Goal: Task Accomplishment & Management: Manage account settings

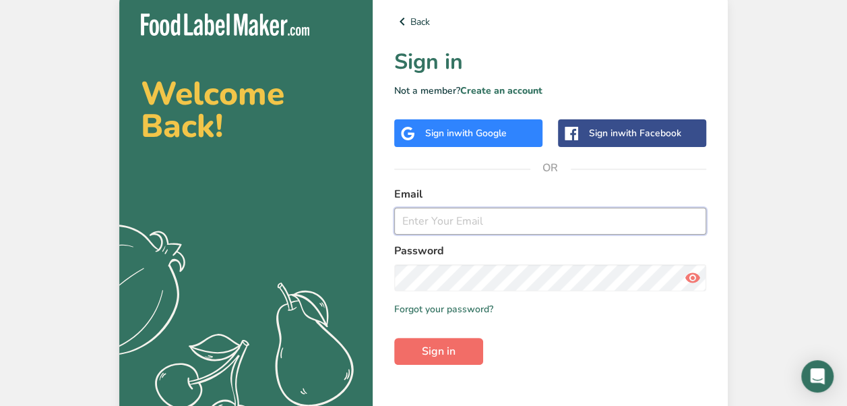
type input "[EMAIL_ADDRESS][DOMAIN_NAME]"
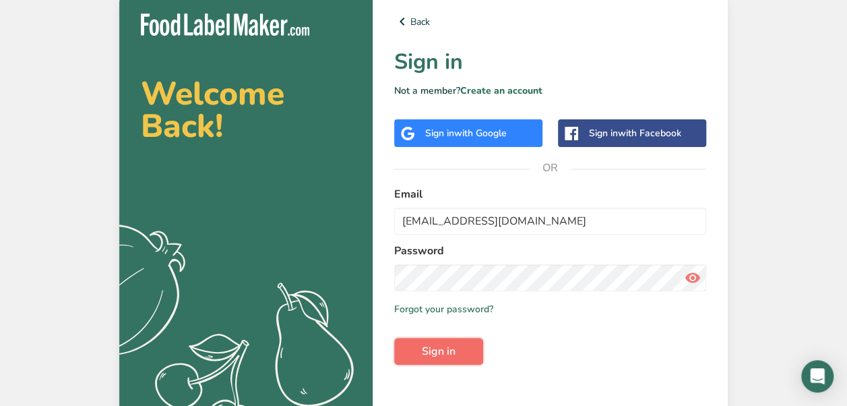
click at [469, 355] on button "Sign in" at bounding box center [438, 351] width 89 height 27
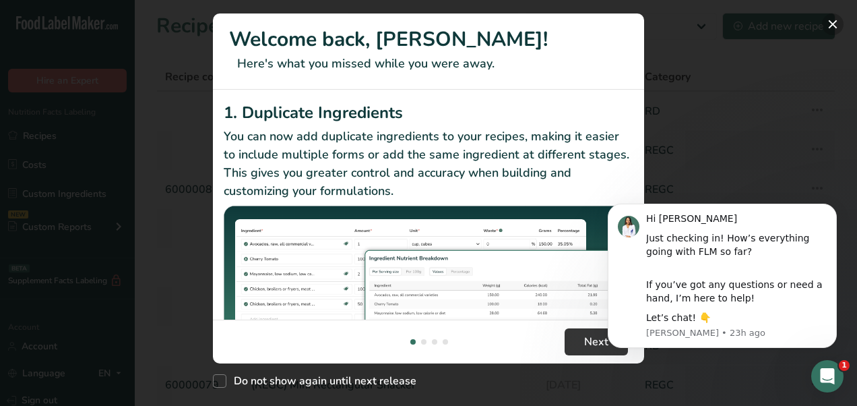
click at [829, 21] on button "New Features" at bounding box center [833, 24] width 22 height 22
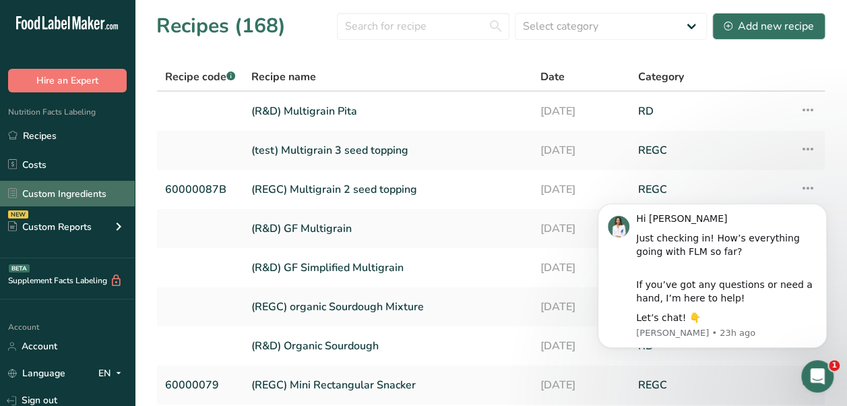
click at [94, 189] on link "Custom Ingredients" at bounding box center [67, 194] width 135 height 26
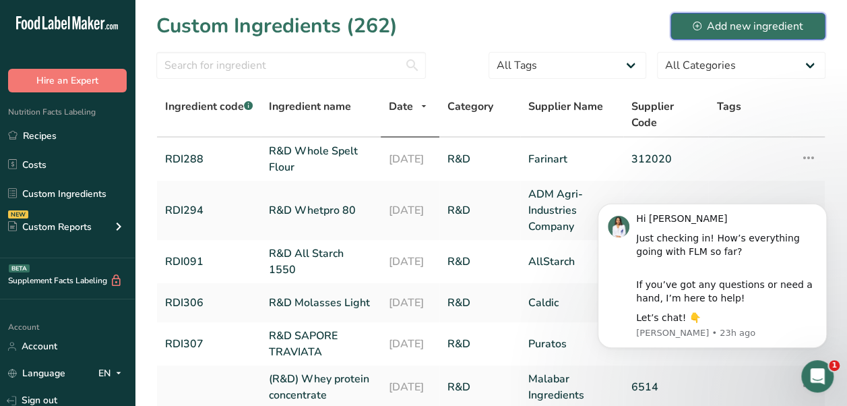
click at [728, 16] on button "Add new ingredient" at bounding box center [747, 26] width 155 height 27
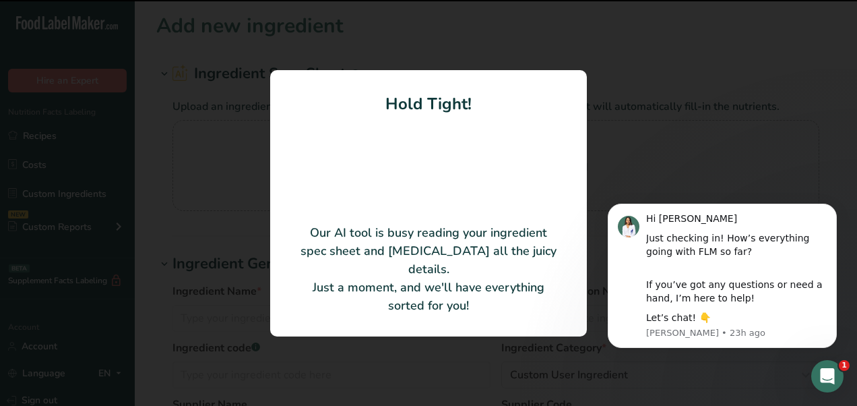
type input "organic oat hull fiber"
type input "Avena Foods"
type input "10110050"
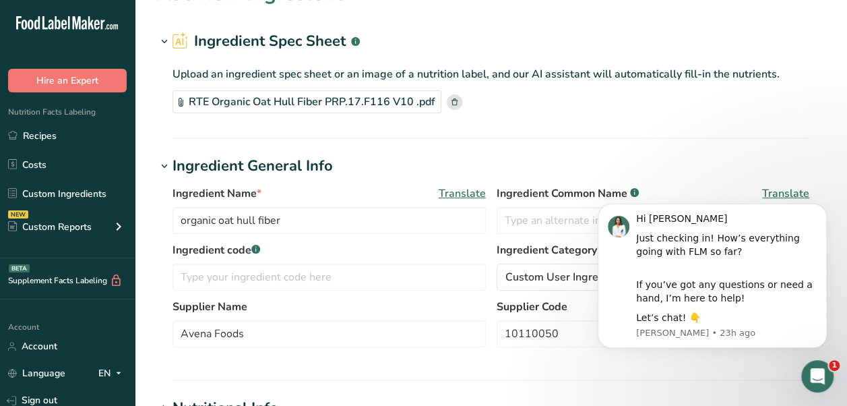
scroll to position [135, 0]
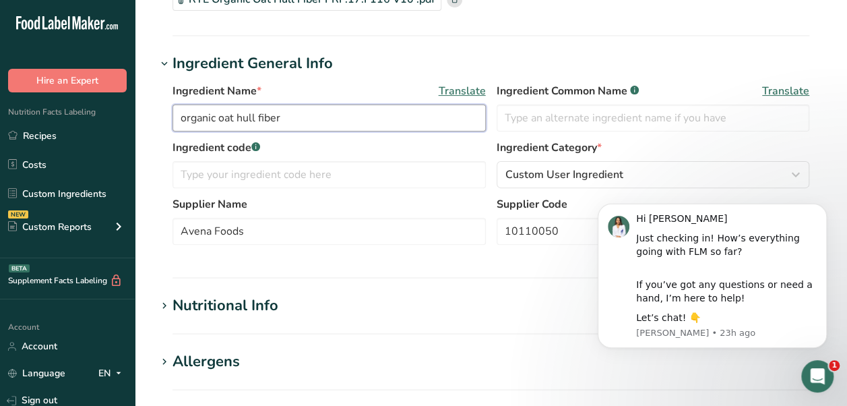
click at [185, 120] on input "organic oat hull fiber" at bounding box center [328, 117] width 313 height 27
click at [179, 113] on input "Organic Oat Hull Fiber" at bounding box center [328, 117] width 313 height 27
type input "R&D Organic Oat Hull Fiber"
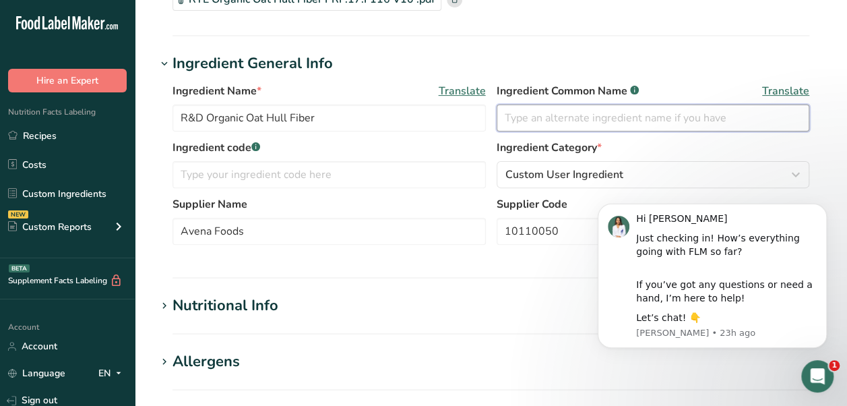
click at [620, 116] on input "text" at bounding box center [653, 117] width 313 height 27
type input "Oat Fiber"
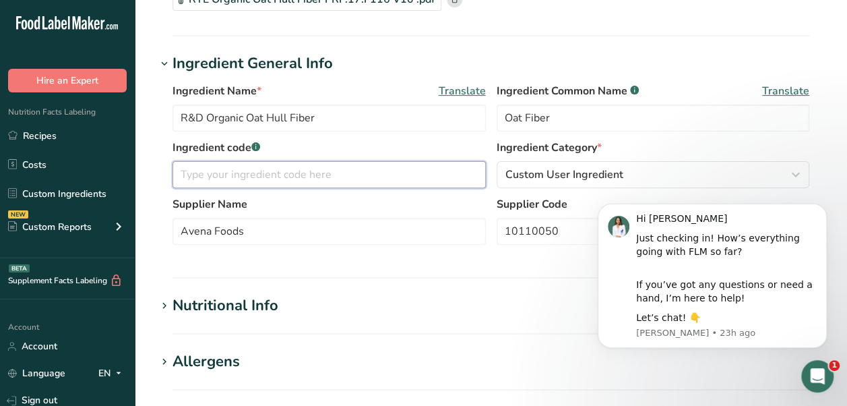
click at [375, 165] on input "text" at bounding box center [328, 174] width 313 height 27
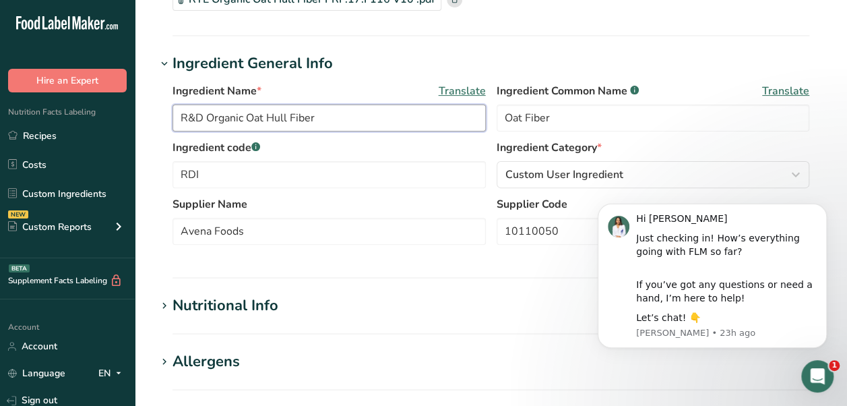
drag, startPoint x: 349, startPoint y: 119, endPoint x: 207, endPoint y: 117, distance: 142.2
click at [207, 117] on input "R&D Organic Oat Hull Fiber" at bounding box center [328, 117] width 313 height 27
click at [246, 188] on div "Ingredient code .a-a{fill:#347362;}.b-a{fill:#fff;} RDI Ingredient Category * C…" at bounding box center [490, 167] width 637 height 57
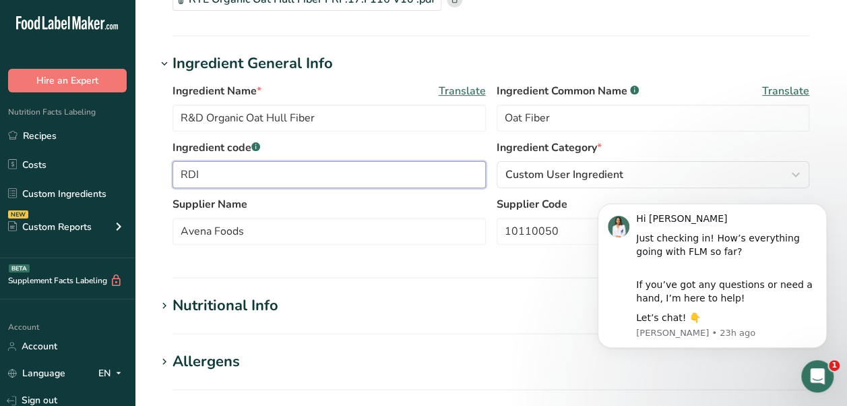
click at [255, 170] on input "RDI" at bounding box center [328, 174] width 313 height 27
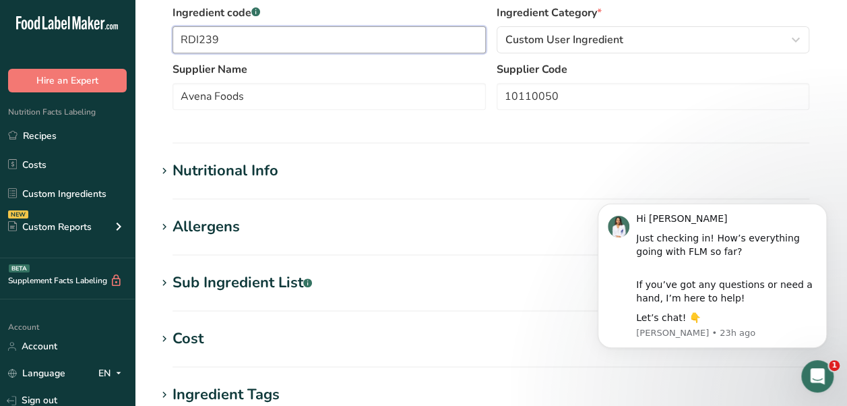
type input "RDI239"
click at [232, 174] on div "Nutritional Info" at bounding box center [225, 171] width 106 height 22
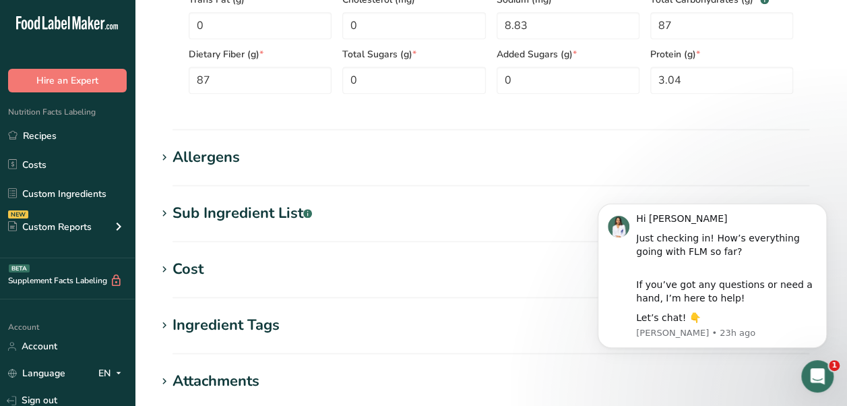
scroll to position [674, 0]
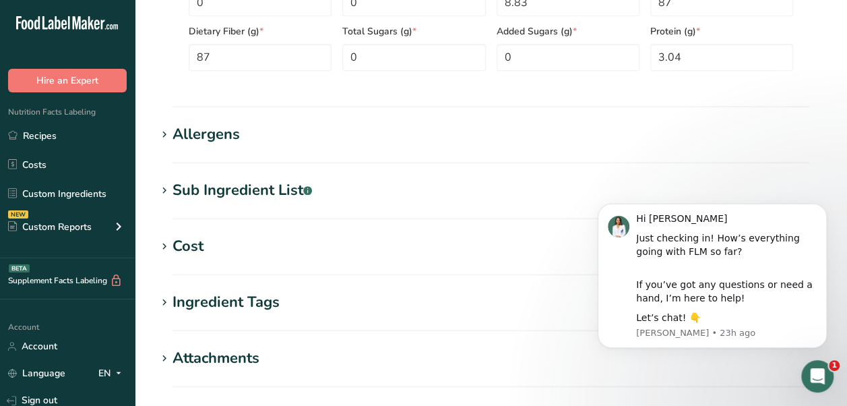
click at [204, 140] on div "Allergens" at bounding box center [205, 134] width 67 height 22
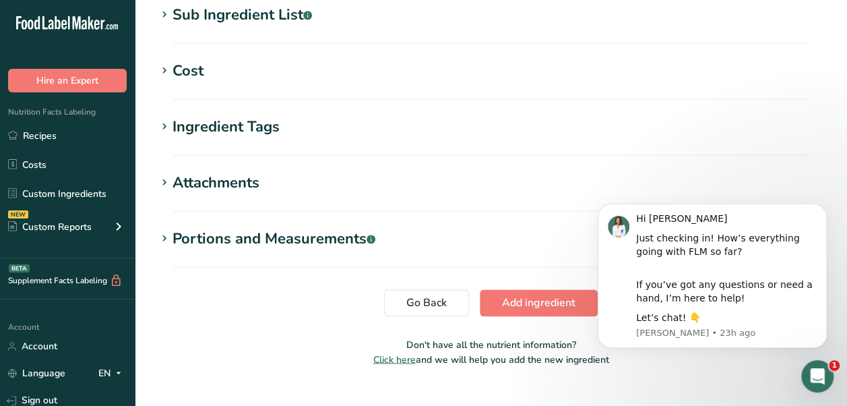
scroll to position [937, 0]
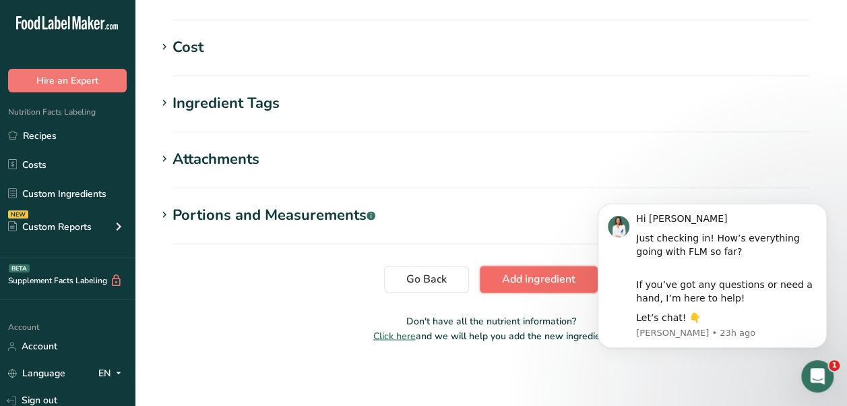
click at [542, 281] on span "Add ingredient" at bounding box center [538, 279] width 73 height 16
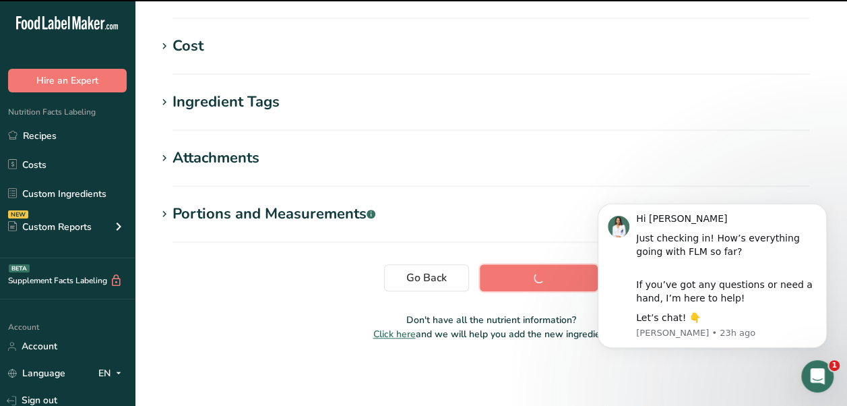
scroll to position [307, 0]
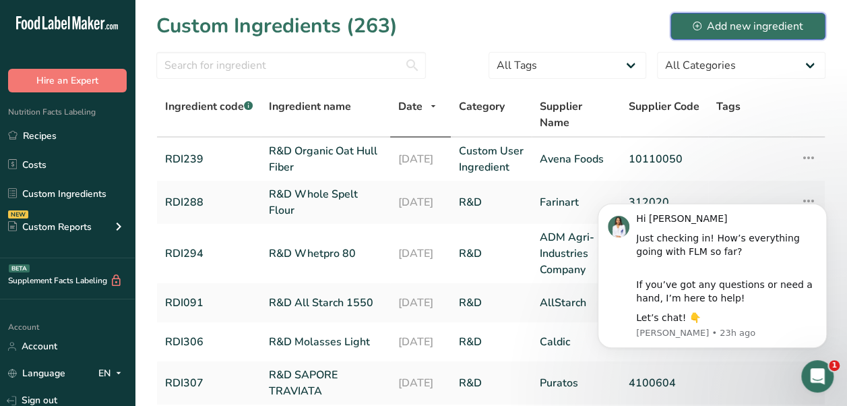
click at [738, 23] on div "Add new ingredient" at bounding box center [748, 26] width 110 height 16
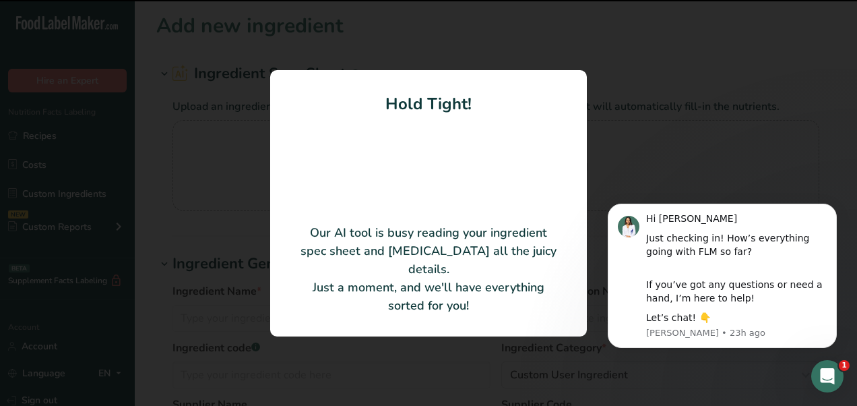
type input "100% dehulled gluten-free whole grain oats"
type input "Avena Foods"
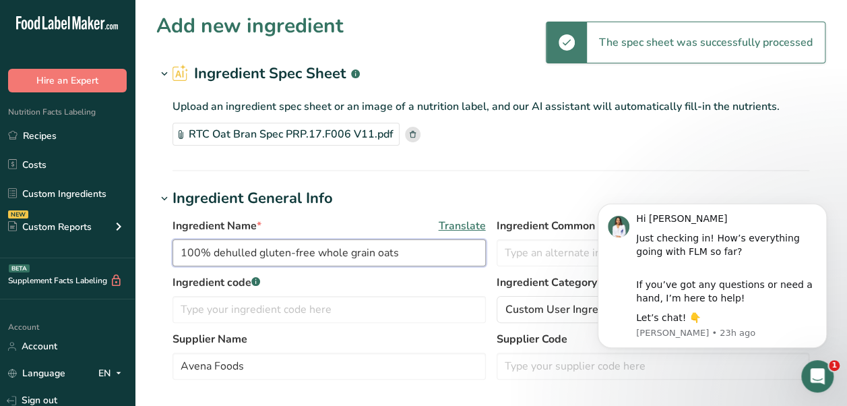
click at [464, 249] on input "100% dehulled gluten-free whole grain oats" at bounding box center [328, 252] width 313 height 27
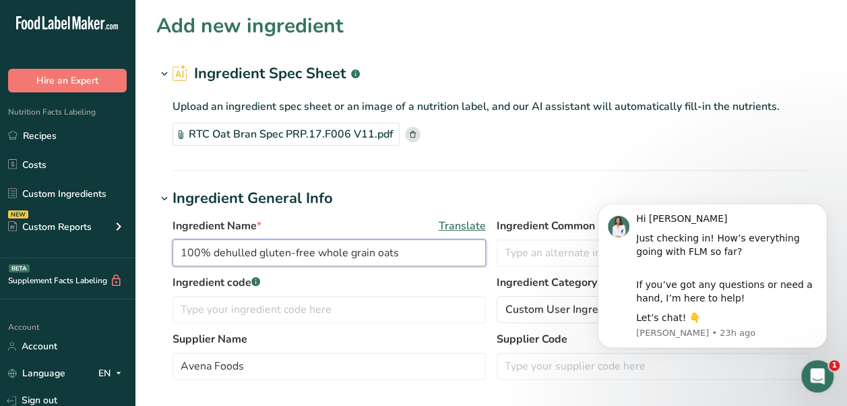
click at [391, 249] on input "100% dehulled gluten-free whole grain oats" at bounding box center [328, 252] width 313 height 27
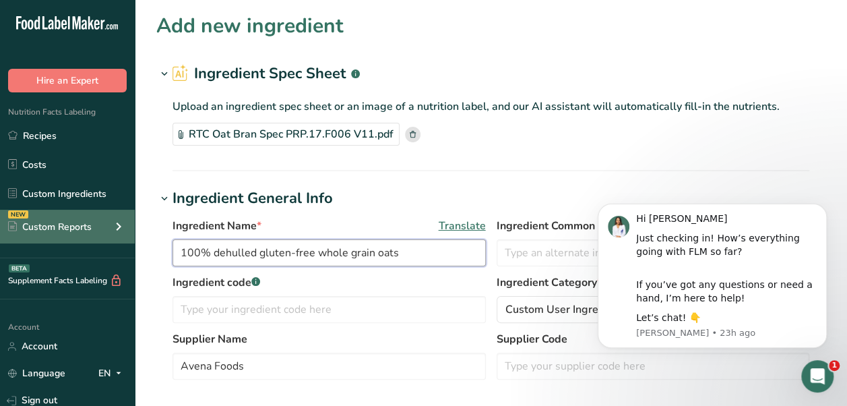
drag, startPoint x: 406, startPoint y: 251, endPoint x: 73, endPoint y: 239, distance: 333.1
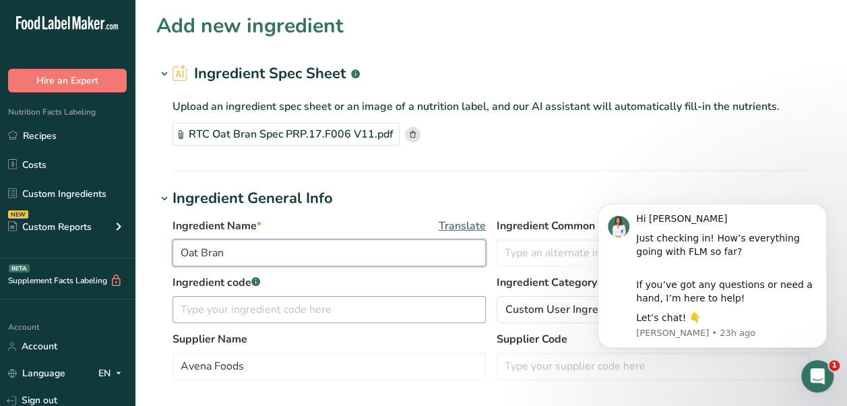
type input "Oat Bran"
click at [291, 307] on input "text" at bounding box center [328, 309] width 313 height 27
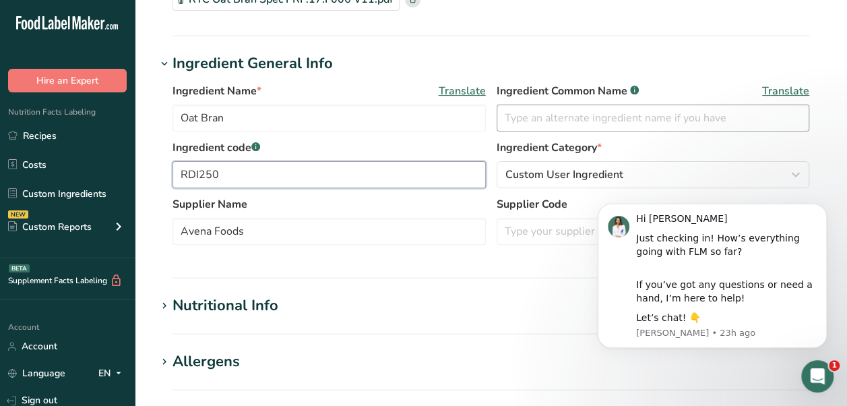
type input "RDI250"
click at [557, 119] on input "text" at bounding box center [653, 117] width 313 height 27
type input "Oat Bran"
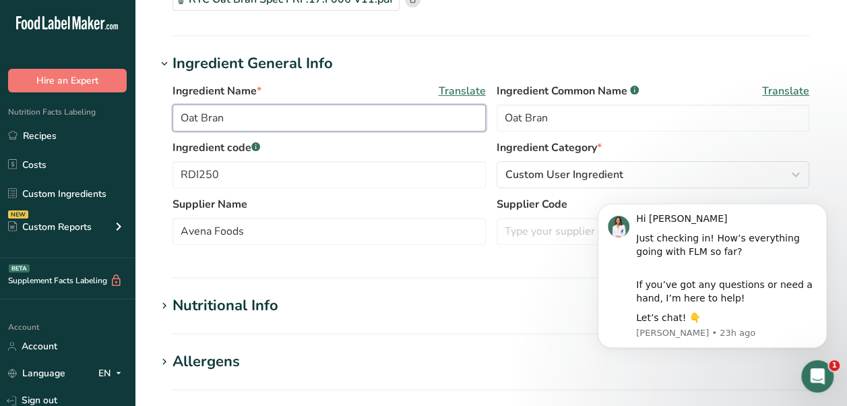
click at [174, 121] on input "Oat Bran" at bounding box center [328, 117] width 313 height 27
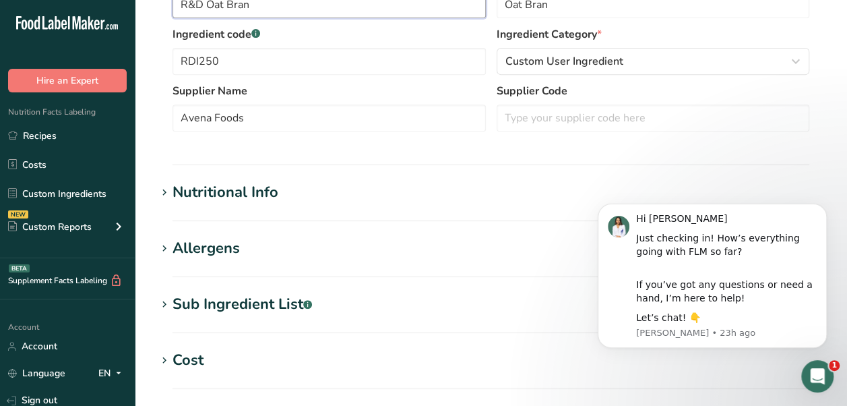
scroll to position [270, 0]
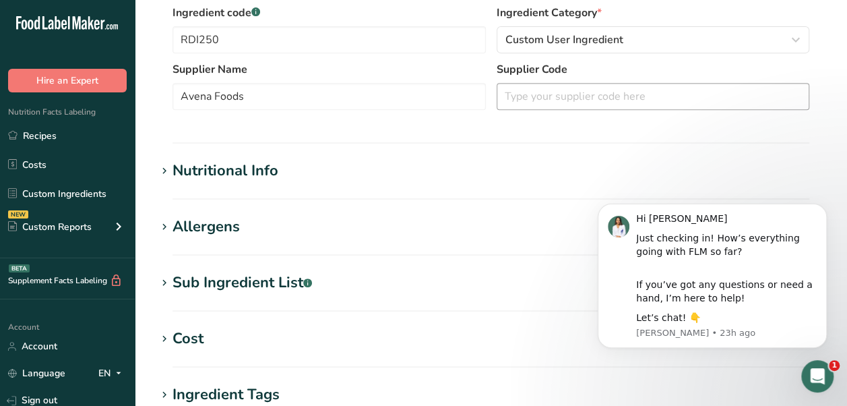
type input "R&D Oat Bran"
click at [538, 89] on input "text" at bounding box center [653, 96] width 313 height 27
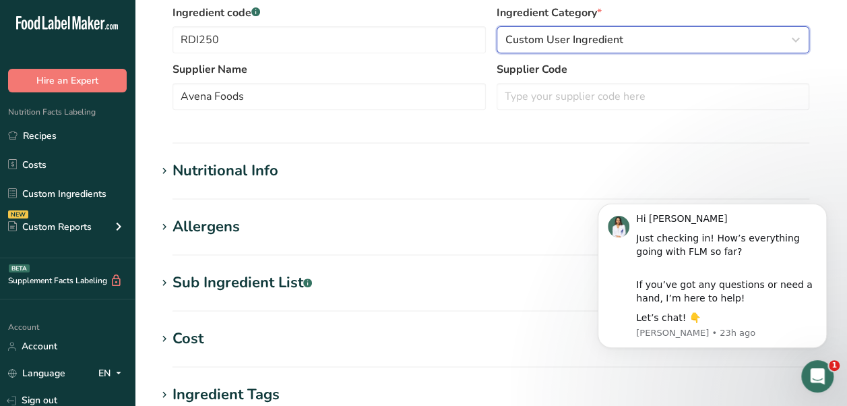
click at [699, 42] on div "Custom User Ingredient" at bounding box center [649, 40] width 288 height 16
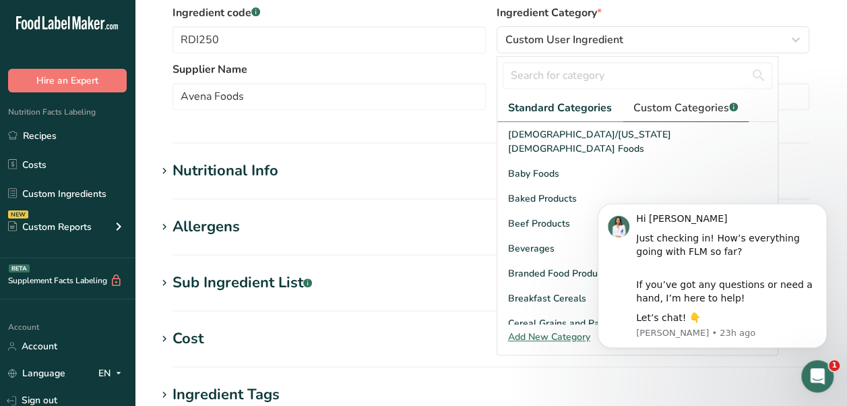
click at [644, 101] on span "Custom Categories .a-a{fill:#347362;}.b-a{fill:#fff;}" at bounding box center [685, 108] width 104 height 16
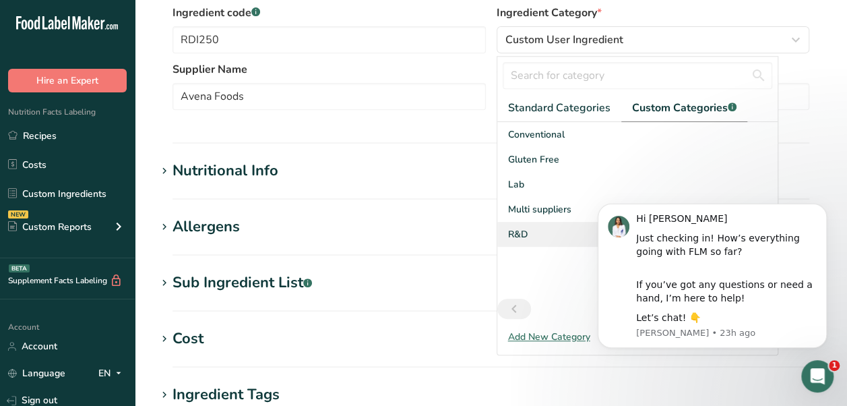
click at [523, 233] on span "R&D" at bounding box center [518, 234] width 20 height 14
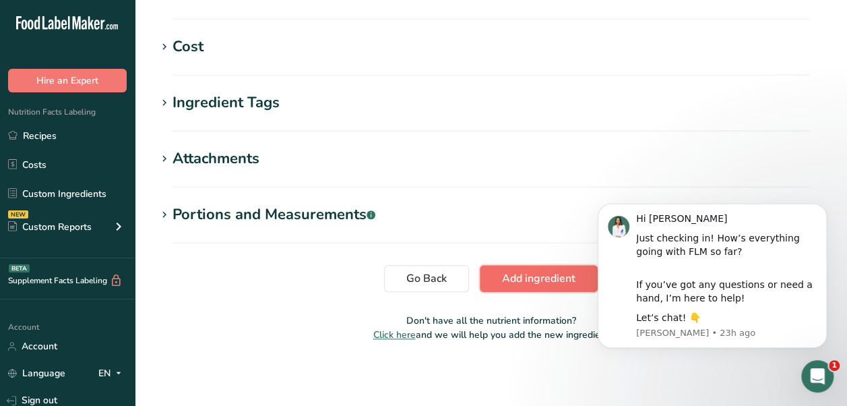
click at [561, 279] on span "Add ingredient" at bounding box center [538, 278] width 73 height 16
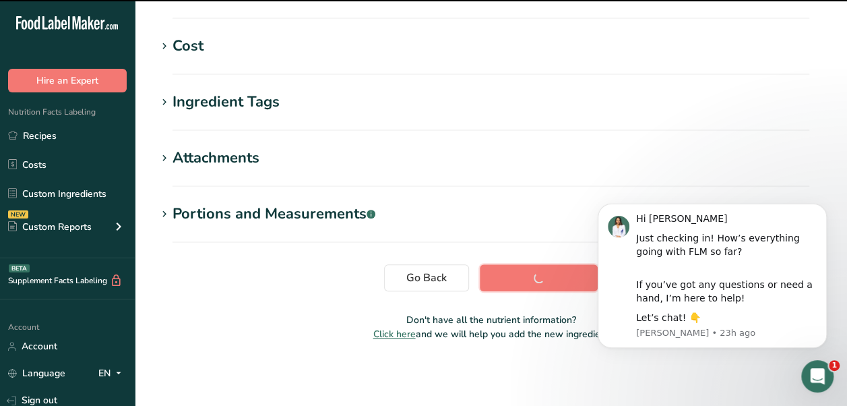
scroll to position [307, 0]
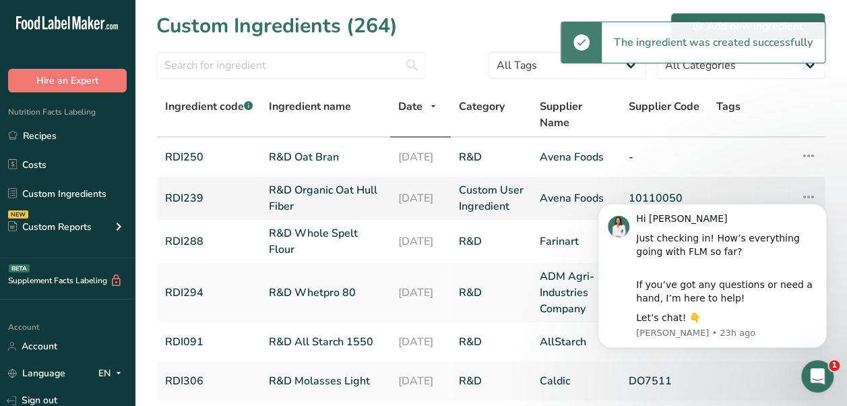
click at [325, 197] on link "R&D Organic Oat Hull Fiber" at bounding box center [325, 198] width 113 height 32
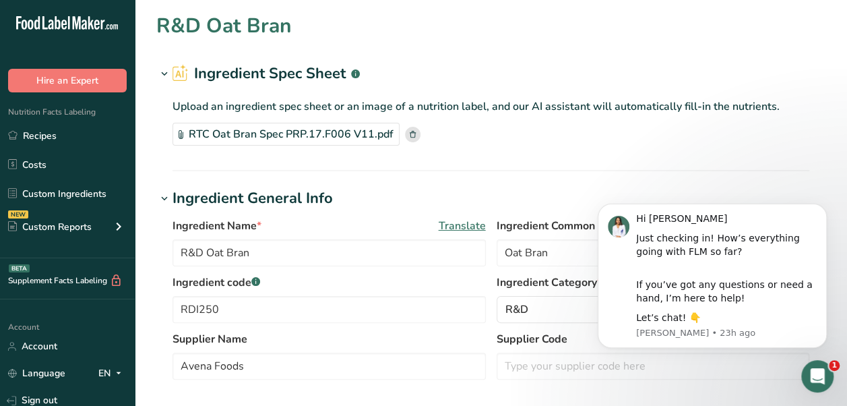
type input "R&D Organic Oat Hull Fiber"
type input "Oat Fiber"
type input "RDI239"
type input "10110050"
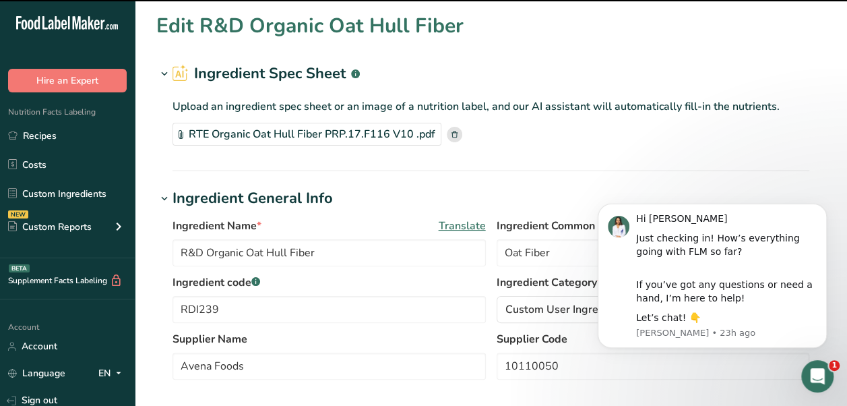
scroll to position [270, 0]
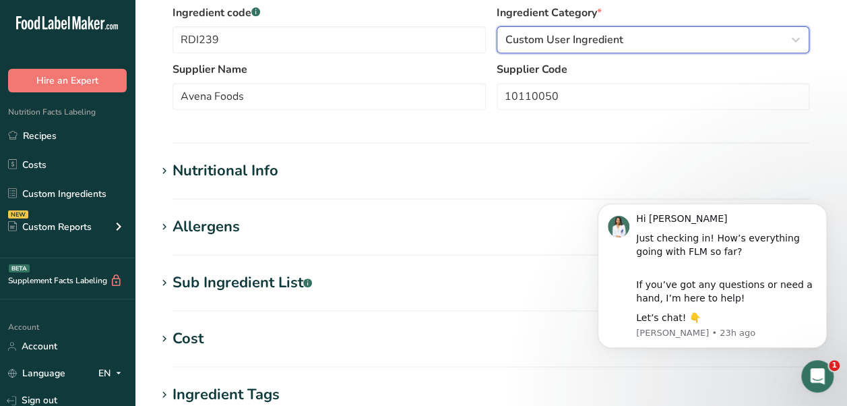
click at [603, 38] on span "Custom User Ingredient" at bounding box center [564, 40] width 118 height 16
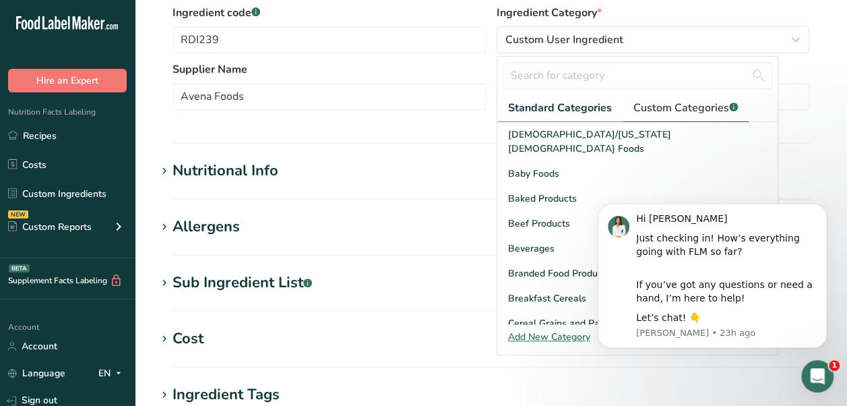
click at [643, 108] on span "Custom Categories .a-a{fill:#347362;}.b-a{fill:#fff;}" at bounding box center [685, 108] width 104 height 16
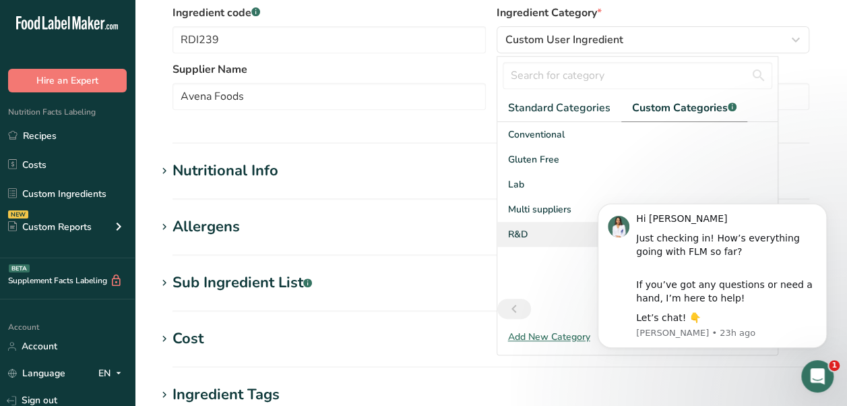
click at [526, 230] on span "R&D" at bounding box center [518, 234] width 20 height 14
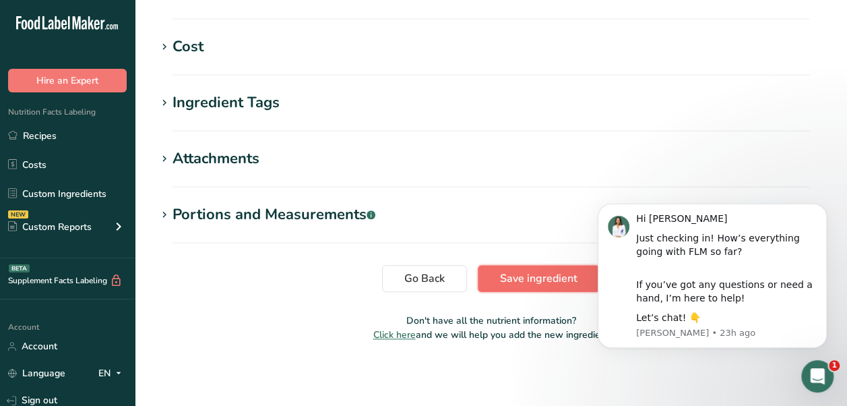
click at [548, 282] on span "Save ingredient" at bounding box center [538, 278] width 77 height 16
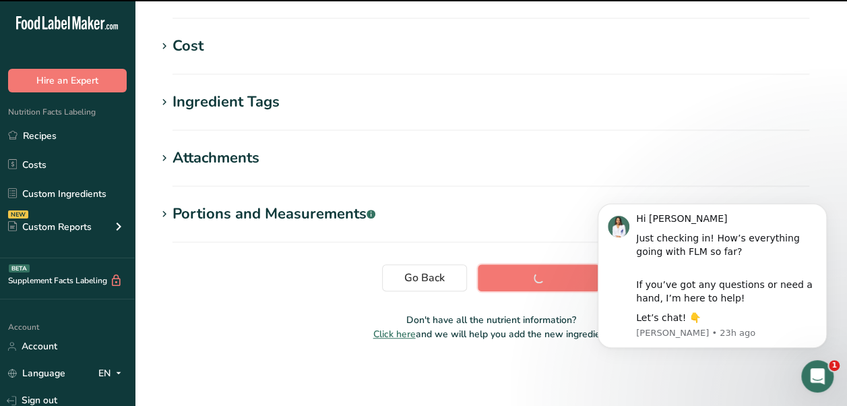
scroll to position [307, 0]
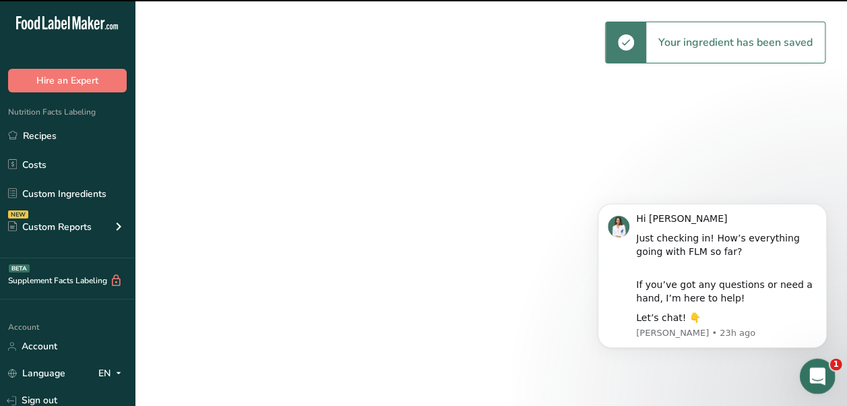
click at [821, 378] on icon "Open Intercom Messenger" at bounding box center [815, 374] width 22 height 22
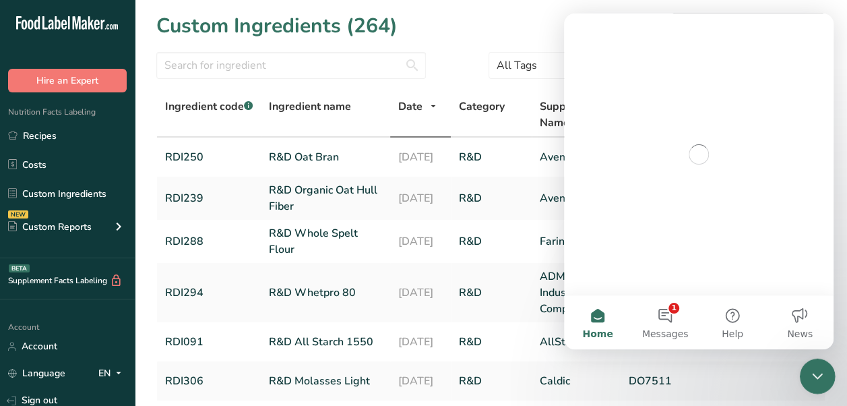
click at [811, 377] on icon "Close Intercom Messenger" at bounding box center [815, 374] width 16 height 16
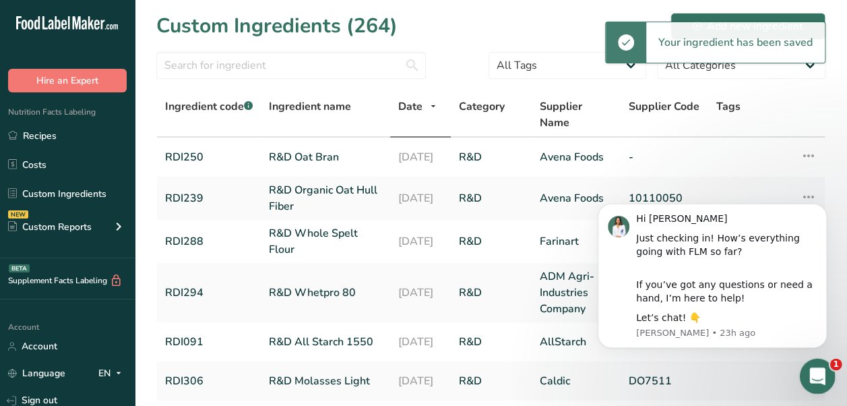
click at [811, 373] on icon "Open Intercom Messenger" at bounding box center [815, 374] width 22 height 22
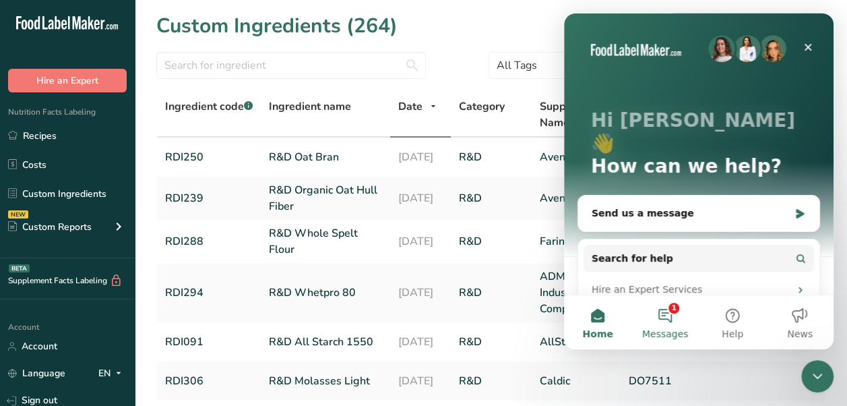
click at [666, 317] on button "1 Messages" at bounding box center [664, 322] width 67 height 54
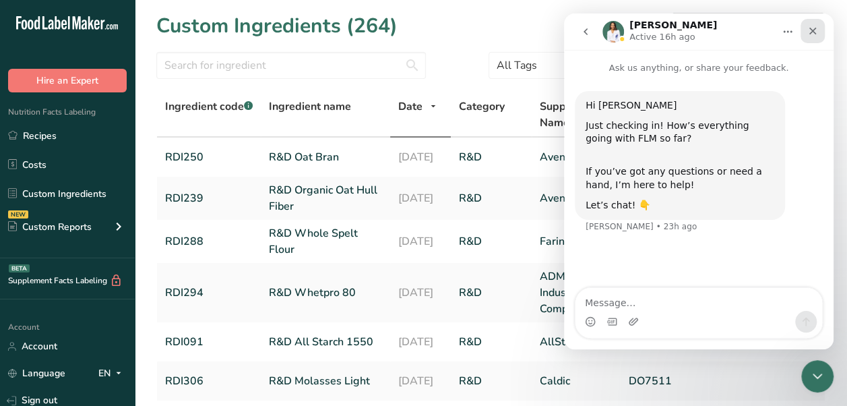
click at [809, 27] on icon "Close" at bounding box center [812, 31] width 11 height 11
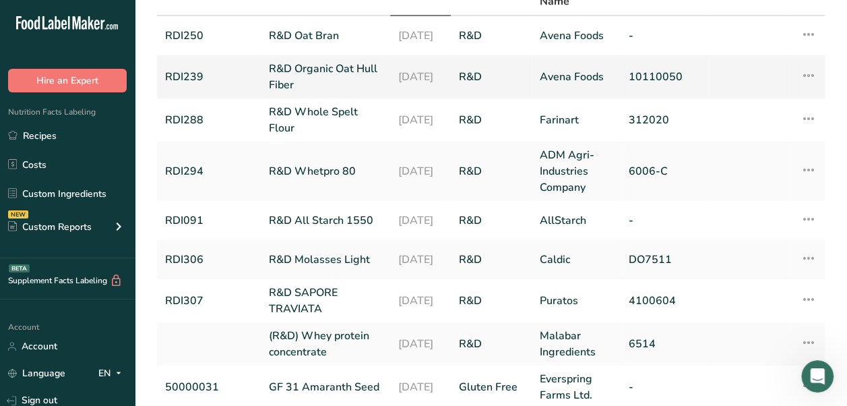
scroll to position [135, 0]
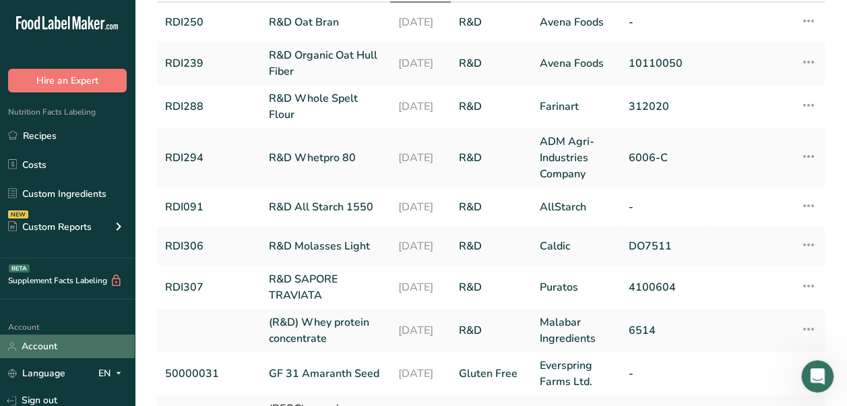
click at [87, 345] on link "Account" at bounding box center [67, 346] width 135 height 24
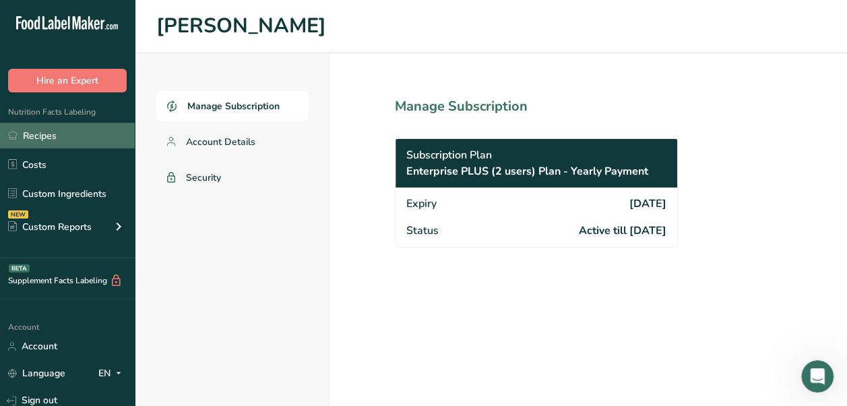
click at [68, 135] on link "Recipes" at bounding box center [67, 136] width 135 height 26
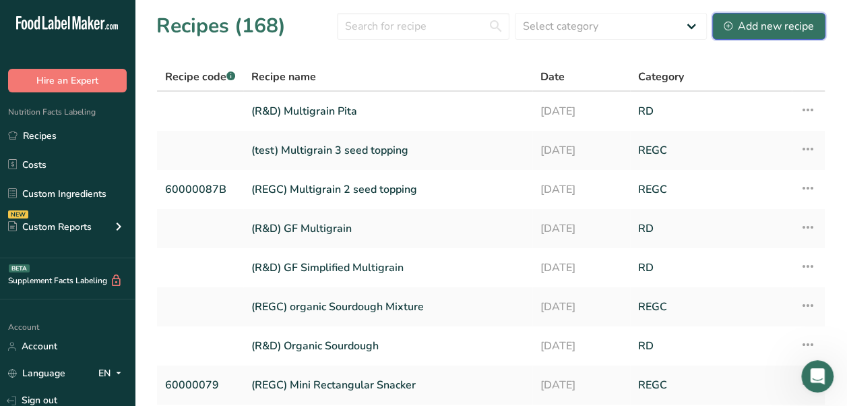
click at [793, 26] on div "Add new recipe" at bounding box center [769, 26] width 90 height 16
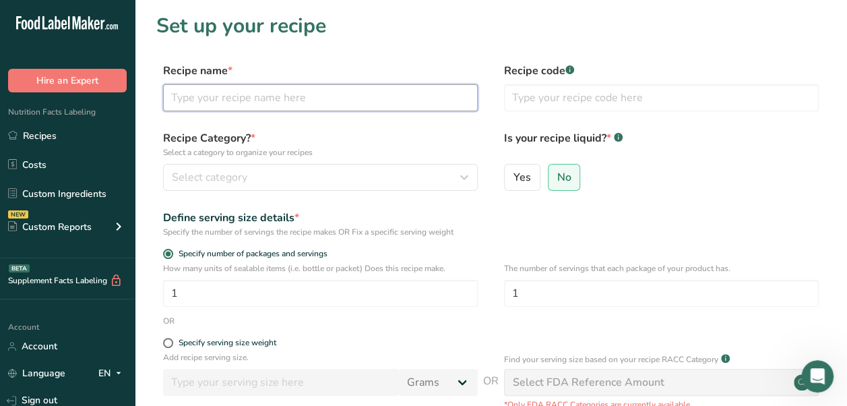
click at [320, 92] on input "text" at bounding box center [320, 97] width 315 height 27
type input "P"
click at [320, 92] on input "(R&D)" at bounding box center [320, 97] width 315 height 27
type input "(R&D) Pita Sea Salt"
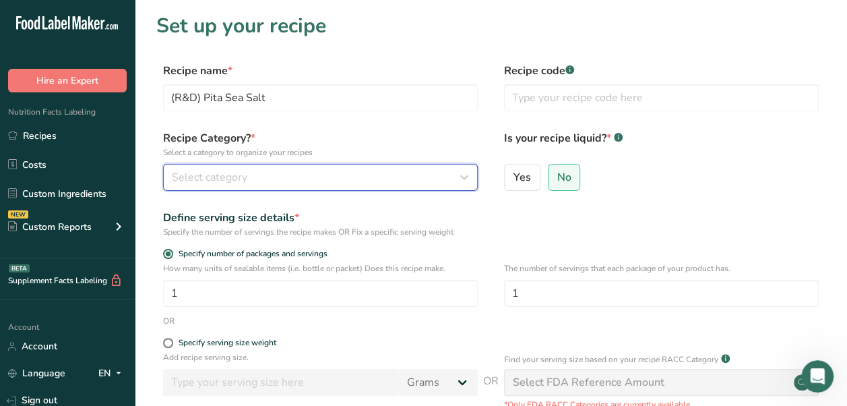
click at [367, 180] on div "Select category" at bounding box center [316, 177] width 289 height 16
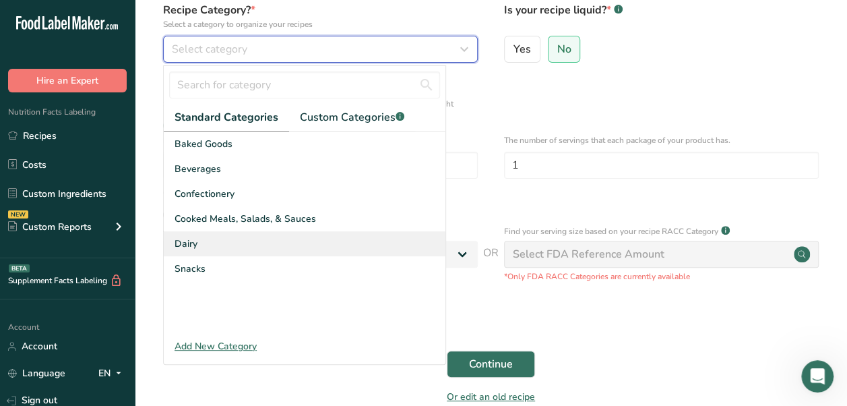
scroll to position [135, 0]
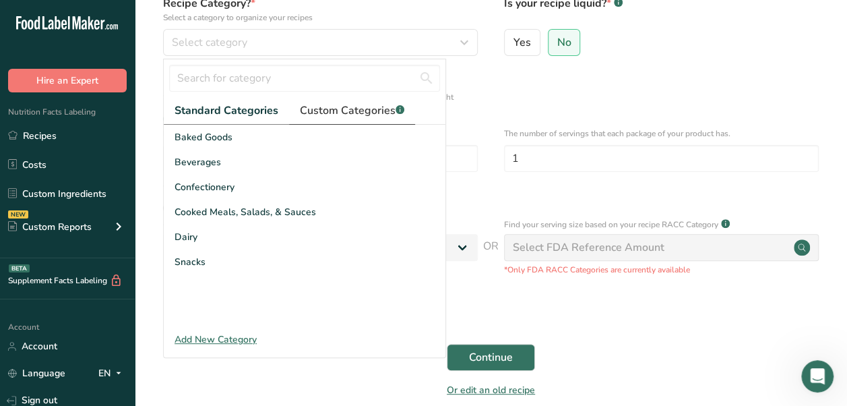
click at [350, 106] on span "Custom Categories .a-a{fill:#347362;}.b-a{fill:#fff;}" at bounding box center [352, 110] width 104 height 16
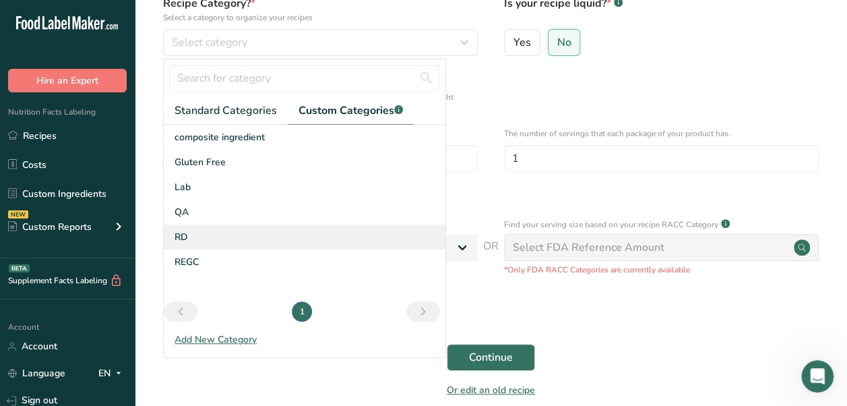
click at [183, 236] on span "RD" at bounding box center [181, 237] width 13 height 14
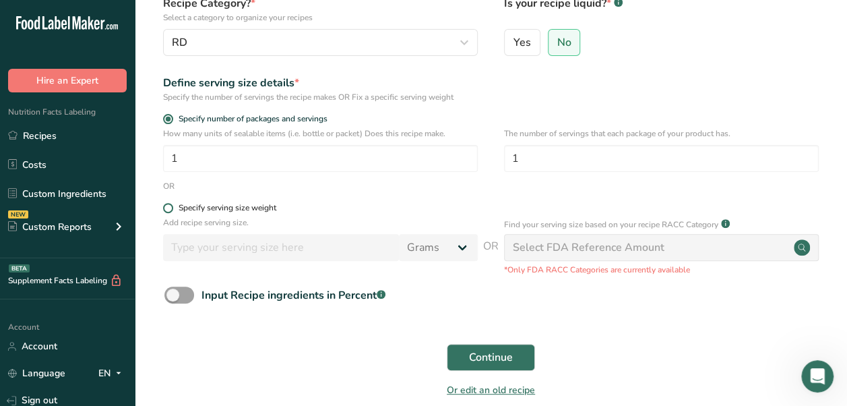
click at [164, 208] on span at bounding box center [168, 208] width 10 height 10
click at [164, 208] on input "Specify serving size weight" at bounding box center [167, 207] width 9 height 9
radio input "true"
radio input "false"
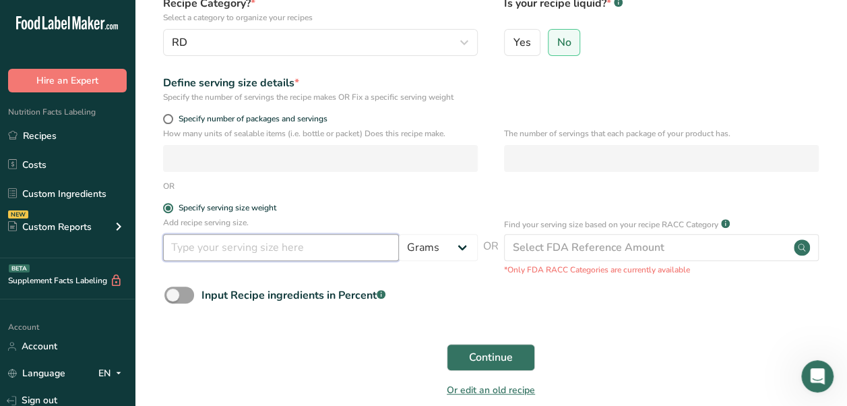
click at [353, 253] on input "number" at bounding box center [281, 247] width 236 height 27
type input "30"
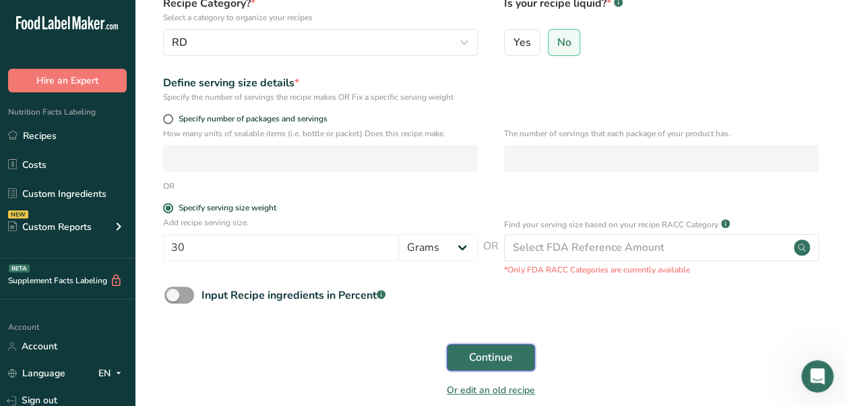
click at [492, 350] on span "Continue" at bounding box center [491, 357] width 44 height 16
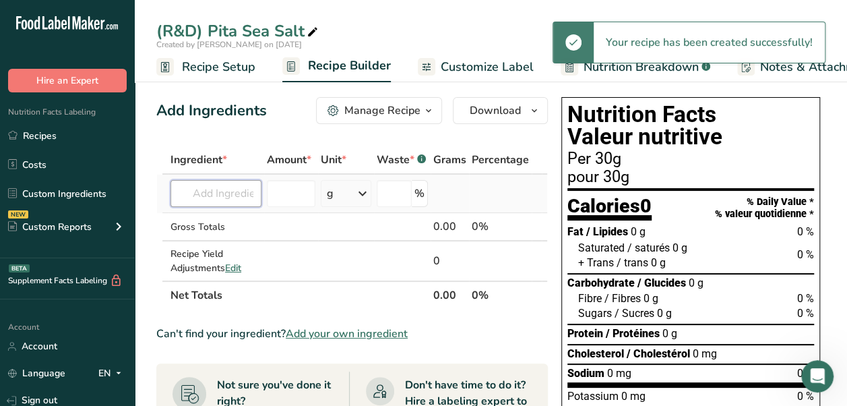
click at [213, 198] on input "text" at bounding box center [215, 193] width 91 height 27
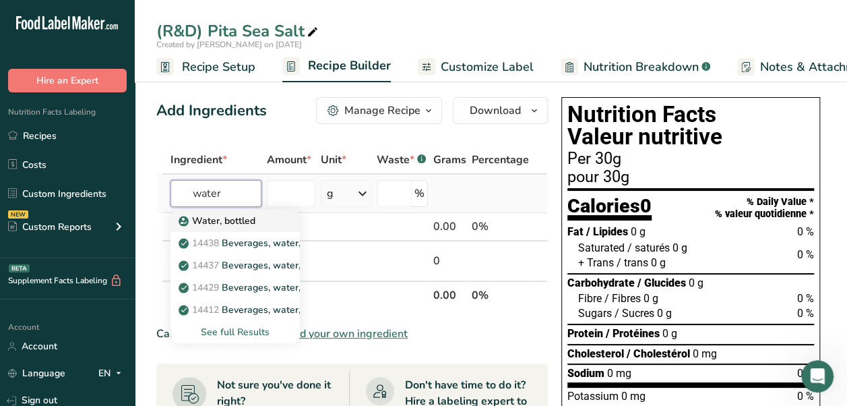
type input "water"
click at [256, 221] on div "Water, bottled" at bounding box center [224, 221] width 86 height 14
type input "Water, bottled"
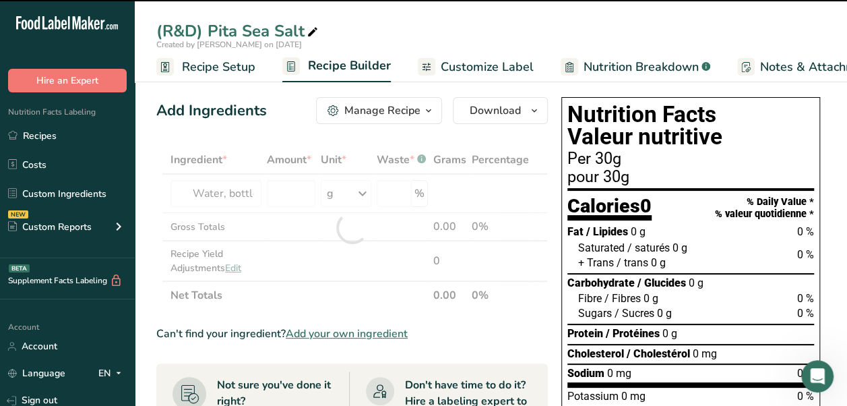
type input "0"
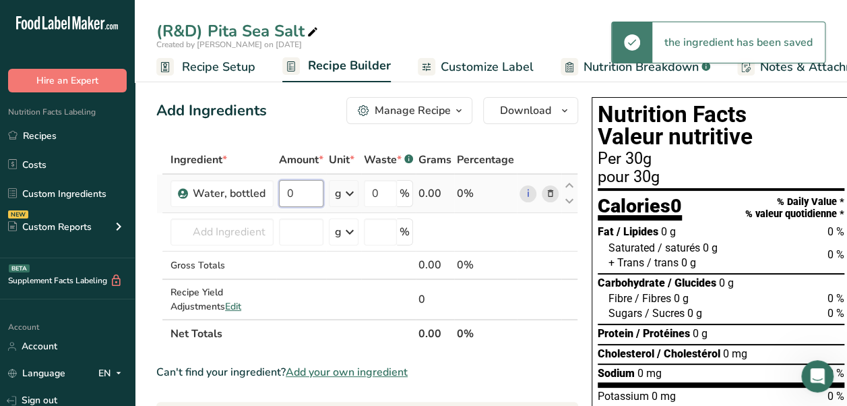
click at [309, 198] on input "0" at bounding box center [301, 193] width 44 height 27
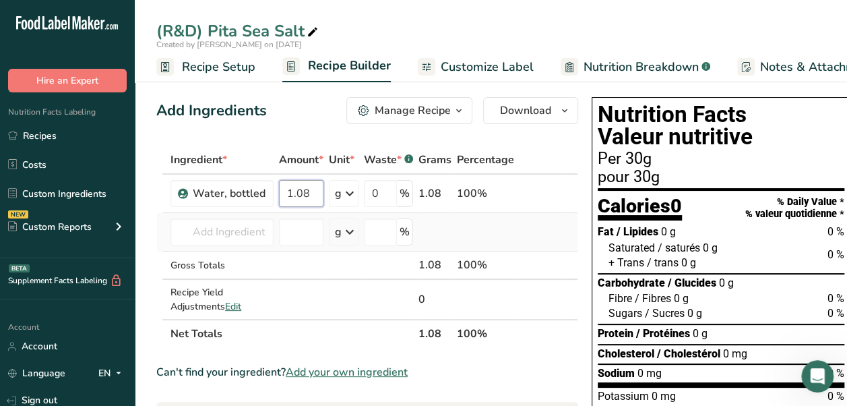
type input "1.08"
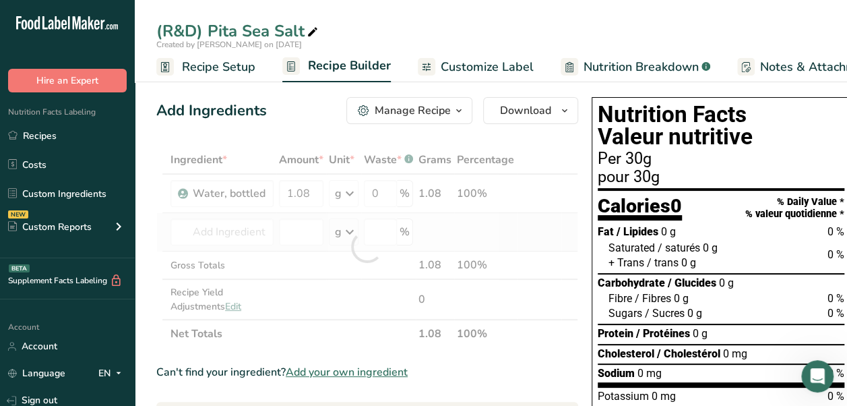
click at [484, 235] on div "Ingredient * Amount * Unit * Waste * .a-a{fill:#347362;}.b-a{fill:#fff;} Grams …" at bounding box center [367, 247] width 422 height 202
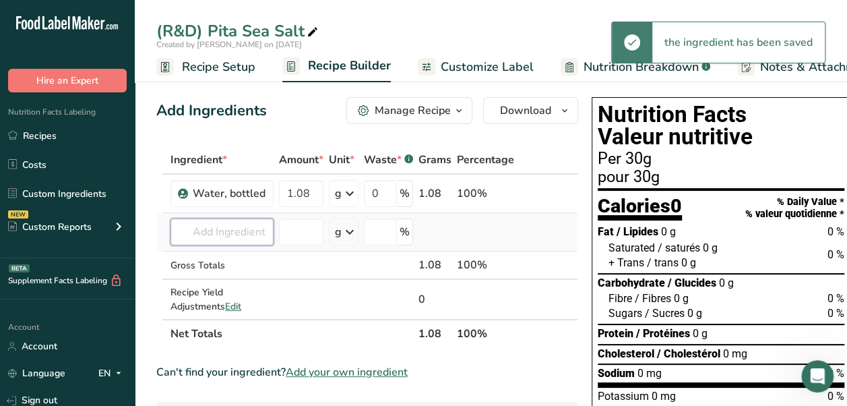
click at [223, 232] on input "text" at bounding box center [221, 231] width 103 height 27
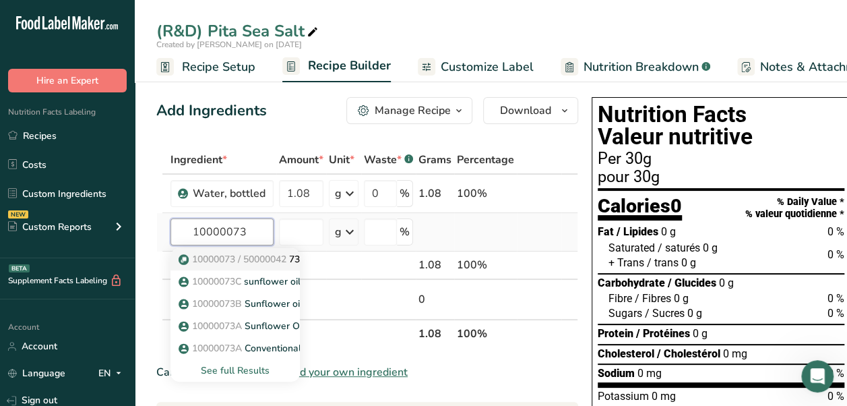
type input "10000073"
click at [222, 260] on span "10000073 / 50000042" at bounding box center [239, 259] width 94 height 13
type input "73 High Oleic Sunflower Oil"
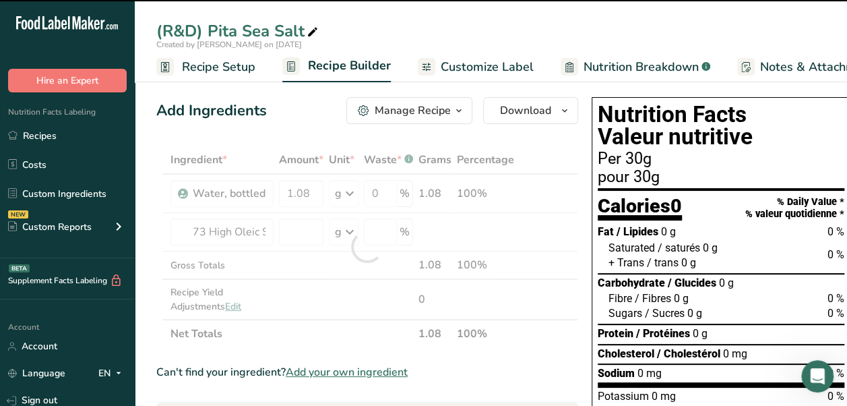
type input "0"
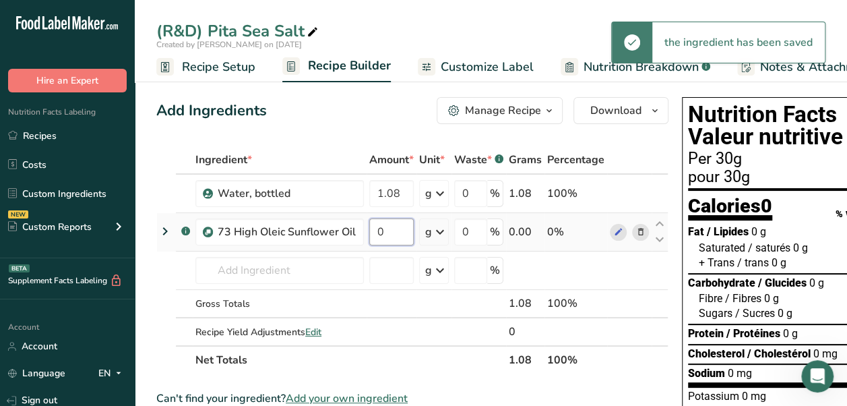
click at [399, 237] on input "0" at bounding box center [391, 231] width 44 height 27
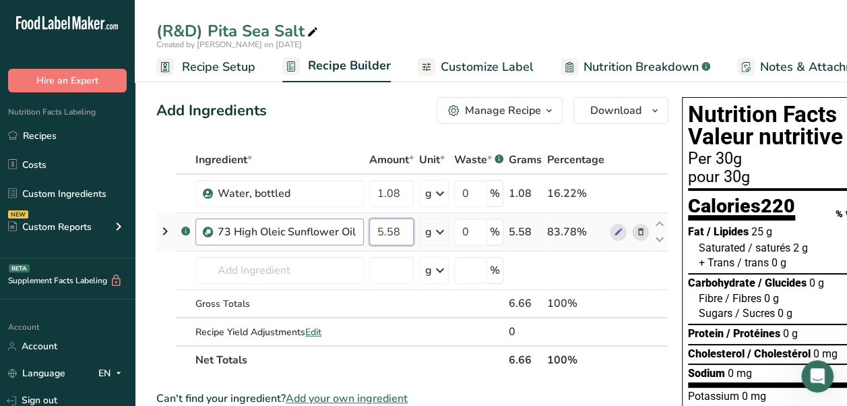
drag, startPoint x: 403, startPoint y: 235, endPoint x: 360, endPoint y: 234, distance: 42.5
click at [360, 234] on tr ".a-a{fill:#347362;}.b-a{fill:#fff;} 73 High Oleic Sunflower Oil 5.58 g Weight U…" at bounding box center [412, 232] width 511 height 38
type input "12.89"
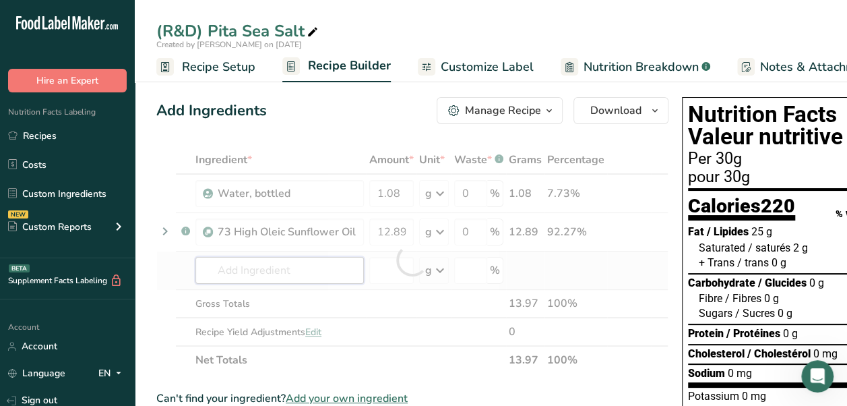
click at [291, 275] on div "Ingredient * Amount * Unit * Waste * .a-a{fill:#347362;}.b-a{fill:#fff;} Grams …" at bounding box center [412, 260] width 512 height 228
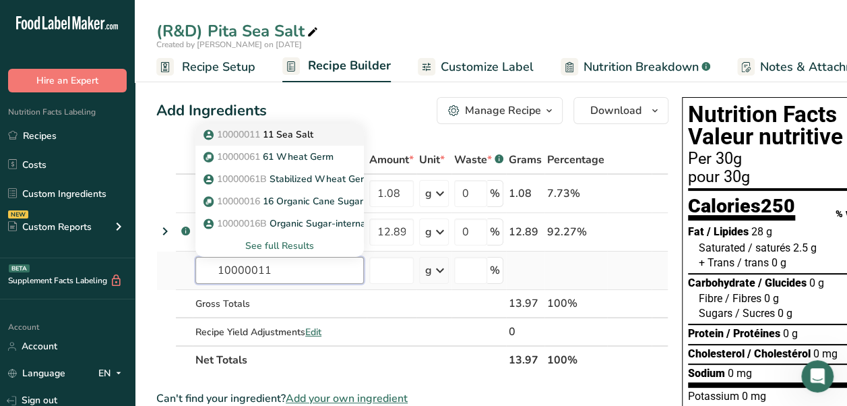
type input "10000011"
click at [317, 129] on div "10000011 11 Sea Salt" at bounding box center [268, 134] width 125 height 14
type input "11 Sea Salt"
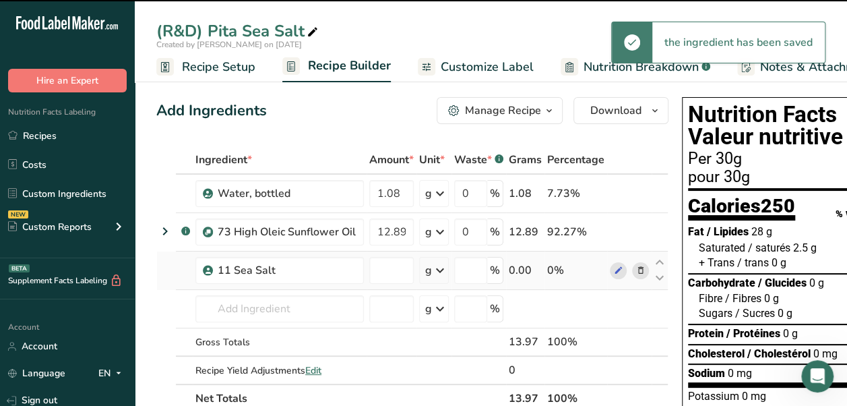
type input "0"
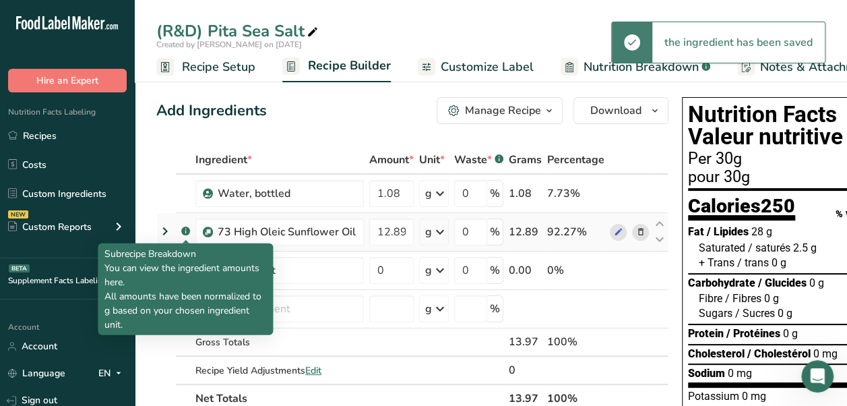
click at [185, 228] on rect at bounding box center [185, 230] width 9 height 9
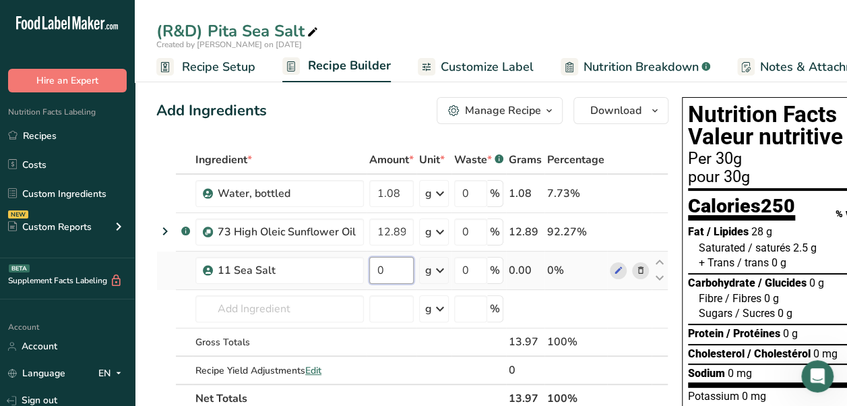
click at [387, 267] on input "0" at bounding box center [391, 270] width 44 height 27
click at [397, 270] on input "0" at bounding box center [391, 270] width 44 height 27
type input "1.97"
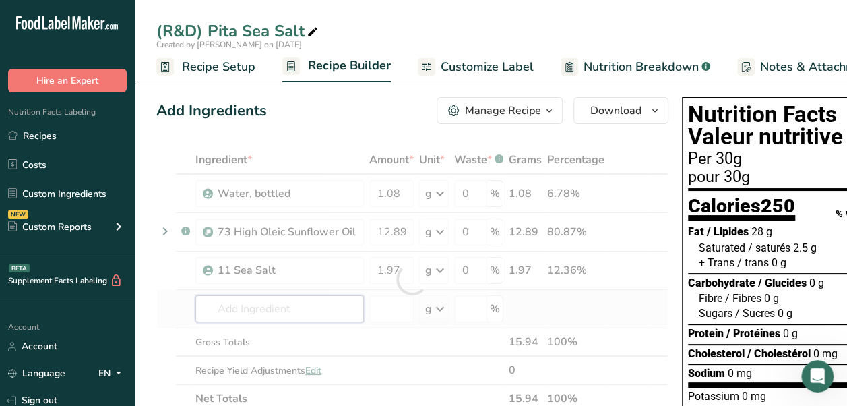
click at [278, 301] on div "Ingredient * Amount * Unit * Waste * .a-a{fill:#347362;}.b-a{fill:#fff;} Grams …" at bounding box center [412, 279] width 512 height 267
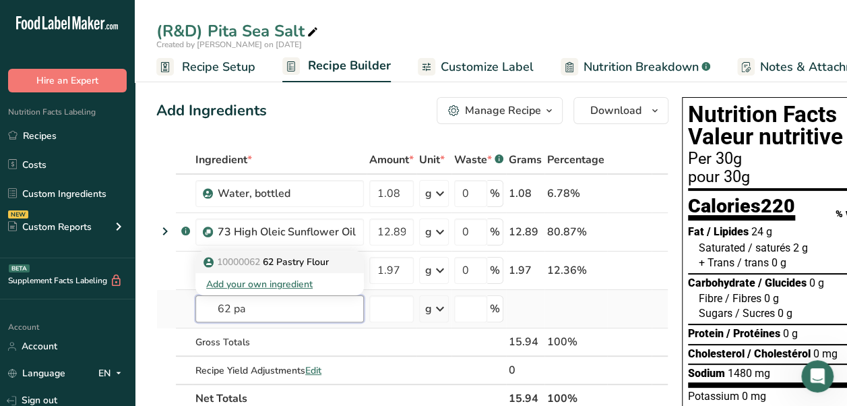
type input "62 pa"
click at [313, 264] on p "10000062 62 Pastry Flour" at bounding box center [267, 262] width 123 height 14
type input "62 Pastry Flour"
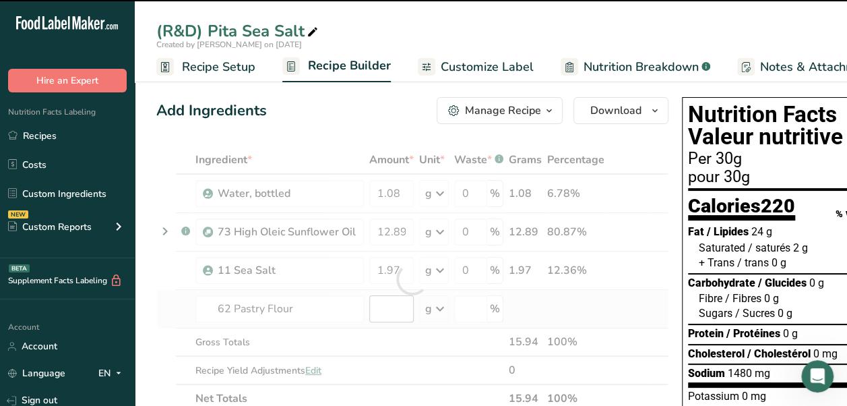
type input "0"
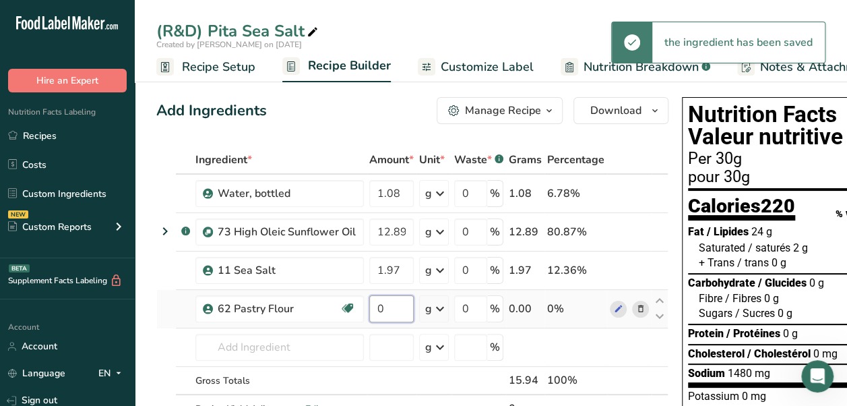
click at [381, 309] on input "0" at bounding box center [391, 308] width 44 height 27
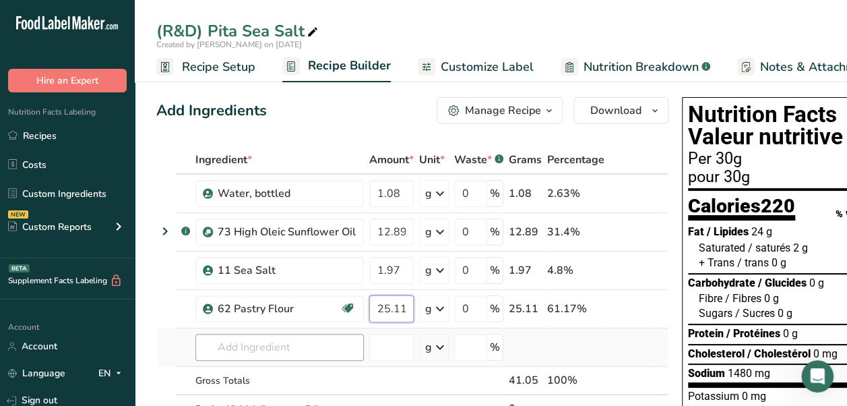
type input "25.11"
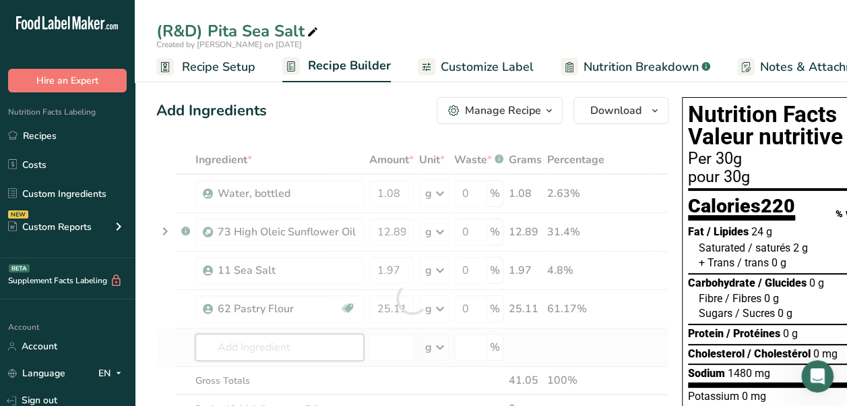
click at [276, 341] on div "Ingredient * Amount * Unit * Waste * .a-a{fill:#347362;}.b-a{fill:#fff;} Grams …" at bounding box center [412, 298] width 512 height 305
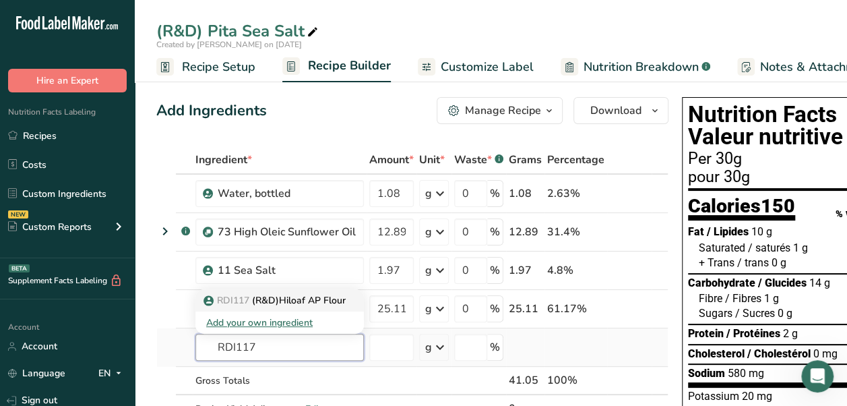
type input "RDI117"
click at [307, 303] on p "RDI117 (R&D)Hiloaf AP Flour" at bounding box center [275, 300] width 139 height 14
type input "(R&D)Hiloaf AP Flour"
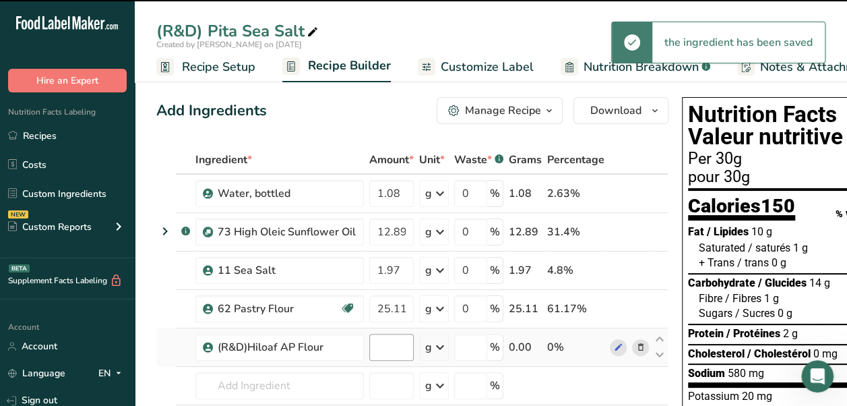
type input "0"
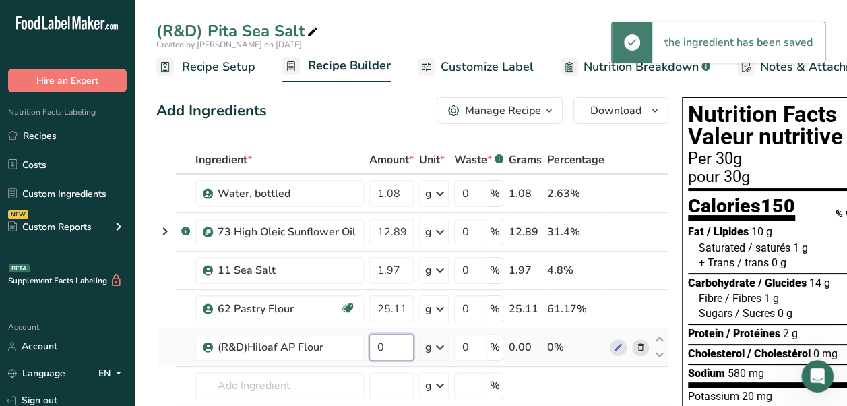
click at [400, 349] on input "0" at bounding box center [391, 347] width 44 height 27
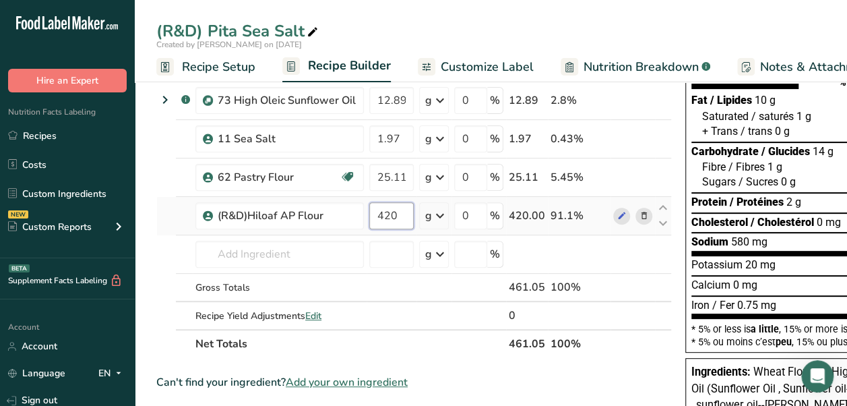
scroll to position [135, 0]
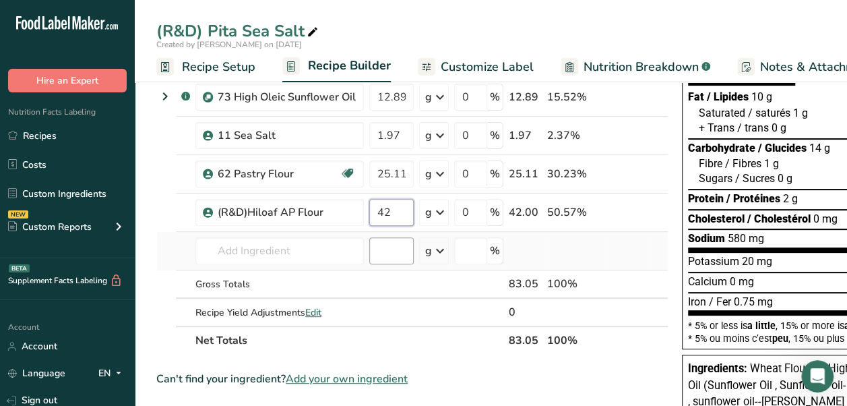
type input "4"
type input "58.59"
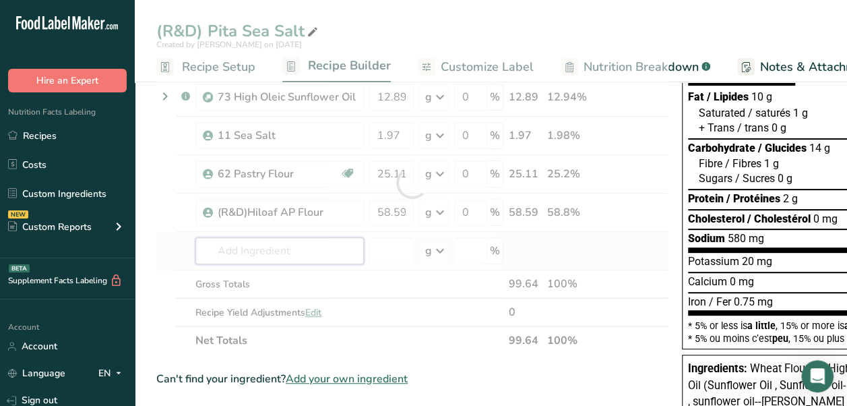
click at [329, 248] on div "Ingredient * Amount * Unit * Waste * .a-a{fill:#347362;}.b-a{fill:#fff;} Grams …" at bounding box center [412, 183] width 512 height 344
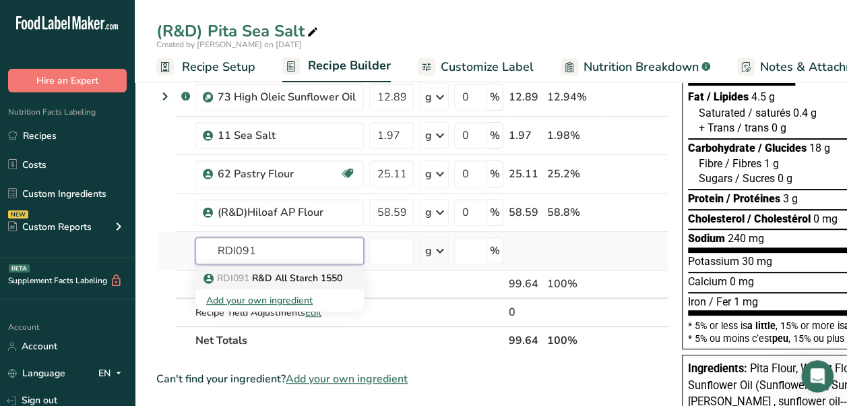
type input "RDI091"
click at [324, 275] on p "RDI091 R&D All Starch 1550" at bounding box center [274, 278] width 136 height 14
type input "R&D All Starch 1550"
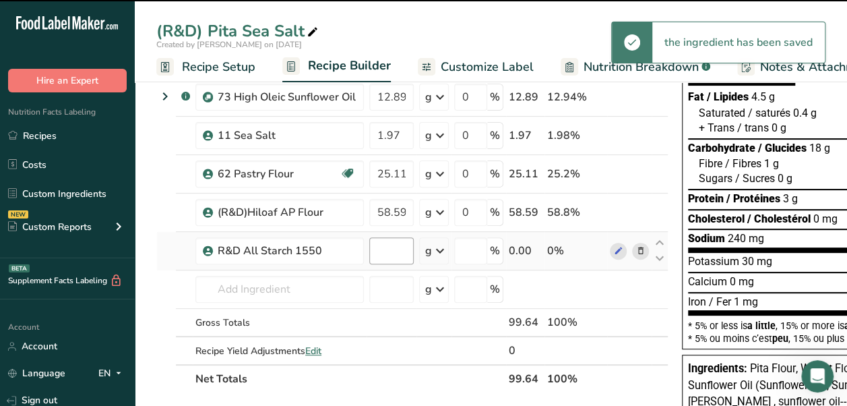
type input "0"
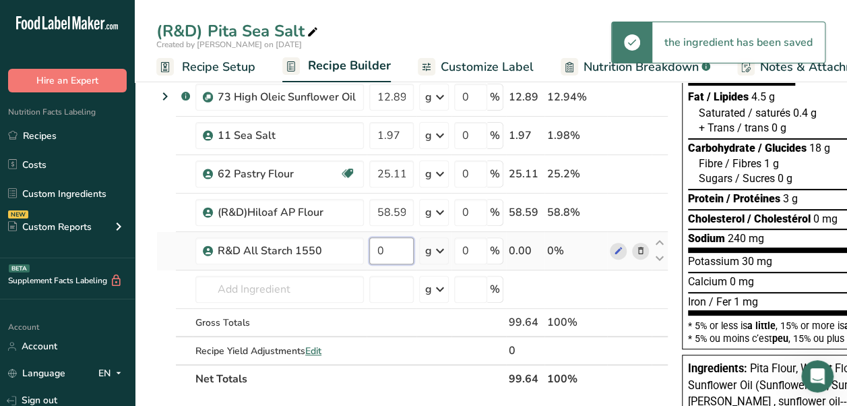
click at [396, 253] on input "0" at bounding box center [391, 250] width 44 height 27
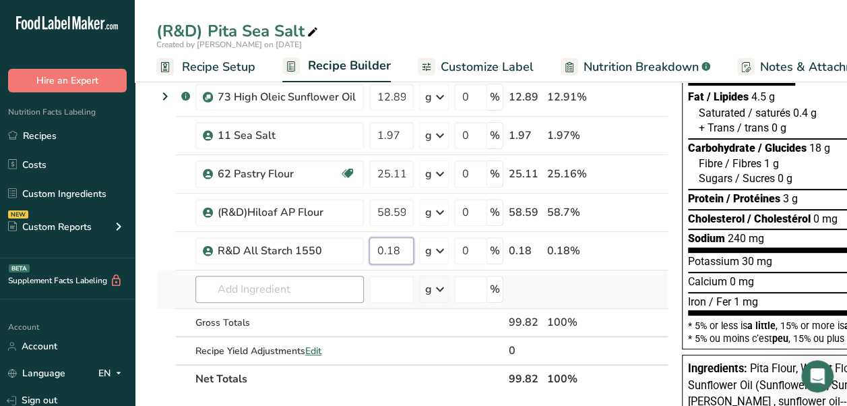
type input "0.18"
click at [348, 294] on div "Ingredient * Amount * Unit * Waste * .a-a{fill:#347362;}.b-a{fill:#fff;} Grams …" at bounding box center [412, 202] width 512 height 382
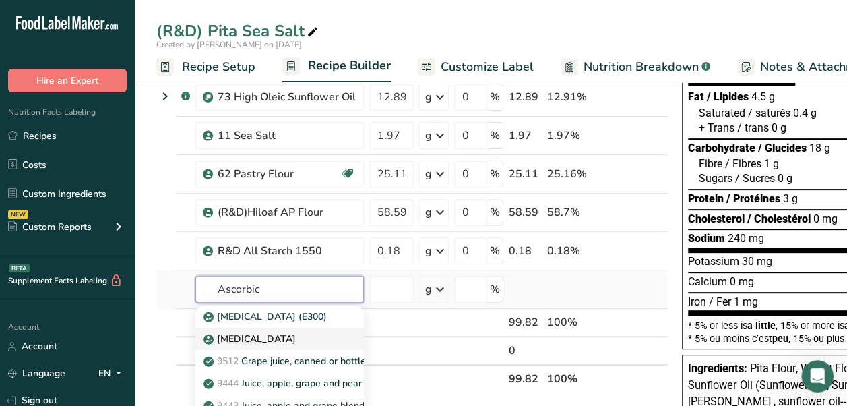
type input "Ascorbic"
click at [309, 344] on link "[MEDICAL_DATA]" at bounding box center [279, 338] width 168 height 22
type input "[MEDICAL_DATA]"
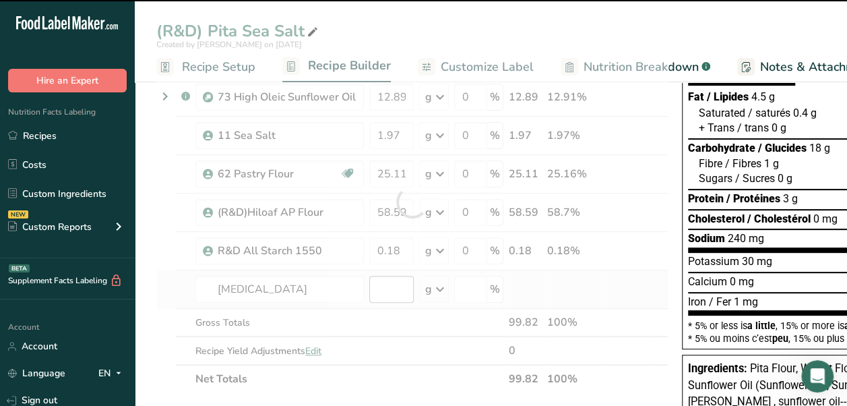
type input "0"
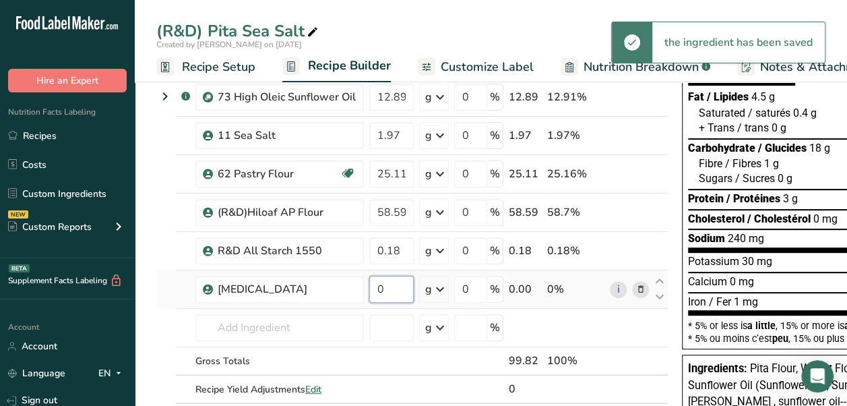
click at [397, 290] on input "0" at bounding box center [391, 289] width 44 height 27
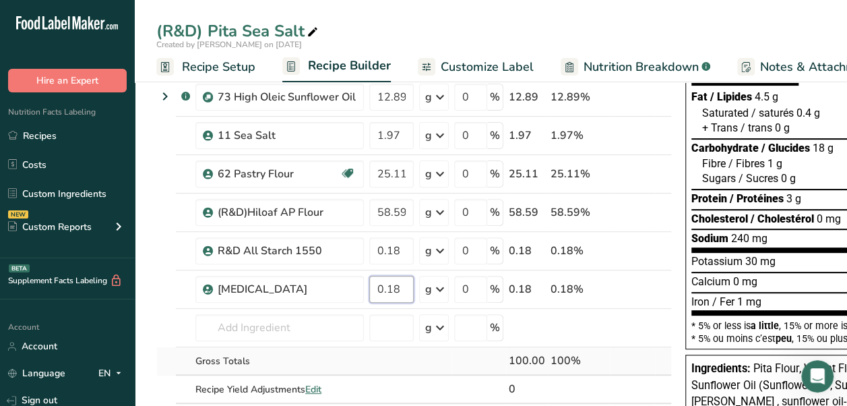
type input "0.18"
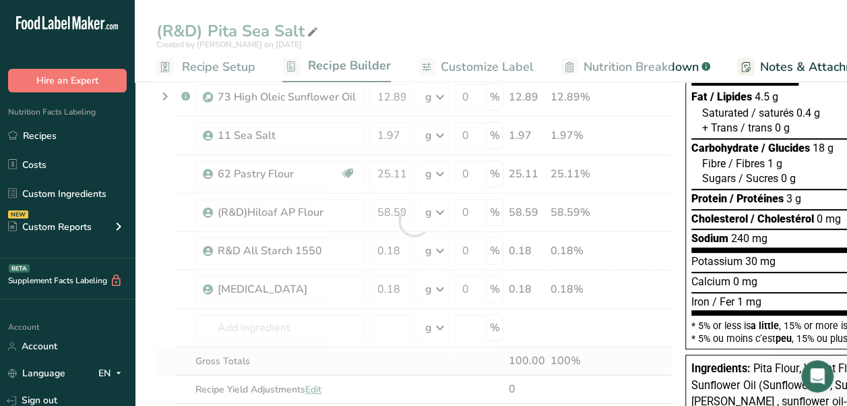
click at [360, 359] on div "Ingredient * Amount * Unit * Waste * .a-a{fill:#347362;}.b-a{fill:#fff;} Grams …" at bounding box center [413, 221] width 515 height 420
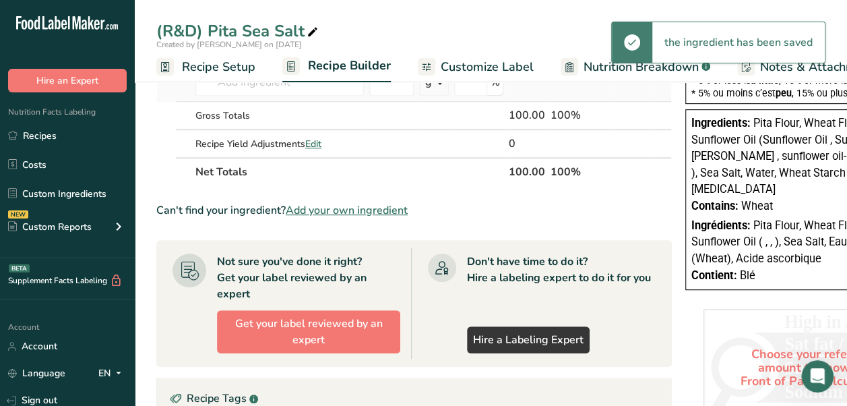
scroll to position [404, 0]
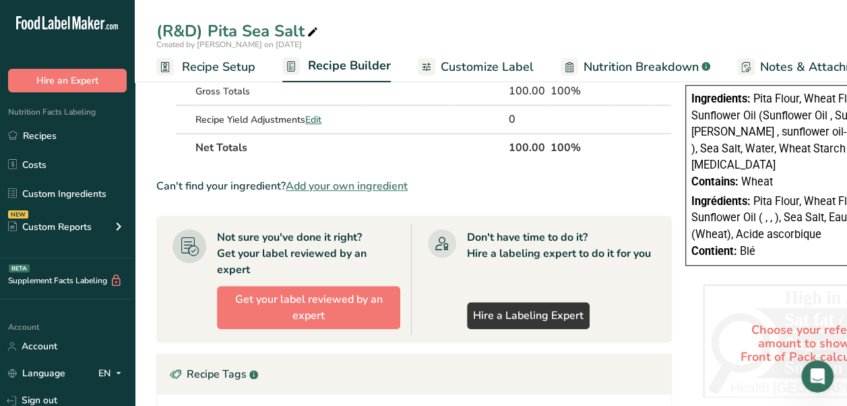
drag, startPoint x: 509, startPoint y: 69, endPoint x: 524, endPoint y: 65, distance: 15.2
click at [509, 69] on span "Customize Label" at bounding box center [487, 67] width 93 height 18
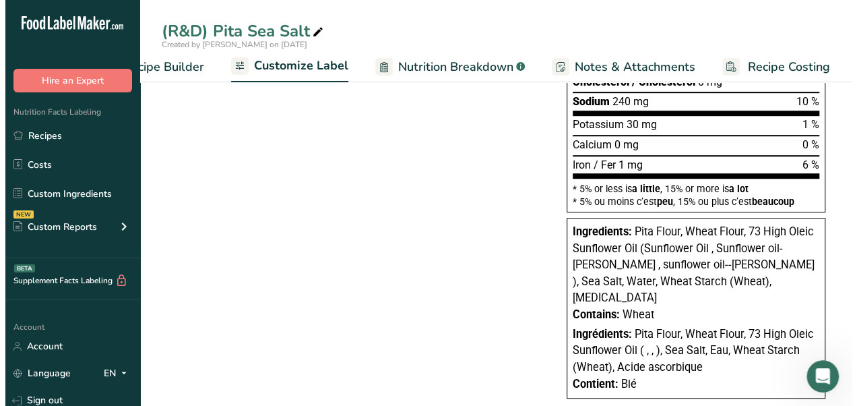
scroll to position [368, 0]
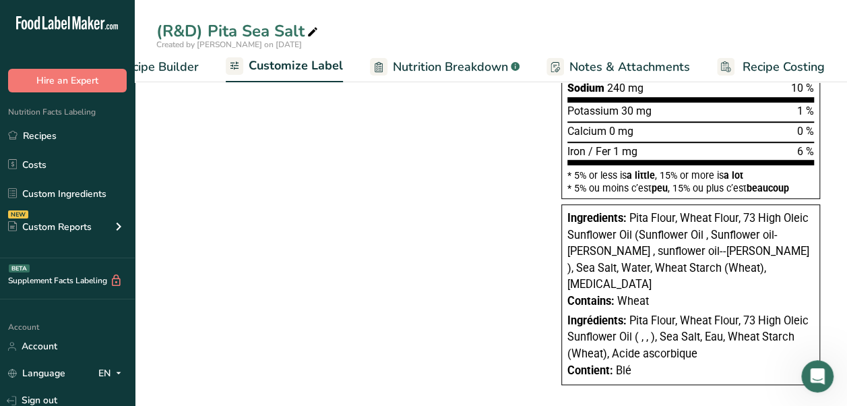
click at [142, 58] on span "Recipe Builder" at bounding box center [158, 67] width 81 height 18
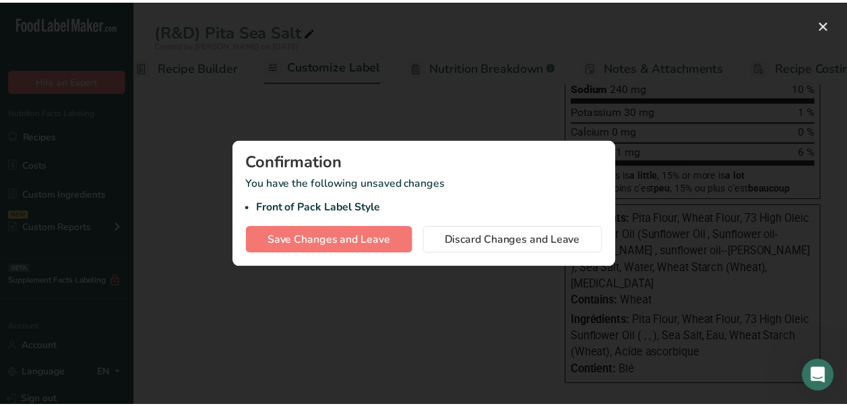
scroll to position [0, 130]
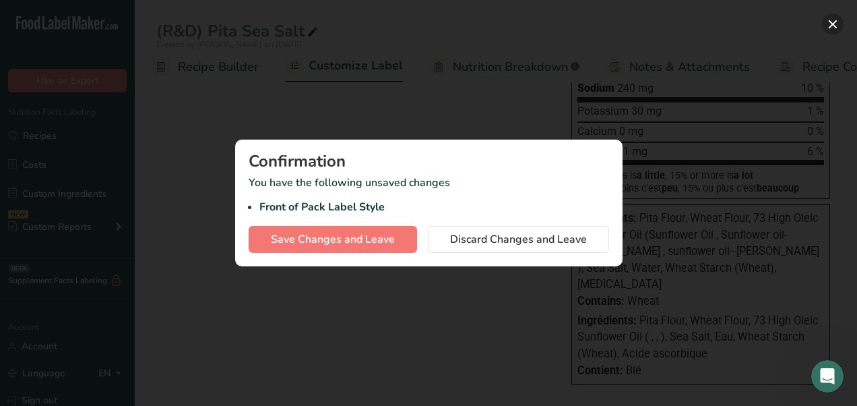
click at [831, 26] on button "button" at bounding box center [833, 24] width 22 height 22
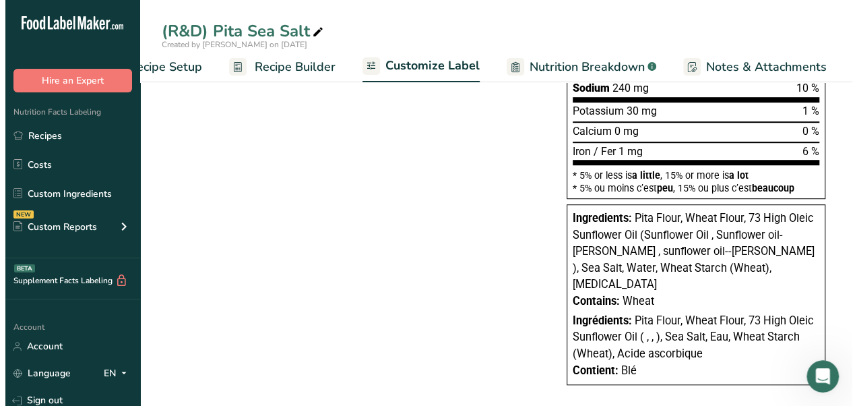
scroll to position [0, 0]
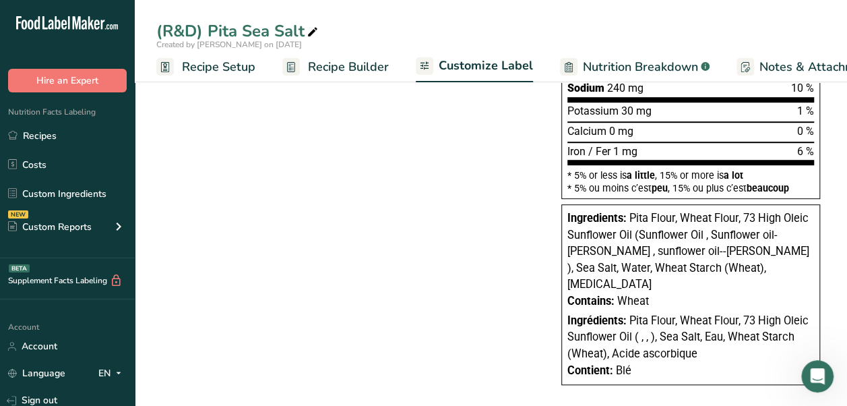
click at [213, 61] on span "Recipe Setup" at bounding box center [218, 67] width 73 height 18
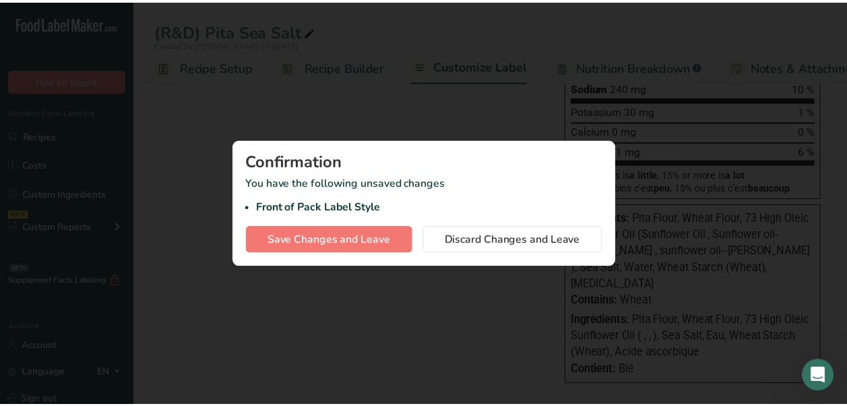
scroll to position [0, 5]
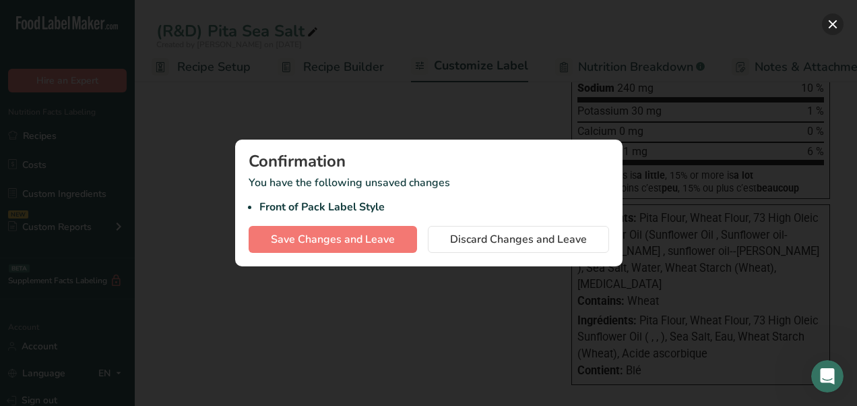
click at [834, 22] on button "button" at bounding box center [833, 24] width 22 height 22
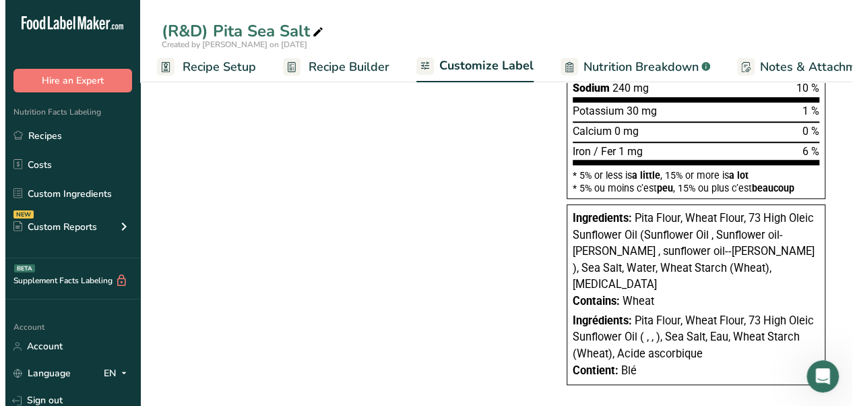
scroll to position [0, 0]
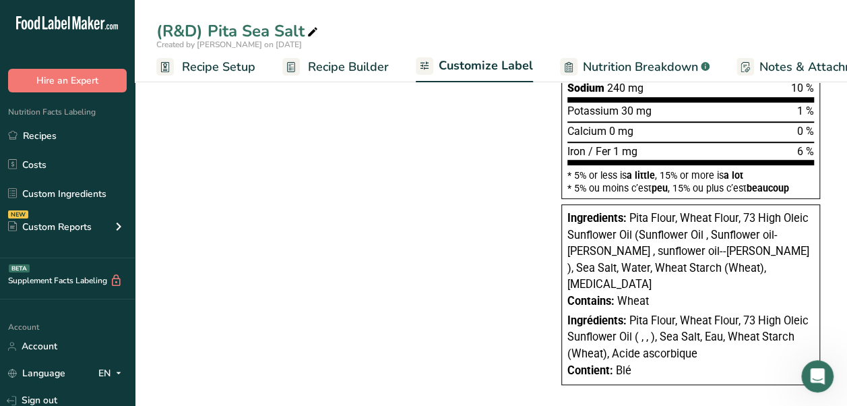
click at [212, 55] on link "Recipe Setup" at bounding box center [205, 67] width 99 height 30
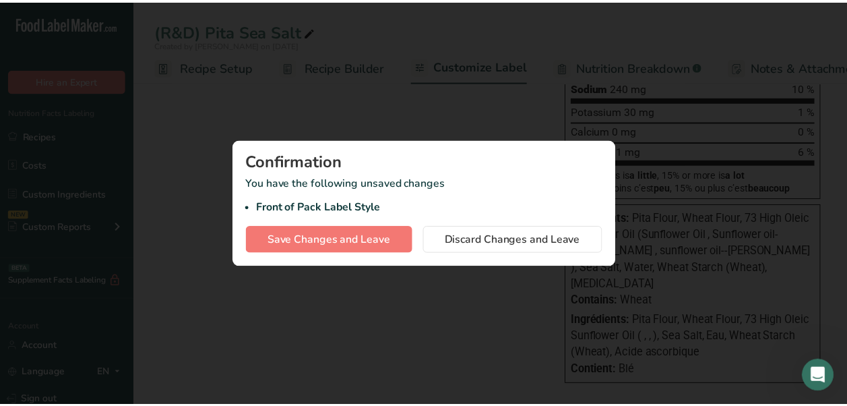
scroll to position [0, 5]
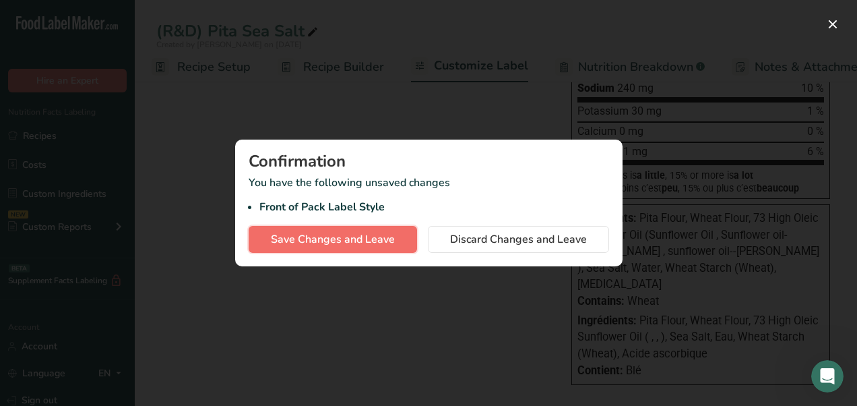
click at [363, 240] on span "Save Changes and Leave" at bounding box center [333, 239] width 124 height 16
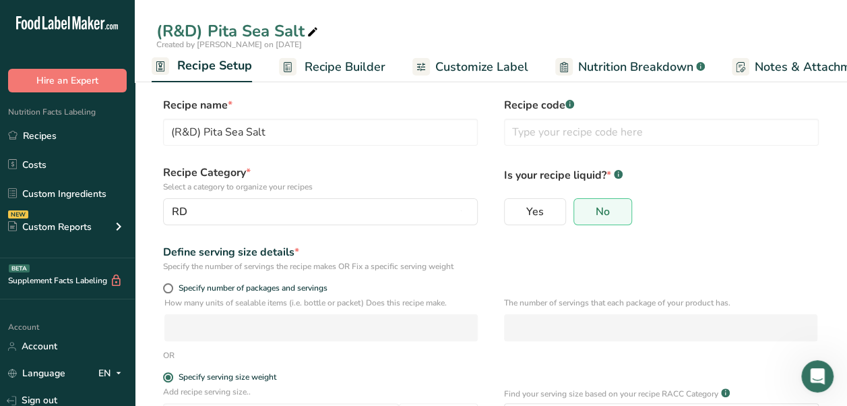
click at [346, 69] on span "Recipe Builder" at bounding box center [345, 67] width 81 height 18
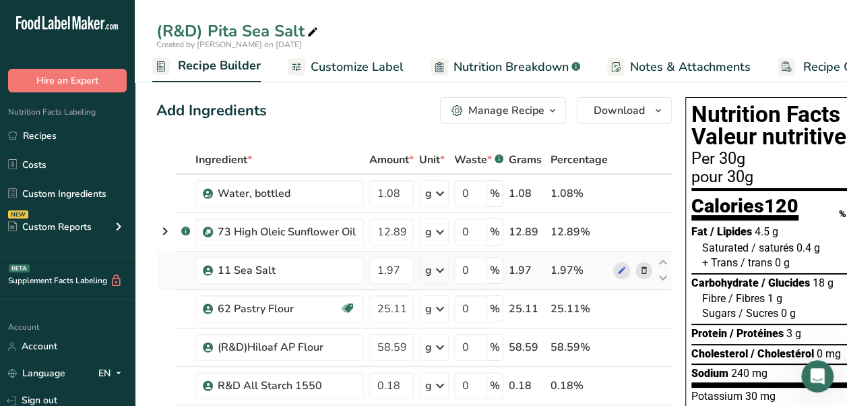
scroll to position [135, 0]
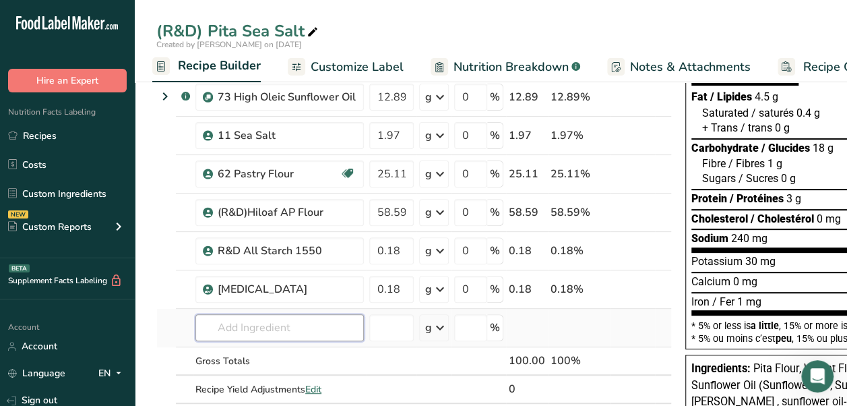
click at [305, 328] on input "text" at bounding box center [279, 327] width 168 height 27
type input "1"
type input "9"
type input "1"
type input "f"
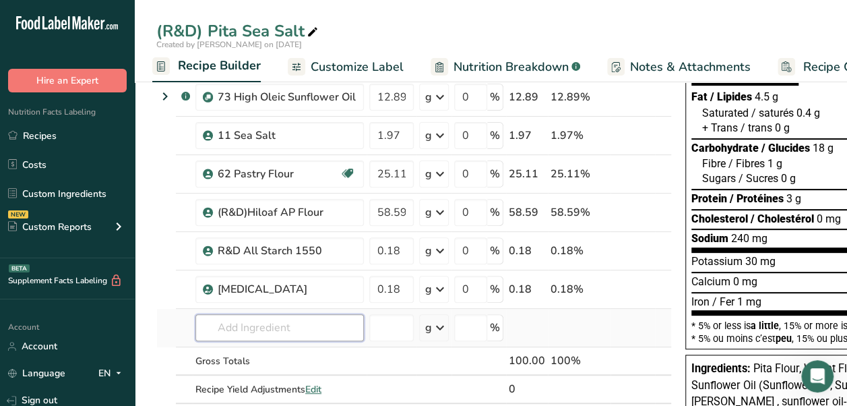
click at [294, 326] on input "text" at bounding box center [279, 327] width 168 height 27
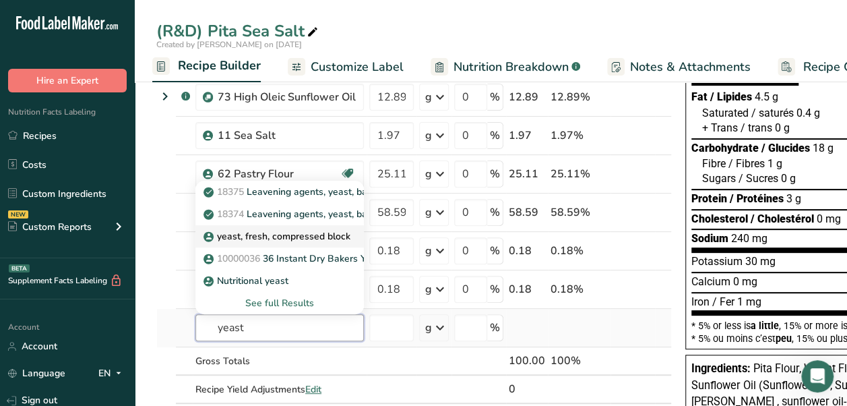
type input "yeast"
click at [336, 239] on p "yeast, fresh, compressed block" at bounding box center [278, 236] width 144 height 14
type input "yeast, fresh, compressed block"
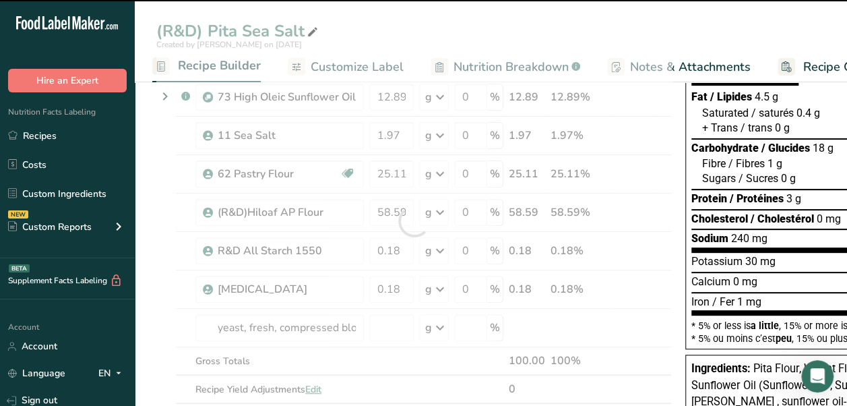
type input "0"
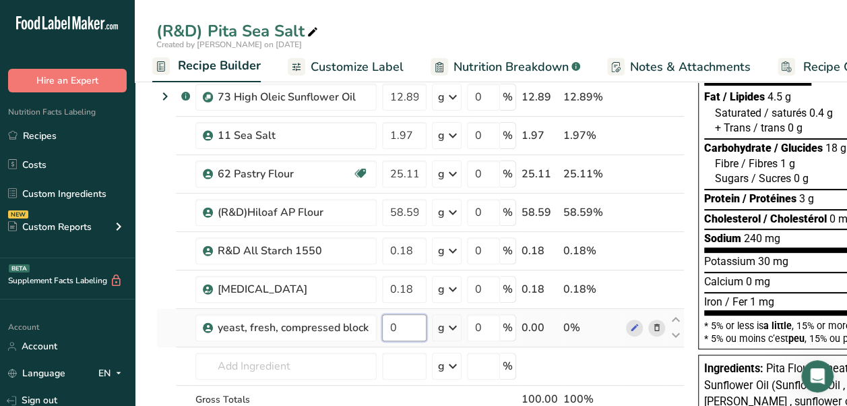
click at [406, 323] on input "0" at bounding box center [404, 327] width 44 height 27
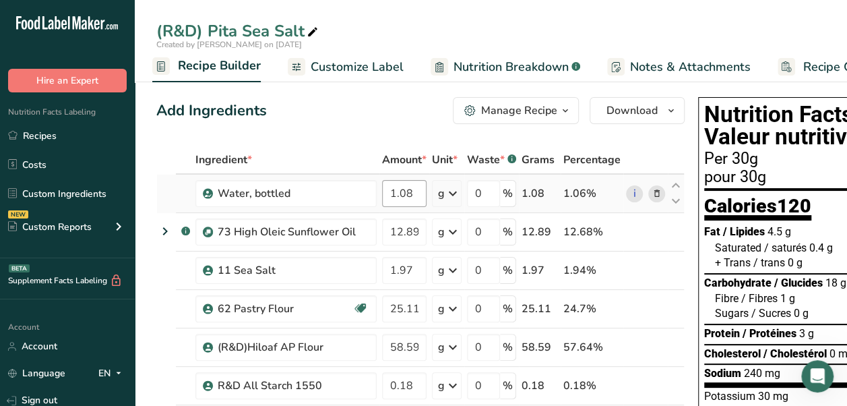
type input "1.64"
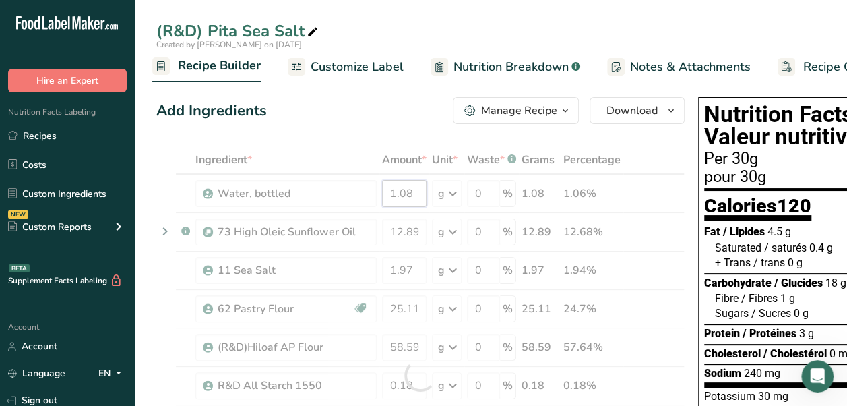
click at [414, 195] on div "Ingredient * Amount * Unit * Waste * .a-a{fill:#347362;}.b-a{fill:#fff;} Grams …" at bounding box center [420, 375] width 528 height 459
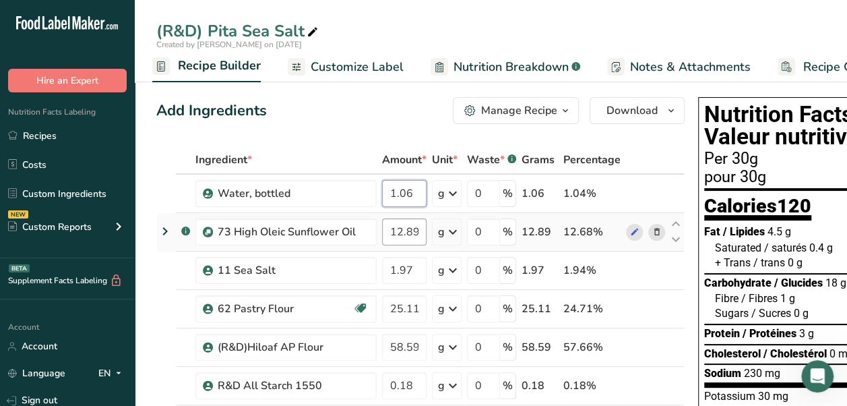
type input "1.06"
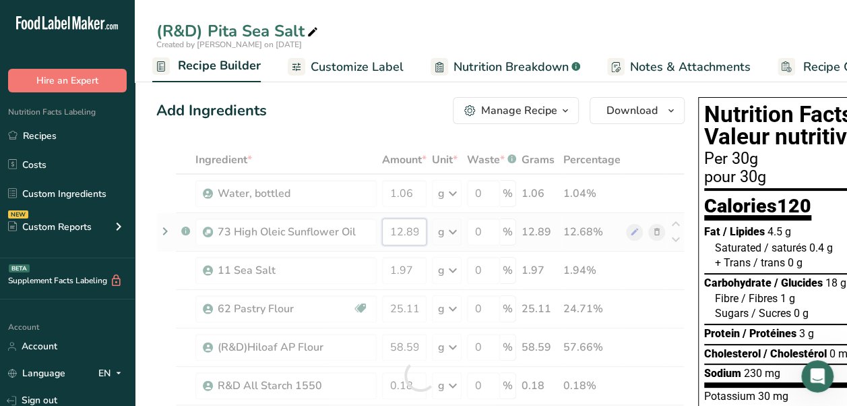
click at [412, 233] on div "Ingredient * Amount * Unit * Waste * .a-a{fill:#347362;}.b-a{fill:#fff;} Grams …" at bounding box center [420, 375] width 528 height 459
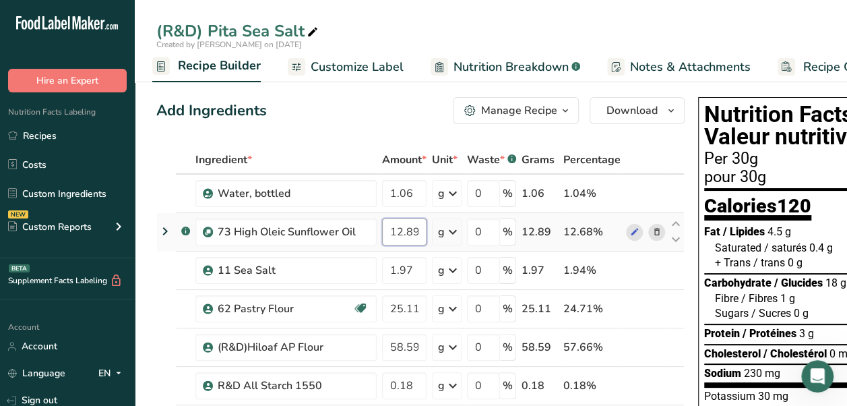
click at [411, 230] on input "12.89" at bounding box center [404, 231] width 44 height 27
type input "12.79"
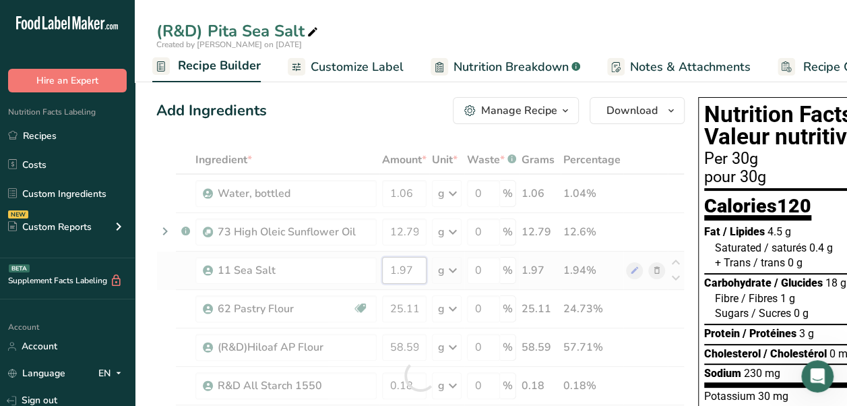
click at [418, 271] on div "Ingredient * Amount * Unit * Waste * .a-a{fill:#347362;}.b-a{fill:#fff;} Grams …" at bounding box center [420, 375] width 528 height 459
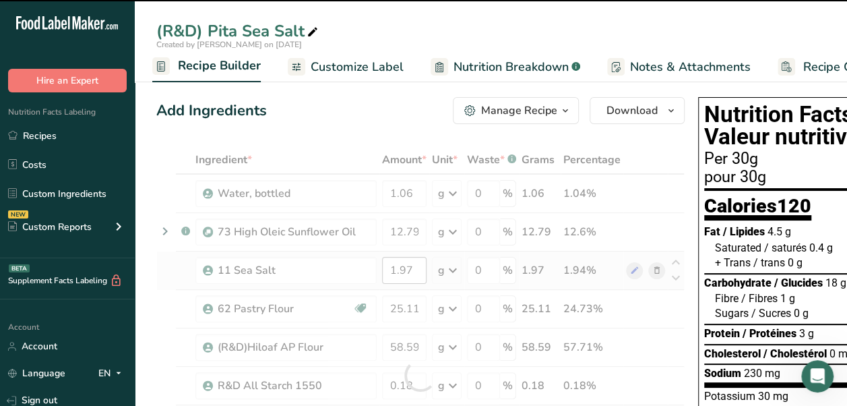
click at [418, 271] on div at bounding box center [420, 375] width 528 height 459
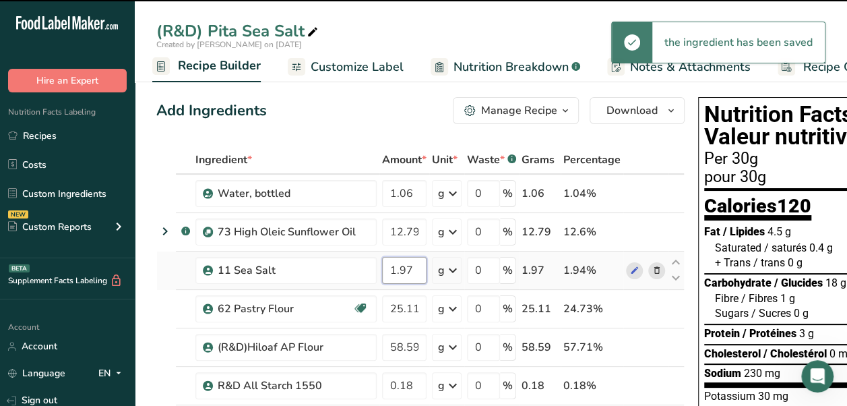
click at [412, 267] on input "1.97" at bounding box center [404, 270] width 44 height 27
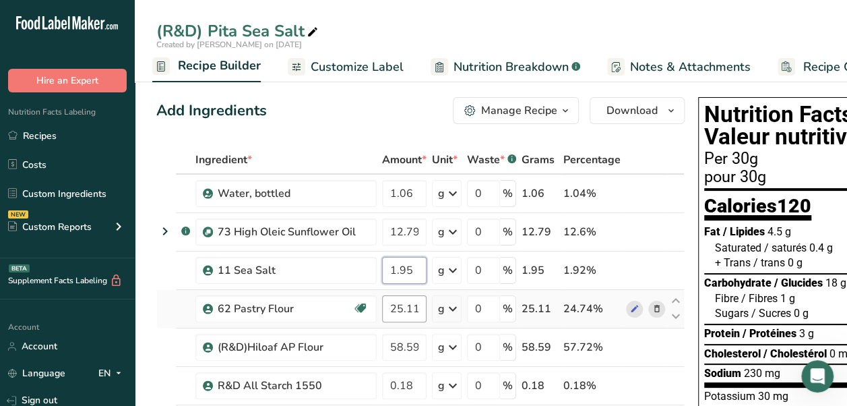
type input "1.95"
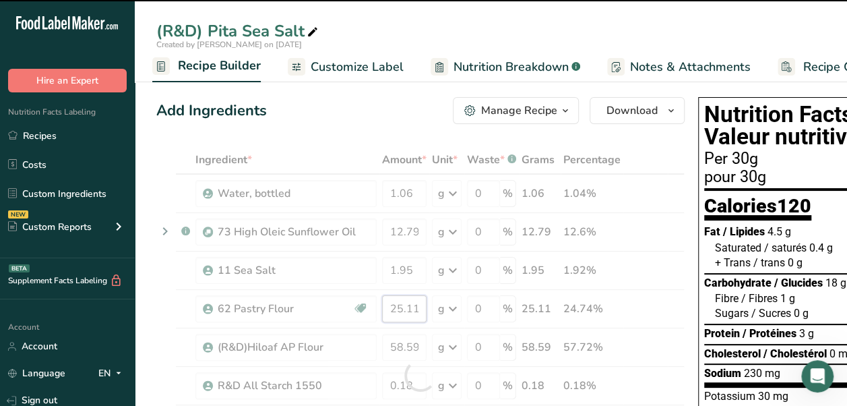
drag, startPoint x: 417, startPoint y: 304, endPoint x: 394, endPoint y: 310, distance: 23.7
click at [394, 310] on div "Ingredient * Amount * Unit * Waste * .a-a{fill:#347362;}.b-a{fill:#fff;} Grams …" at bounding box center [420, 375] width 528 height 459
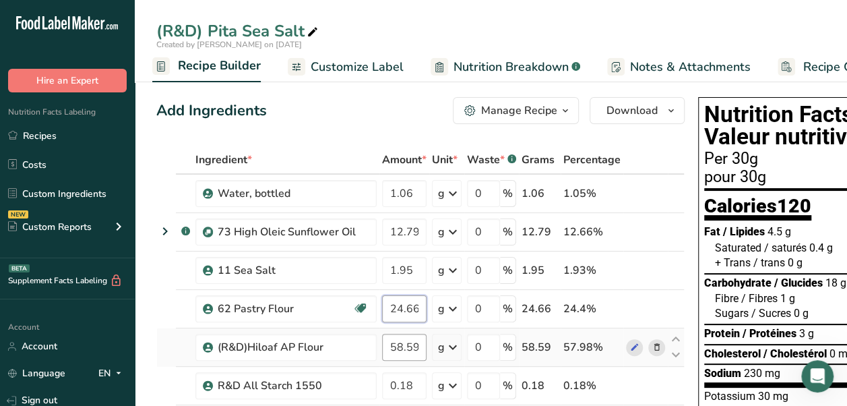
type input "24.66"
click at [416, 350] on div "Ingredient * Amount * Unit * Waste * .a-a{fill:#347362;}.b-a{fill:#fff;} Grams …" at bounding box center [420, 375] width 528 height 459
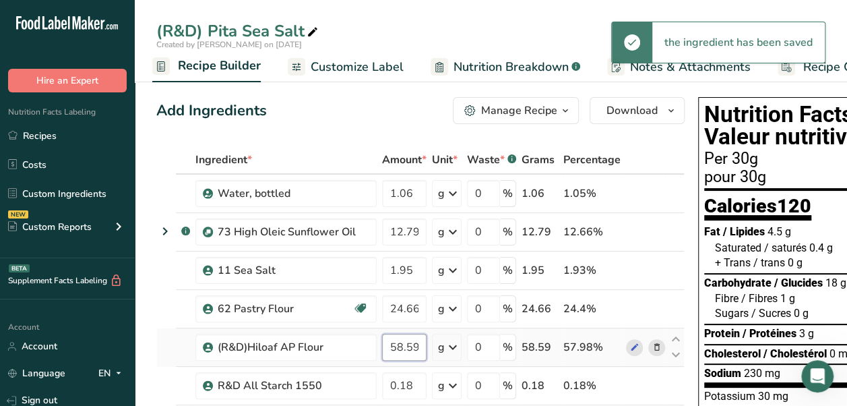
drag, startPoint x: 414, startPoint y: 347, endPoint x: 395, endPoint y: 349, distance: 18.3
click at [395, 349] on input "58.59" at bounding box center [404, 347] width 44 height 27
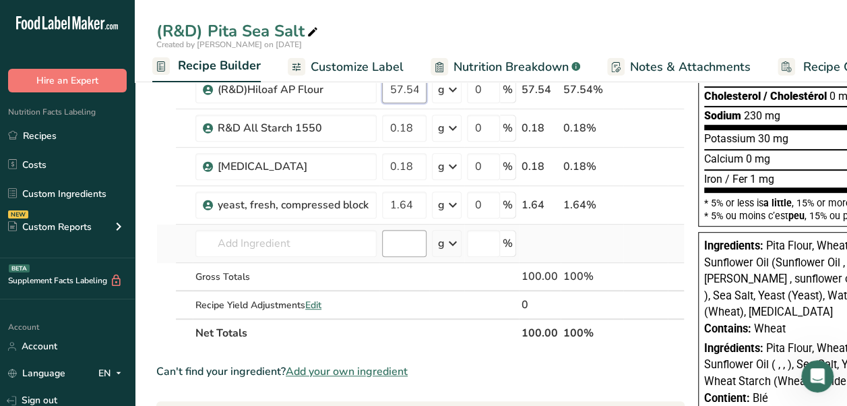
scroll to position [270, 0]
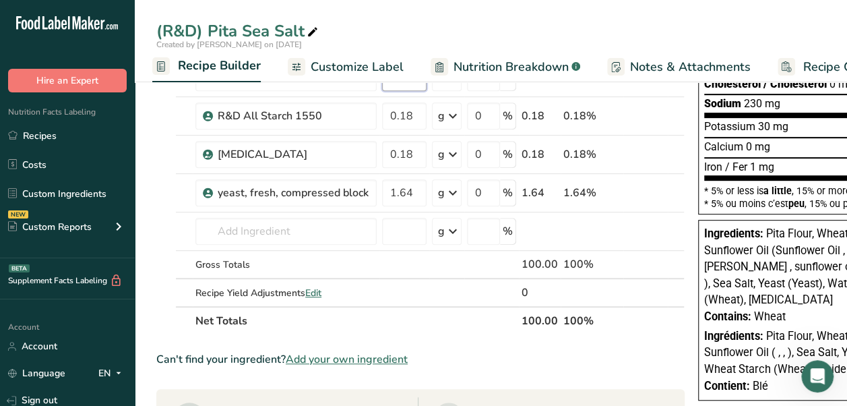
type input "57.54"
click at [400, 327] on div "Ingredient * Amount * Unit * Waste * .a-a{fill:#347362;}.b-a{fill:#fff;} Grams …" at bounding box center [420, 105] width 528 height 459
drag, startPoint x: 358, startPoint y: 69, endPoint x: 446, endPoint y: 93, distance: 90.9
click at [358, 69] on span "Customize Label" at bounding box center [357, 67] width 93 height 18
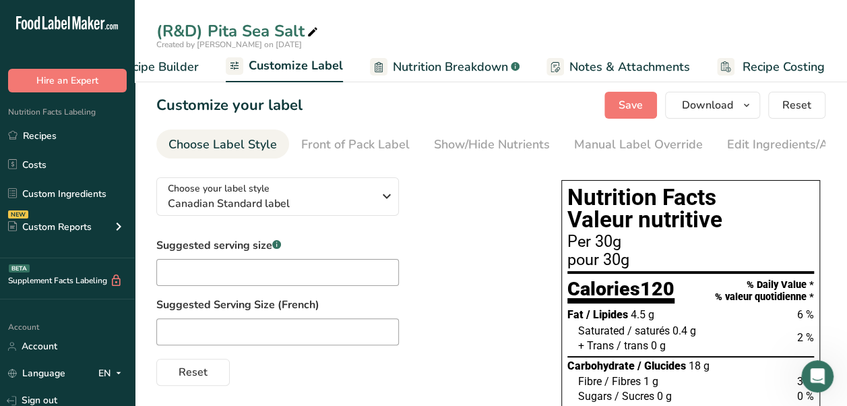
click at [183, 65] on span "Recipe Builder" at bounding box center [158, 67] width 81 height 18
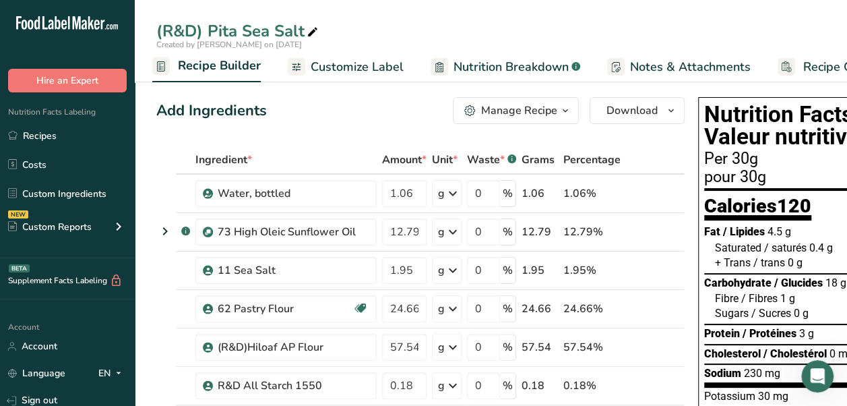
click at [352, 62] on span "Customize Label" at bounding box center [357, 67] width 93 height 18
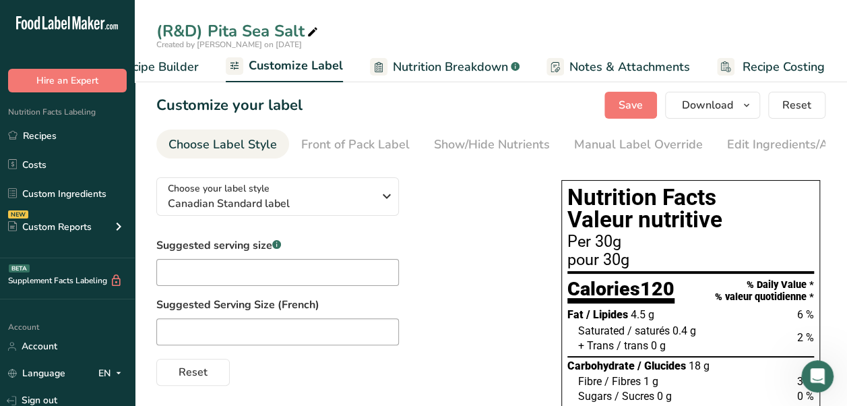
click at [192, 61] on span "Recipe Builder" at bounding box center [158, 67] width 81 height 18
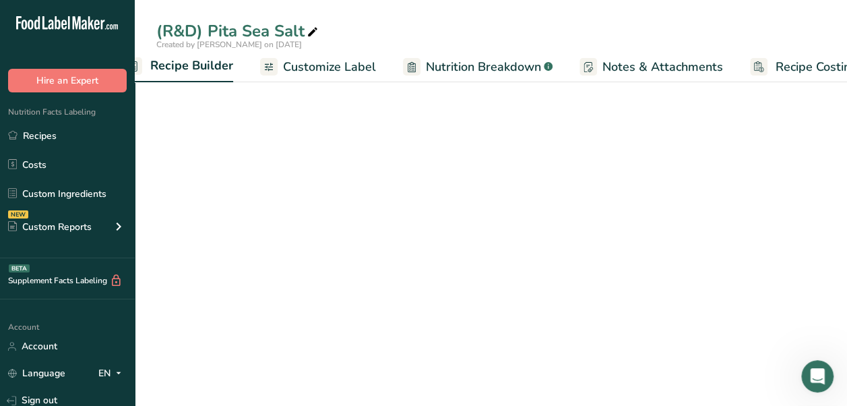
scroll to position [0, 130]
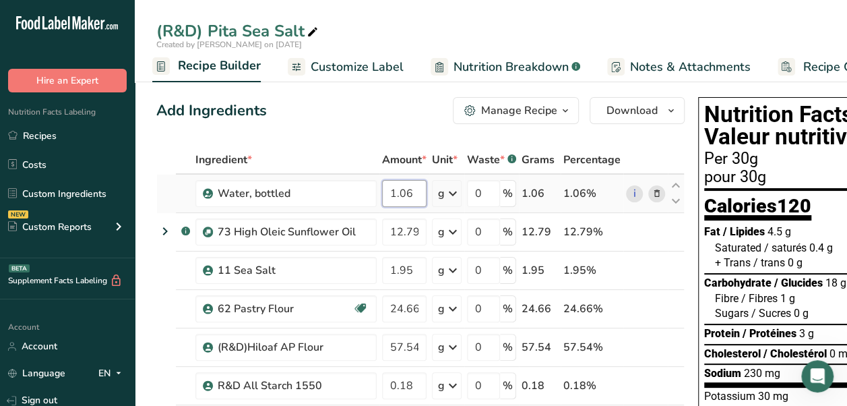
click at [416, 196] on input "1.06" at bounding box center [404, 193] width 44 height 27
type input "1.07"
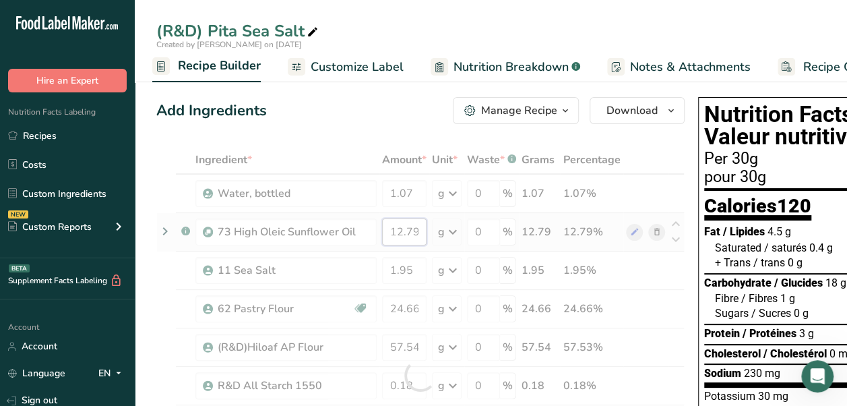
click at [418, 232] on div "Ingredient * Amount * Unit * Waste * .a-a{fill:#347362;}.b-a{fill:#fff;} Grams …" at bounding box center [420, 375] width 528 height 459
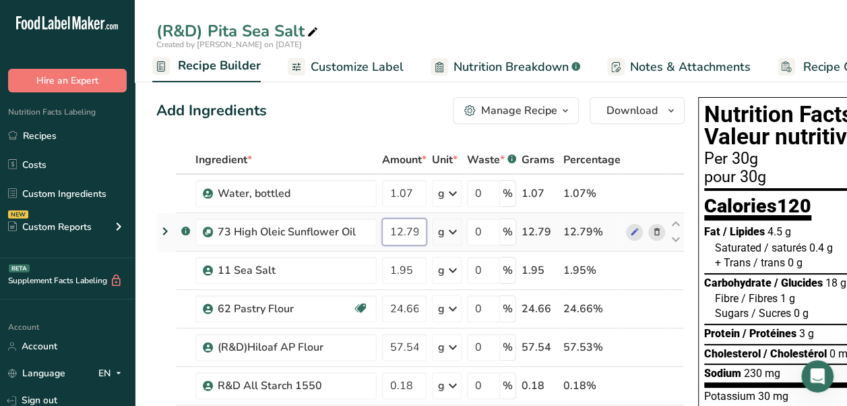
click at [414, 225] on input "12.79" at bounding box center [404, 231] width 44 height 27
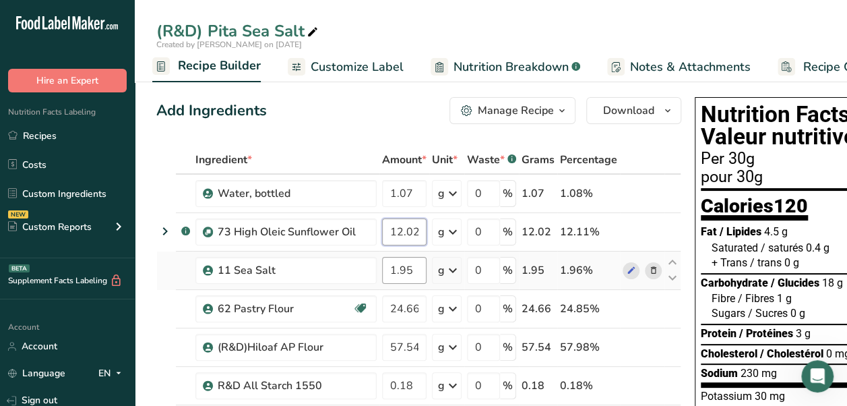
type input "12.02"
click at [409, 271] on div "Ingredient * Amount * Unit * Waste * .a-a{fill:#347362;}.b-a{fill:#fff;} Grams …" at bounding box center [418, 375] width 525 height 459
click at [410, 273] on input "1.95" at bounding box center [404, 270] width 44 height 27
type input "1.69"
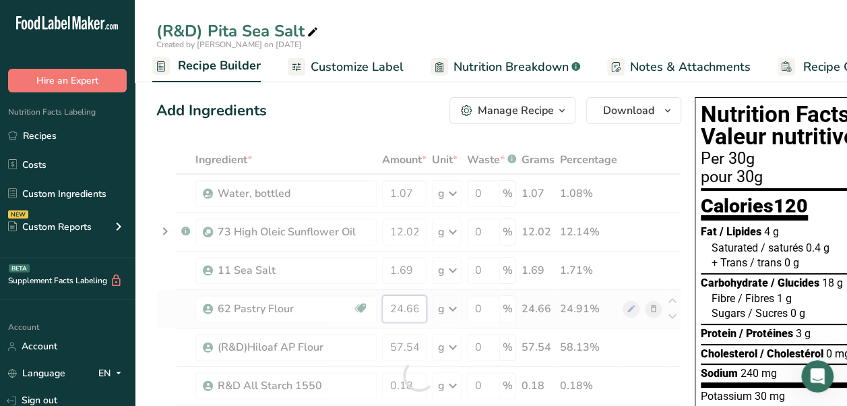
click at [417, 309] on div "Ingredient * Amount * Unit * Waste * .a-a{fill:#347362;}.b-a{fill:#fff;} Grams …" at bounding box center [418, 375] width 525 height 459
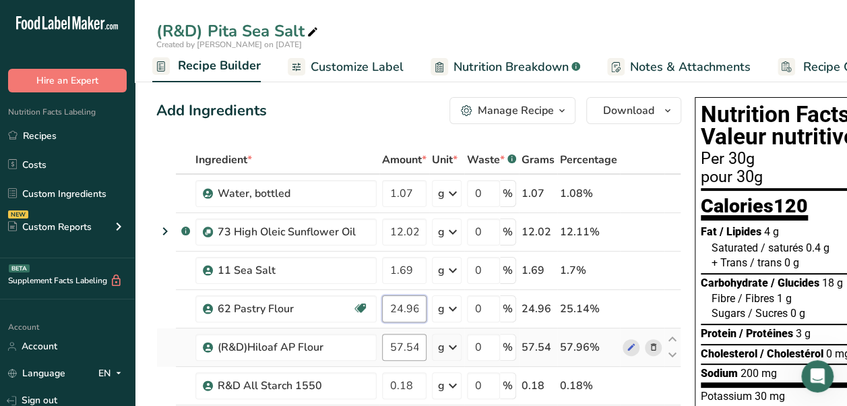
type input "24.96"
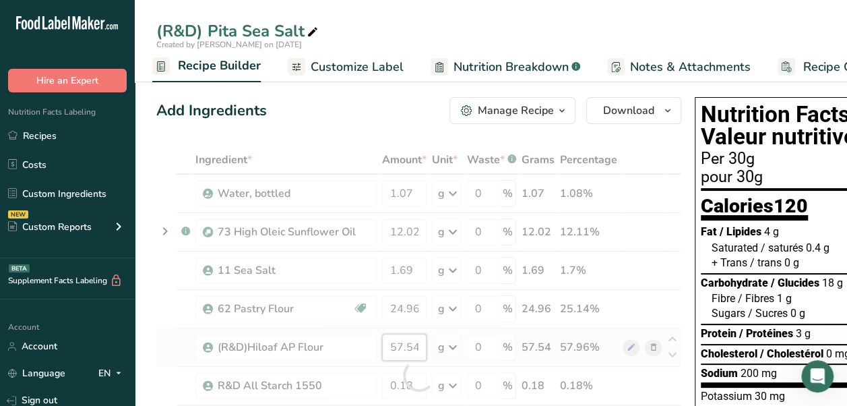
click at [414, 351] on div "Ingredient * Amount * Unit * Waste * .a-a{fill:#347362;}.b-a{fill:#fff;} Grams …" at bounding box center [418, 375] width 525 height 459
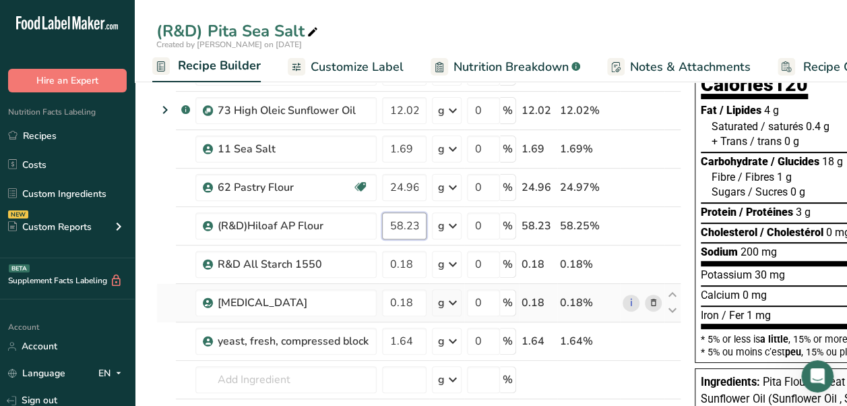
scroll to position [135, 0]
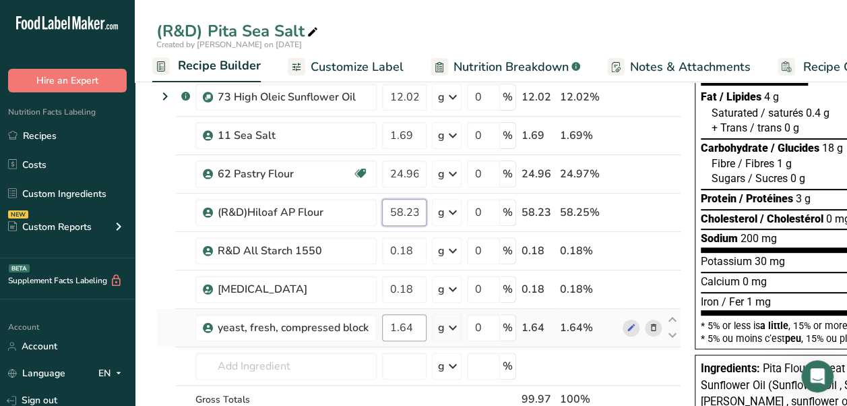
type input "58.23"
click at [414, 322] on div "Ingredient * Amount * Unit * Waste * .a-a{fill:#347362;}.b-a{fill:#fff;} Grams …" at bounding box center [418, 240] width 525 height 459
type input "1.66"
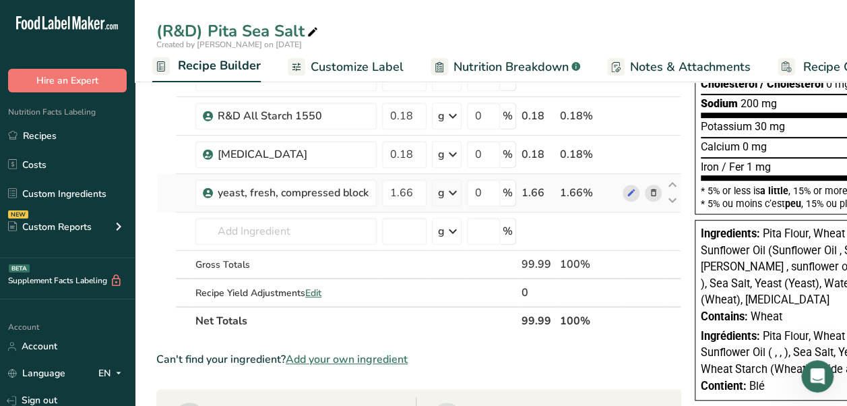
scroll to position [0, 0]
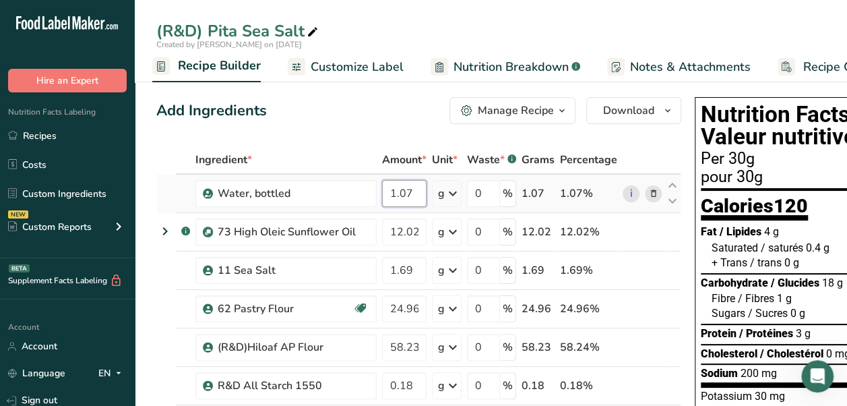
click at [413, 195] on input "1.07" at bounding box center [404, 193] width 44 height 27
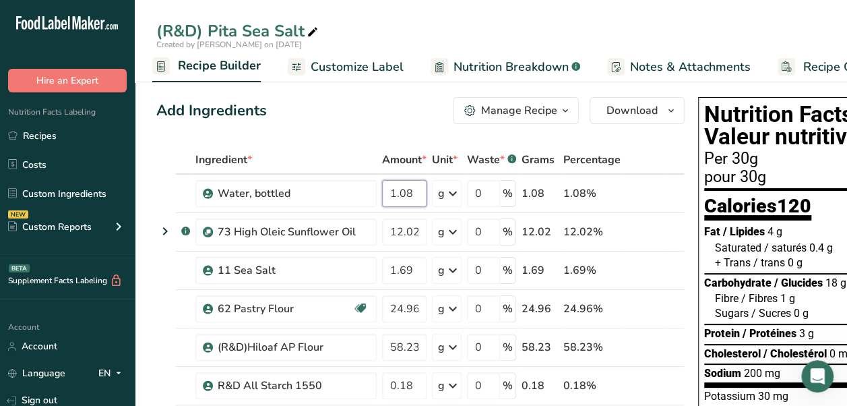
type input "1.08"
click at [423, 236] on div "Ingredient * Amount * Unit * Waste * .a-a{fill:#347362;}.b-a{fill:#fff;} Grams …" at bounding box center [420, 375] width 528 height 459
type input "127"
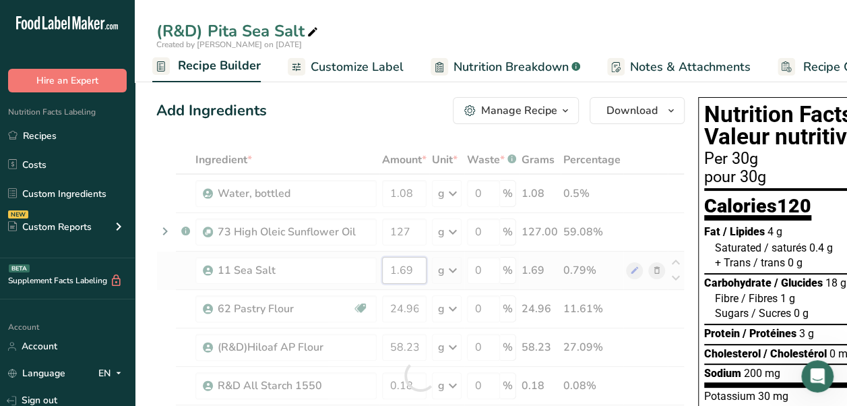
click at [418, 275] on div "Ingredient * Amount * Unit * Waste * .a-a{fill:#347362;}.b-a{fill:#fff;} Grams …" at bounding box center [420, 375] width 528 height 459
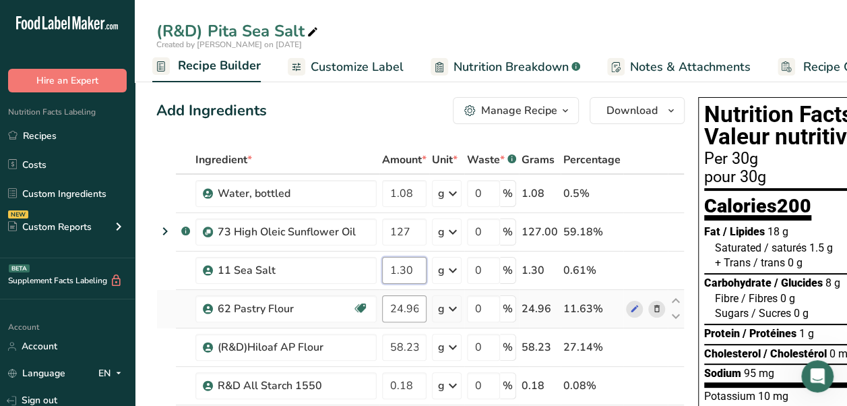
type input "1.30"
click at [420, 311] on div "Ingredient * Amount * Unit * Waste * .a-a{fill:#347362;}.b-a{fill:#fff;} Grams …" at bounding box center [420, 375] width 528 height 459
type input "25.06"
click at [419, 340] on div "Ingredient * Amount * Unit * Waste * .a-a{fill:#347362;}.b-a{fill:#fff;} Grams …" at bounding box center [420, 375] width 528 height 459
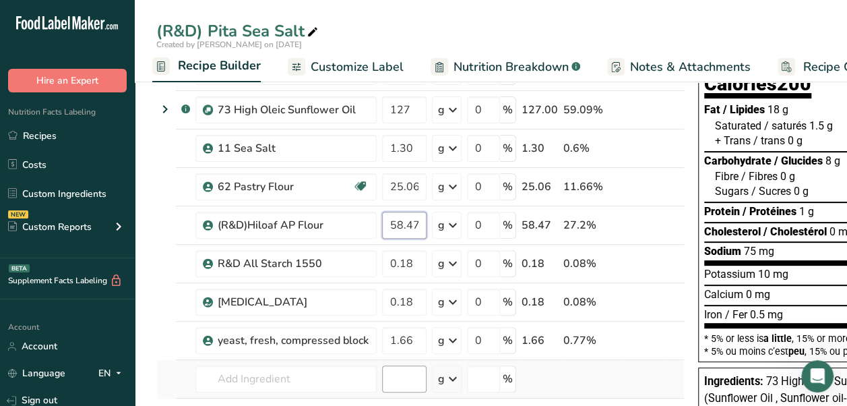
scroll to position [135, 0]
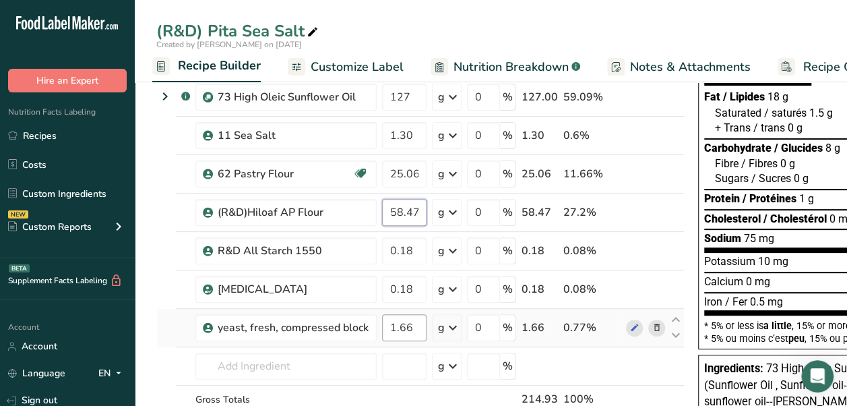
type input "58.47"
click at [405, 337] on div "Ingredient * Amount * Unit * Waste * .a-a{fill:#347362;}.b-a{fill:#fff;} Grams …" at bounding box center [420, 240] width 528 height 459
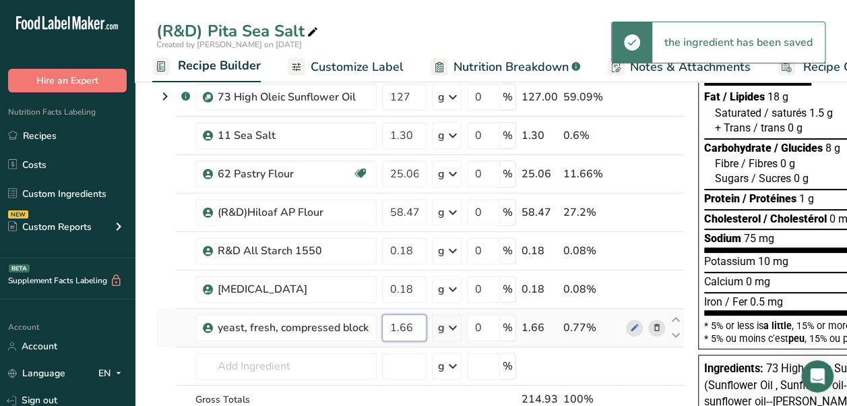
click at [417, 331] on input "1.66" at bounding box center [404, 327] width 44 height 27
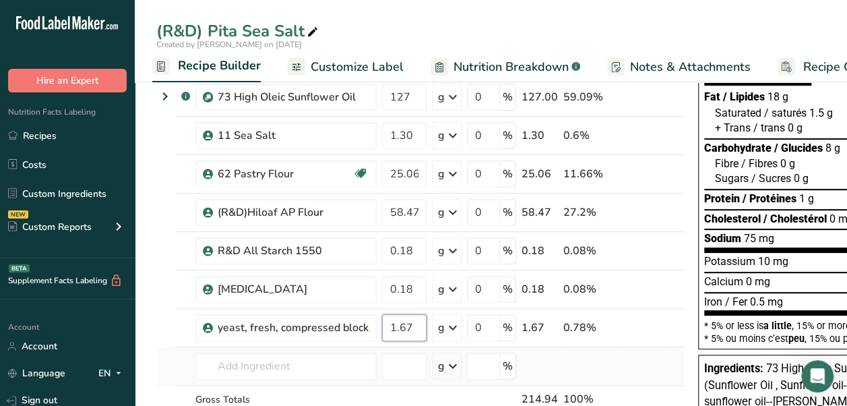
type input "1.67"
click at [569, 362] on div "Ingredient * Amount * Unit * Waste * .a-a{fill:#347362;}.b-a{fill:#fff;} Grams …" at bounding box center [420, 240] width 528 height 459
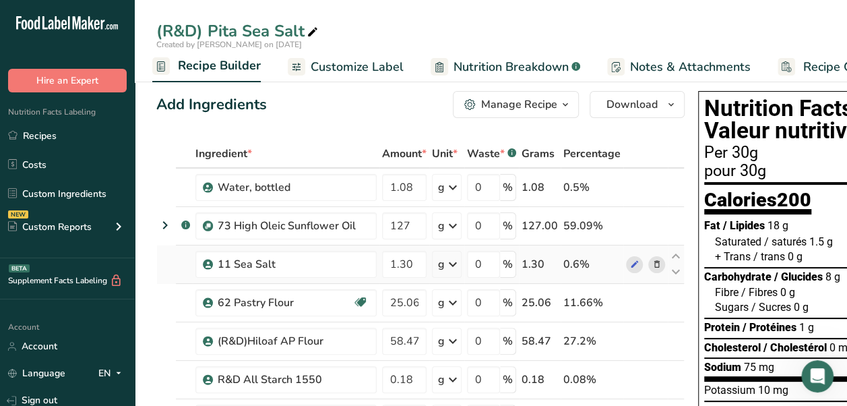
scroll to position [0, 0]
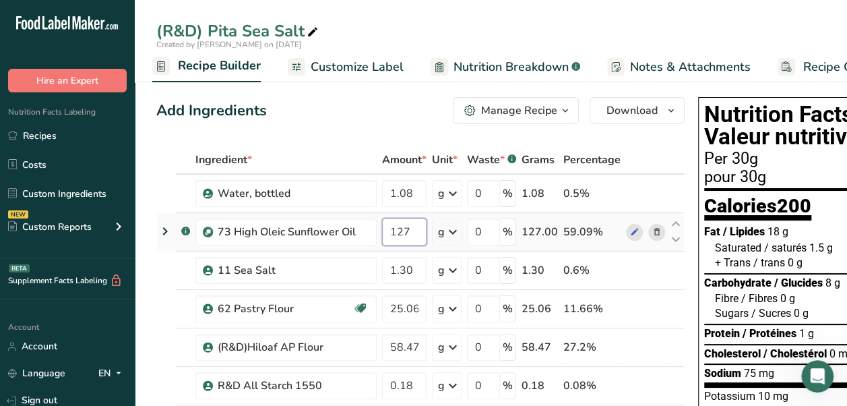
click at [418, 228] on input "127" at bounding box center [404, 231] width 44 height 27
type input "1"
type input "12.07"
click at [638, 307] on div "Ingredient * Amount * Unit * Waste * .a-a{fill:#347362;}.b-a{fill:#fff;} Grams …" at bounding box center [420, 375] width 528 height 459
click at [508, 65] on span "Nutrition Breakdown" at bounding box center [510, 67] width 115 height 18
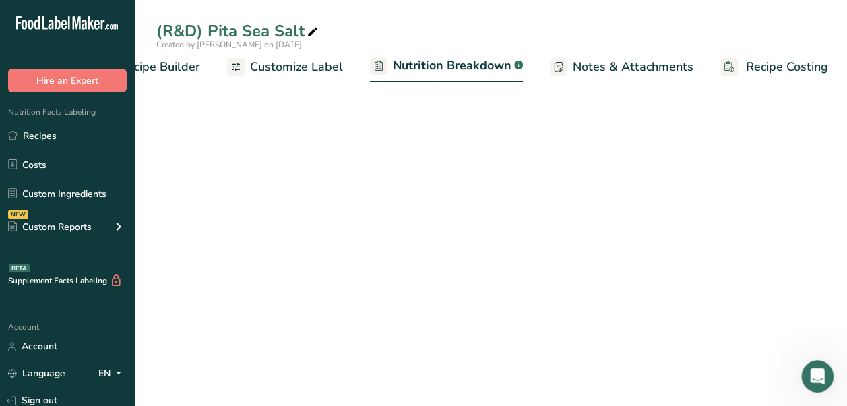
select select "Calories"
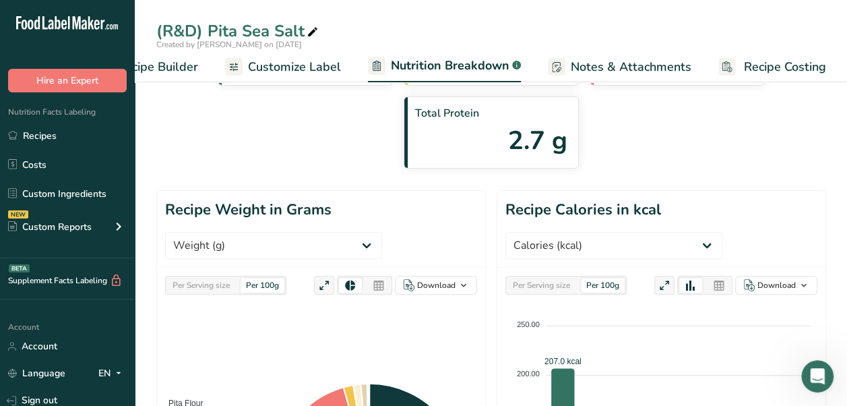
scroll to position [135, 0]
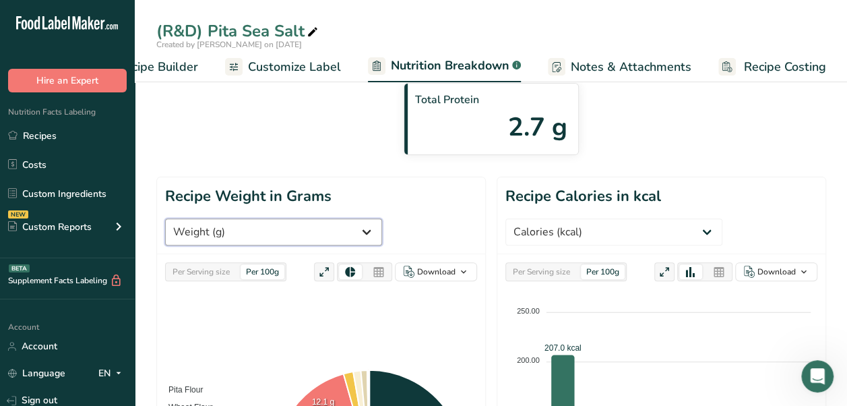
click at [278, 218] on select "Weight (g) Calories (kcal) Energy KJ (kj) Total Fat (g) Saturated Fat (g) Trans…" at bounding box center [273, 231] width 217 height 27
click at [165, 218] on select "Weight (g) Calories (kcal) Energy KJ (kj) Total Fat (g) Saturated Fat (g) Trans…" at bounding box center [273, 231] width 217 height 27
click at [294, 218] on select "Weight (g) Calories (kcal) Energy KJ (kj) Total Fat (g) Saturated Fat (g) Trans…" at bounding box center [273, 231] width 217 height 27
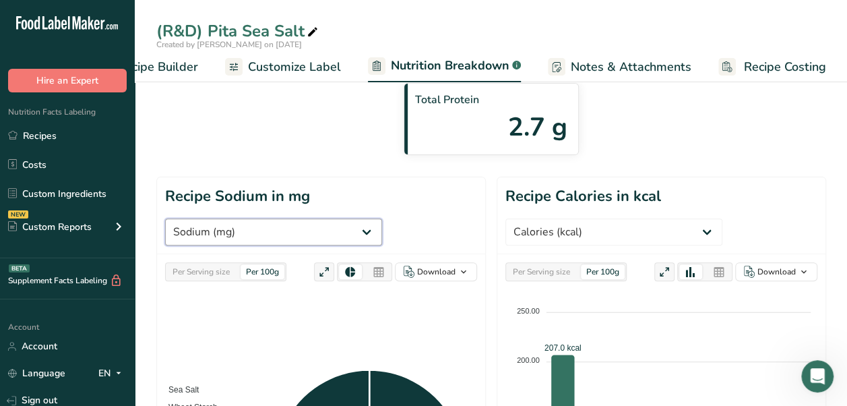
select select "Total Carbohydrates"
click at [165, 218] on select "Weight (g) Calories (kcal) Energy KJ (kj) Total Fat (g) Saturated Fat (g) Trans…" at bounding box center [273, 231] width 217 height 27
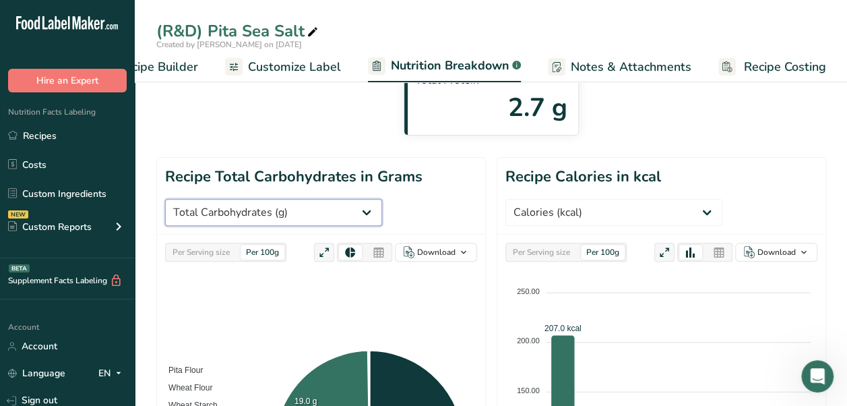
scroll to position [0, 0]
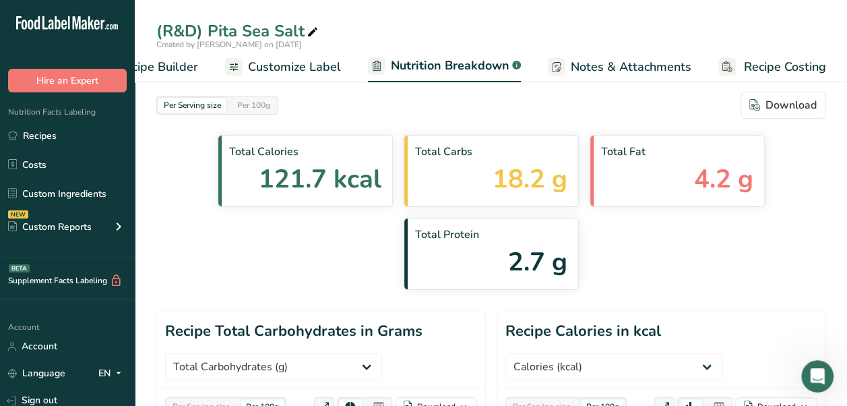
click at [193, 63] on span "Recipe Builder" at bounding box center [157, 67] width 81 height 18
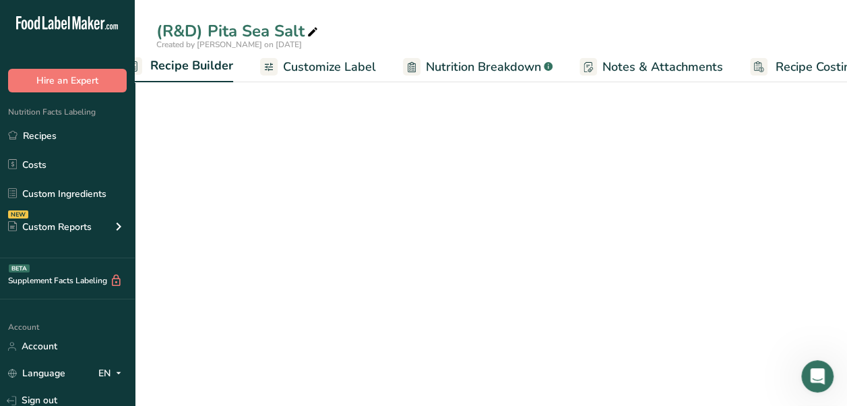
scroll to position [0, 130]
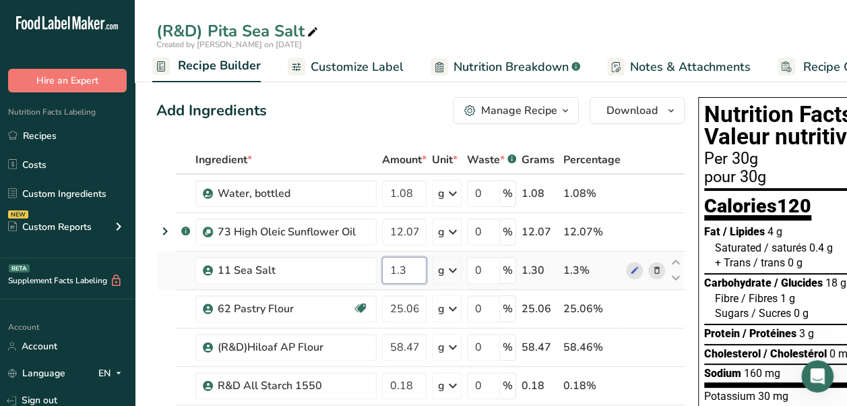
click at [414, 267] on input "1.3" at bounding box center [404, 270] width 44 height 27
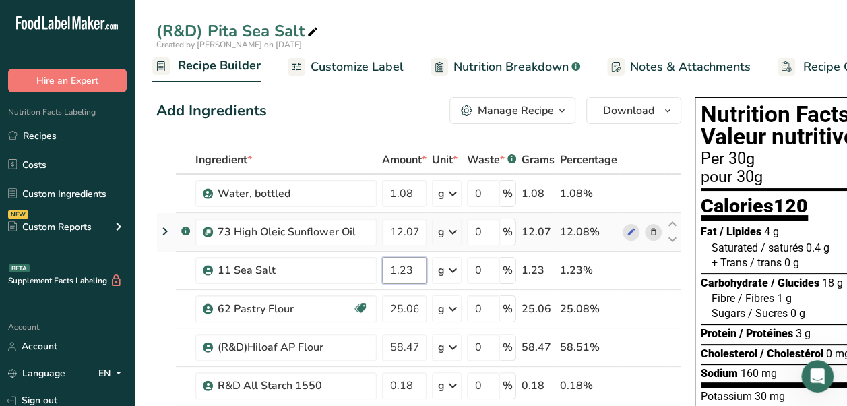
type input "1.23"
click at [660, 146] on div "Ingredient * Amount * Unit * Waste * .a-a{fill:#347362;}.b-a{fill:#fff;} Grams …" at bounding box center [418, 375] width 525 height 459
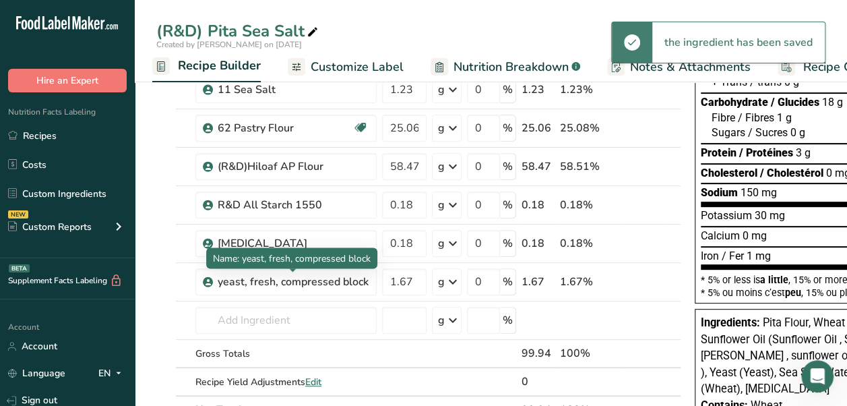
scroll to position [135, 0]
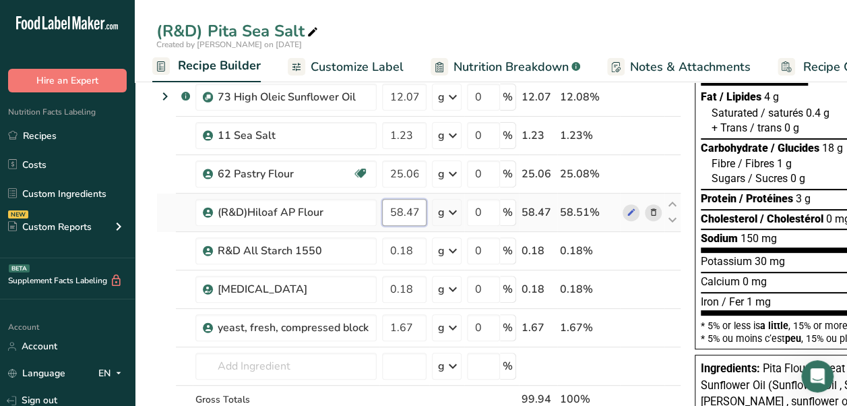
click at [422, 210] on input "58.47" at bounding box center [404, 212] width 44 height 27
type input "58.51"
click at [416, 391] on div "Ingredient * Amount * Unit * Waste * .a-a{fill:#347362;}.b-a{fill:#fff;} Grams …" at bounding box center [418, 240] width 525 height 459
click at [419, 166] on input "25.06" at bounding box center [404, 173] width 44 height 27
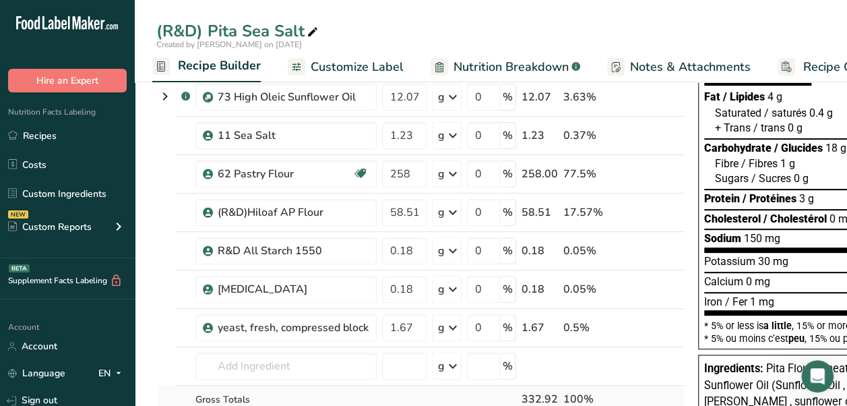
click at [476, 393] on div "Ingredient * Amount * Unit * Waste * .a-a{fill:#347362;}.b-a{fill:#fff;} Grams …" at bounding box center [420, 240] width 528 height 459
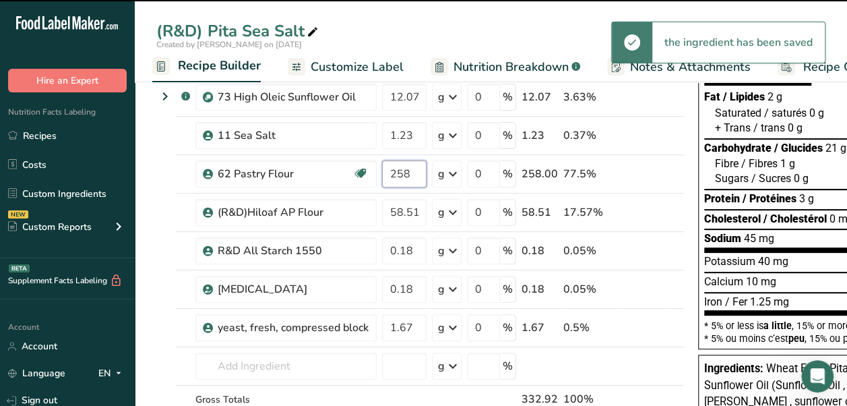
click at [410, 175] on input "258" at bounding box center [404, 173] width 44 height 27
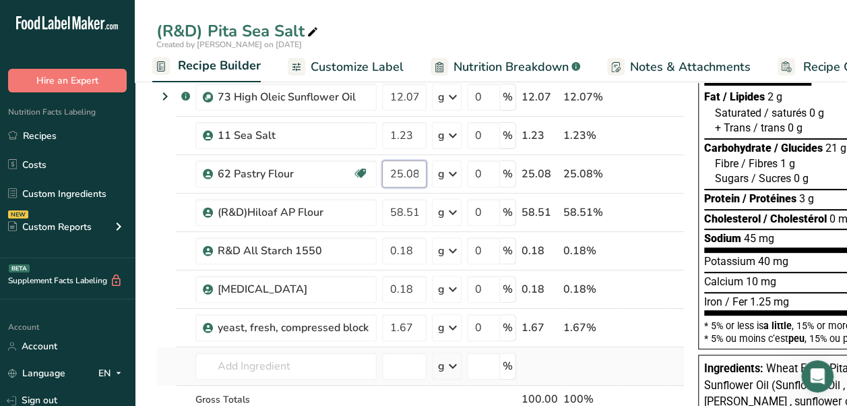
type input "25.08"
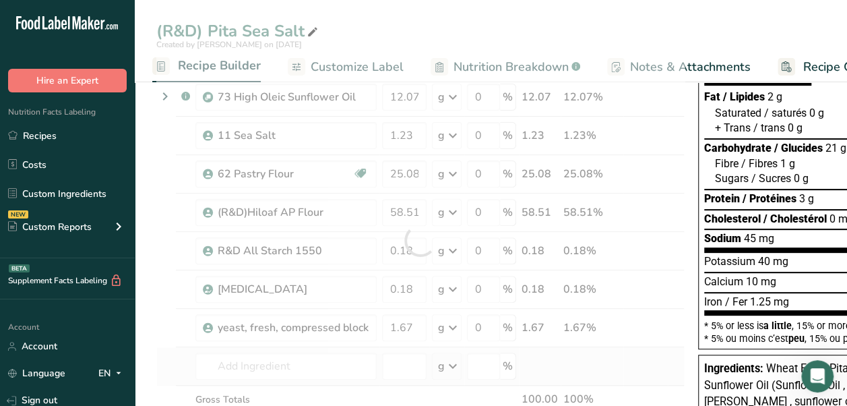
click at [477, 383] on div "Ingredient * Amount * Unit * Waste * .a-a{fill:#347362;}.b-a{fill:#fff;} Grams …" at bounding box center [420, 240] width 528 height 459
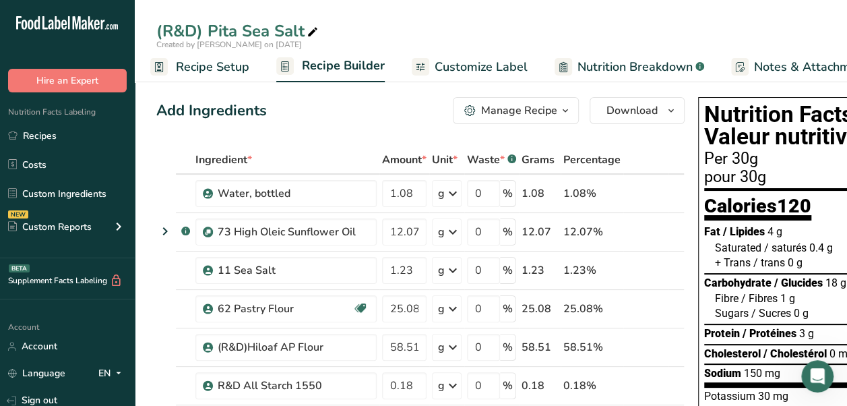
scroll to position [0, 0]
click at [177, 72] on link "Recipe Setup" at bounding box center [205, 67] width 99 height 30
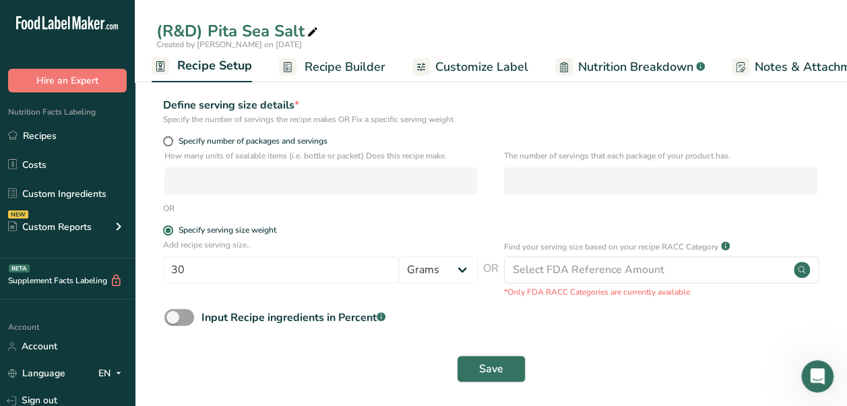
scroll to position [153, 0]
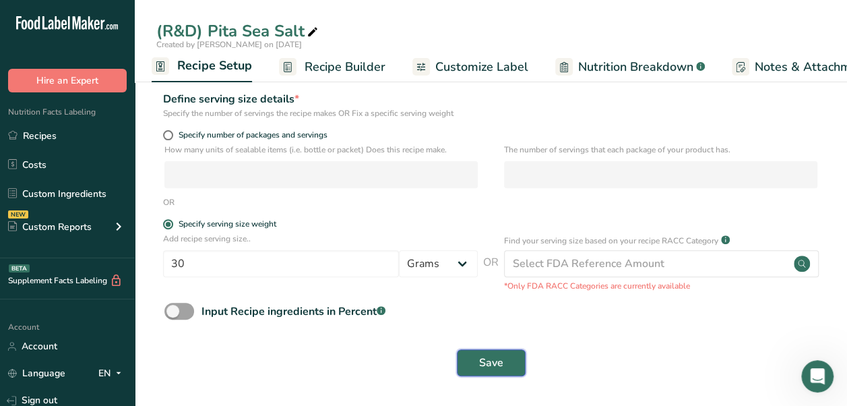
click at [500, 371] on button "Save" at bounding box center [491, 362] width 69 height 27
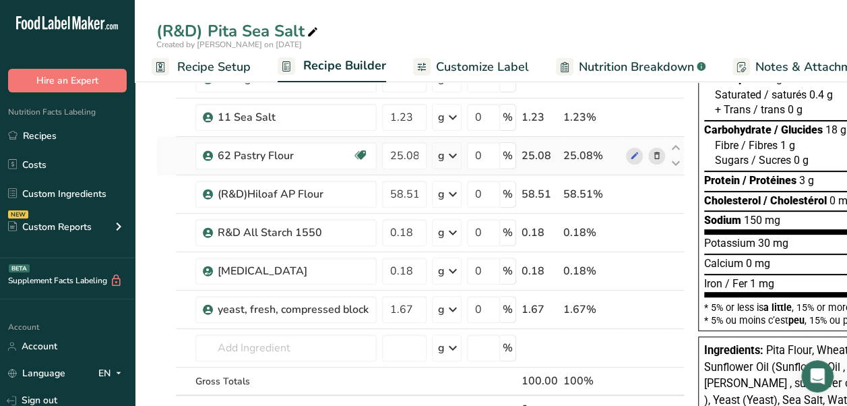
drag, startPoint x: 66, startPoint y: 140, endPoint x: 443, endPoint y: 139, distance: 376.6
click at [66, 140] on link "Recipes" at bounding box center [67, 136] width 135 height 26
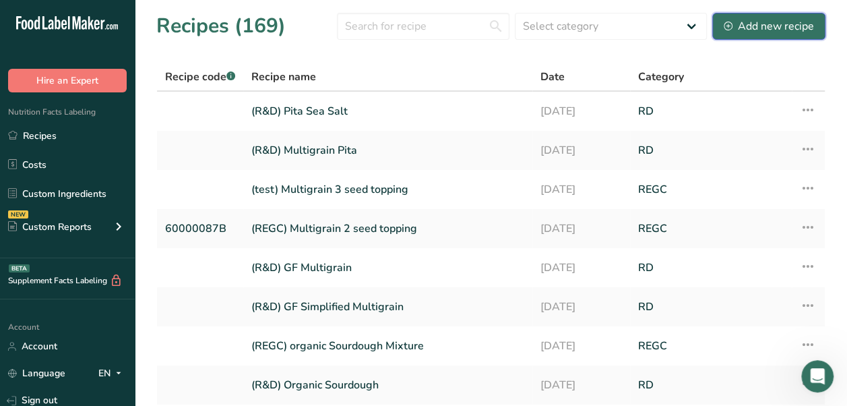
click at [778, 31] on div "Add new recipe" at bounding box center [769, 26] width 90 height 16
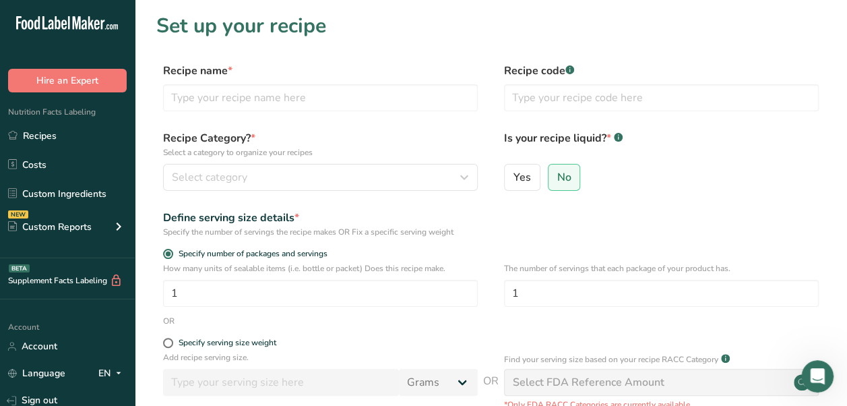
click at [261, 82] on div "Recipe name *" at bounding box center [320, 87] width 315 height 49
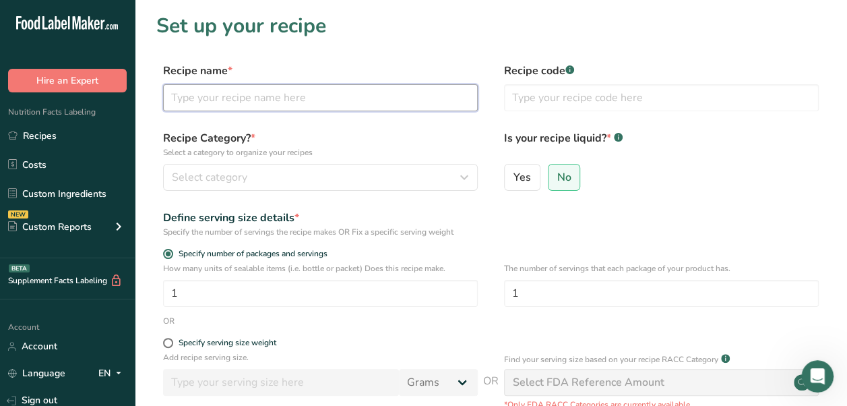
click at [368, 102] on input "text" at bounding box center [320, 97] width 315 height 27
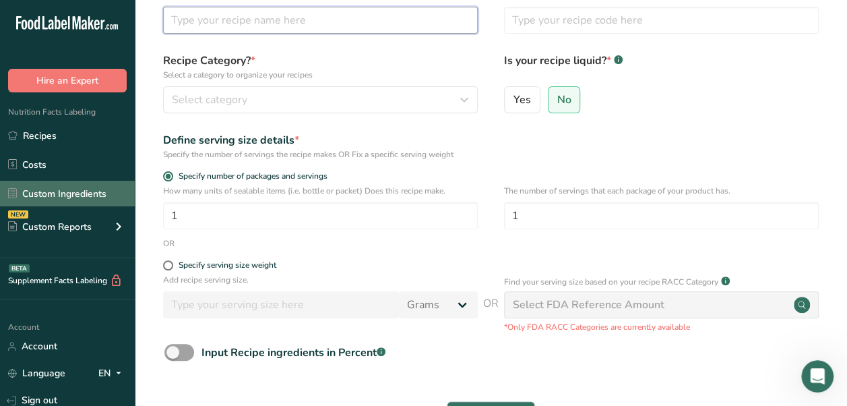
scroll to position [65, 0]
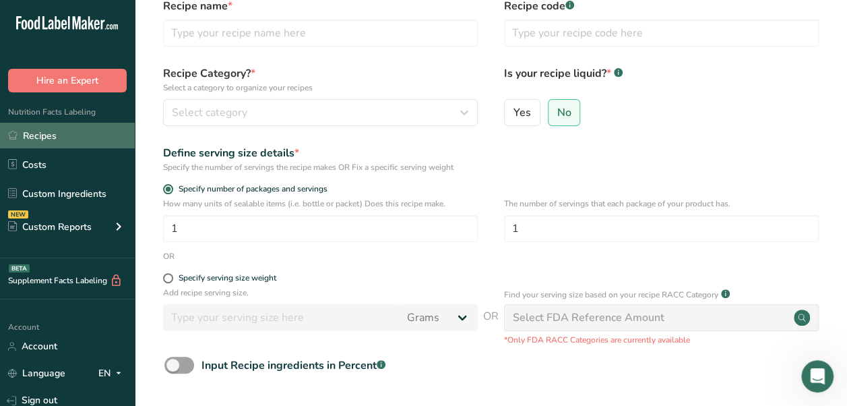
click at [81, 141] on link "Recipes" at bounding box center [67, 136] width 135 height 26
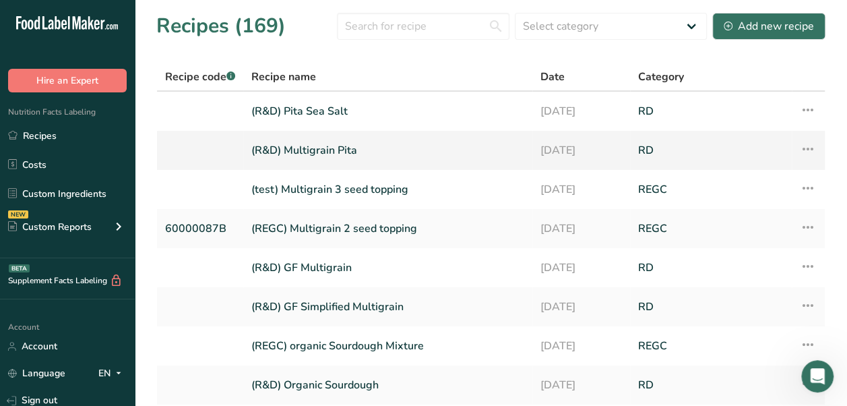
click at [383, 156] on link "(R&D) Multigrain Pita" at bounding box center [387, 150] width 273 height 28
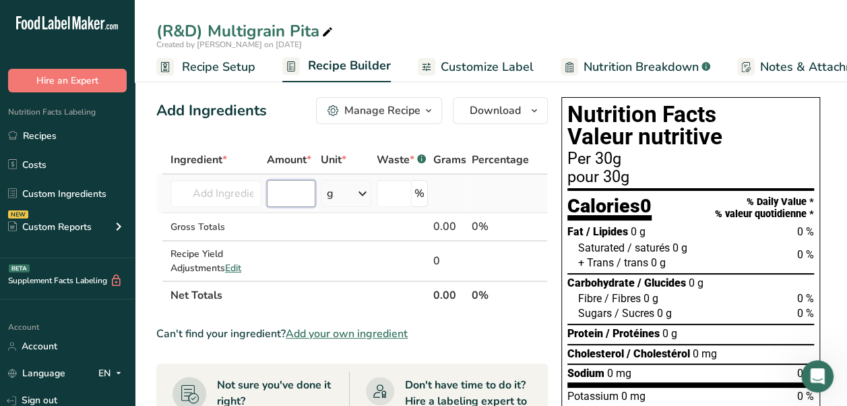
click at [287, 195] on input "number" at bounding box center [291, 193] width 49 height 27
type input "7"
click at [226, 183] on input "text" at bounding box center [215, 193] width 91 height 27
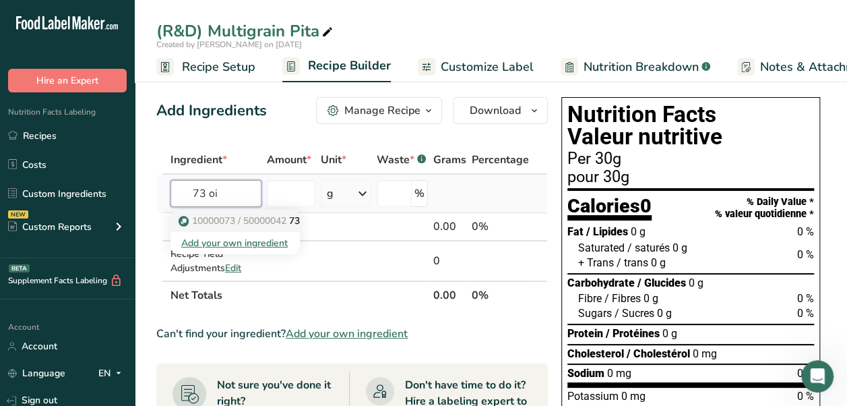
type input "73 oi"
click at [236, 215] on span "10000073 / 50000042" at bounding box center [239, 220] width 94 height 13
type input "73 High Oleic Sunflower Oil"
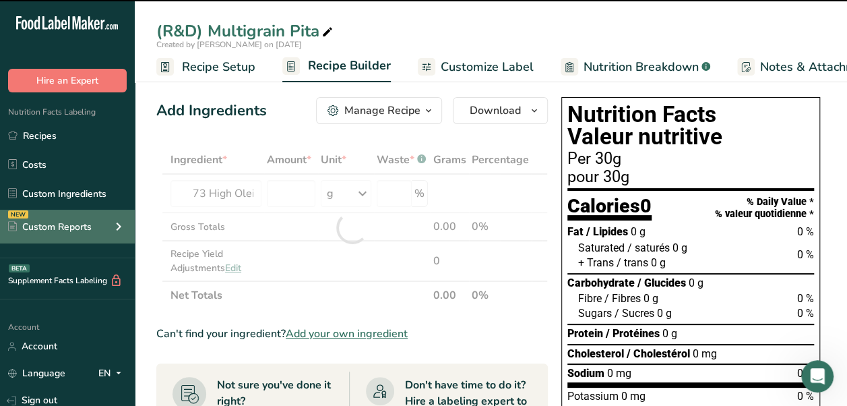
type input "0"
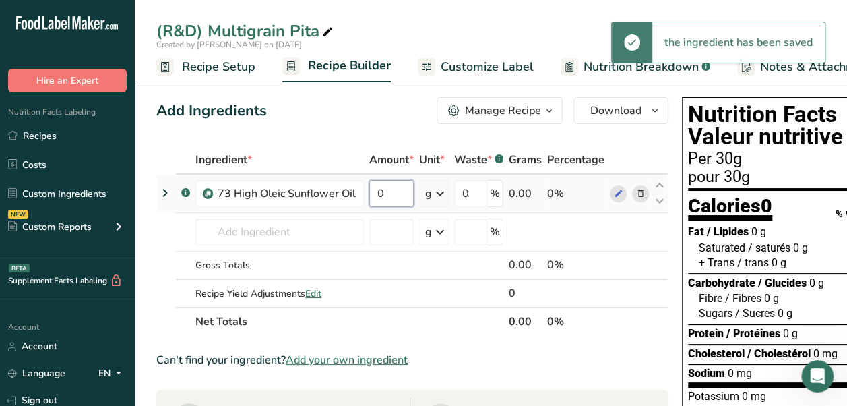
click at [396, 191] on input "0" at bounding box center [391, 193] width 44 height 27
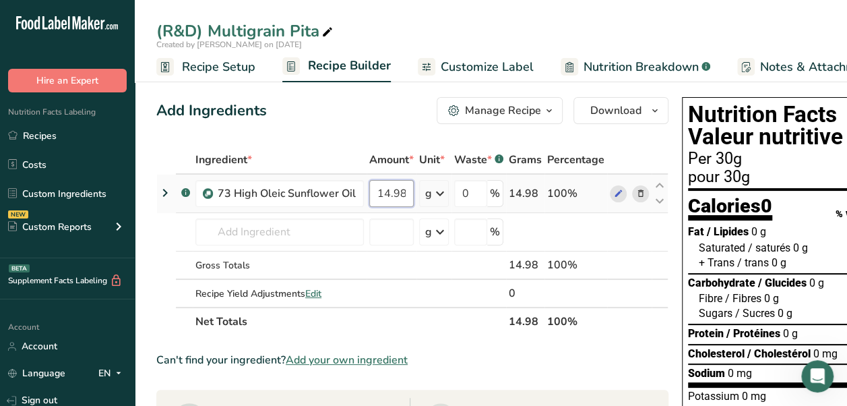
type input "14.98"
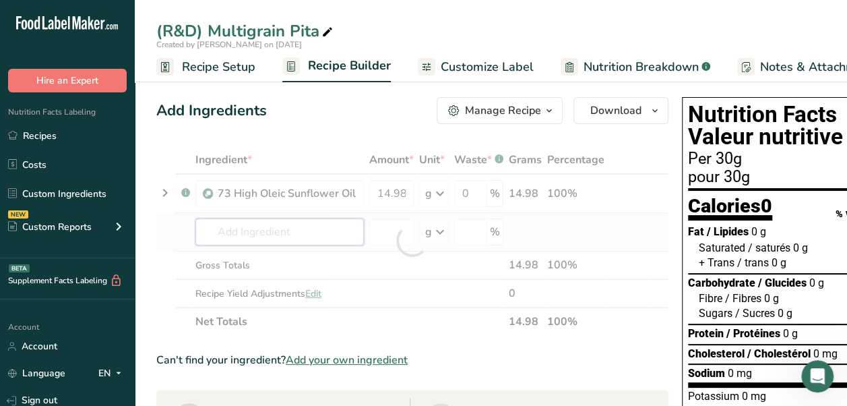
click at [298, 237] on div "Ingredient * Amount * Unit * Waste * .a-a{fill:#347362;}.b-a{fill:#fff;} Grams …" at bounding box center [412, 241] width 512 height 190
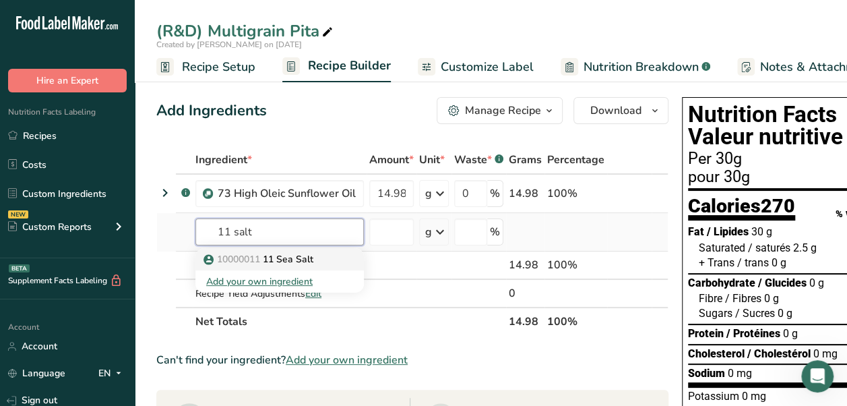
type input "11 salt"
click at [295, 258] on p "10000011 11 Sea Salt" at bounding box center [259, 259] width 107 height 14
type input "11 Sea Salt"
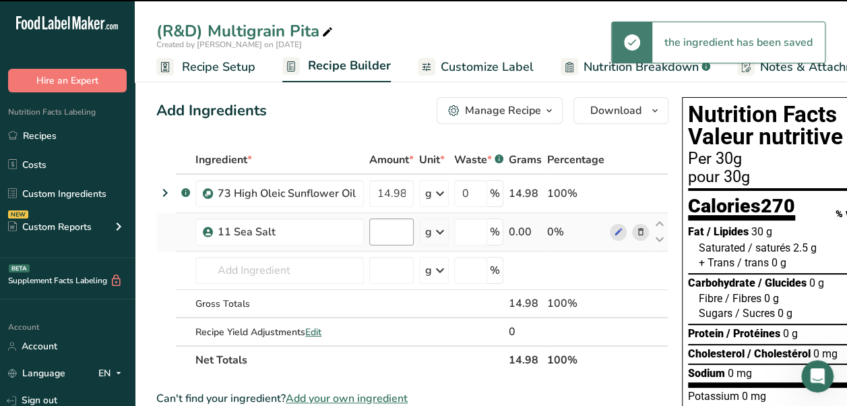
type input "0"
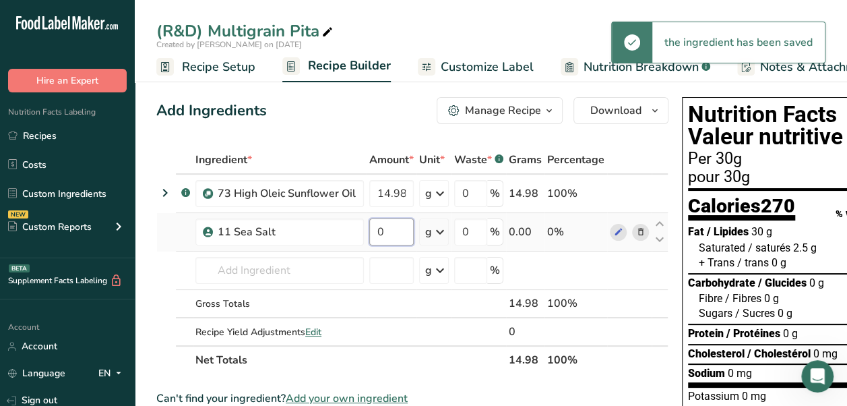
click at [389, 233] on input "0" at bounding box center [391, 231] width 44 height 27
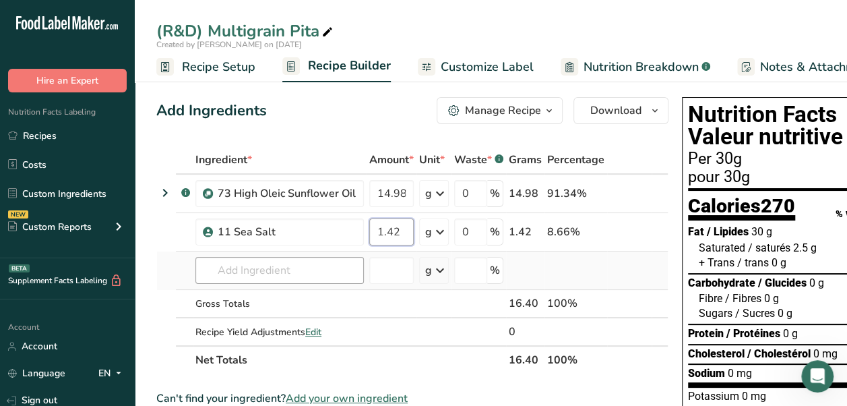
type input "1.42"
click at [317, 266] on div "Ingredient * Amount * Unit * Waste * .a-a{fill:#347362;}.b-a{fill:#fff;} Grams …" at bounding box center [412, 260] width 512 height 228
click at [325, 276] on input "text" at bounding box center [279, 270] width 168 height 27
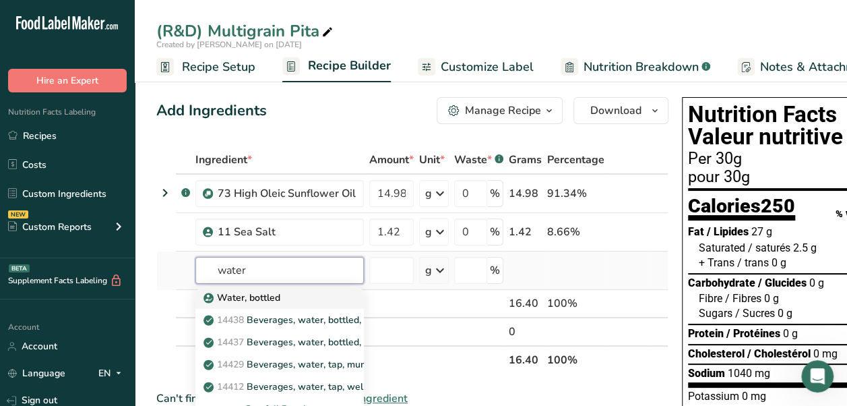
type input "Water, bottled"
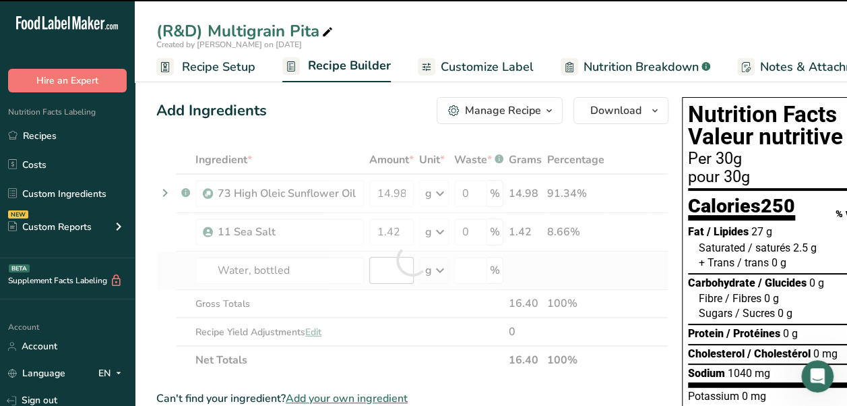
type input "0"
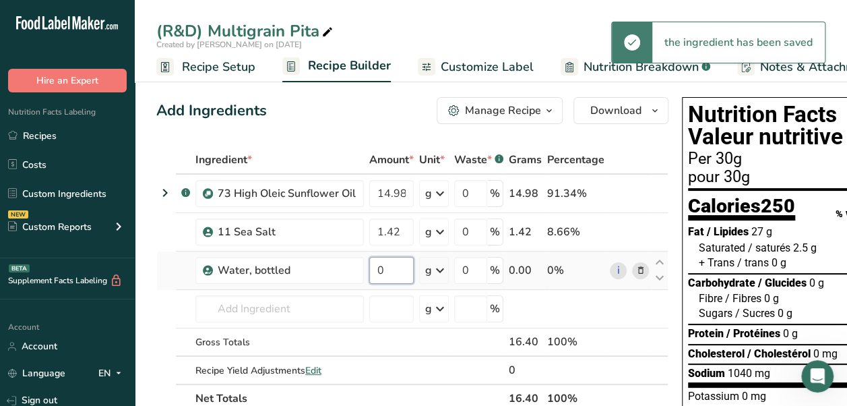
click at [394, 274] on input "0" at bounding box center [391, 270] width 44 height 27
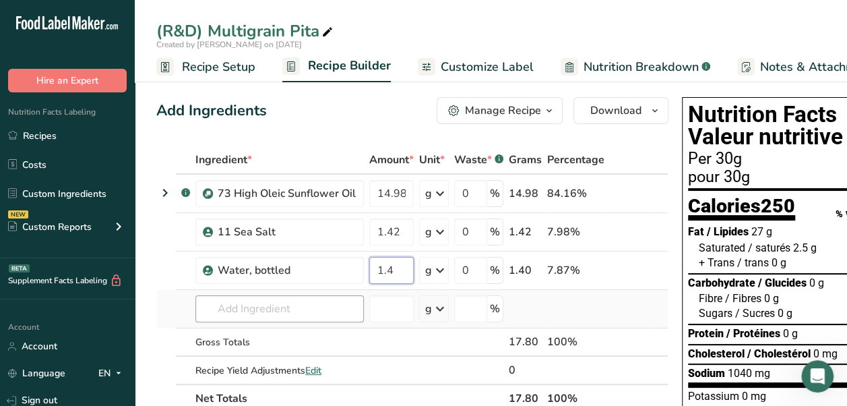
type input "1.4"
click at [292, 311] on div "Ingredient * Amount * Unit * Waste * .a-a{fill:#347362;}.b-a{fill:#fff;} Grams …" at bounding box center [412, 279] width 512 height 267
click at [226, 304] on input "04 suga" at bounding box center [279, 308] width 168 height 27
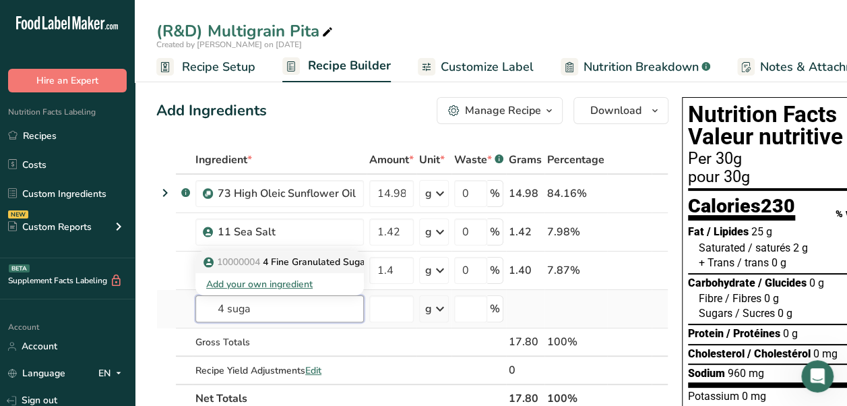
type input "4 suga"
click at [288, 259] on p "10000004 4 Fine Granulated Sugar" at bounding box center [287, 262] width 162 height 14
type input "4 Fine Granulated Sugar"
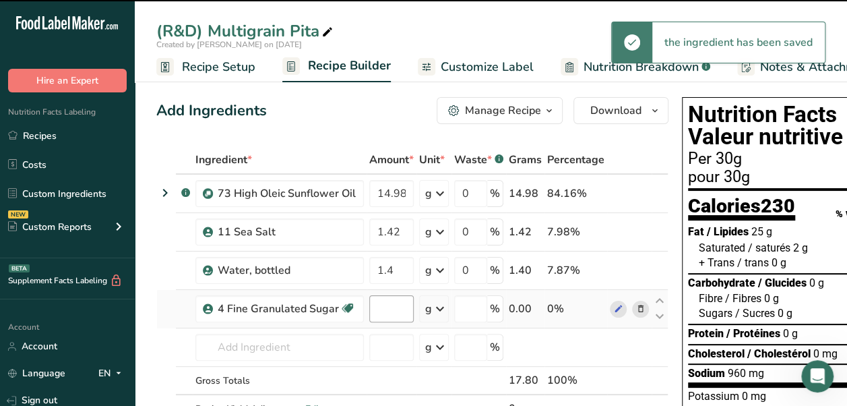
type input "0"
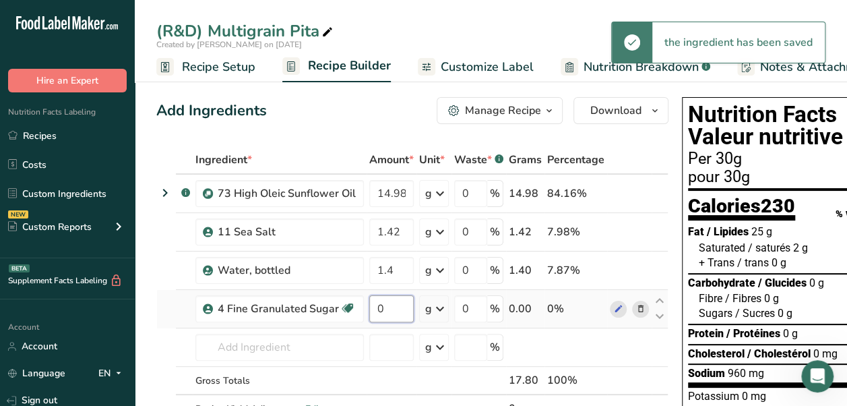
click at [389, 310] on input "0" at bounding box center [391, 308] width 44 height 27
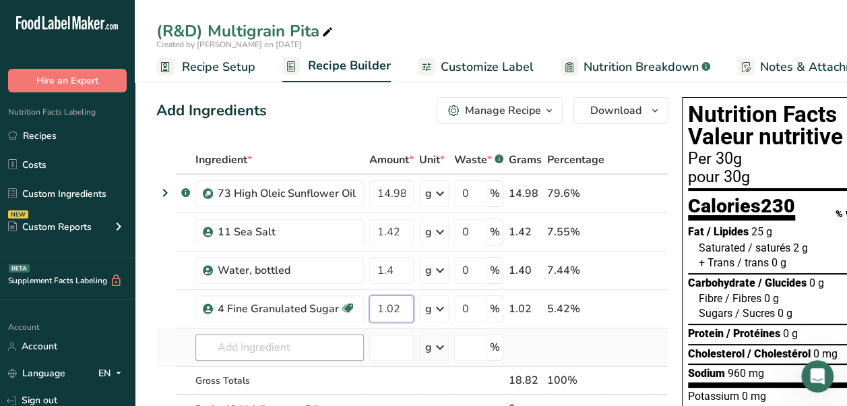
type input "1.02"
click at [313, 347] on div "Ingredient * Amount * Unit * Waste * .a-a{fill:#347362;}.b-a{fill:#fff;} Grams …" at bounding box center [412, 298] width 512 height 305
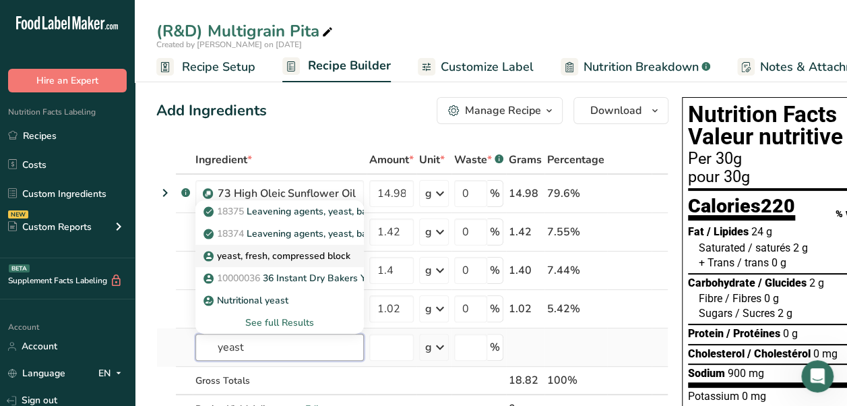
type input "yeast"
click at [329, 253] on p "yeast, fresh, compressed block" at bounding box center [278, 256] width 144 height 14
type input "yeast, fresh, compressed block"
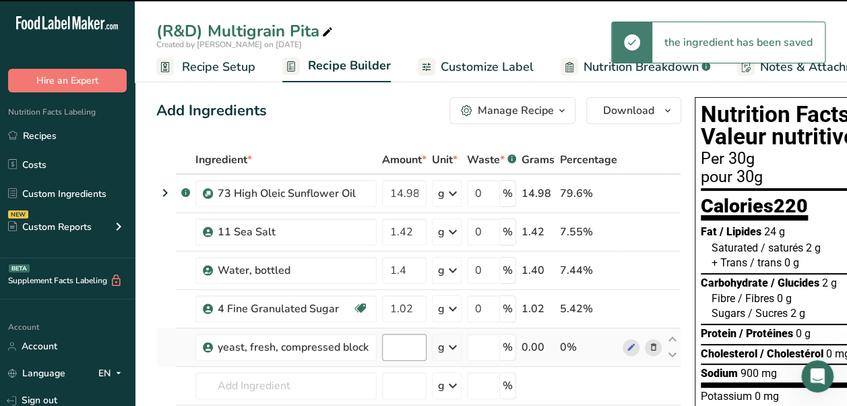
type input "0"
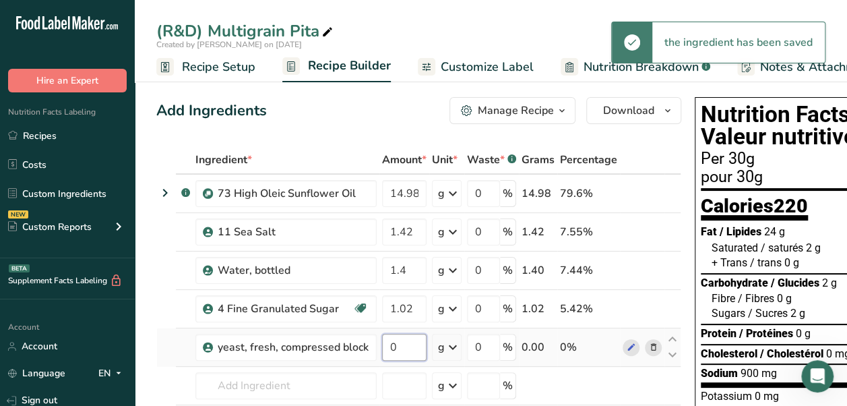
click at [385, 353] on input "0" at bounding box center [404, 347] width 44 height 27
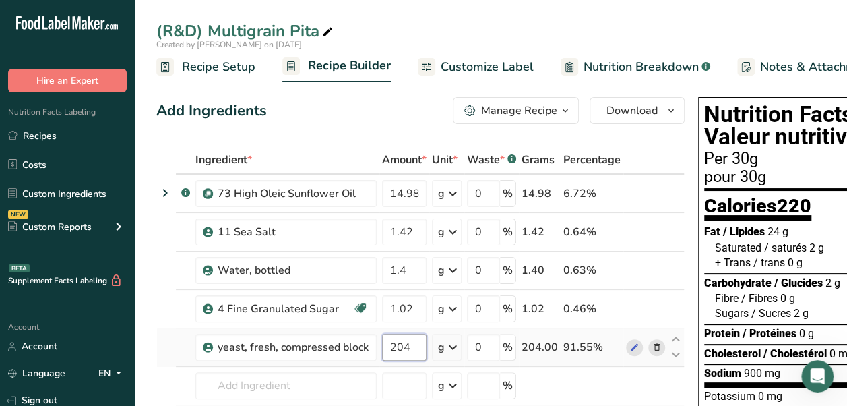
click at [398, 344] on input "204" at bounding box center [404, 347] width 44 height 27
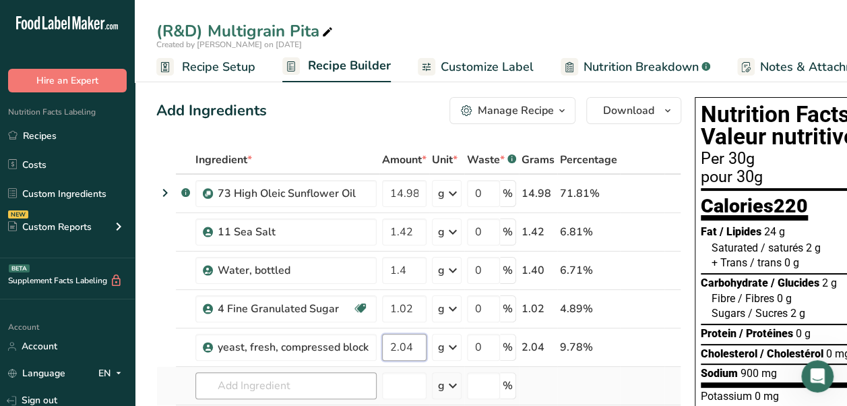
type input "2.04"
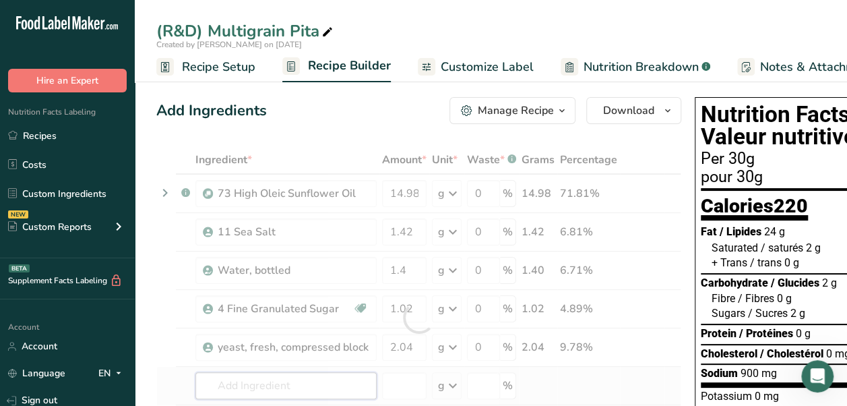
click at [350, 384] on div "Ingredient * Amount * Unit * Waste * .a-a{fill:#347362;}.b-a{fill:#fff;} Grams …" at bounding box center [418, 318] width 525 height 344
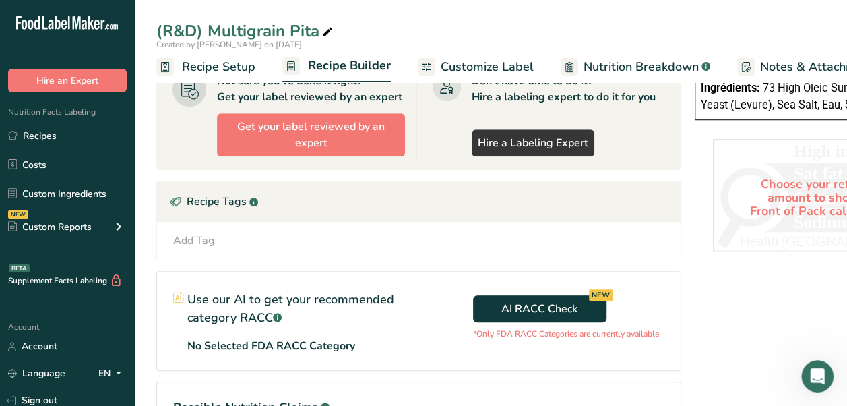
scroll to position [619, 0]
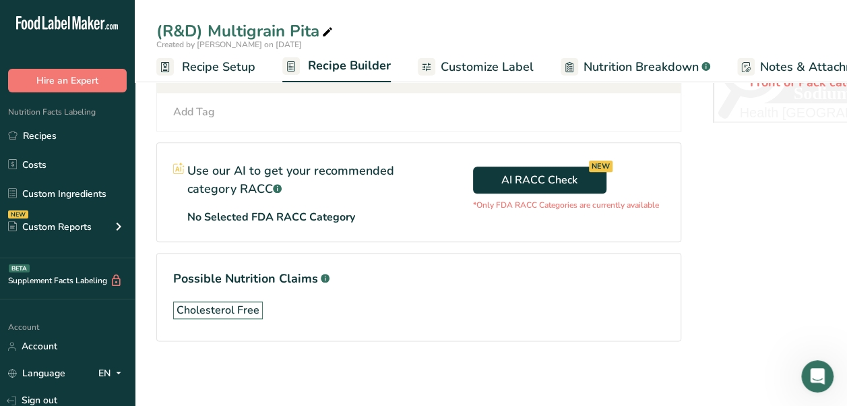
drag, startPoint x: 205, startPoint y: 62, endPoint x: 470, endPoint y: 175, distance: 287.7
click at [205, 62] on span "Recipe Setup" at bounding box center [218, 67] width 73 height 18
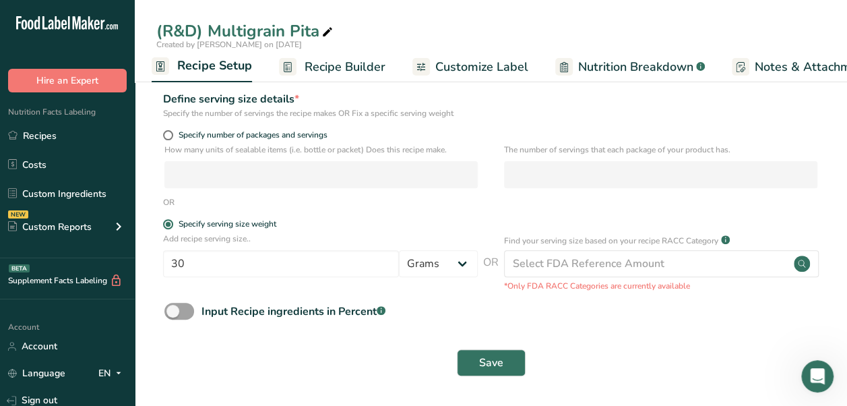
scroll to position [153, 0]
click at [513, 356] on button "Save" at bounding box center [491, 362] width 69 height 27
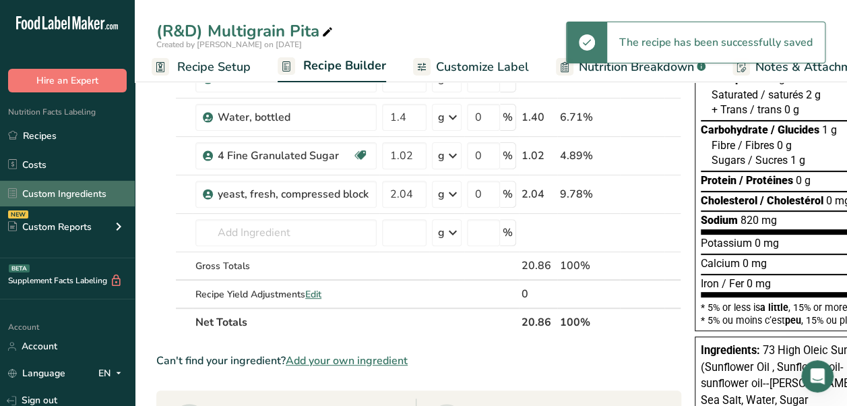
click at [89, 193] on link "Custom Ingredients" at bounding box center [67, 194] width 135 height 26
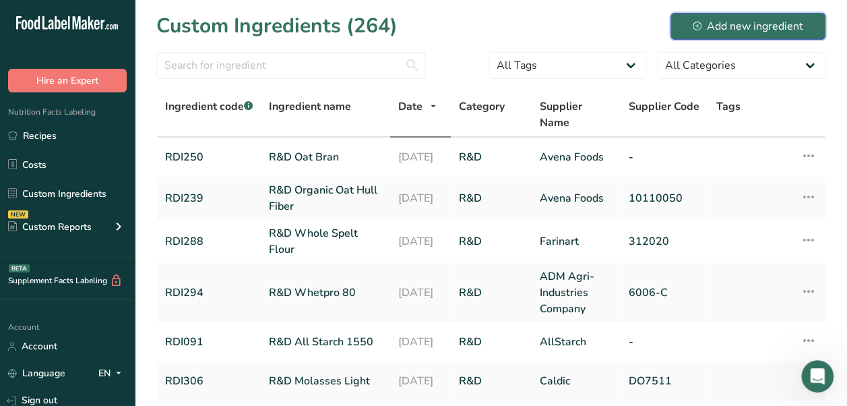
click at [714, 20] on div "Add new ingredient" at bounding box center [748, 26] width 110 height 16
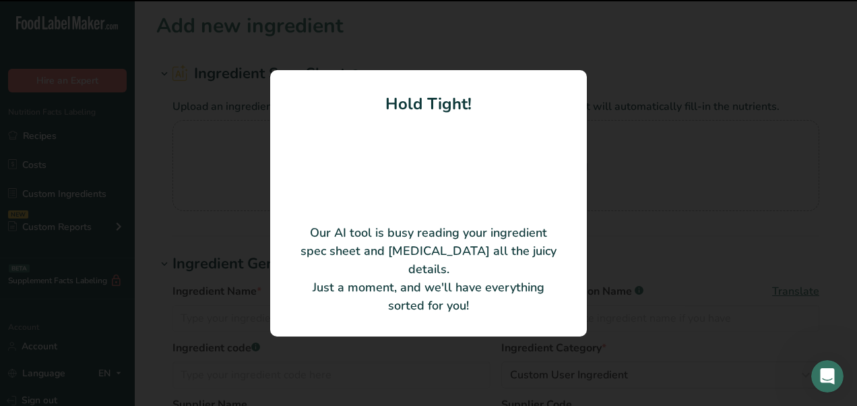
type input "Bakers yeast"
type input "1002-40"
type input "Lallemand Baking [GEOGRAPHIC_DATA]"
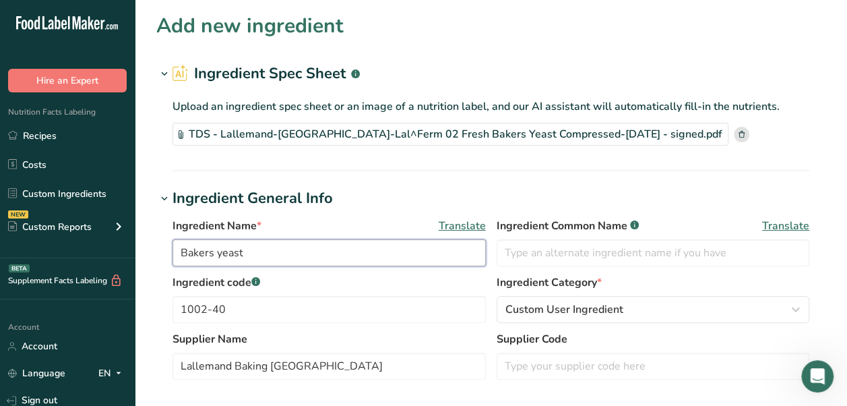
click at [179, 245] on input "Bakers yeast" at bounding box center [328, 252] width 313 height 27
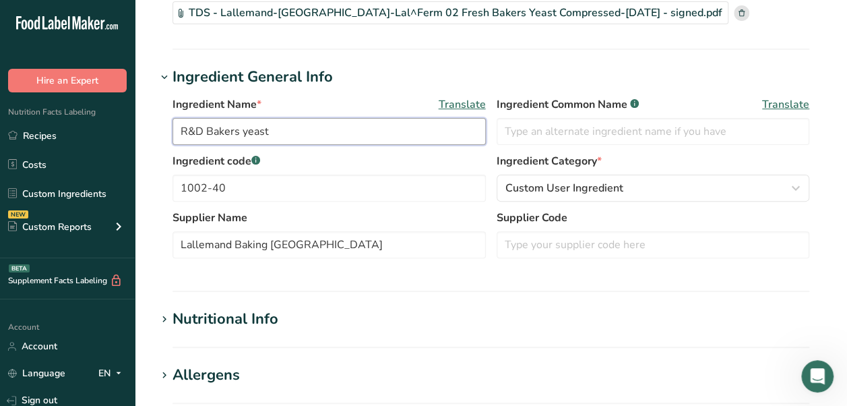
scroll to position [135, 0]
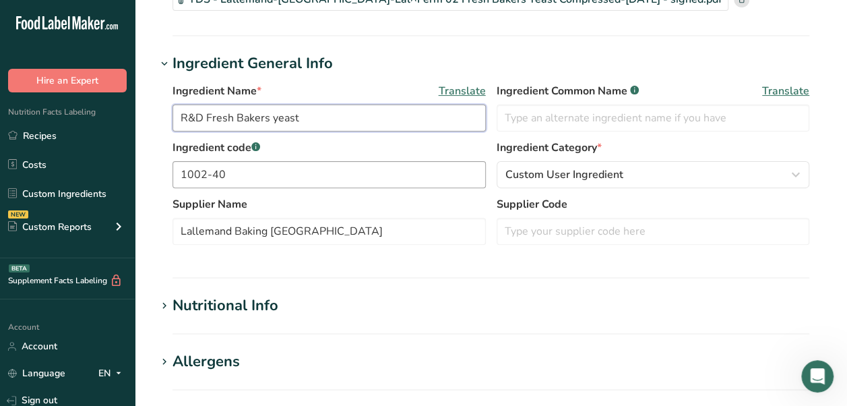
type input "R&D Fresh Bakers yeast"
click at [373, 161] on input "1002-40" at bounding box center [328, 174] width 313 height 27
click at [373, 161] on input "RDI" at bounding box center [328, 174] width 313 height 27
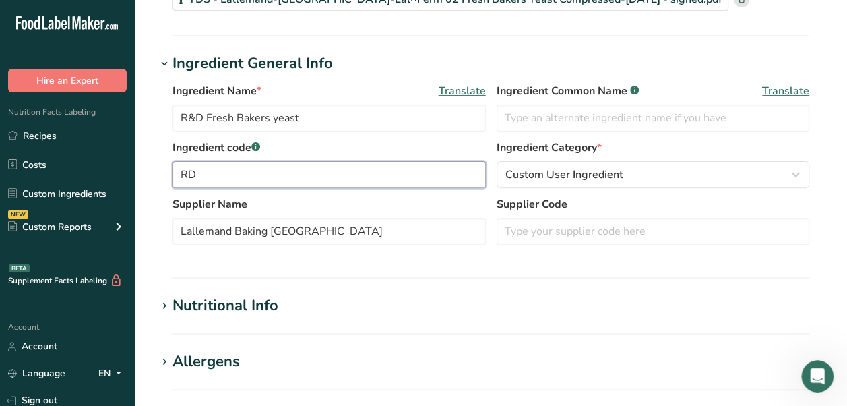
type input "R"
type input "10000195"
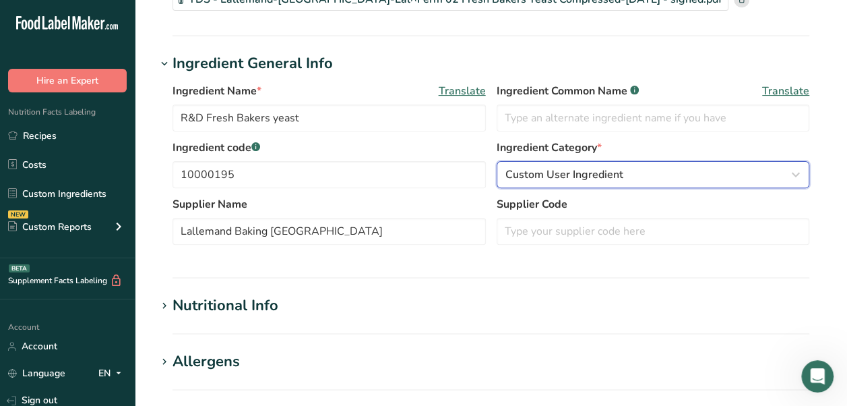
click at [637, 167] on div "Custom User Ingredient" at bounding box center [649, 174] width 288 height 16
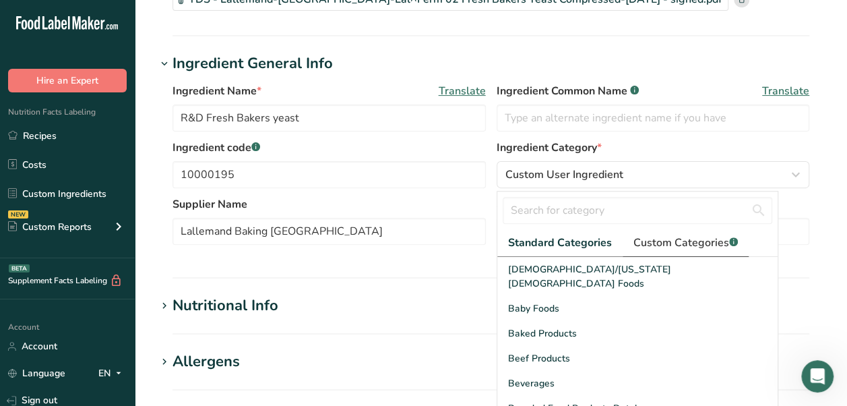
click at [664, 237] on span "Custom Categories .a-a{fill:#347362;}.b-a{fill:#fff;}" at bounding box center [685, 242] width 104 height 16
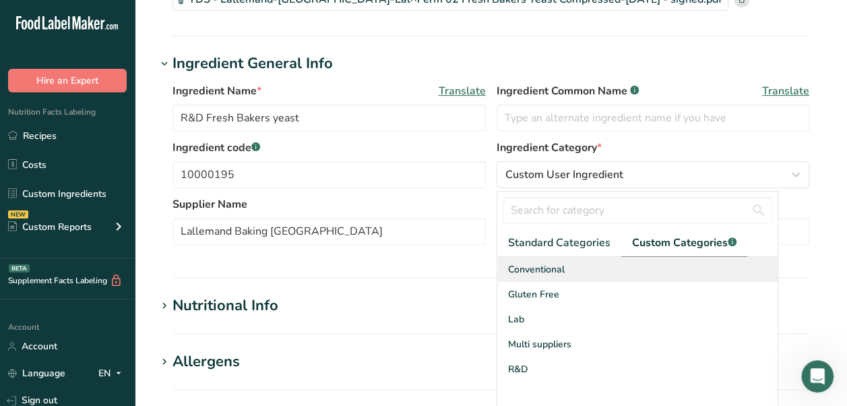
click at [577, 264] on div "Conventional" at bounding box center [637, 269] width 280 height 25
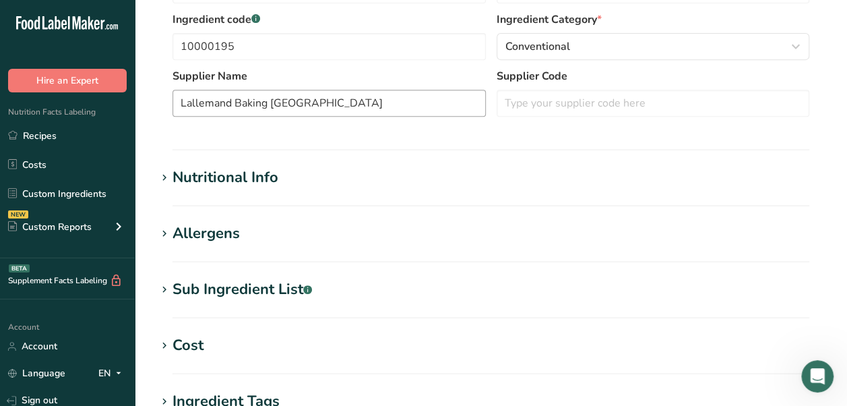
scroll to position [0, 0]
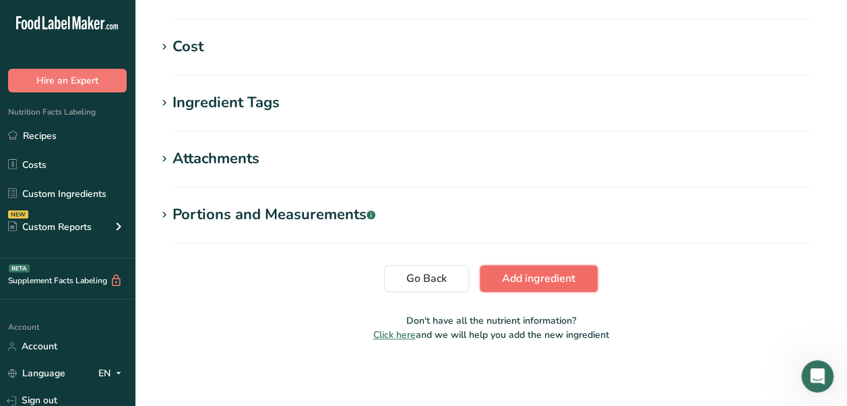
click at [527, 280] on span "Add ingredient" at bounding box center [538, 278] width 73 height 16
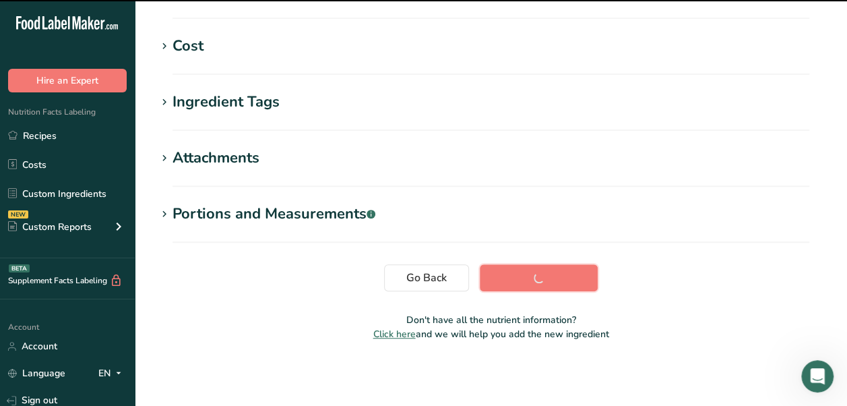
scroll to position [307, 0]
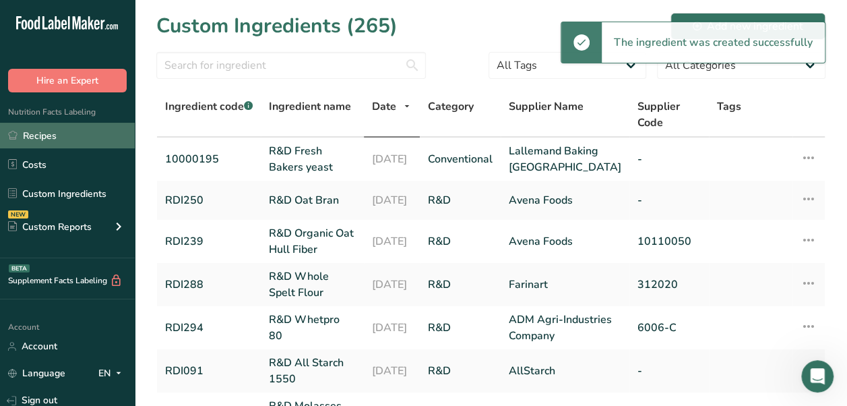
click at [88, 145] on link "Recipes" at bounding box center [67, 136] width 135 height 26
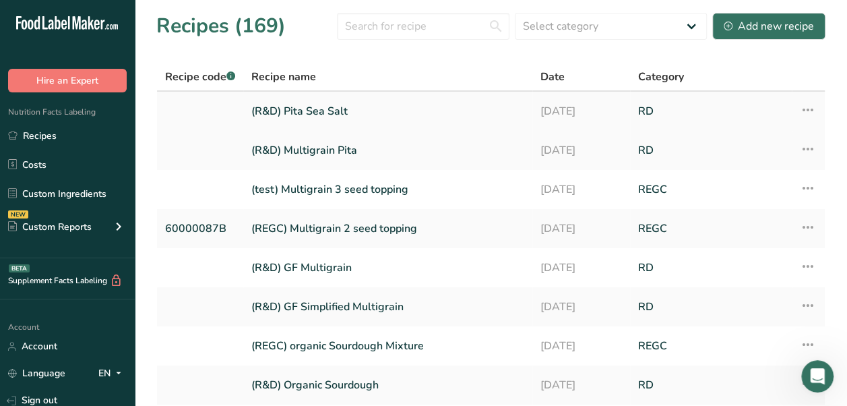
click at [349, 108] on link "(R&D) Pita Sea Salt" at bounding box center [387, 111] width 273 height 28
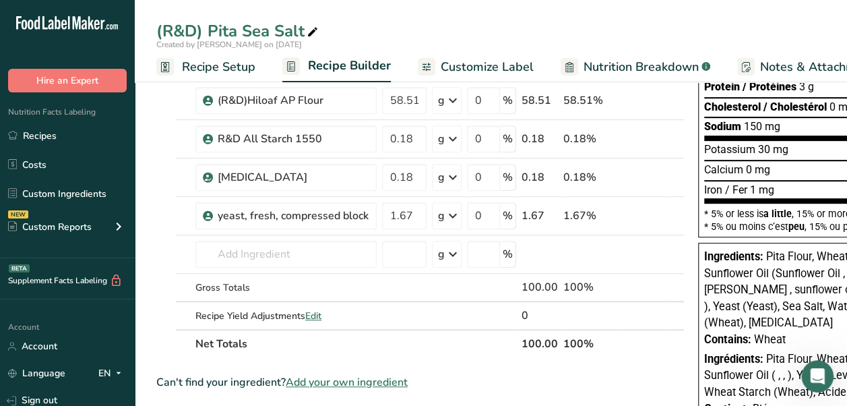
scroll to position [270, 0]
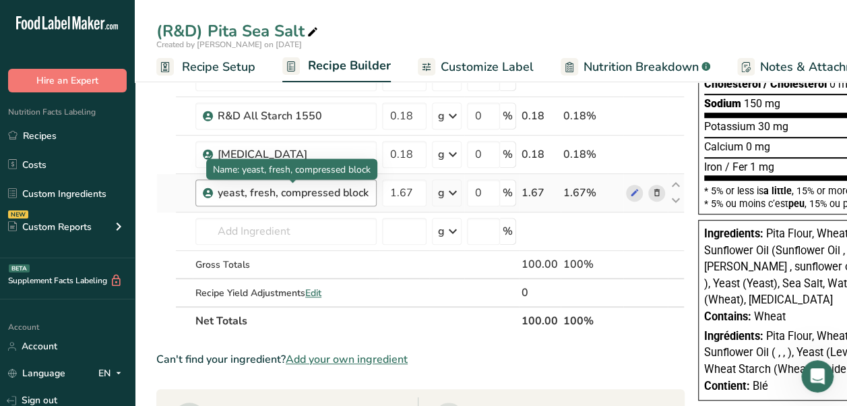
click at [301, 186] on div "yeast, fresh, compressed block" at bounding box center [293, 193] width 151 height 16
click at [367, 194] on div "yeast, fresh, compressed block" at bounding box center [293, 193] width 151 height 16
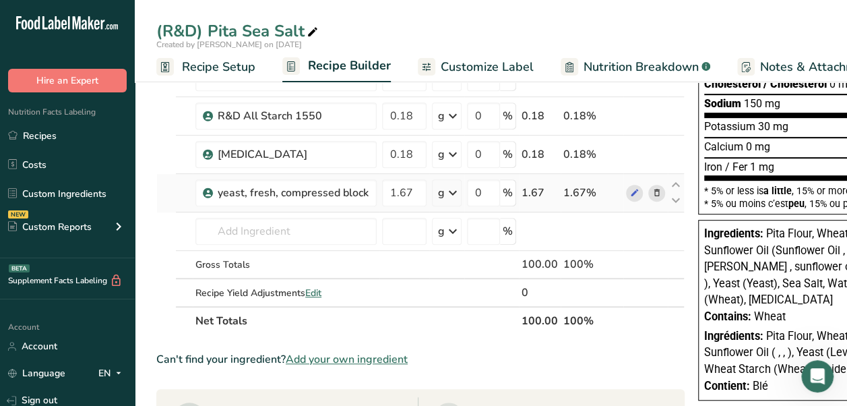
click at [652, 186] on icon at bounding box center [656, 193] width 9 height 14
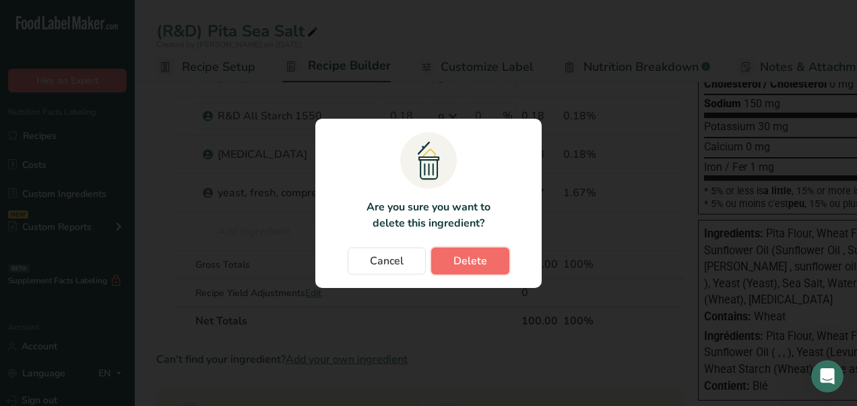
click at [463, 261] on span "Delete" at bounding box center [470, 261] width 34 height 16
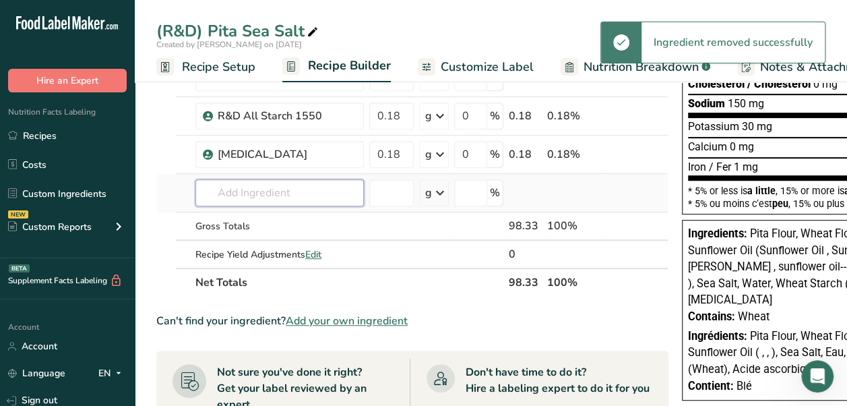
click at [268, 189] on input "text" at bounding box center [279, 192] width 168 height 27
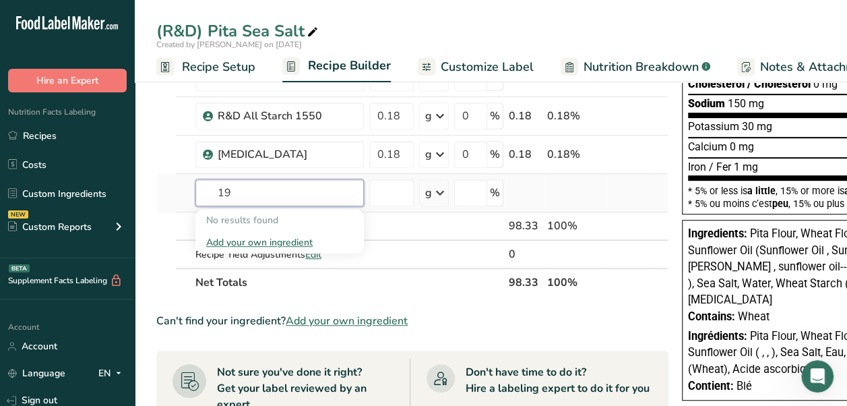
type input "1"
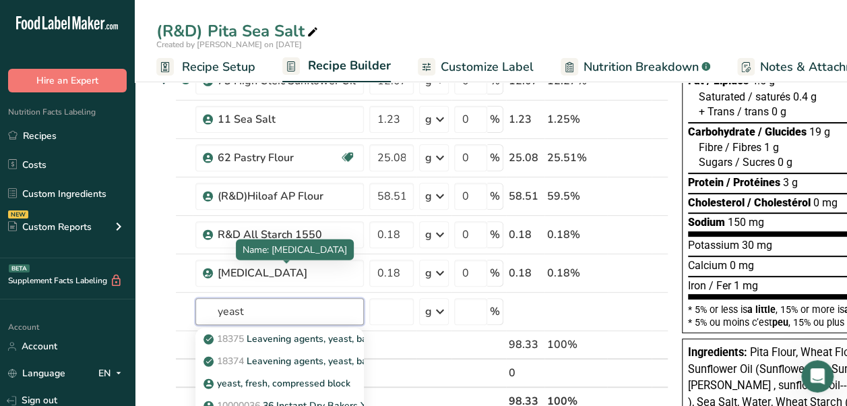
scroll to position [135, 0]
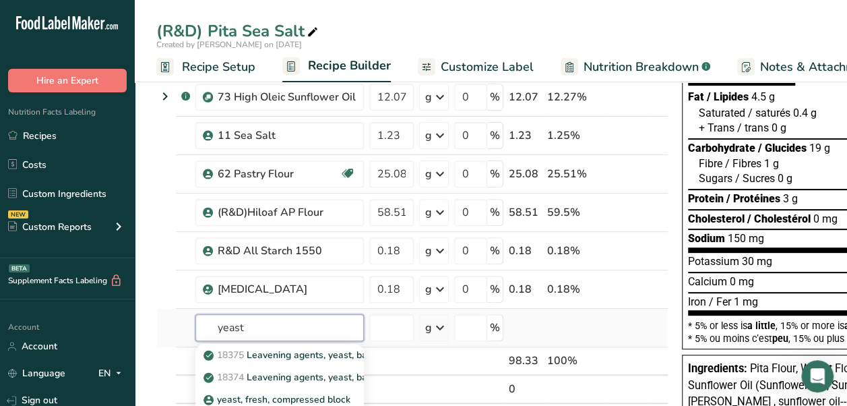
drag, startPoint x: 258, startPoint y: 319, endPoint x: 217, endPoint y: 319, distance: 41.1
click at [217, 319] on input "yeast" at bounding box center [279, 327] width 168 height 27
type input "10000195"
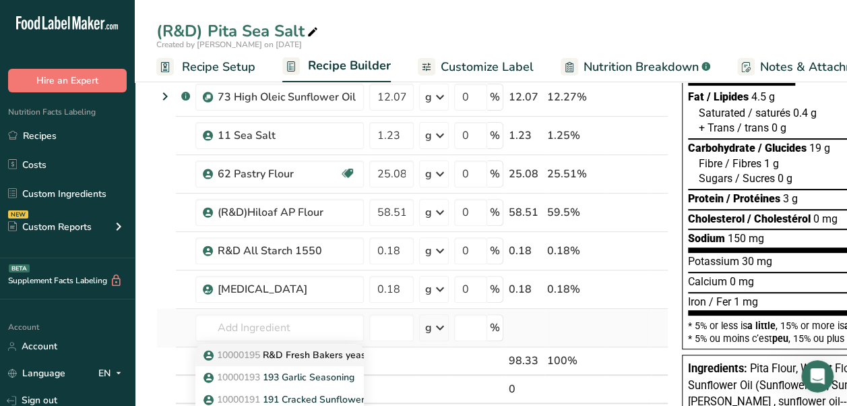
click at [310, 353] on p "10000195 R&D Fresh Bakers yeast" at bounding box center [287, 355] width 163 height 14
type input "R&D Fresh Bakers yeast"
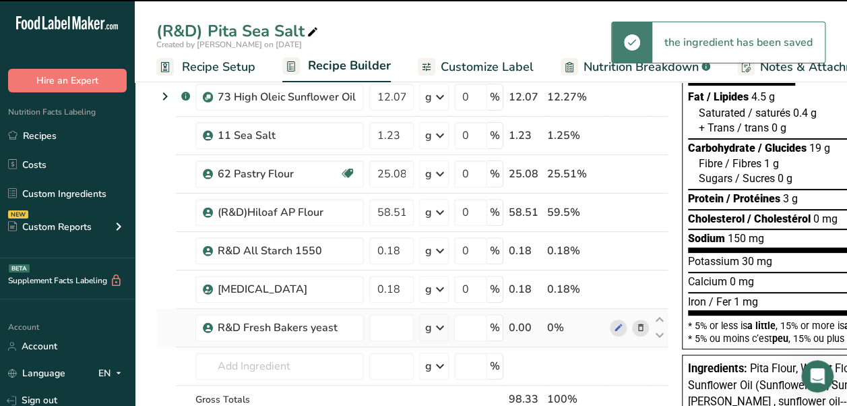
type input "0"
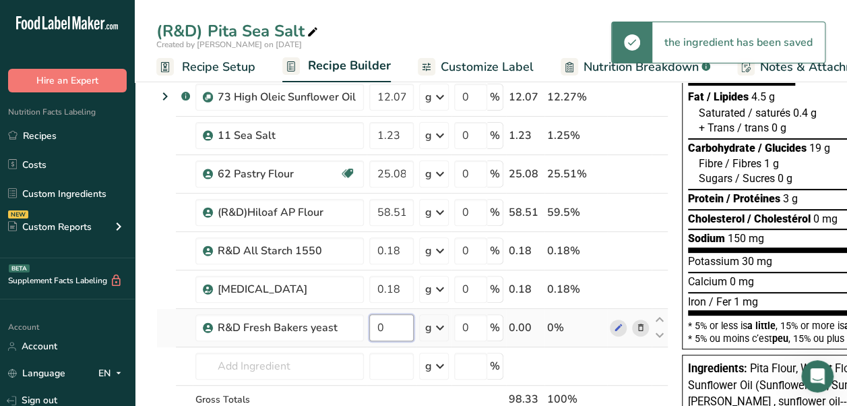
click at [394, 330] on input "0" at bounding box center [391, 327] width 44 height 27
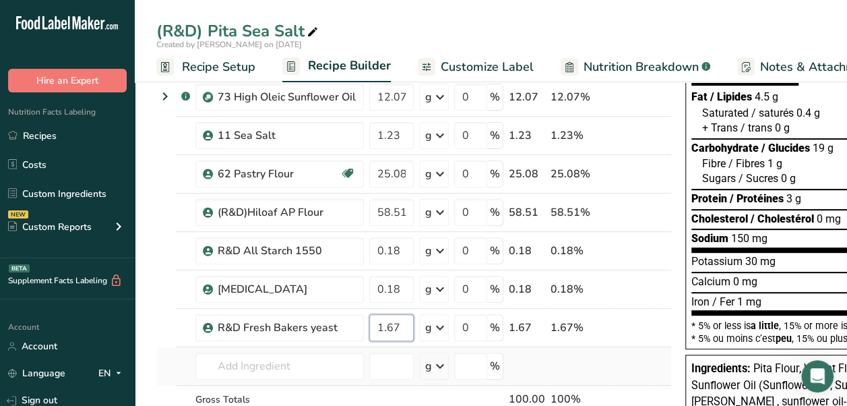
type input "1.67"
click at [555, 352] on div "Ingredient * Amount * Unit * Waste * .a-a{fill:#347362;}.b-a{fill:#fff;} Grams …" at bounding box center [413, 240] width 515 height 459
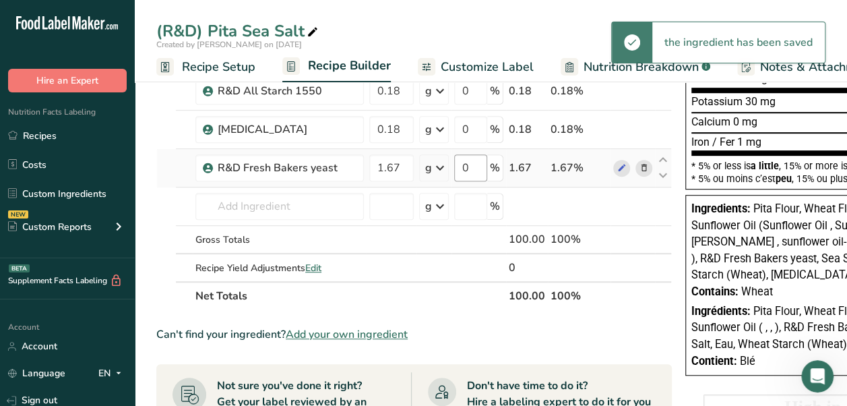
scroll to position [404, 0]
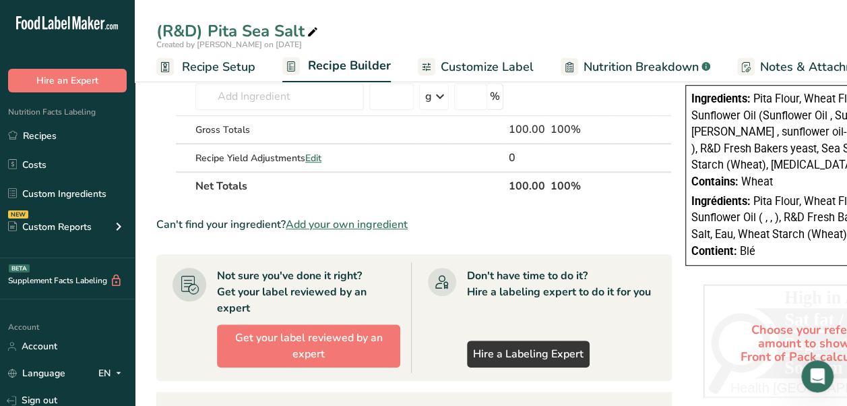
drag, startPoint x: 205, startPoint y: 61, endPoint x: 449, endPoint y: 309, distance: 347.8
click at [205, 61] on span "Recipe Setup" at bounding box center [218, 67] width 73 height 18
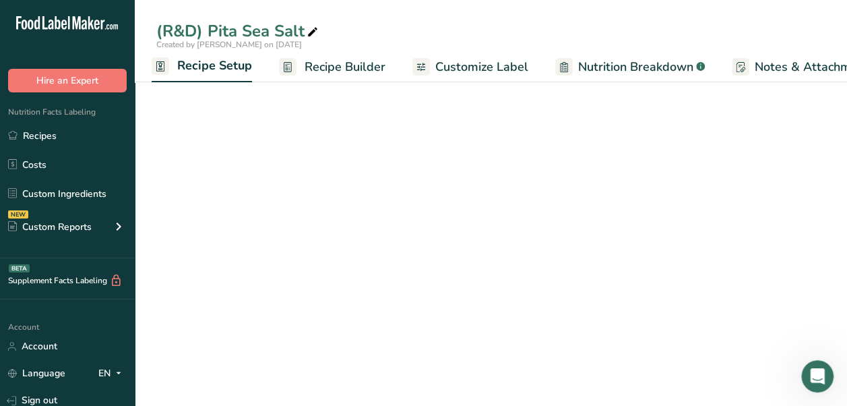
scroll to position [153, 0]
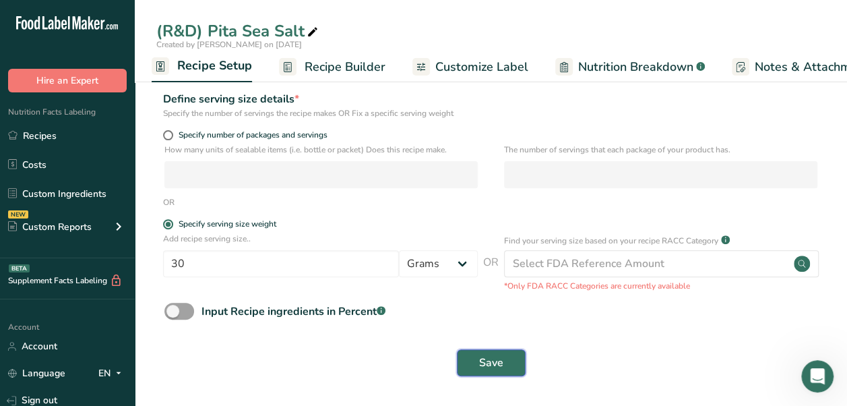
click at [499, 370] on span "Save" at bounding box center [491, 362] width 24 height 16
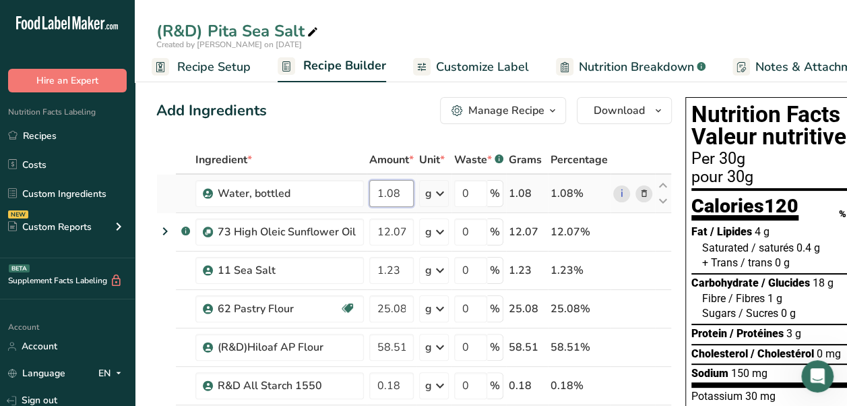
click at [404, 185] on input "1.08" at bounding box center [391, 193] width 44 height 27
type input "1"
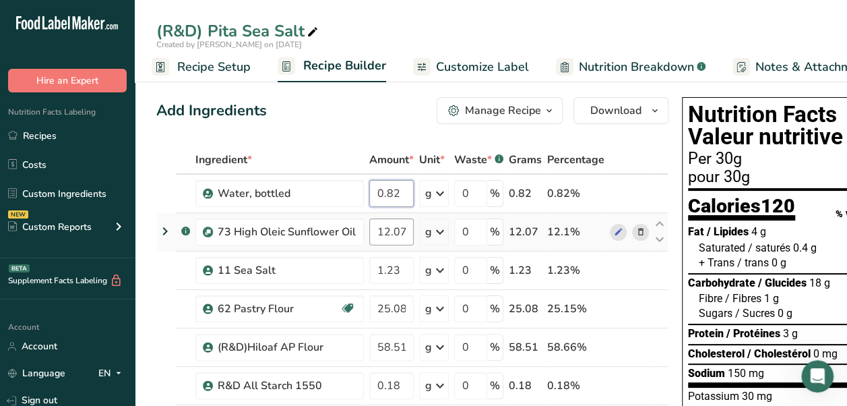
type input "0.82"
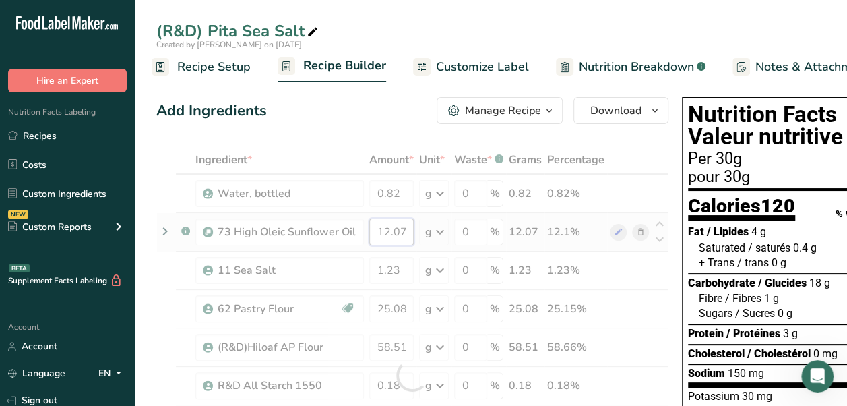
click at [410, 226] on div "Ingredient * Amount * Unit * Waste * .a-a{fill:#347362;}.b-a{fill:#fff;} Grams …" at bounding box center [412, 375] width 512 height 459
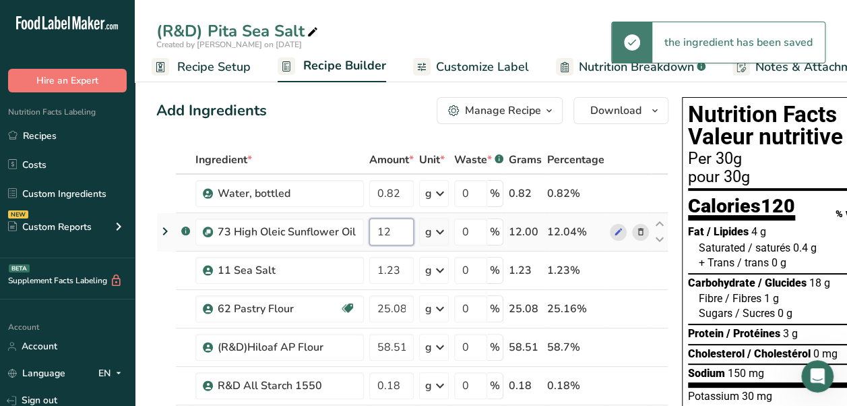
type input "1"
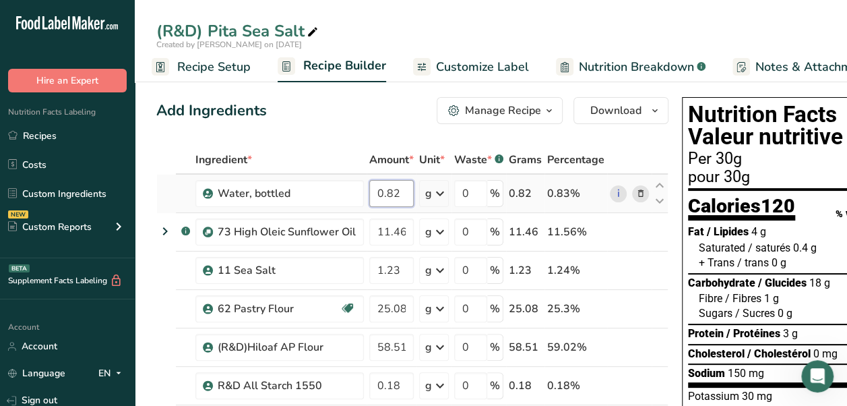
click at [403, 188] on div "Ingredient * Amount * Unit * Waste * .a-a{fill:#347362;}.b-a{fill:#fff;} Grams …" at bounding box center [412, 375] width 512 height 459
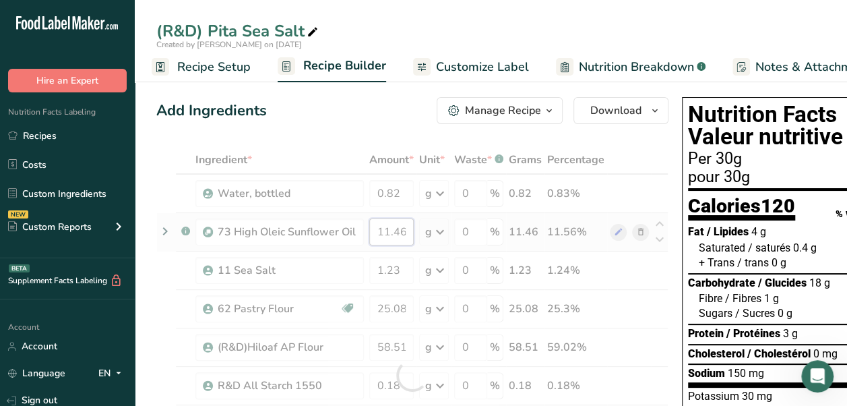
click at [402, 224] on div "Ingredient * Amount * Unit * Waste * .a-a{fill:#347362;}.b-a{fill:#fff;} Grams …" at bounding box center [412, 375] width 512 height 459
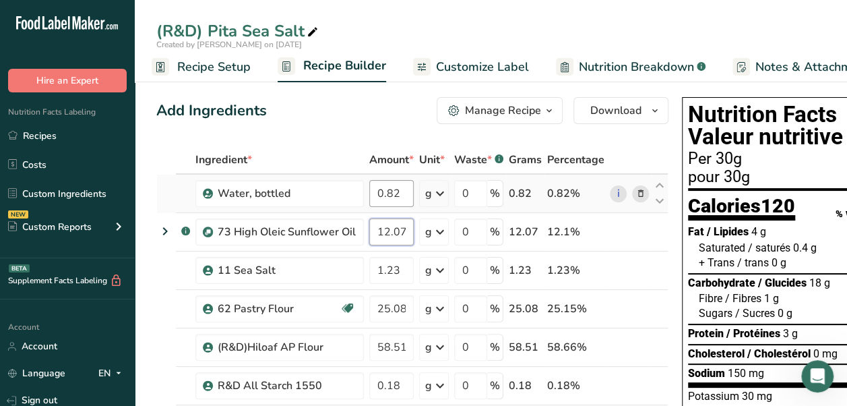
type input "12.07"
click at [394, 196] on div "Ingredient * Amount * Unit * Waste * .a-a{fill:#347362;}.b-a{fill:#fff;} Grams …" at bounding box center [412, 375] width 512 height 459
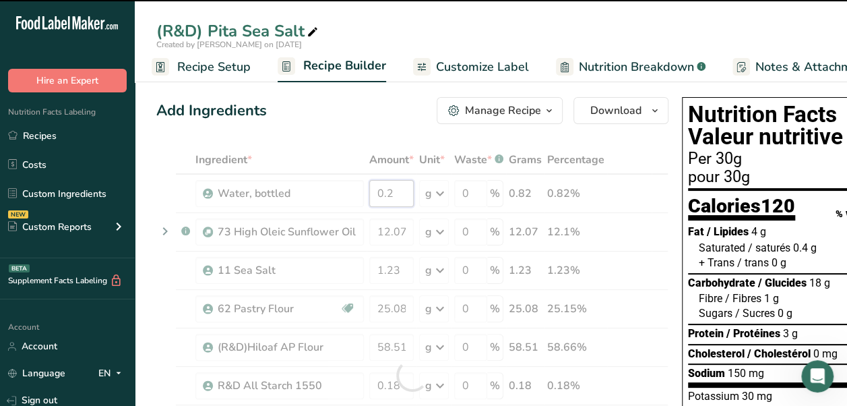
type input "2"
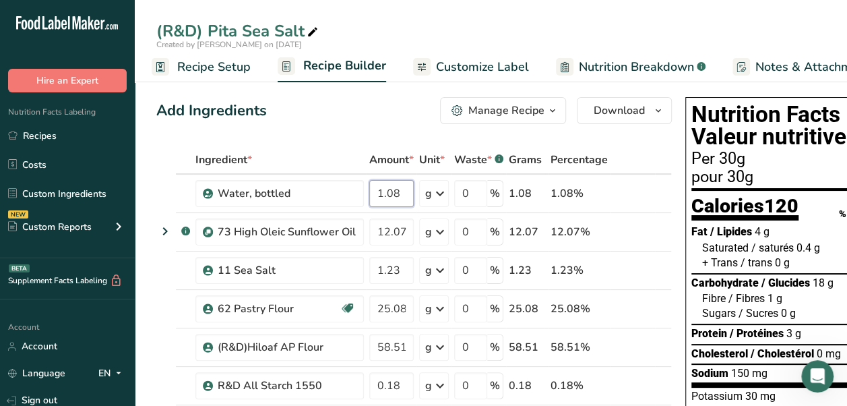
type input "1.08"
click at [620, 159] on div "Ingredient * Amount * Unit * Waste * .a-a{fill:#347362;}.b-a{fill:#fff;} Grams …" at bounding box center [413, 375] width 515 height 459
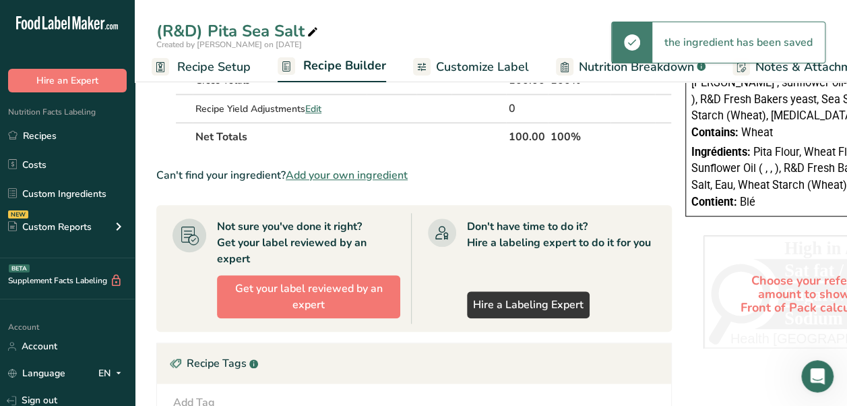
scroll to position [345, 0]
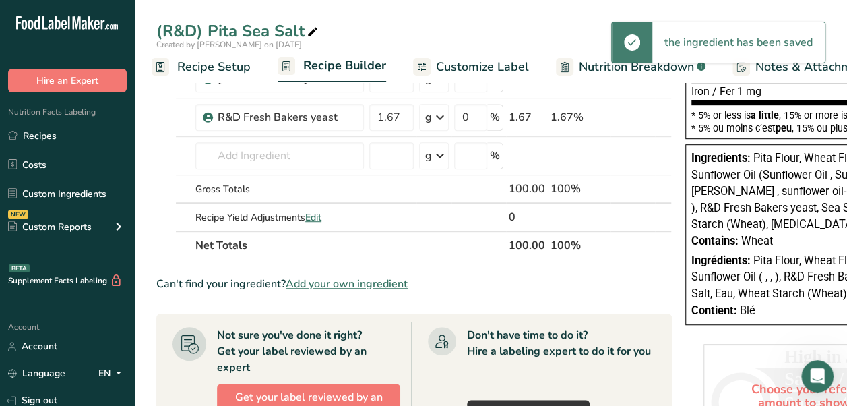
click at [216, 68] on span "Recipe Setup" at bounding box center [213, 67] width 73 height 18
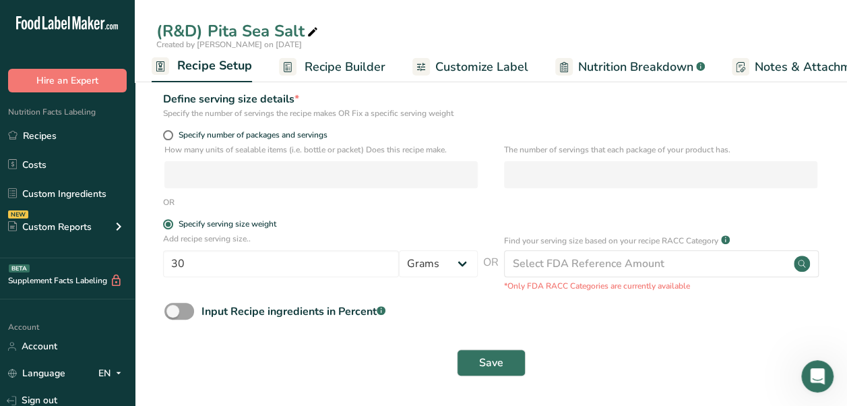
scroll to position [153, 0]
click at [508, 362] on button "Save" at bounding box center [491, 362] width 69 height 27
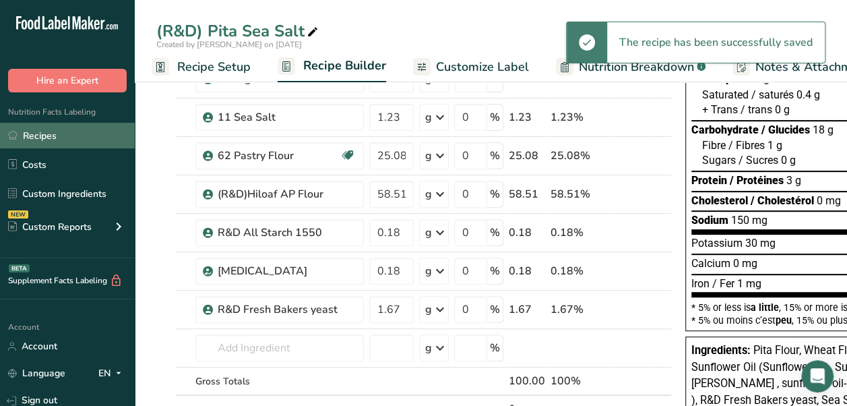
click at [71, 145] on link "Recipes" at bounding box center [67, 136] width 135 height 26
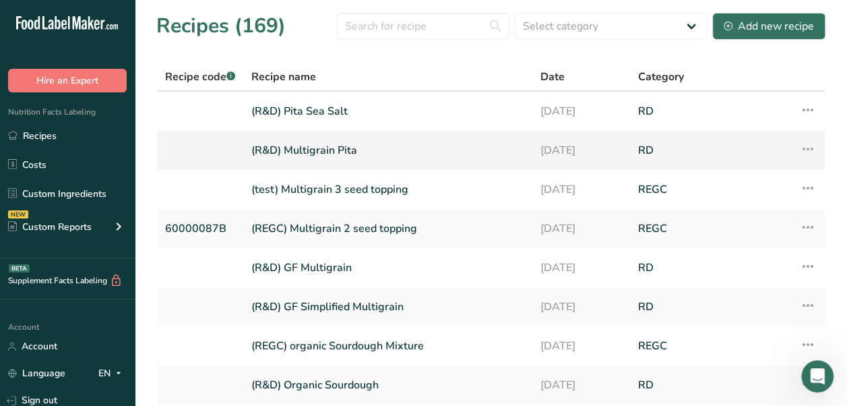
click at [342, 154] on link "(R&D) Multigrain Pita" at bounding box center [387, 150] width 273 height 28
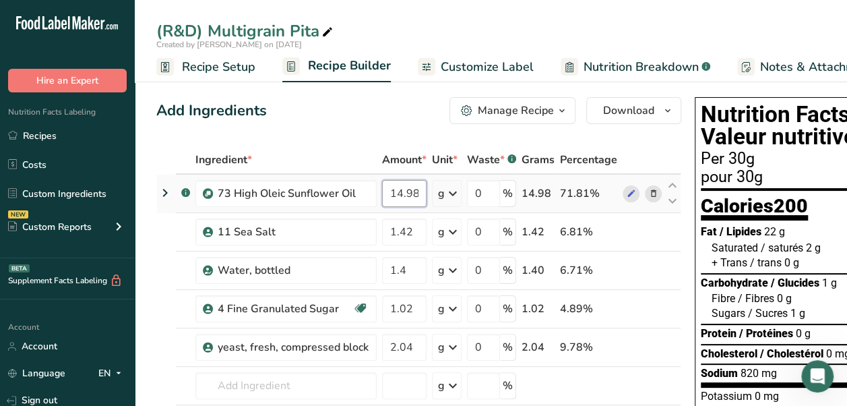
drag, startPoint x: 421, startPoint y: 195, endPoint x: 379, endPoint y: 197, distance: 42.5
click at [379, 197] on td "14.98" at bounding box center [404, 194] width 50 height 38
type input "11.46"
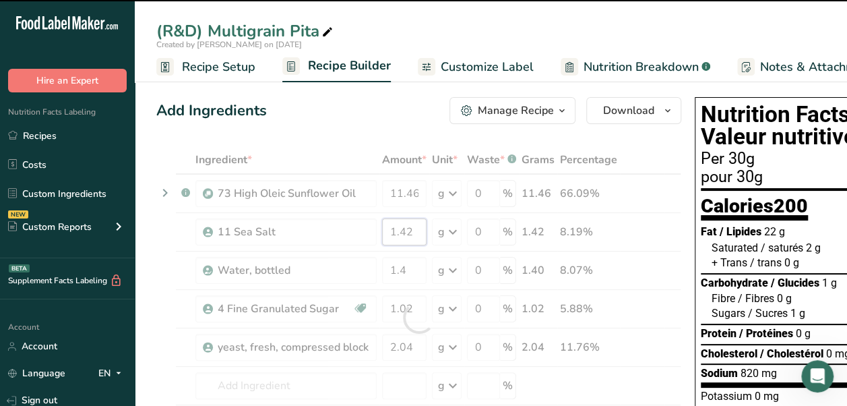
drag, startPoint x: 416, startPoint y: 228, endPoint x: 367, endPoint y: 229, distance: 48.5
click at [367, 229] on div "Ingredient * Amount * Unit * Waste * .a-a{fill:#347362;}.b-a{fill:#fff;} Grams …" at bounding box center [418, 318] width 525 height 344
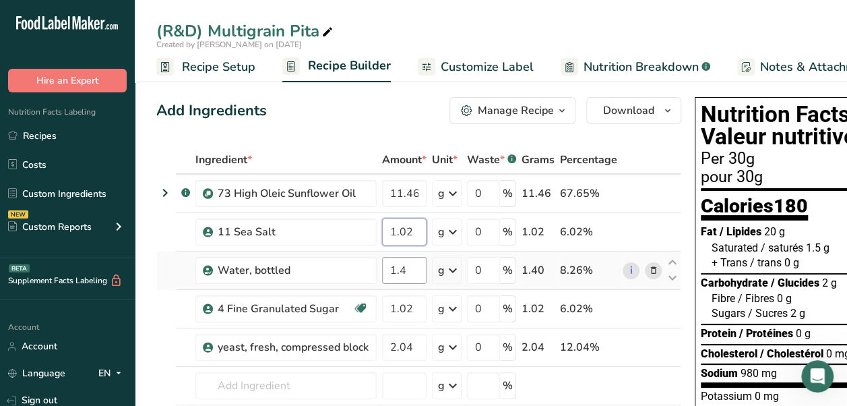
type input "1.02"
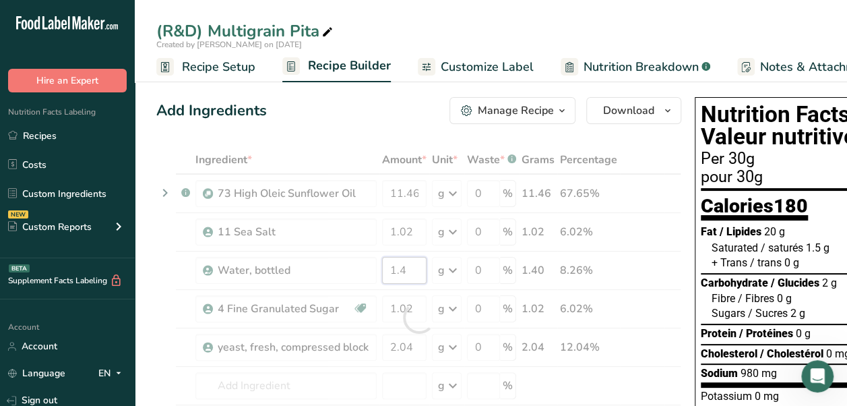
drag, startPoint x: 410, startPoint y: 275, endPoint x: 363, endPoint y: 276, distance: 46.5
click at [363, 276] on div "Ingredient * Amount * Unit * Waste * .a-a{fill:#347362;}.b-a{fill:#fff;} Grams …" at bounding box center [418, 318] width 525 height 344
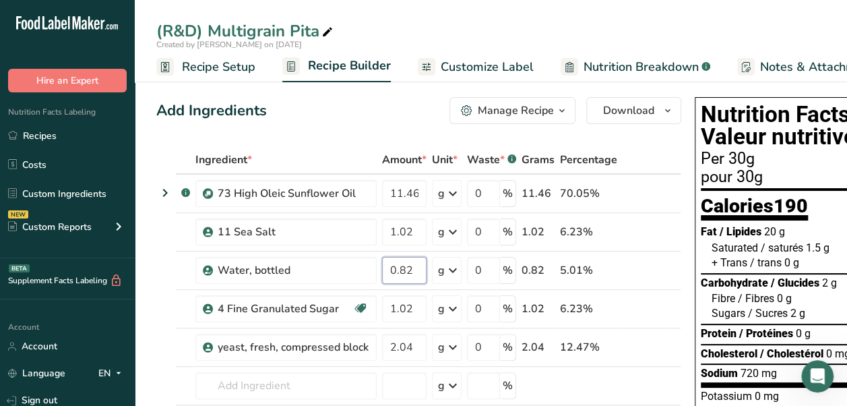
type input "0.82"
drag, startPoint x: 567, startPoint y: 22, endPoint x: 565, endPoint y: 30, distance: 9.2
click at [565, 26] on div "(R&D) Multigrain Pita" at bounding box center [491, 31] width 712 height 24
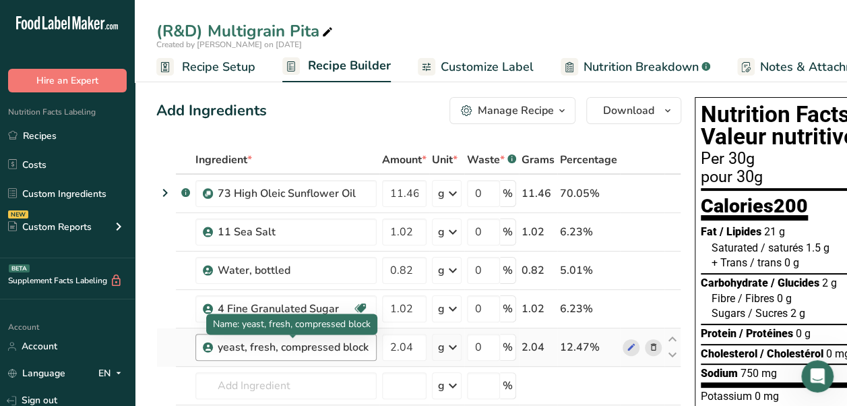
click at [347, 344] on div "yeast, fresh, compressed block" at bounding box center [293, 347] width 151 height 16
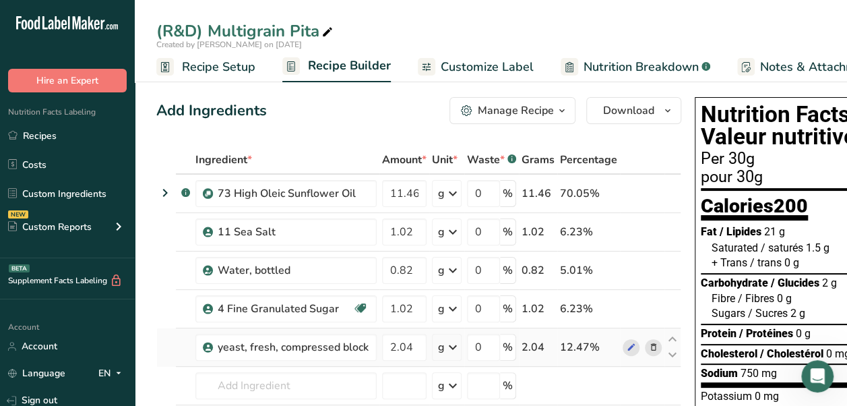
click at [650, 349] on icon at bounding box center [653, 347] width 9 height 14
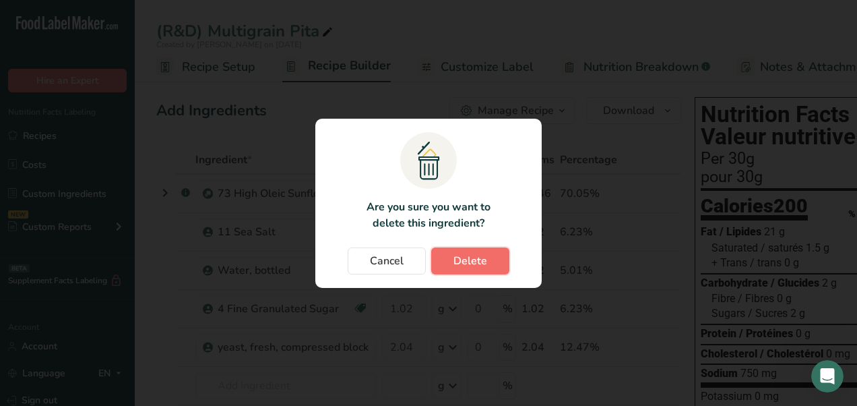
click at [468, 268] on span "Delete" at bounding box center [470, 261] width 34 height 16
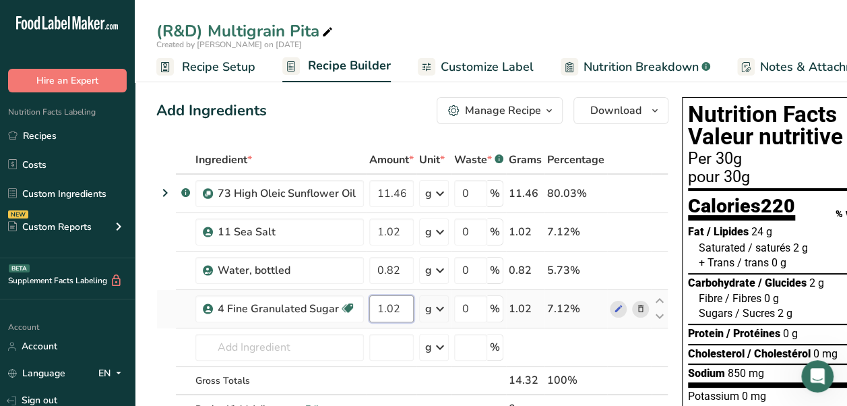
click at [402, 309] on input "1.02" at bounding box center [391, 308] width 44 height 27
type input "1"
type input "0.6"
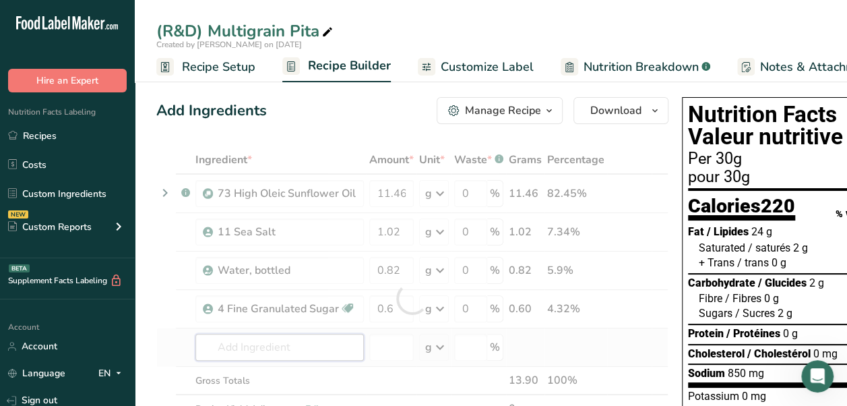
click at [340, 346] on div "Ingredient * Amount * Unit * Waste * .a-a{fill:#347362;}.b-a{fill:#fff;} Grams …" at bounding box center [412, 298] width 512 height 305
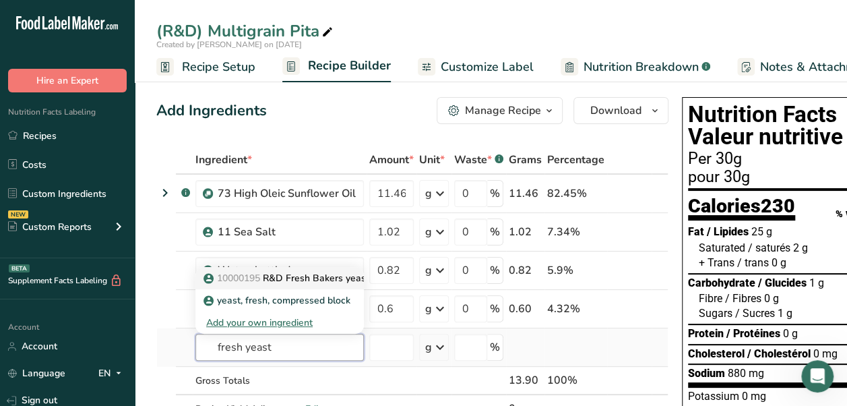
type input "fresh yeast"
click at [300, 274] on p "10000195 R&D Fresh Bakers yeast" at bounding box center [287, 278] width 163 height 14
type input "R&D Fresh Bakers yeast"
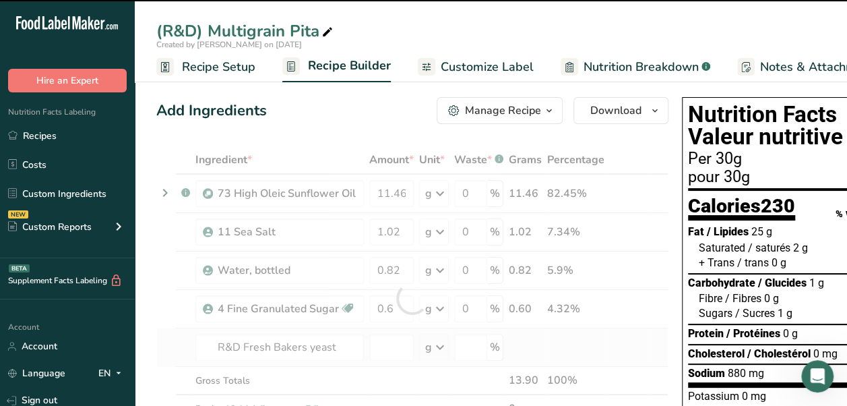
type input "0"
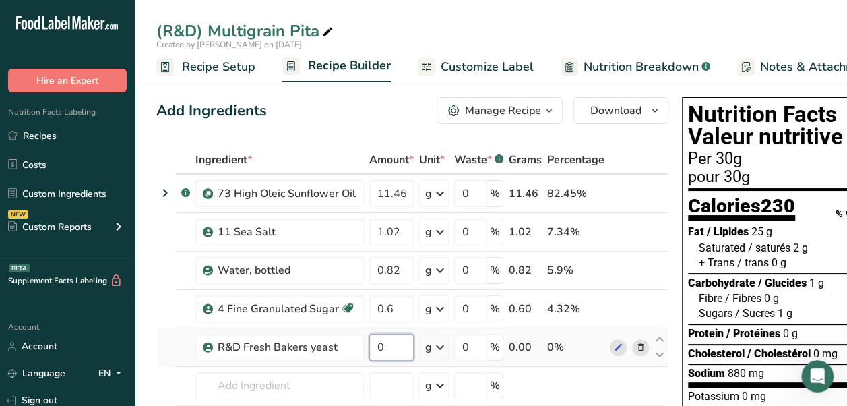
click at [391, 351] on input "0" at bounding box center [391, 347] width 44 height 27
type input "1.19"
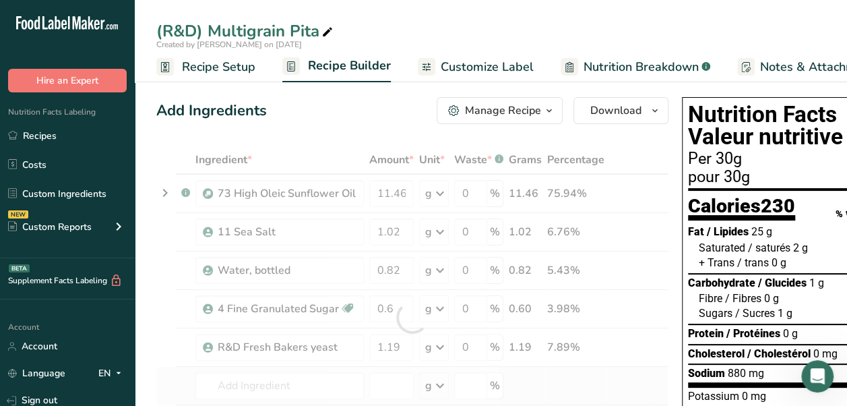
click at [565, 374] on div "Ingredient * Amount * Unit * Waste * .a-a{fill:#347362;}.b-a{fill:#fff;} Grams …" at bounding box center [412, 318] width 512 height 344
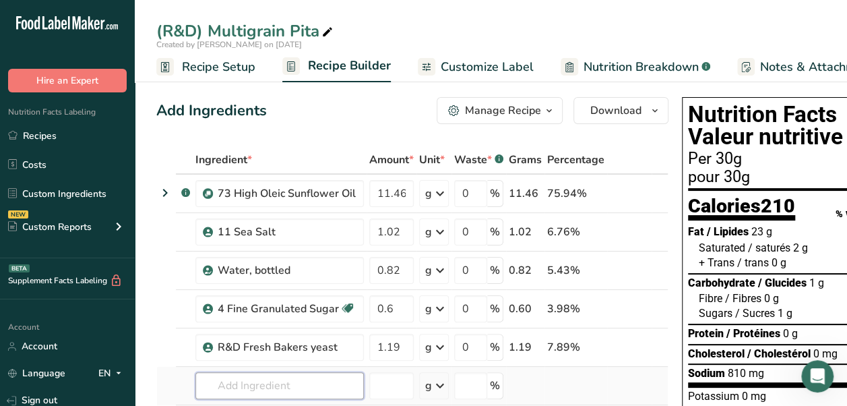
click at [263, 383] on input "text" at bounding box center [279, 385] width 168 height 27
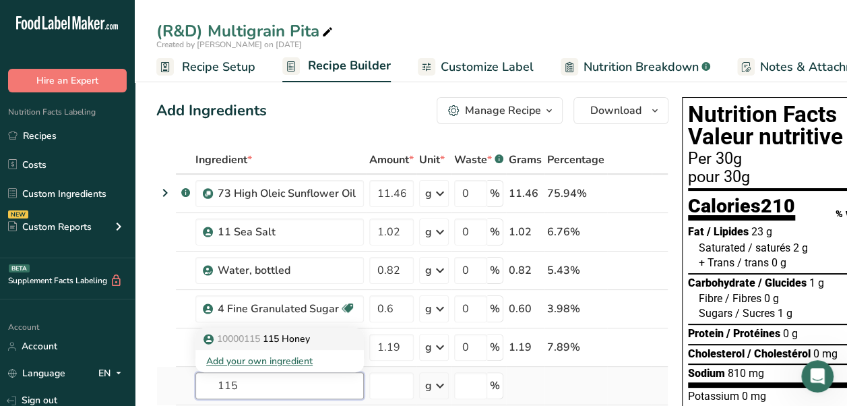
type input "115"
click at [321, 334] on div "10000115 115 Honey" at bounding box center [268, 338] width 125 height 14
type input "115 Honey"
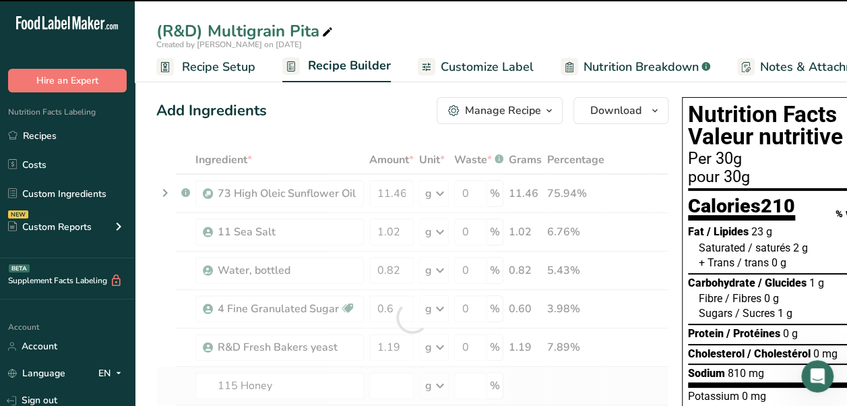
type input "0"
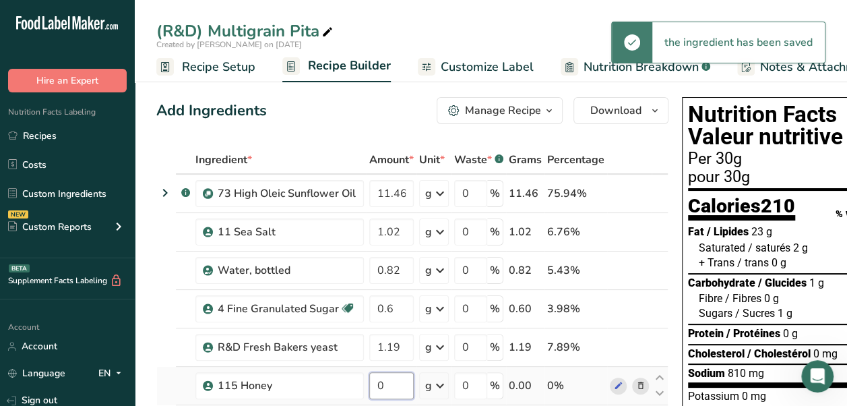
click at [395, 380] on input "0" at bounding box center [391, 385] width 44 height 27
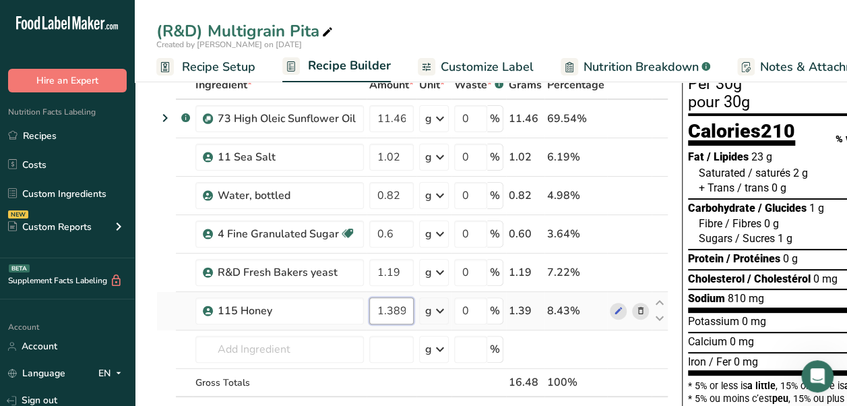
scroll to position [97, 0]
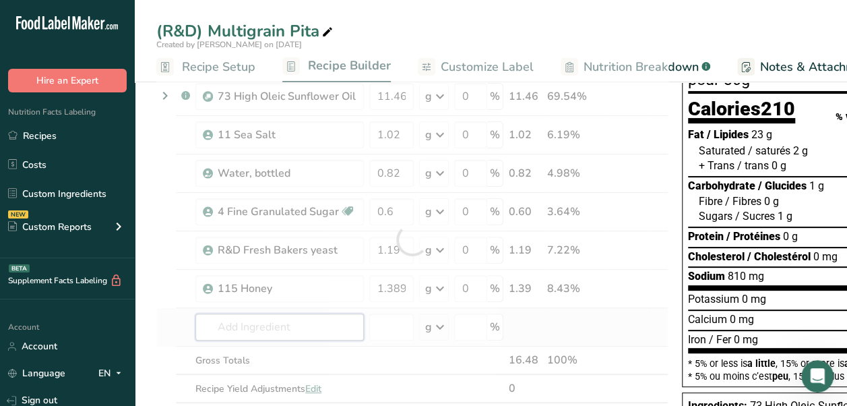
click at [302, 325] on div "Ingredient * Amount * Unit * Waste * .a-a{fill:#347362;}.b-a{fill:#fff;} Grams …" at bounding box center [412, 240] width 512 height 382
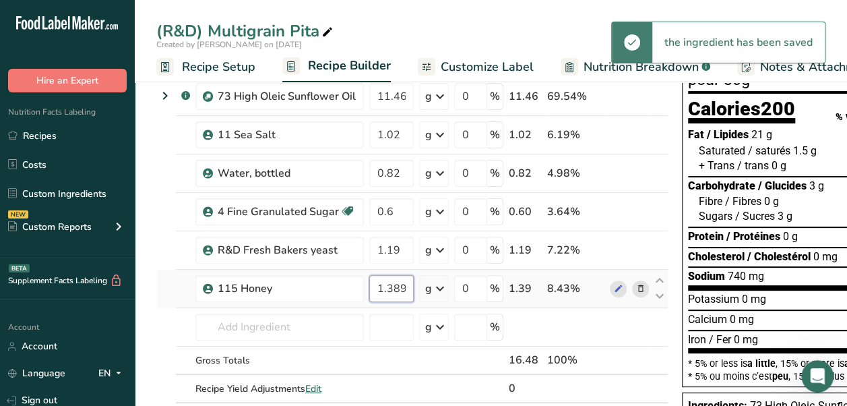
click at [392, 290] on input "1.389998" at bounding box center [391, 288] width 44 height 27
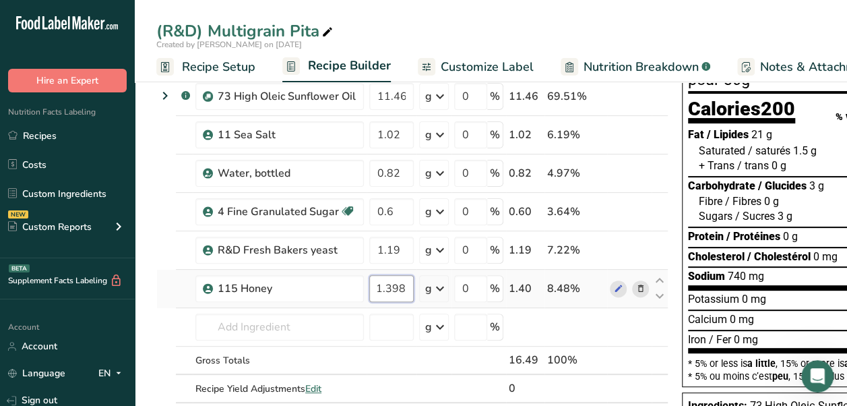
scroll to position [0, 0]
type input "1.39"
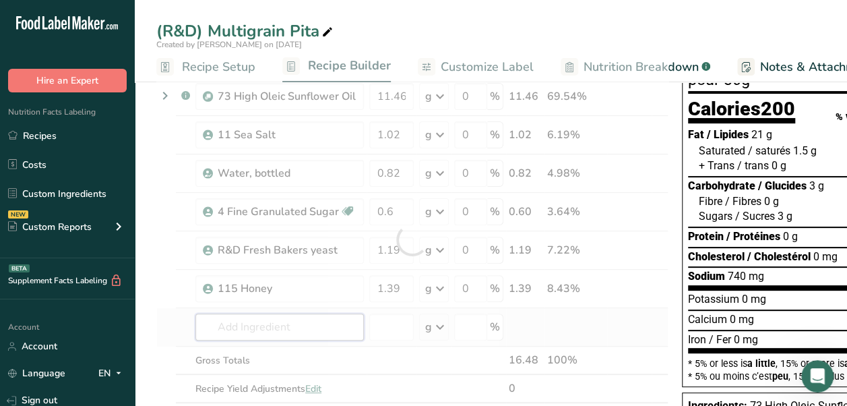
click at [298, 320] on div "Ingredient * Amount * Unit * Waste * .a-a{fill:#347362;}.b-a{fill:#fff;} Grams …" at bounding box center [412, 240] width 512 height 382
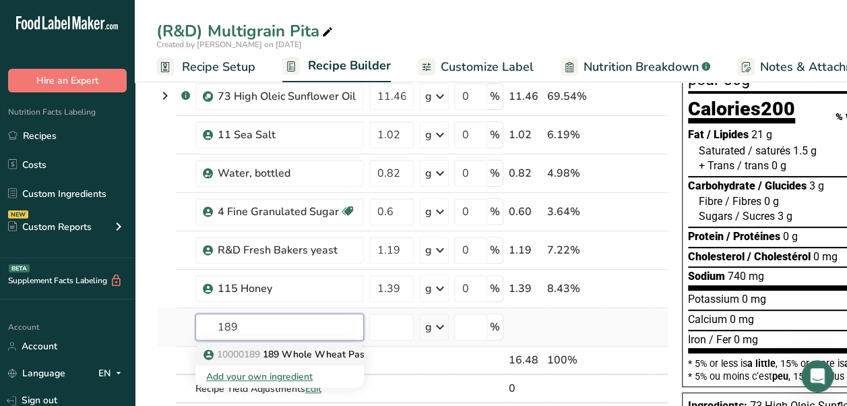
type input "189"
click at [317, 354] on p "10000189 189 Whole Wheat Pastry Flour" at bounding box center [303, 354] width 195 height 14
type input "189 Whole Wheat Pastry Flour"
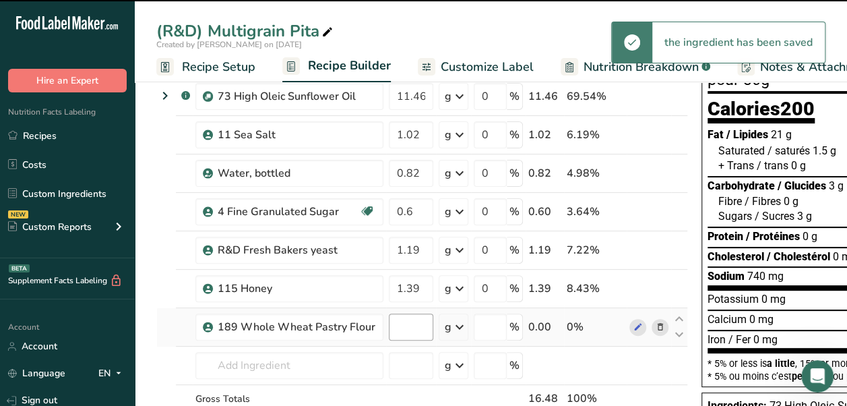
type input "0"
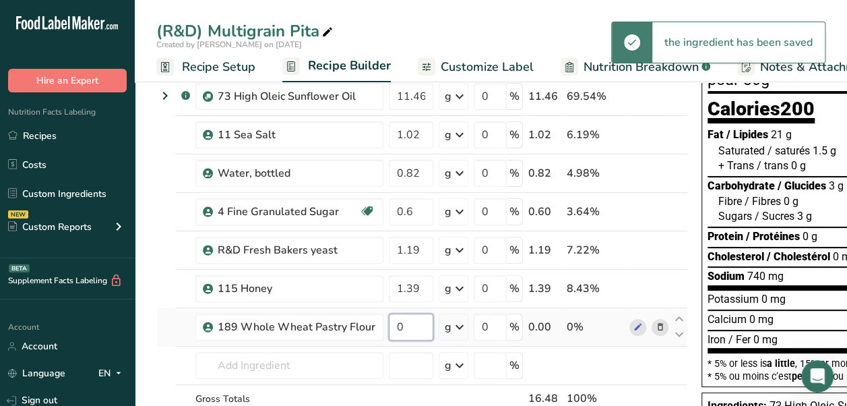
click at [411, 325] on input "0" at bounding box center [411, 326] width 44 height 27
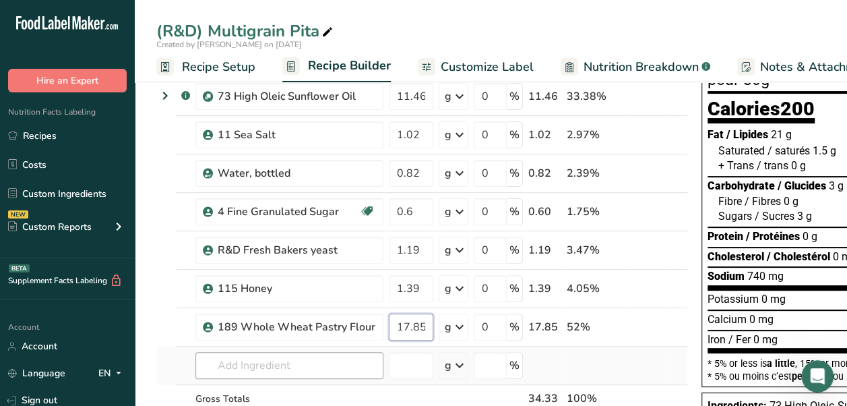
type input "17.85"
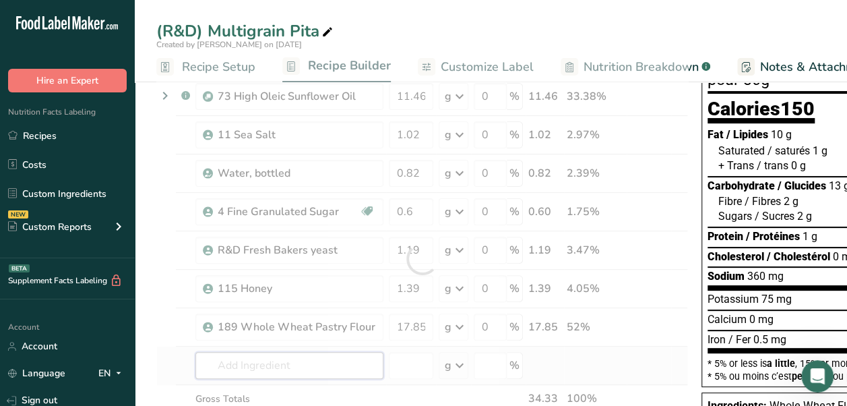
click at [331, 353] on div "Ingredient * Amount * Unit * Waste * .a-a{fill:#347362;}.b-a{fill:#fff;} Grams …" at bounding box center [422, 259] width 532 height 420
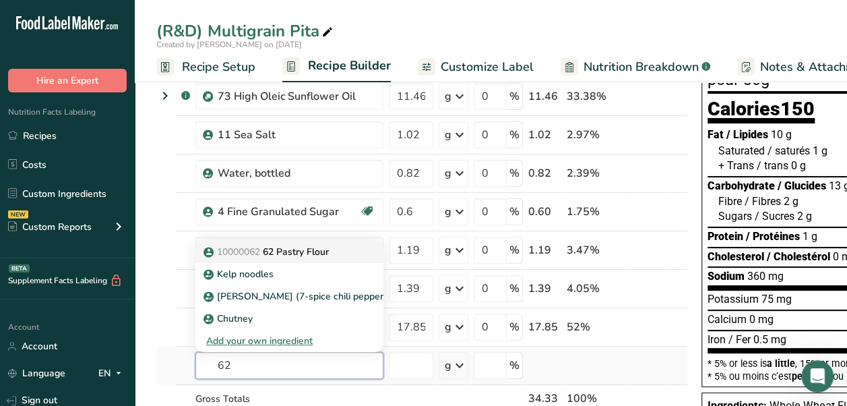
type input "62"
click at [336, 253] on div "10000062 62 Pastry Flour" at bounding box center [278, 252] width 145 height 14
type input "62 Pastry Flour"
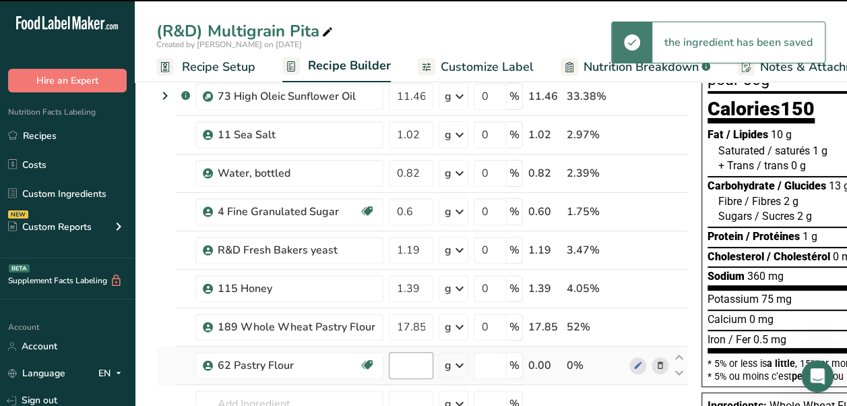
type input "0"
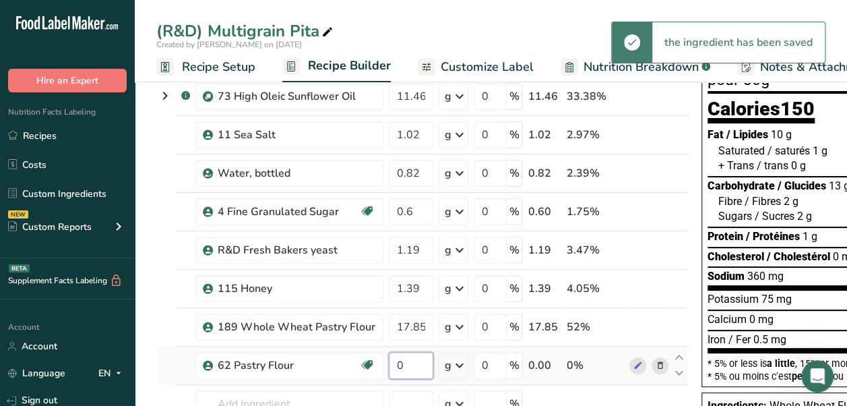
click at [419, 366] on input "0" at bounding box center [411, 365] width 44 height 27
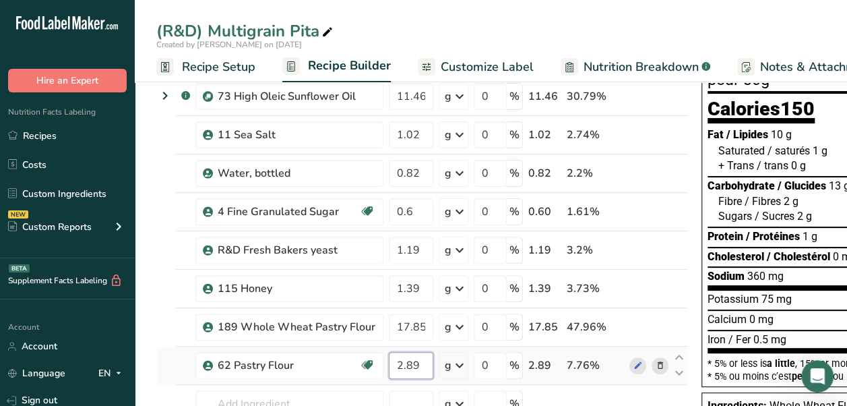
scroll to position [138, 0]
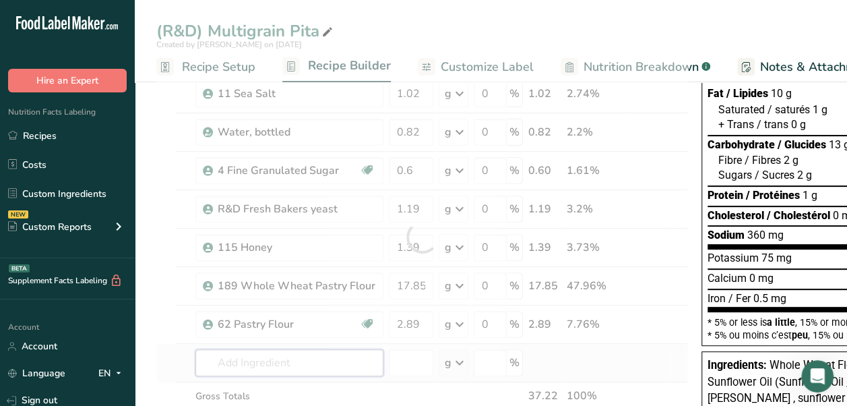
click at [303, 360] on div "Ingredient * Amount * Unit * Waste * .a-a{fill:#347362;}.b-a{fill:#fff;} Grams …" at bounding box center [422, 236] width 532 height 459
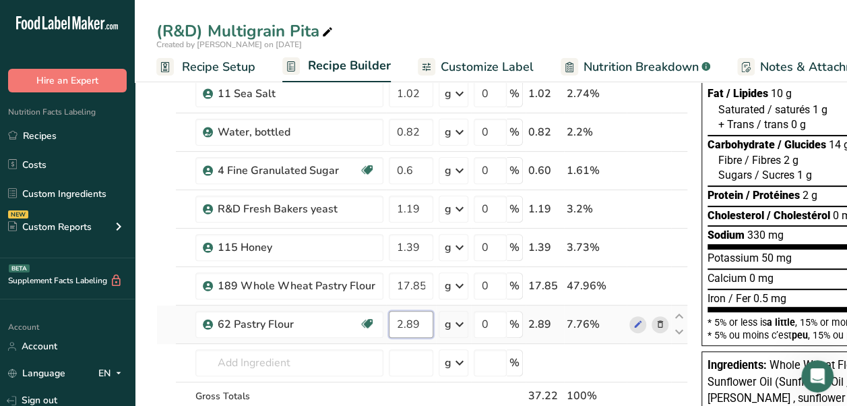
click at [416, 319] on input "2.89" at bounding box center [411, 324] width 44 height 27
type input "2.98"
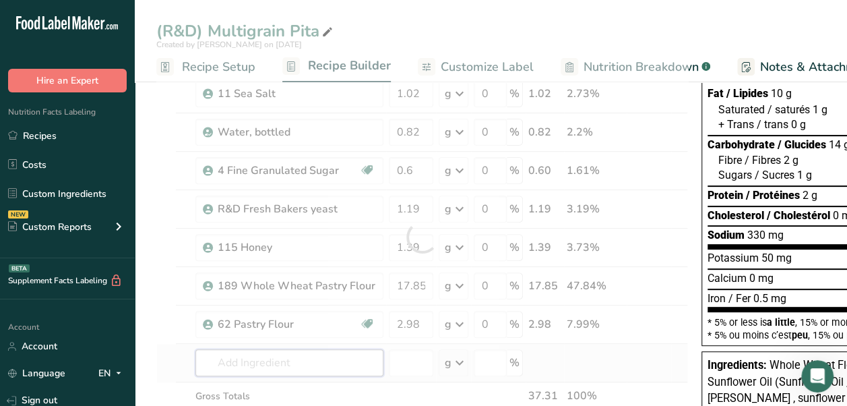
click at [300, 364] on div "Ingredient * Amount * Unit * Waste * .a-a{fill:#347362;}.b-a{fill:#fff;} Grams …" at bounding box center [422, 236] width 532 height 459
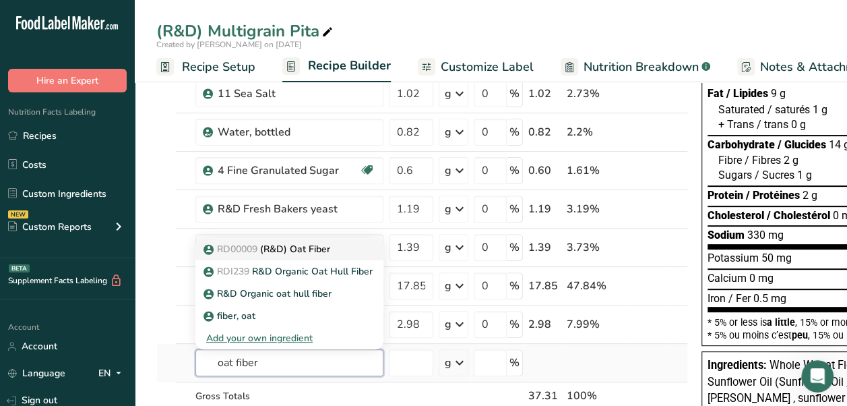
type input "oat fiber"
click at [292, 245] on p "RD00009 (R&D) Oat Fiber" at bounding box center [268, 249] width 124 height 14
type input "(R&D) Oat Fiber"
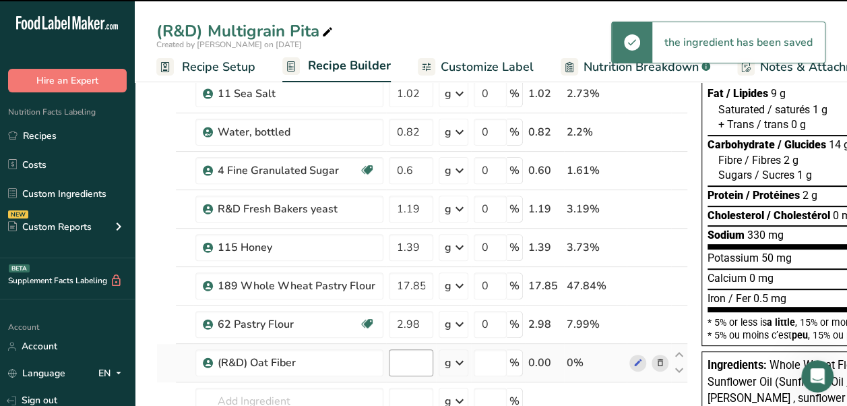
type input "0"
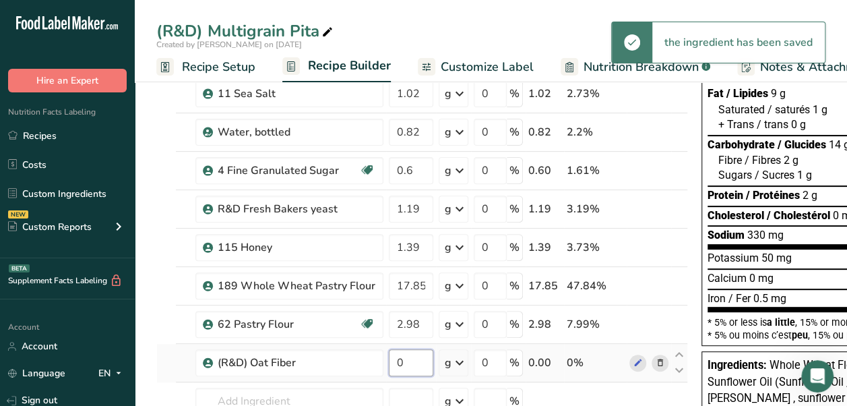
click at [411, 358] on input "0" at bounding box center [411, 362] width 44 height 27
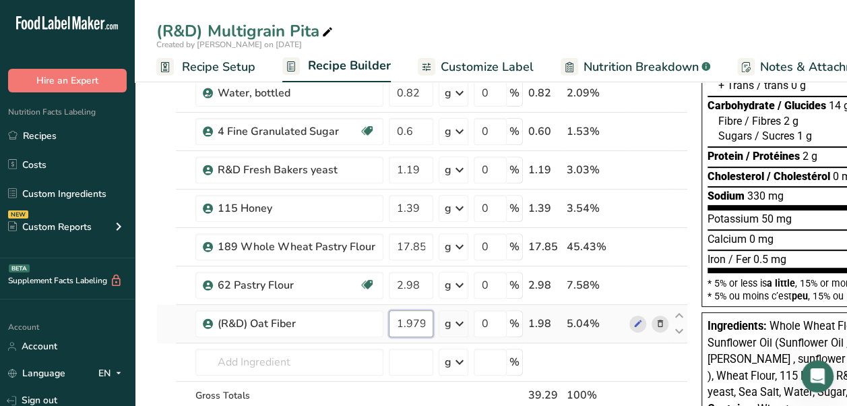
scroll to position [181, 0]
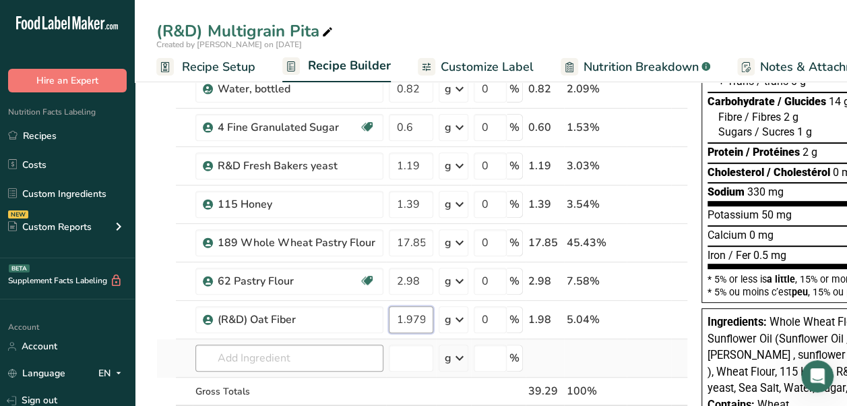
type input "1.979998"
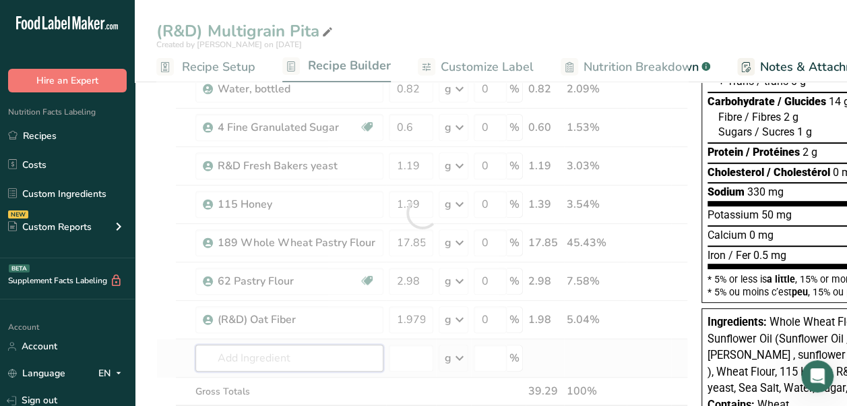
click at [309, 352] on div "Ingredient * Amount * Unit * Waste * .a-a{fill:#347362;}.b-a{fill:#fff;} Grams …" at bounding box center [422, 212] width 532 height 497
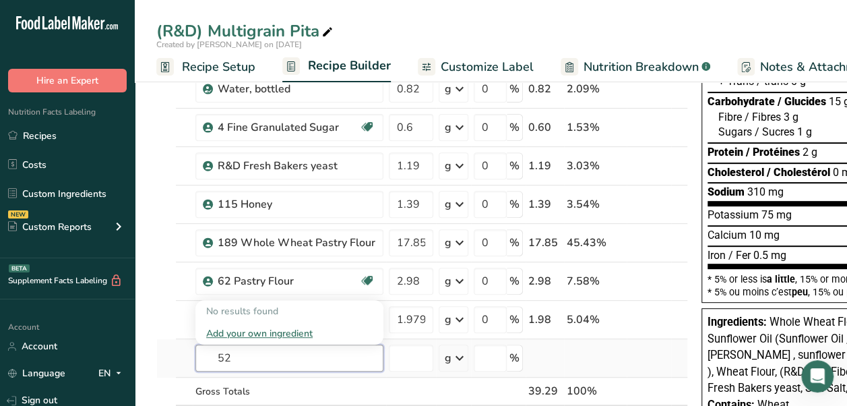
type input "5"
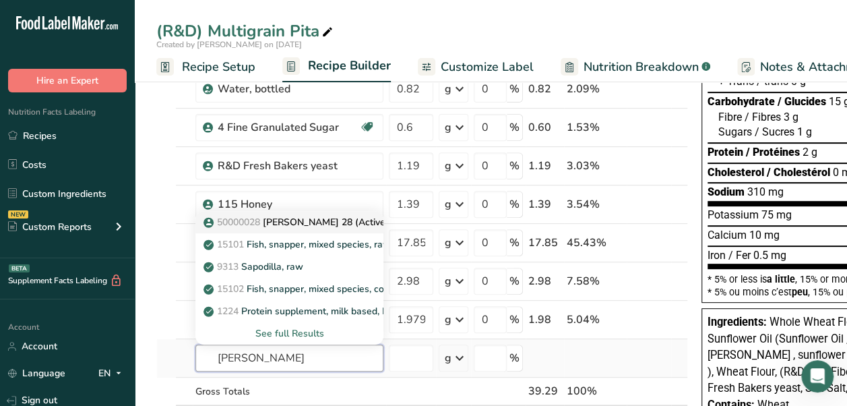
type input "[PERSON_NAME]"
click at [310, 211] on link "50000028 [PERSON_NAME] 28 (Active)" at bounding box center [289, 222] width 188 height 22
type input "[PERSON_NAME] 28 (Active)"
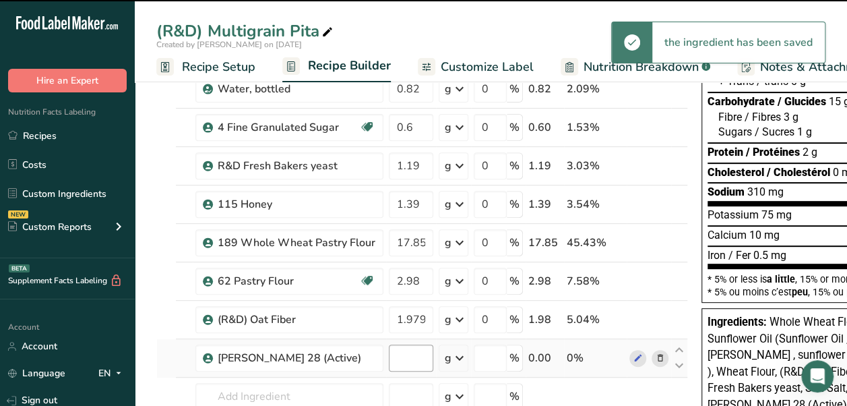
type input "0"
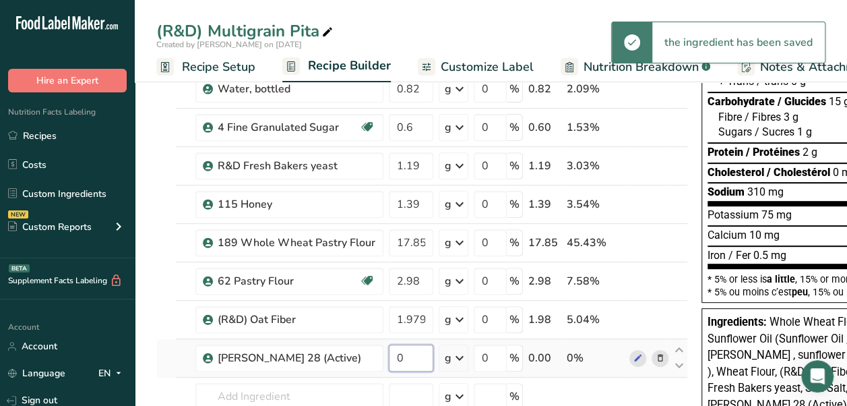
click at [411, 352] on input "0" at bounding box center [411, 357] width 44 height 27
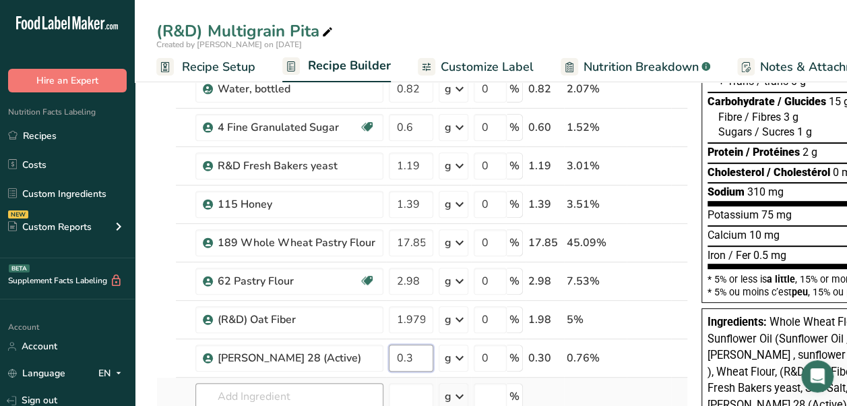
type input "0.3"
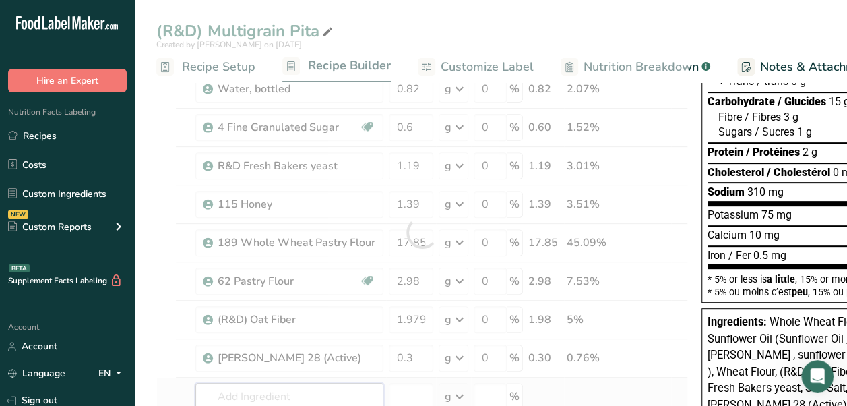
click at [302, 392] on div "Ingredient * Amount * Unit * Waste * .a-a{fill:#347362;}.b-a{fill:#fff;} Grams …" at bounding box center [422, 232] width 532 height 536
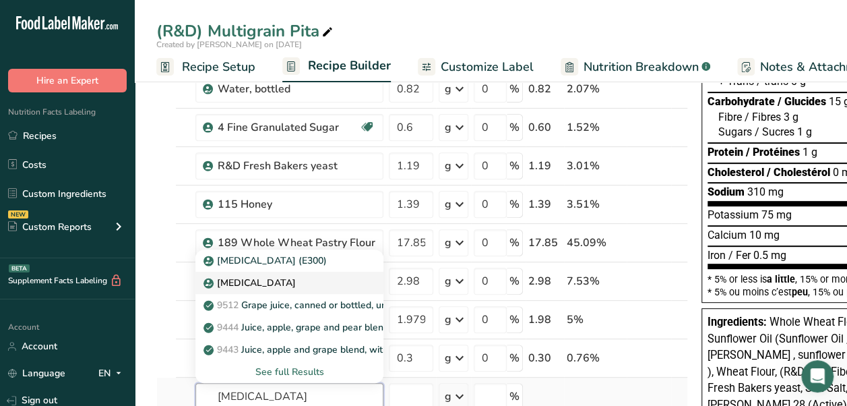
type input "[MEDICAL_DATA]"
click at [292, 282] on div "[MEDICAL_DATA]" at bounding box center [278, 283] width 145 height 14
type input "[MEDICAL_DATA]"
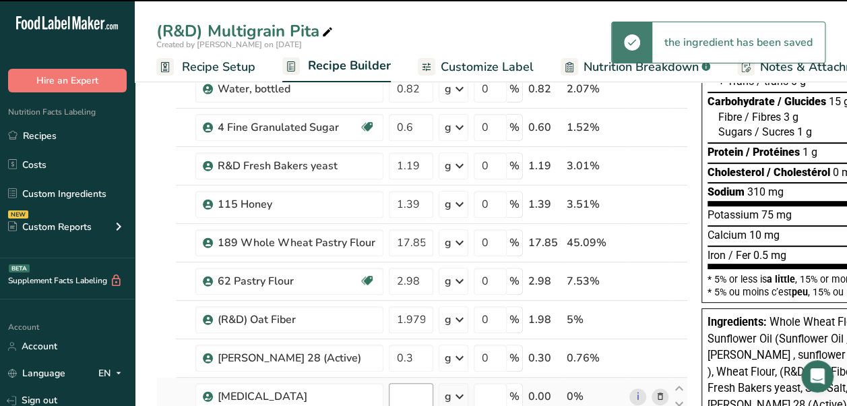
type input "0"
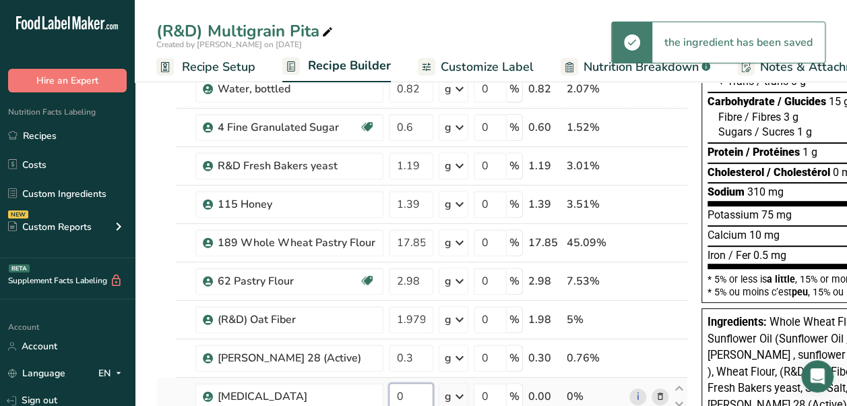
click at [405, 390] on input "0" at bounding box center [411, 396] width 44 height 27
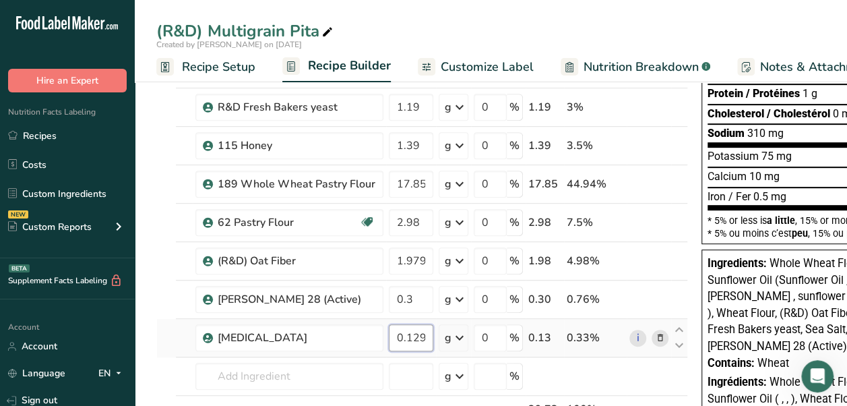
scroll to position [256, 0]
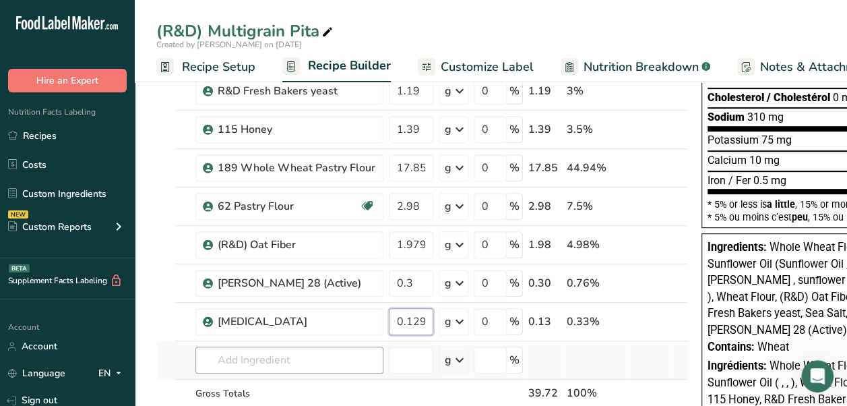
type input "0.129998"
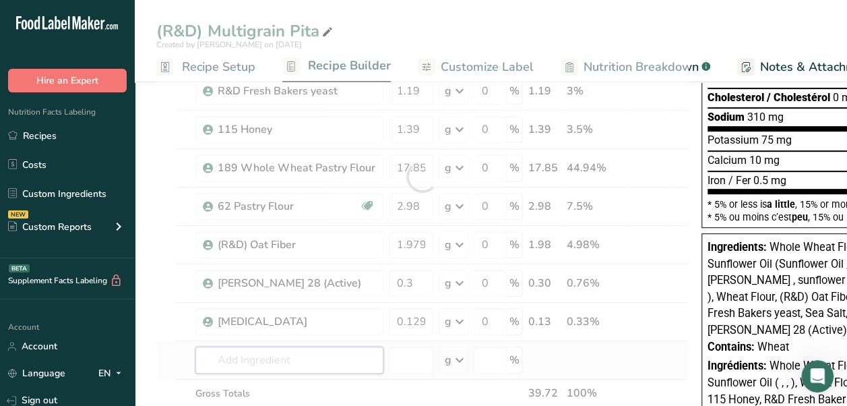
click at [315, 349] on div "Ingredient * Amount * Unit * Waste * .a-a{fill:#347362;}.b-a{fill:#fff;} Grams …" at bounding box center [422, 177] width 532 height 574
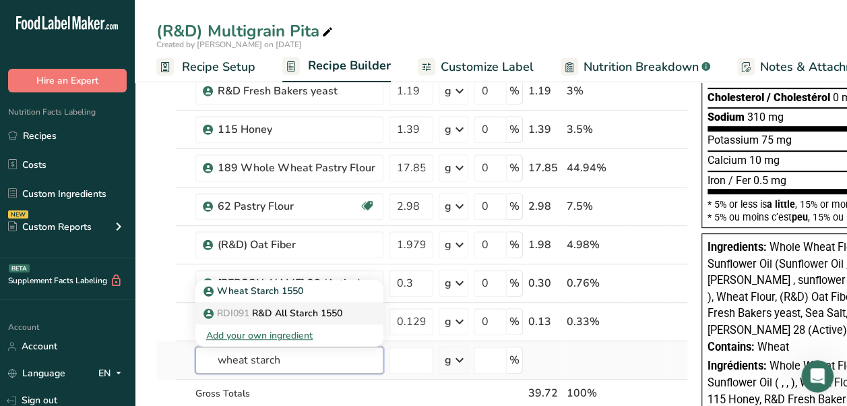
type input "wheat starch"
click at [319, 306] on p "RDI091 R&D All Starch 1550" at bounding box center [274, 313] width 136 height 14
type input "R&D All Starch 1550"
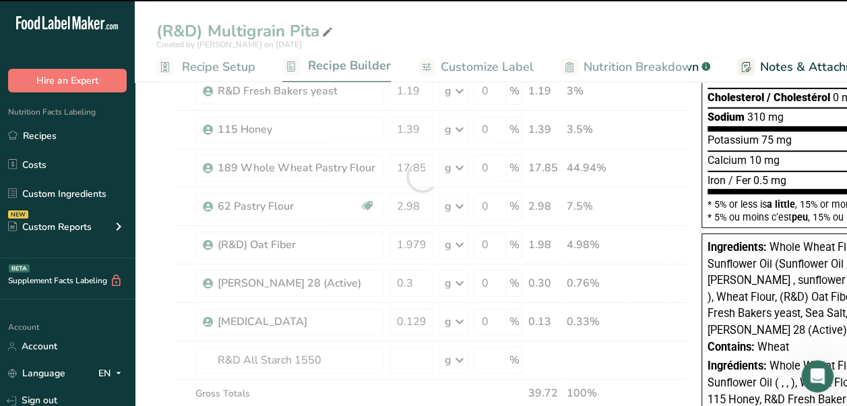
type input "0"
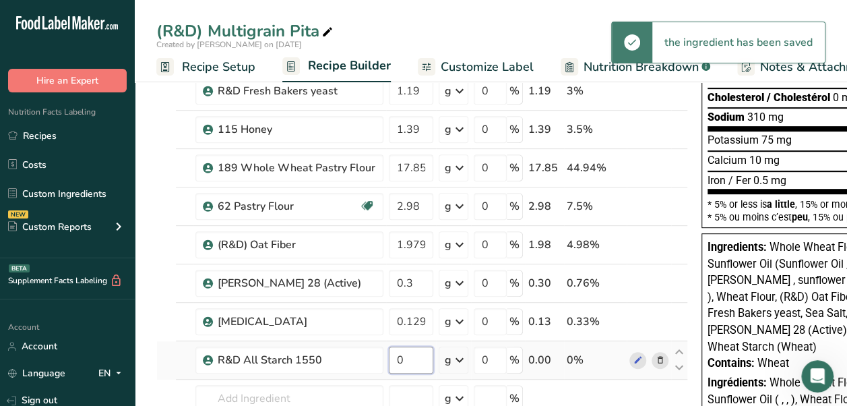
click at [420, 355] on input "0" at bounding box center [411, 359] width 44 height 27
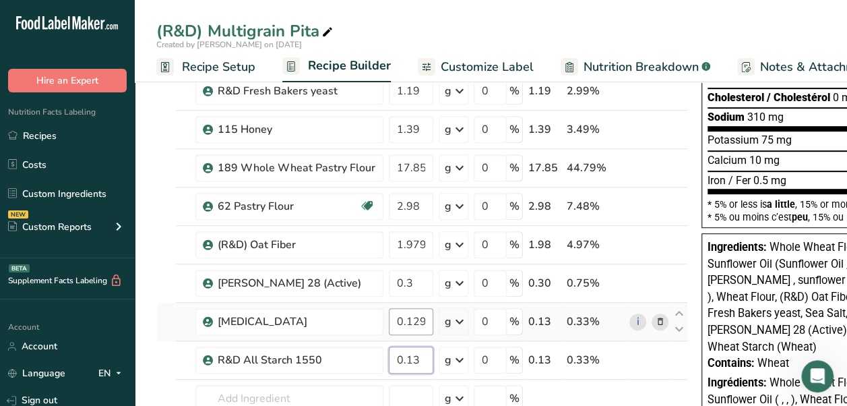
type input "0.13"
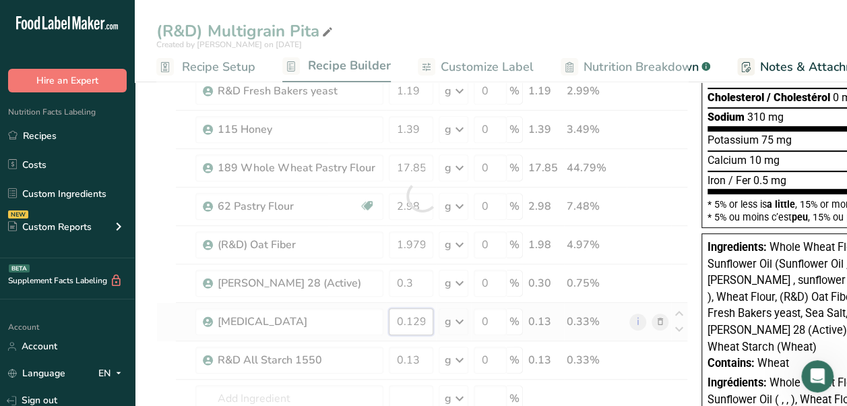
click at [418, 319] on div "Ingredient * Amount * Unit * Waste * .a-a{fill:#347362;}.b-a{fill:#fff;} Grams …" at bounding box center [422, 196] width 532 height 612
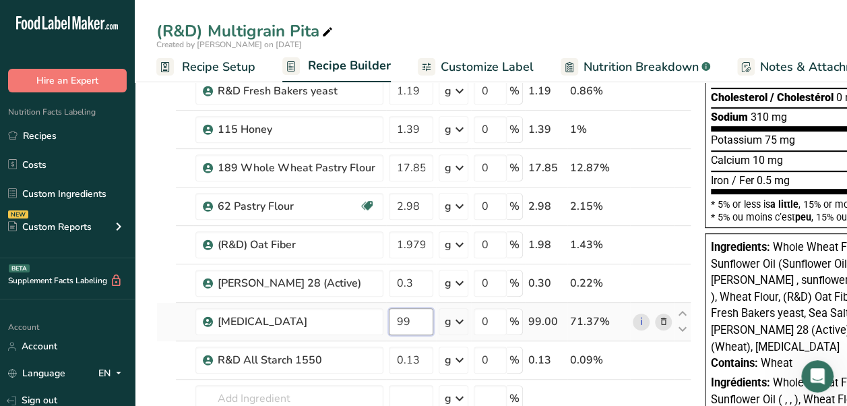
type input "9"
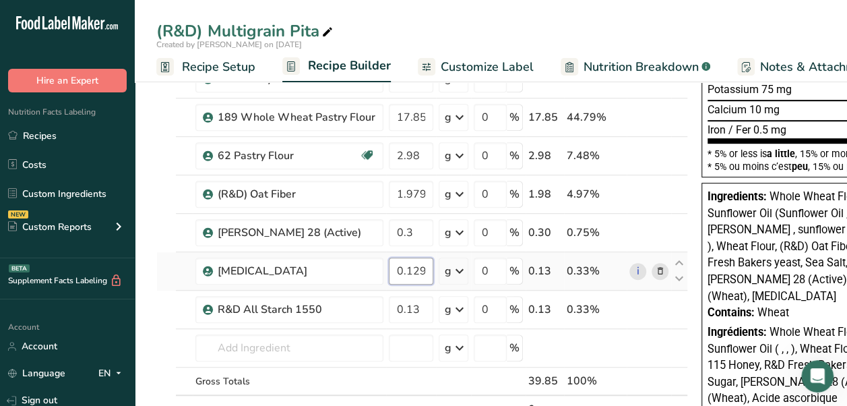
scroll to position [307, 0]
type input "0.129999"
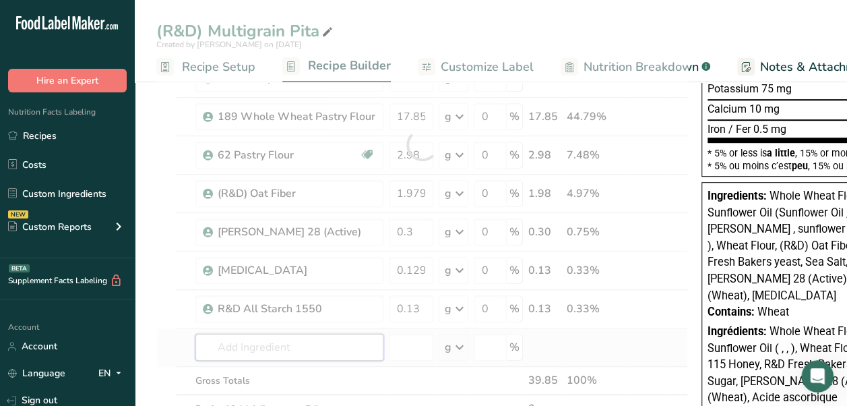
click at [281, 341] on div "Ingredient * Amount * Unit * Waste * .a-a{fill:#347362;}.b-a{fill:#fff;} Grams …" at bounding box center [422, 144] width 532 height 612
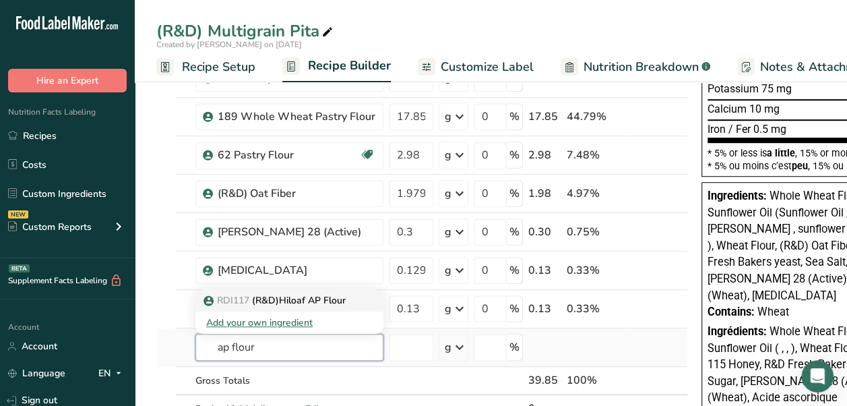
type input "ap flour"
click at [268, 300] on p "RDI117 (R&D)Hiloaf AP Flour" at bounding box center [275, 300] width 139 height 14
type input "(R&D)Hiloaf AP Flour"
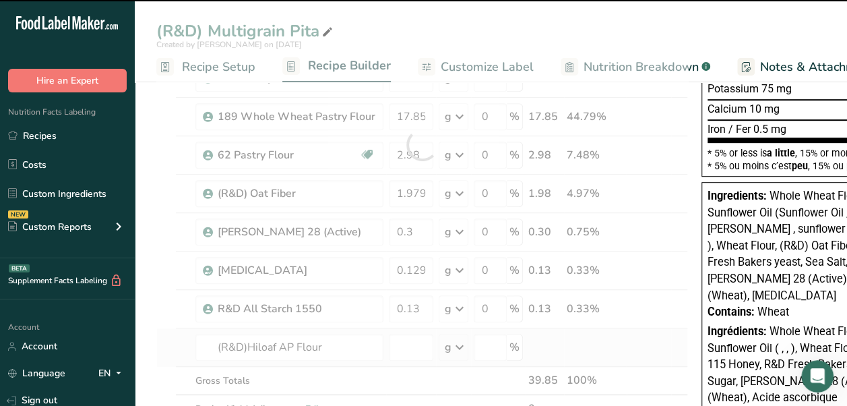
type input "0"
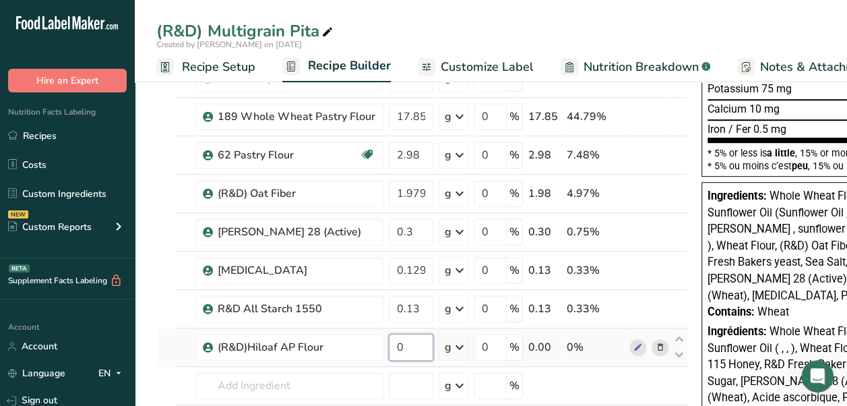
click at [414, 345] on input "0" at bounding box center [411, 347] width 44 height 27
type input "38.68"
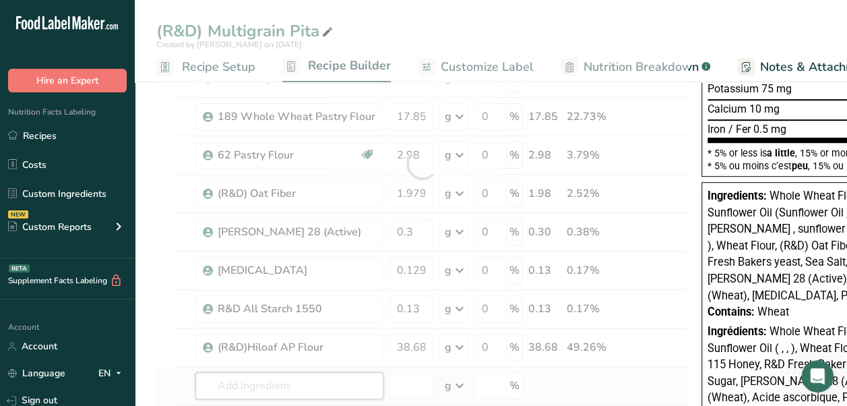
click at [287, 383] on div "Ingredient * Amount * Unit * Waste * .a-a{fill:#347362;}.b-a{fill:#fff;} Grams …" at bounding box center [422, 163] width 532 height 651
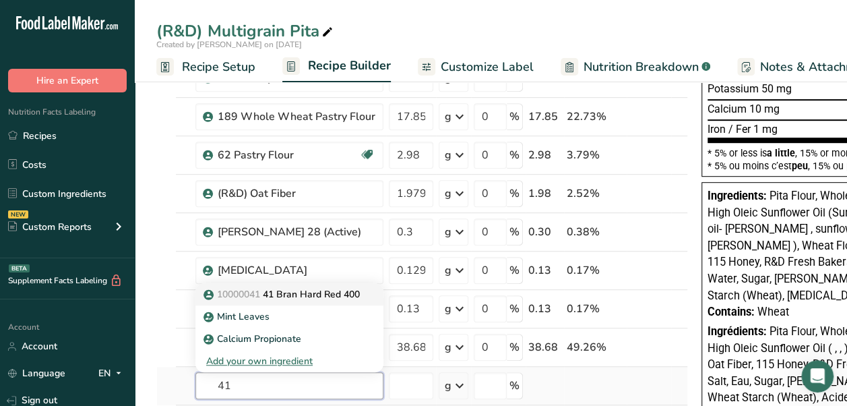
type input "41"
click at [325, 298] on link "10000041 41 Bran Hard Red 400" at bounding box center [289, 294] width 188 height 22
type input "41 Bran Hard Red 400"
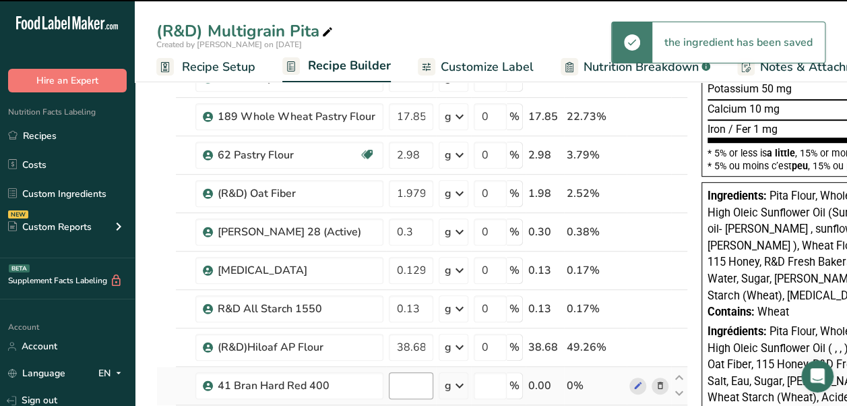
type input "0"
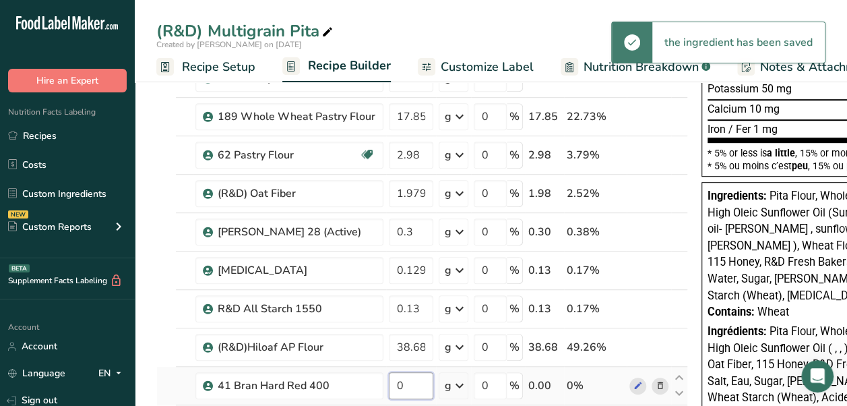
click at [412, 387] on input "0" at bounding box center [411, 385] width 44 height 27
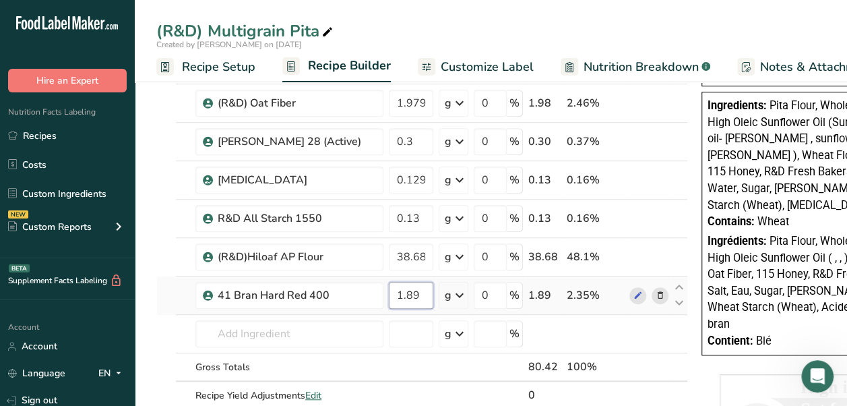
scroll to position [402, 0]
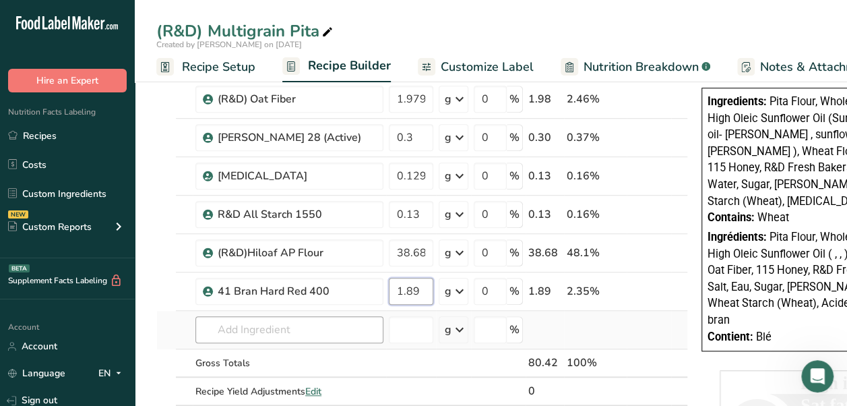
type input "1.89"
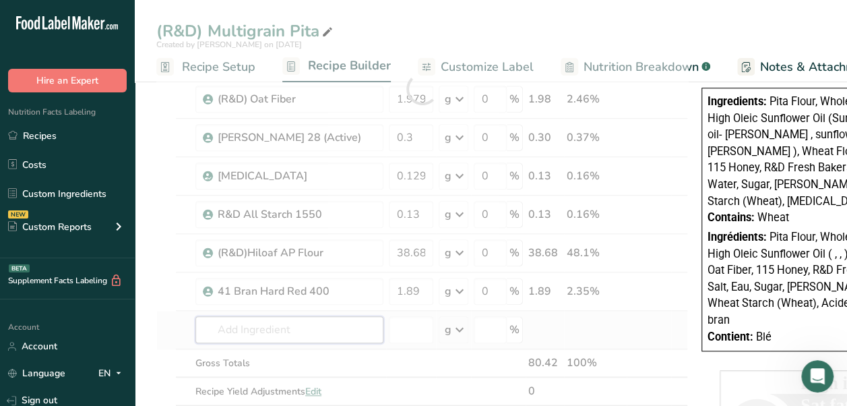
click at [293, 323] on div "Ingredient * Amount * Unit * Waste * .a-a{fill:#347362;}.b-a{fill:#fff;} Grams …" at bounding box center [422, 88] width 532 height 689
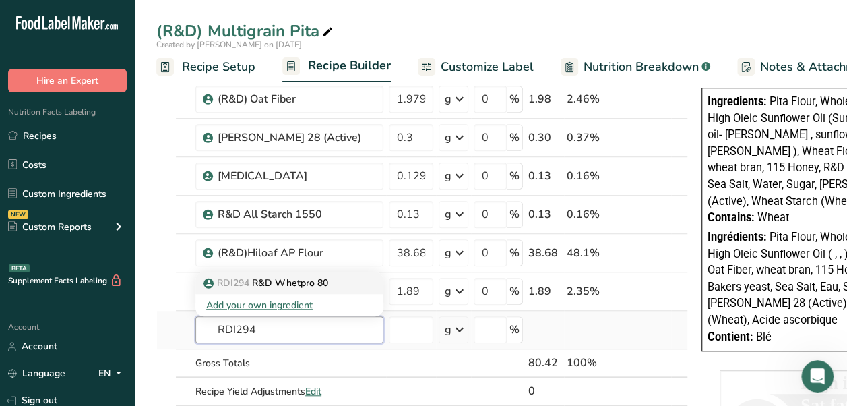
type input "RDI294"
click at [335, 276] on div "RDI294 R&D Whetpro 80" at bounding box center [278, 283] width 145 height 14
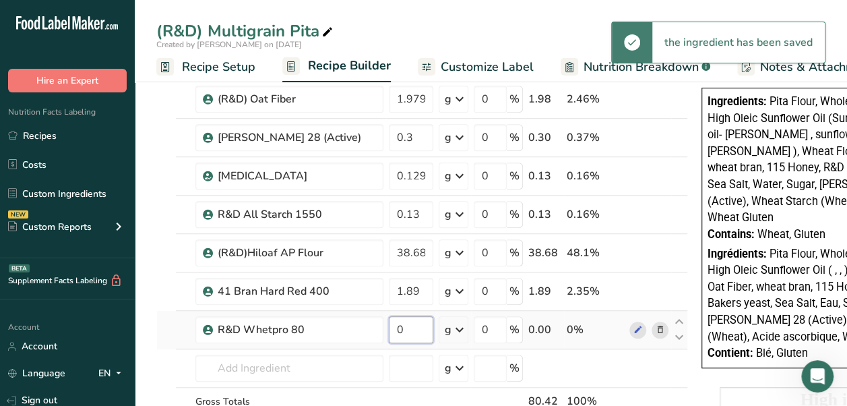
click at [411, 329] on input "0" at bounding box center [411, 329] width 44 height 27
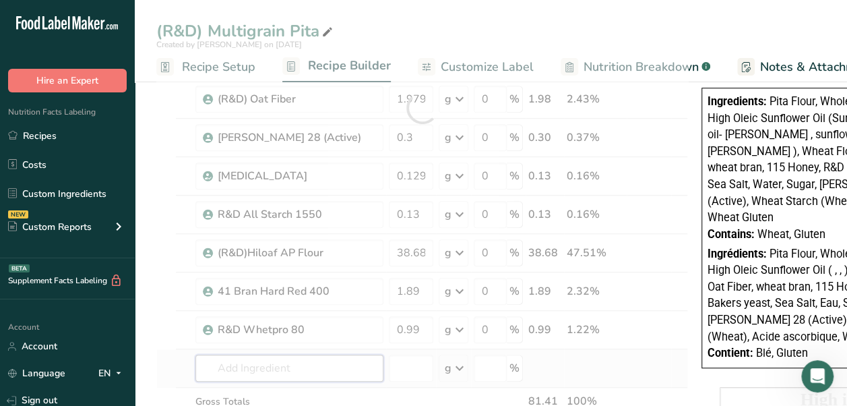
click at [326, 367] on div "Ingredient * Amount * Unit * Waste * .a-a{fill:#347362;}.b-a{fill:#fff;} Grams …" at bounding box center [422, 108] width 532 height 728
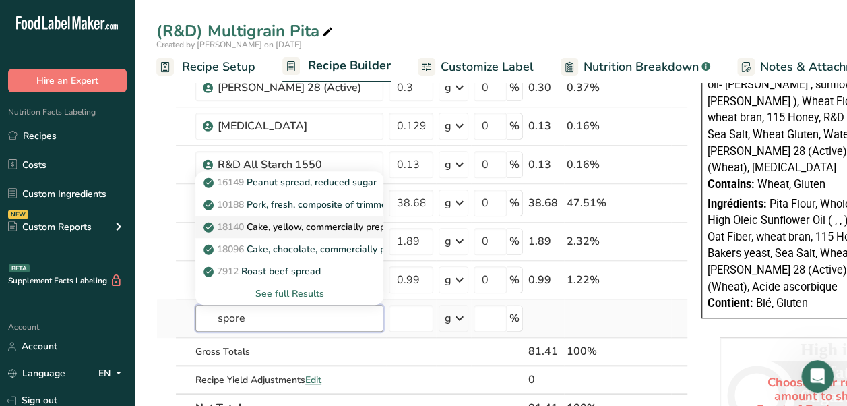
scroll to position [453, 0]
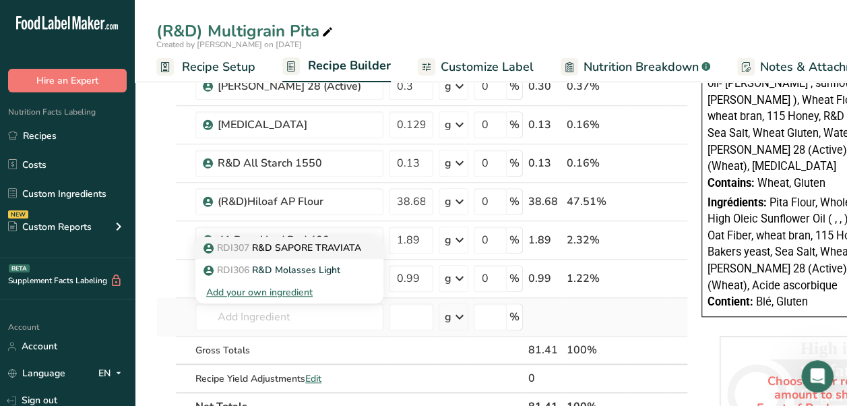
click at [356, 244] on p "RDI307 R&D SAPORE TRAVIATA" at bounding box center [283, 248] width 155 height 14
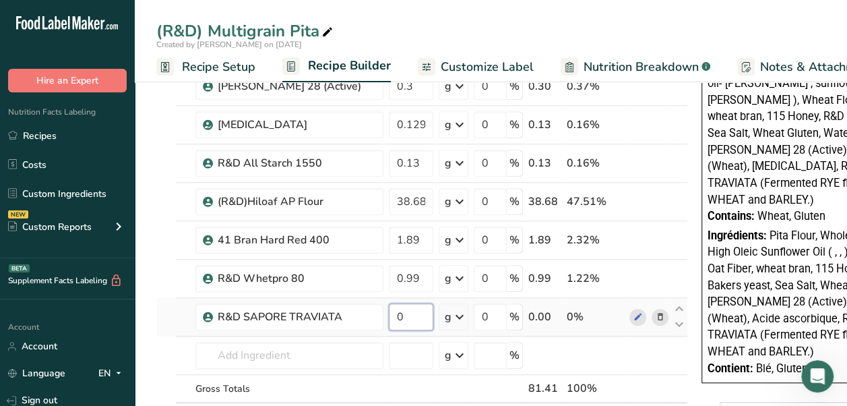
click at [402, 315] on input "0" at bounding box center [411, 316] width 44 height 27
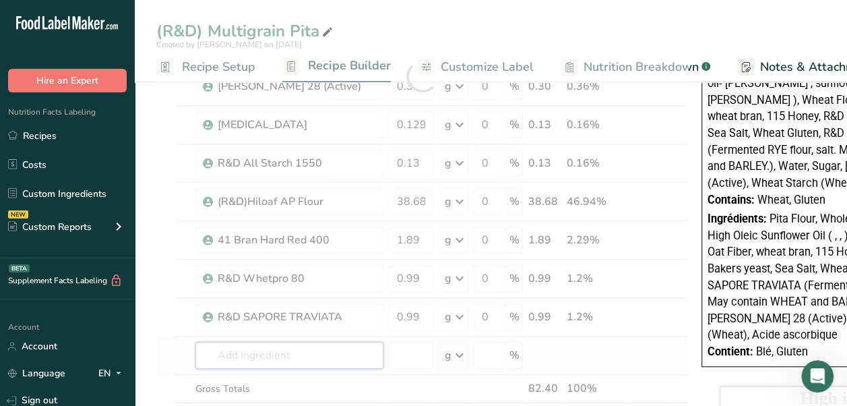
click at [253, 349] on div "Ingredient * Amount * Unit * Waste * .a-a{fill:#347362;}.b-a{fill:#fff;} Grams …" at bounding box center [422, 76] width 532 height 766
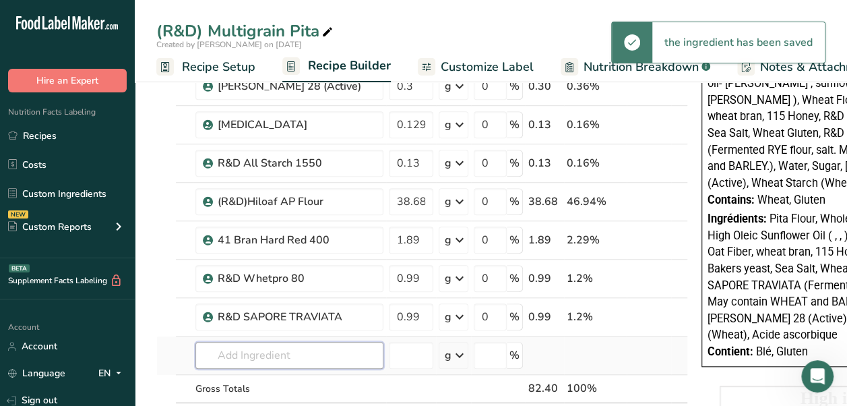
click at [310, 354] on input "text" at bounding box center [289, 355] width 188 height 27
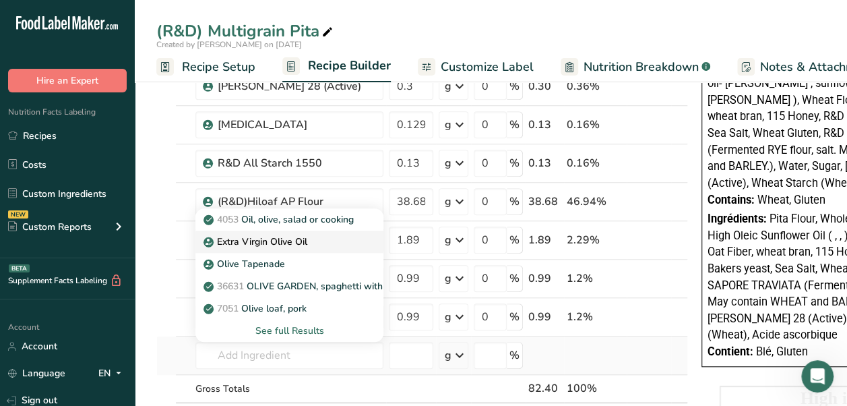
click at [348, 234] on div "Extra Virgin Olive Oil" at bounding box center [278, 241] width 145 height 14
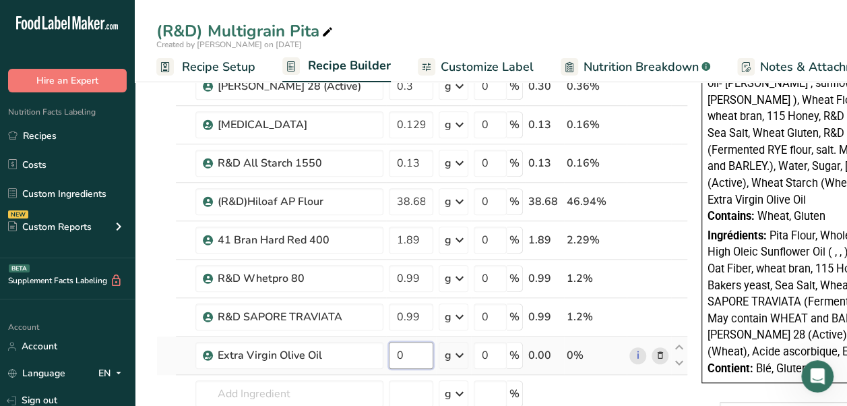
click at [406, 354] on input "0" at bounding box center [411, 355] width 44 height 27
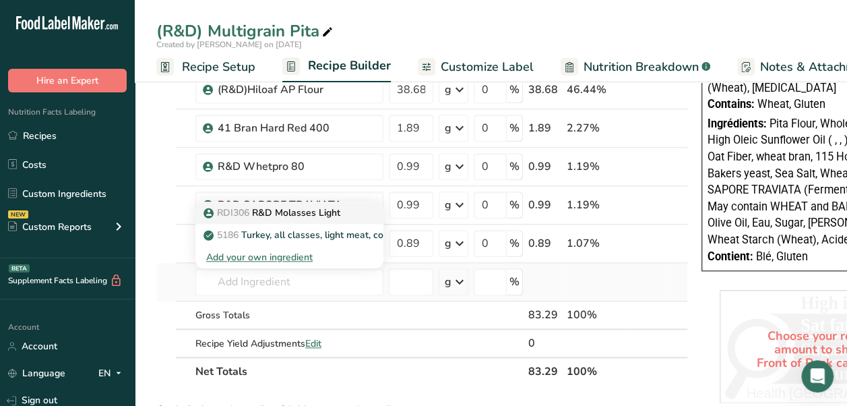
click at [325, 216] on link "RDI306 R&D Molasses Light" at bounding box center [289, 212] width 188 height 22
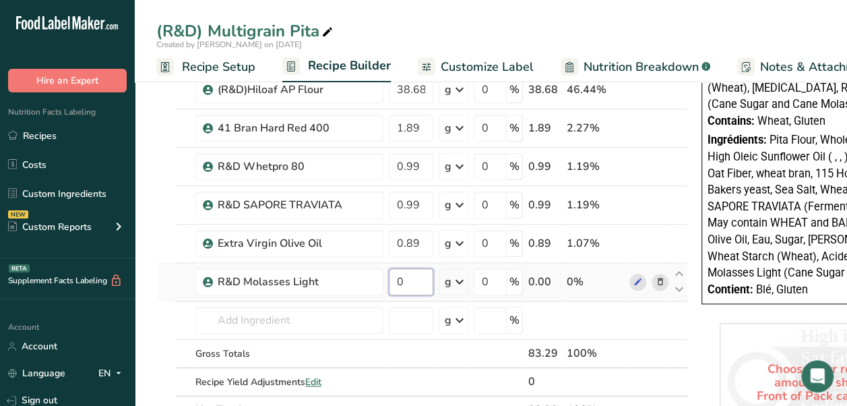
click at [400, 274] on input "0" at bounding box center [411, 281] width 44 height 27
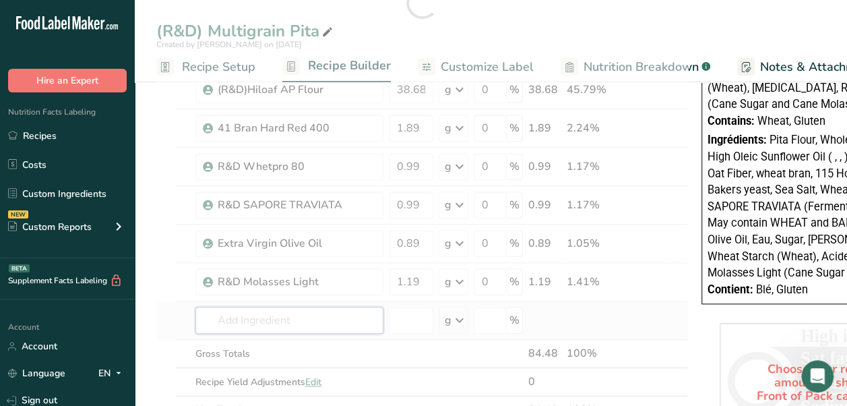
click at [339, 309] on div "Ingredient * Amount * Unit * Waste * .a-a{fill:#347362;}.b-a{fill:#fff;} Grams …" at bounding box center [422, 2] width 532 height 843
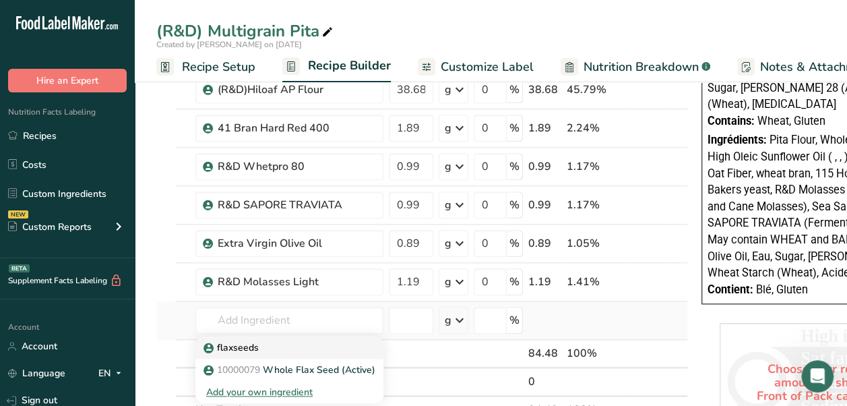
click at [309, 343] on div "flaxseeds" at bounding box center [278, 347] width 145 height 14
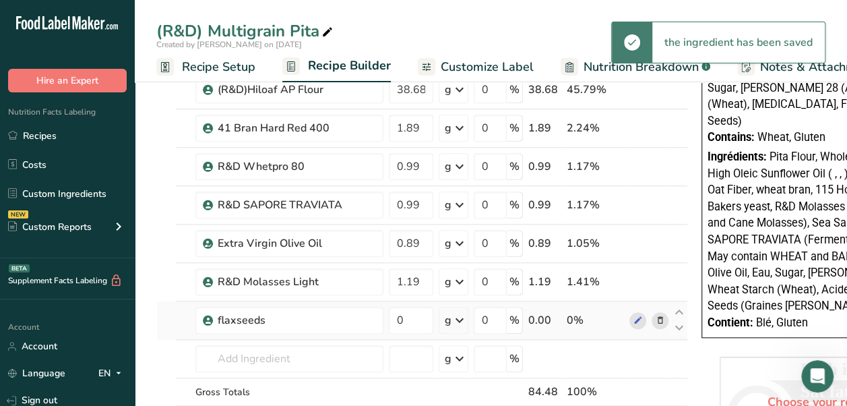
click at [656, 313] on icon at bounding box center [660, 320] width 9 height 14
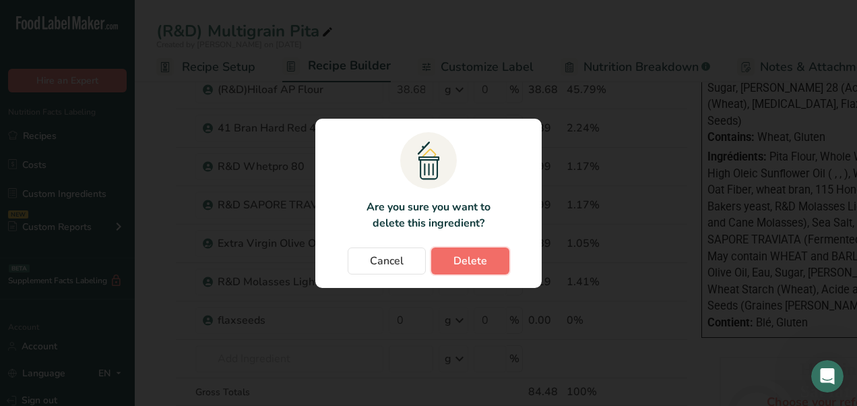
click at [474, 259] on span "Delete" at bounding box center [470, 261] width 34 height 16
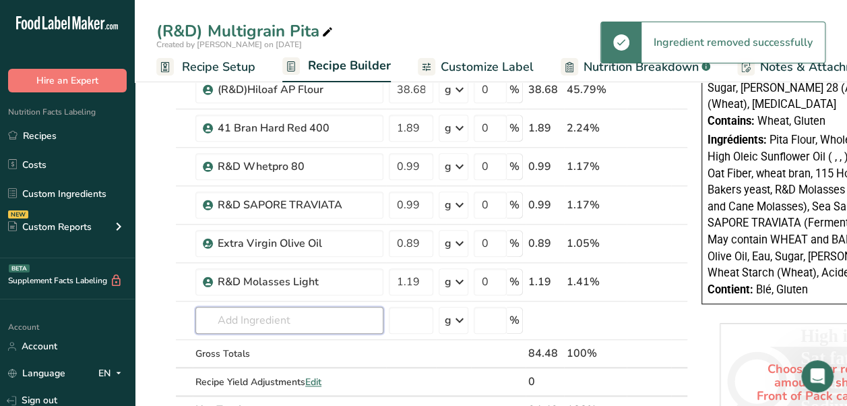
click at [272, 319] on input "text" at bounding box center [289, 320] width 188 height 27
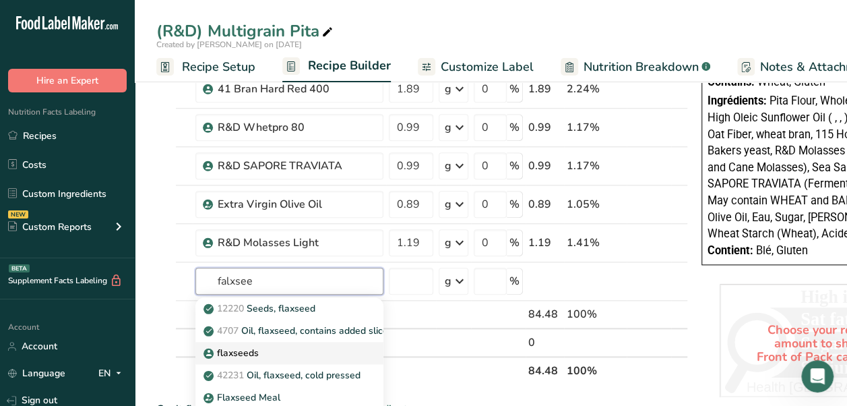
scroll to position [645, 0]
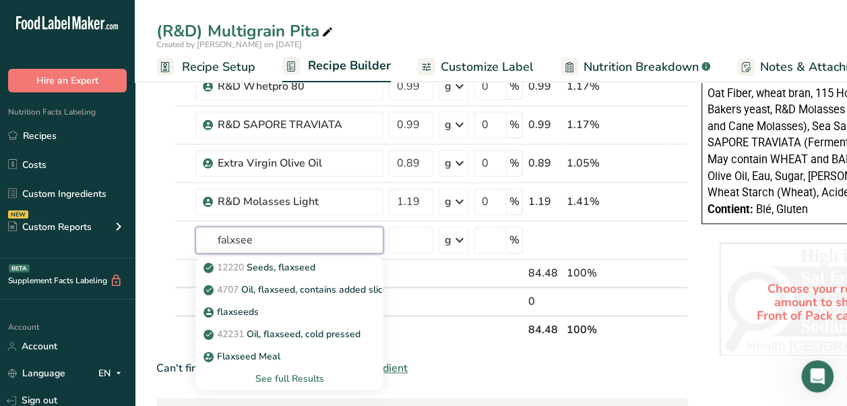
click at [234, 236] on input "falxsee" at bounding box center [289, 239] width 188 height 27
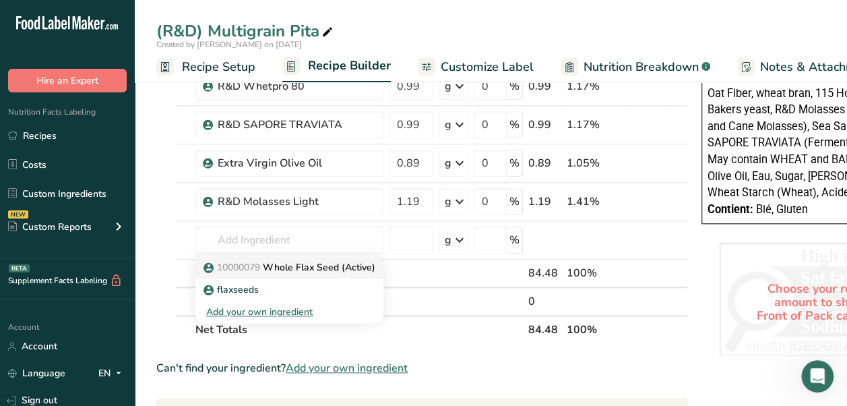
click at [278, 266] on p "10000079 Whole Flax Seed (Active)" at bounding box center [290, 267] width 169 height 14
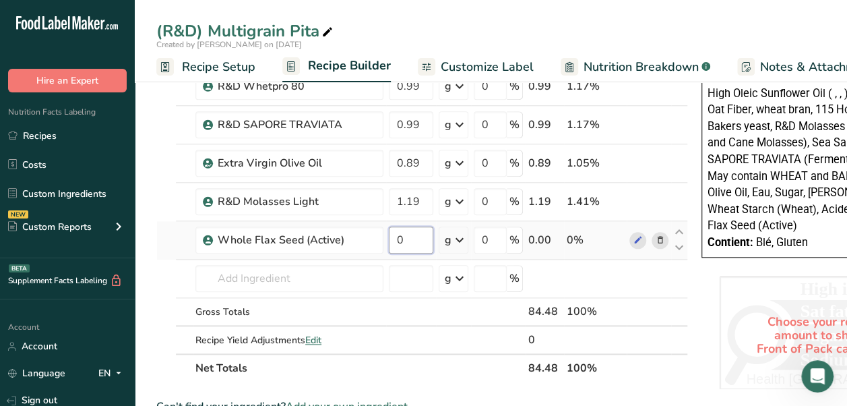
click at [415, 230] on input "0" at bounding box center [411, 239] width 44 height 27
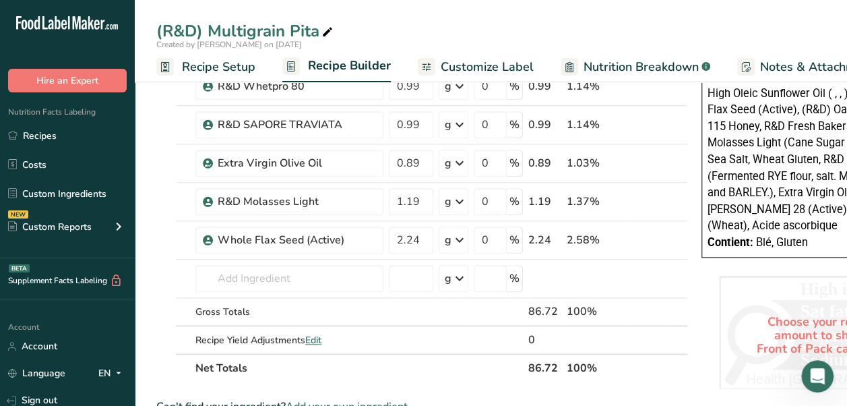
click at [217, 63] on span "Recipe Setup" at bounding box center [218, 67] width 73 height 18
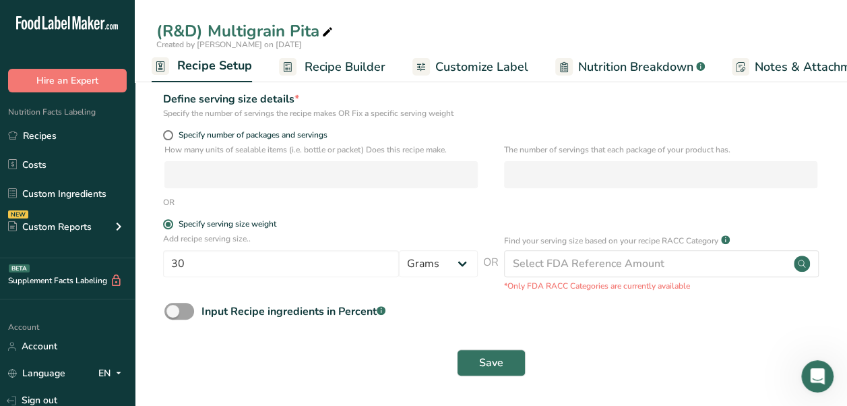
scroll to position [153, 0]
click at [482, 367] on span "Save" at bounding box center [491, 362] width 24 height 16
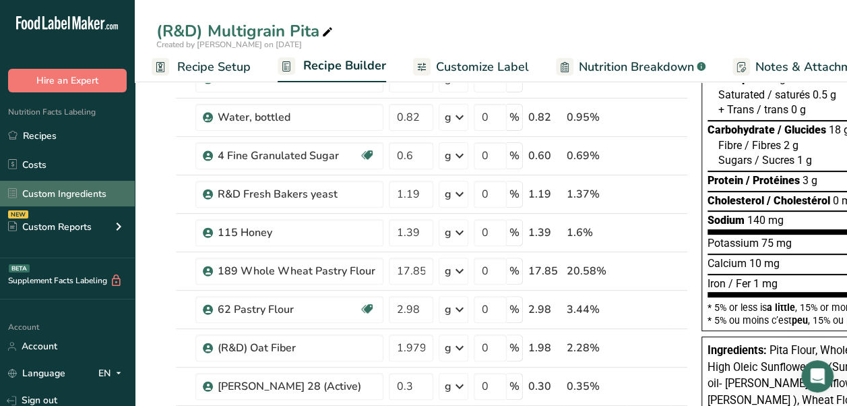
click at [64, 189] on link "Custom Ingredients" at bounding box center [67, 194] width 135 height 26
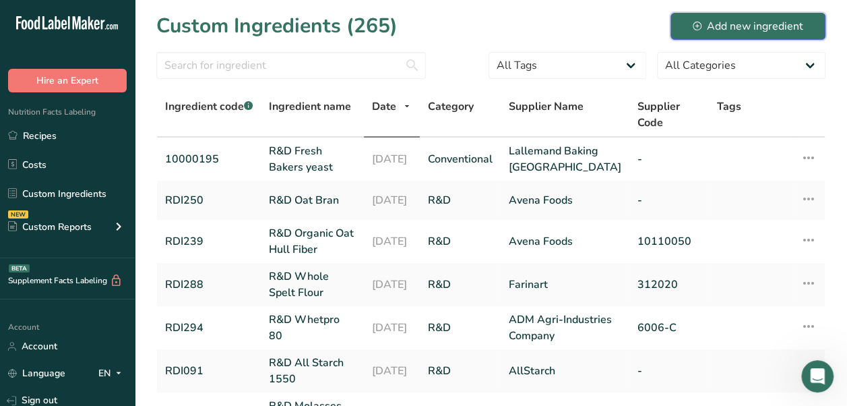
click at [718, 28] on div "Add new ingredient" at bounding box center [748, 26] width 110 height 16
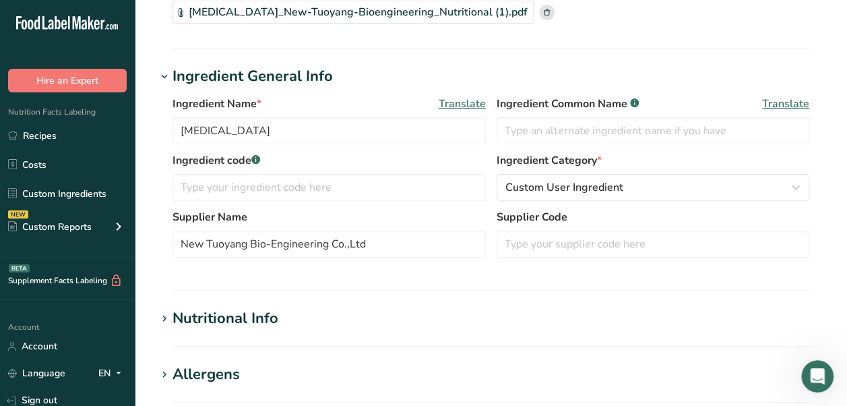
scroll to position [135, 0]
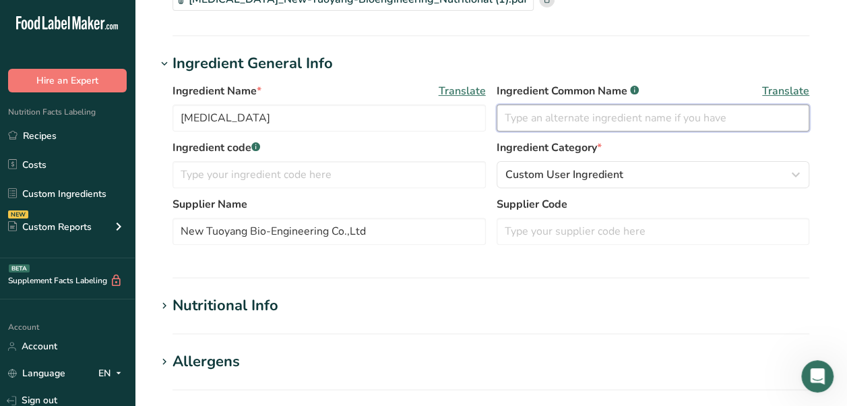
click at [606, 123] on input "text" at bounding box center [653, 117] width 313 height 27
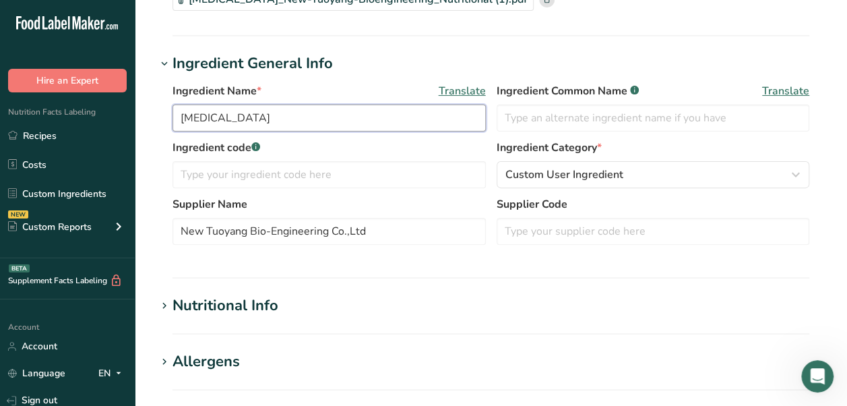
click at [178, 119] on input "[MEDICAL_DATA]" at bounding box center [328, 117] width 313 height 27
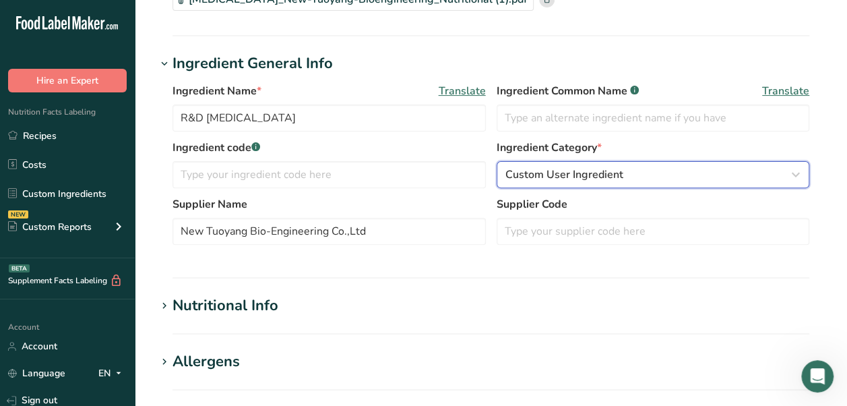
click at [740, 178] on div "Custom User Ingredient" at bounding box center [649, 174] width 288 height 16
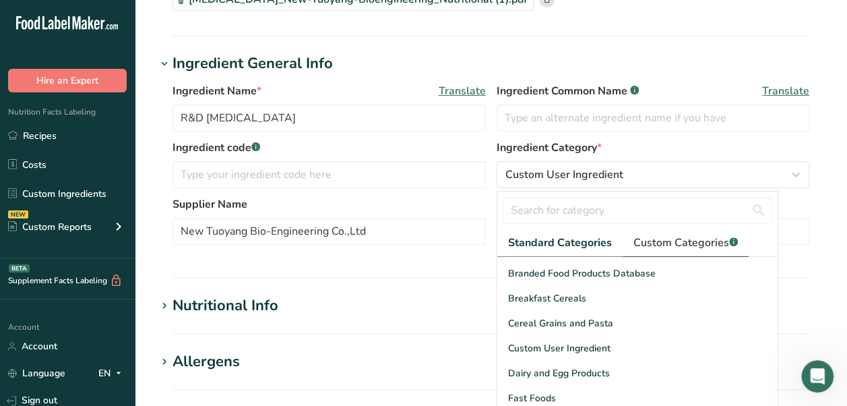
click at [658, 241] on span "Custom Categories .a-a{fill:#347362;}.b-a{fill:#fff;}" at bounding box center [685, 242] width 104 height 16
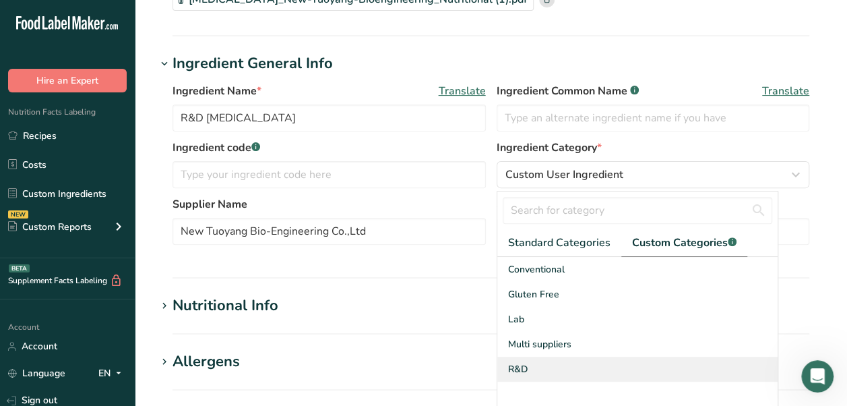
click at [545, 356] on div "R&D" at bounding box center [637, 368] width 280 height 25
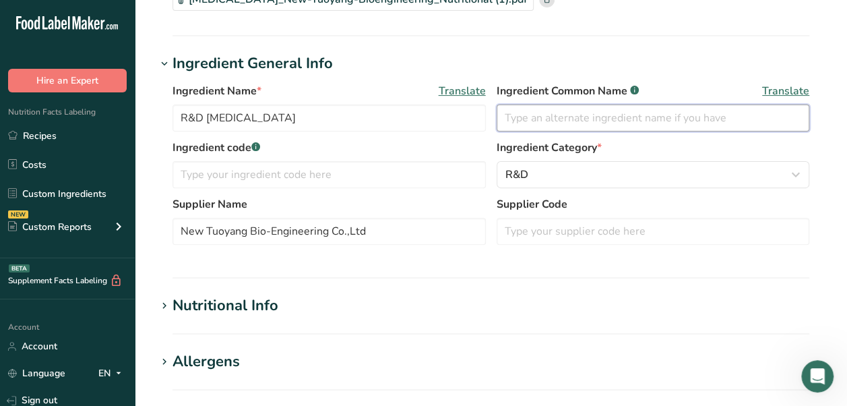
click at [598, 115] on input "text" at bounding box center [653, 117] width 313 height 27
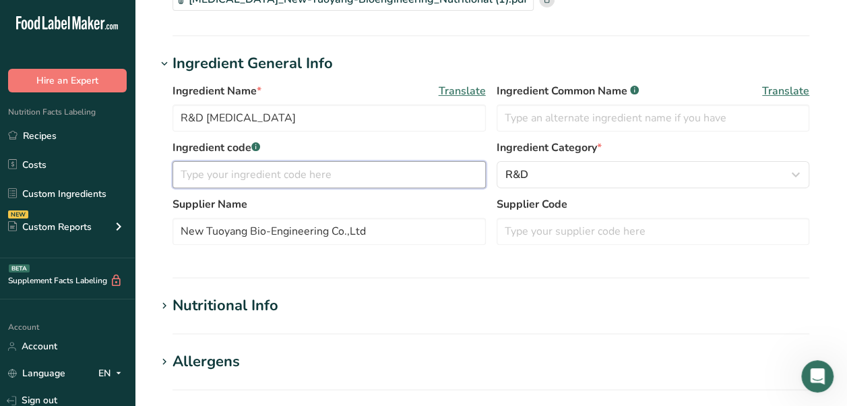
click at [295, 170] on input "text" at bounding box center [328, 174] width 313 height 27
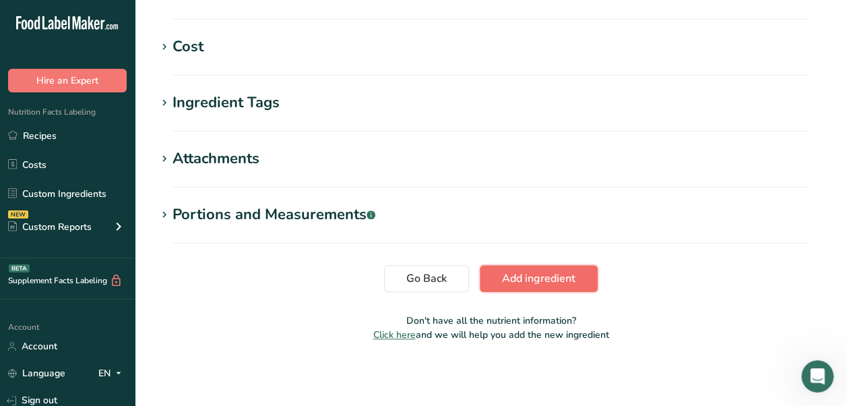
click at [552, 279] on span "Add ingredient" at bounding box center [538, 278] width 73 height 16
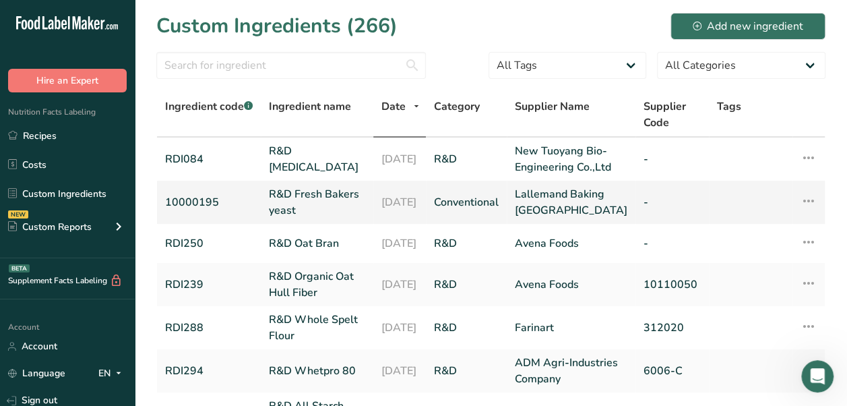
click at [499, 210] on link "Conventional" at bounding box center [466, 202] width 65 height 16
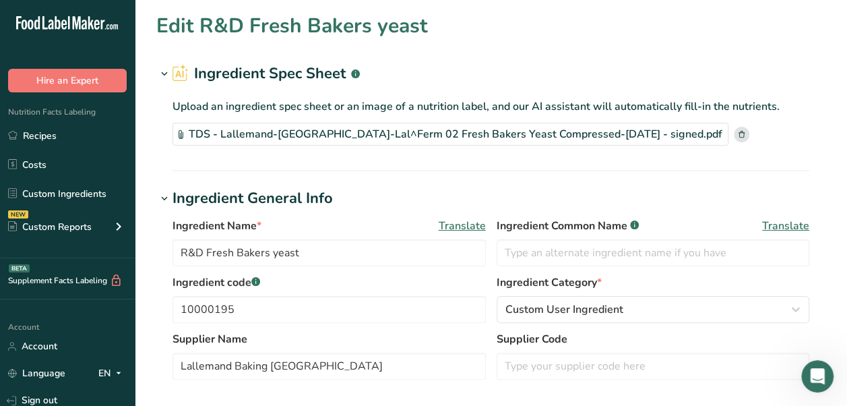
scroll to position [270, 0]
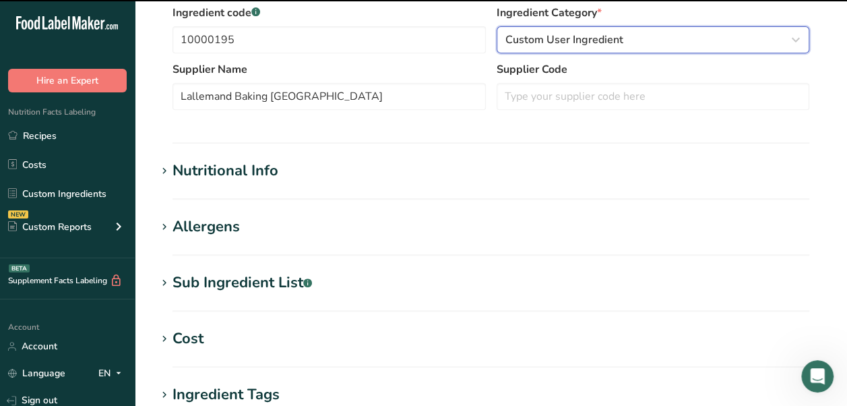
click at [562, 32] on span "Custom User Ingredient" at bounding box center [564, 40] width 118 height 16
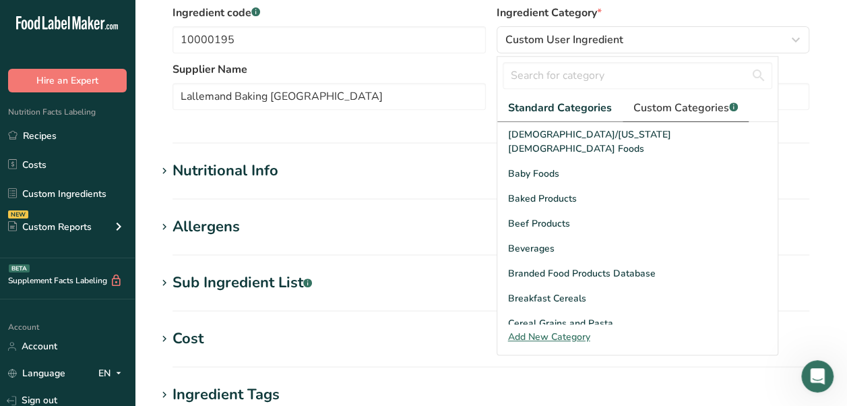
click at [670, 108] on span "Custom Categories .a-a{fill:#347362;}.b-a{fill:#fff;}" at bounding box center [685, 108] width 104 height 16
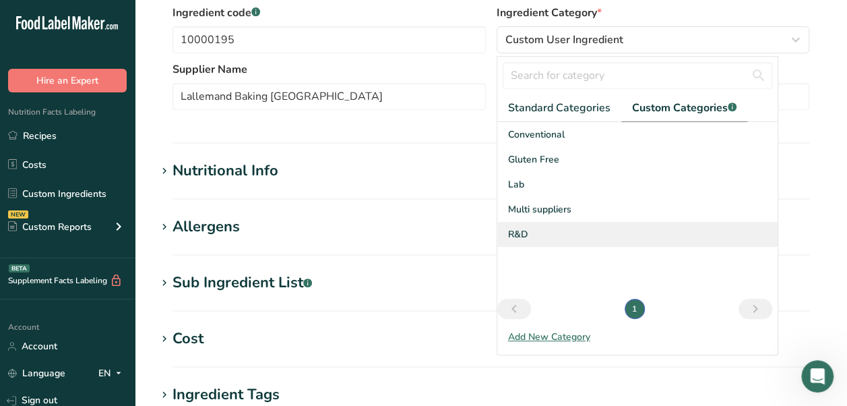
click at [543, 236] on div "R&D" at bounding box center [637, 234] width 280 height 25
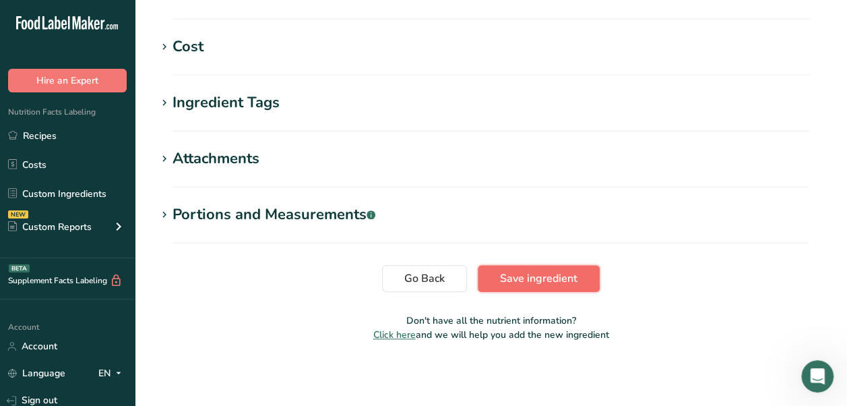
click at [519, 267] on button "Save ingredient" at bounding box center [539, 278] width 122 height 27
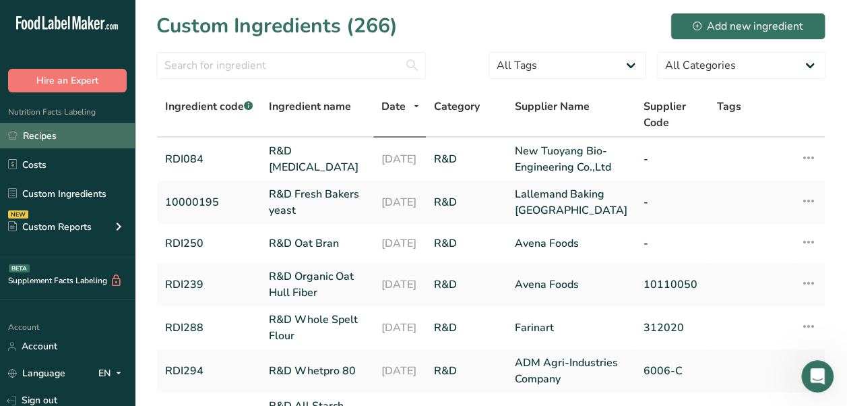
click at [63, 144] on link "Recipes" at bounding box center [67, 136] width 135 height 26
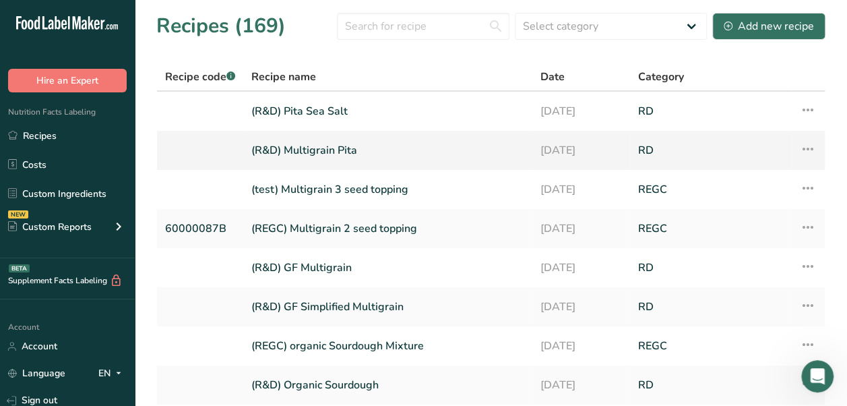
click at [357, 150] on link "(R&D) Multigrain Pita" at bounding box center [387, 150] width 273 height 28
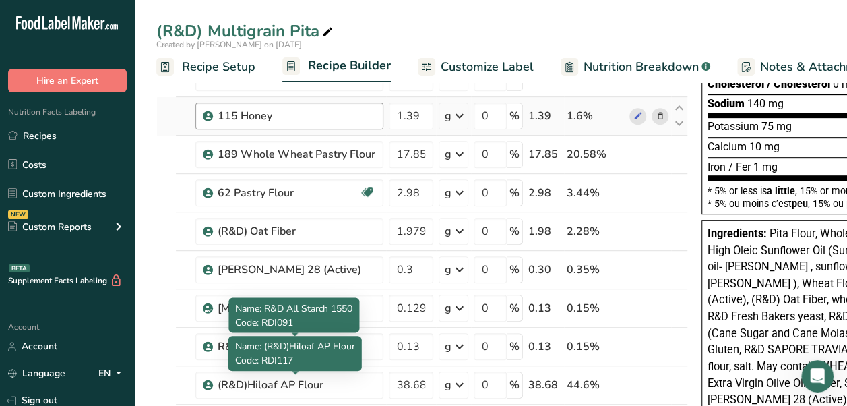
scroll to position [539, 0]
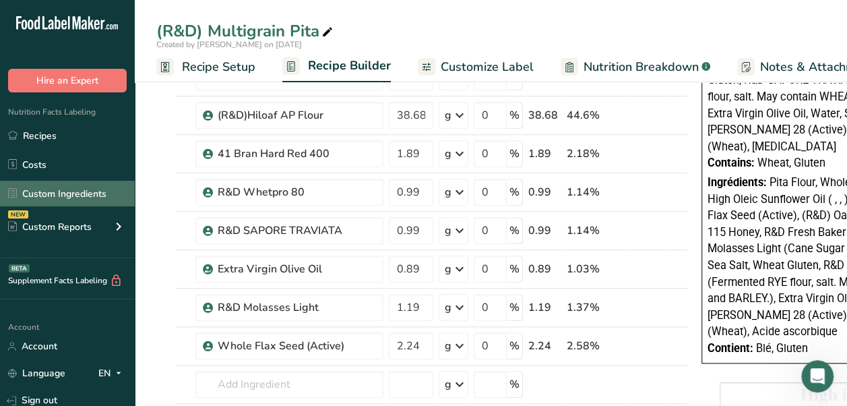
click at [70, 205] on link "Custom Ingredients" at bounding box center [67, 194] width 135 height 26
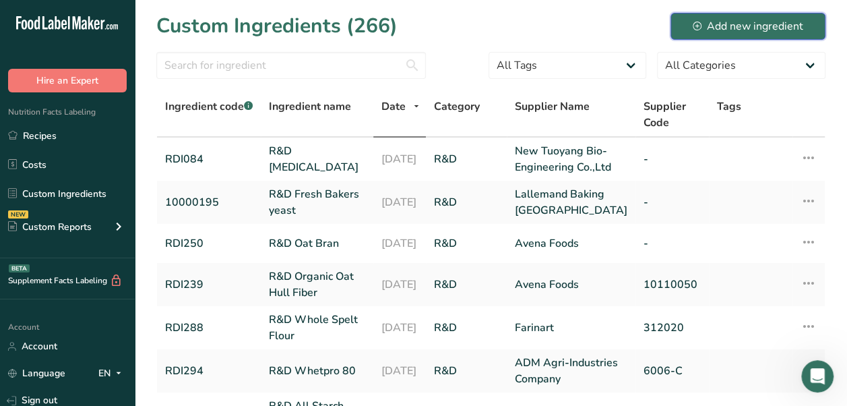
click at [698, 30] on icon at bounding box center [697, 26] width 9 height 9
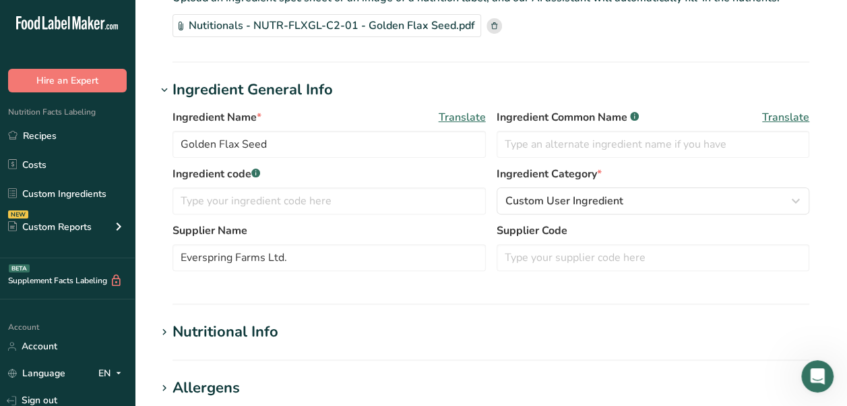
scroll to position [135, 0]
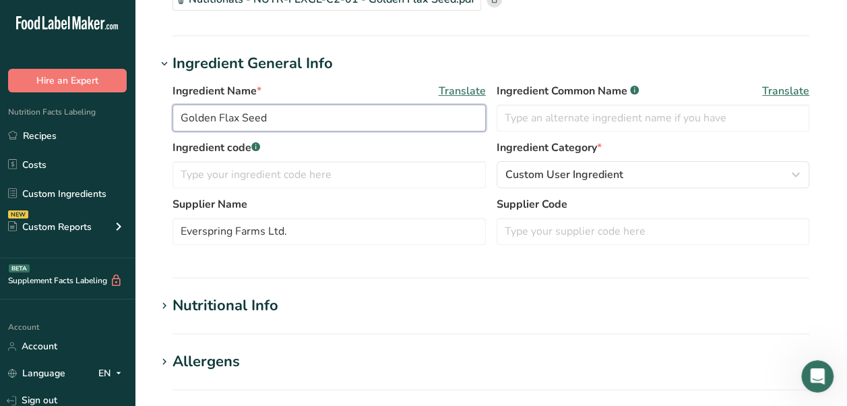
click at [183, 124] on input "Golden Flax Seed" at bounding box center [328, 117] width 313 height 27
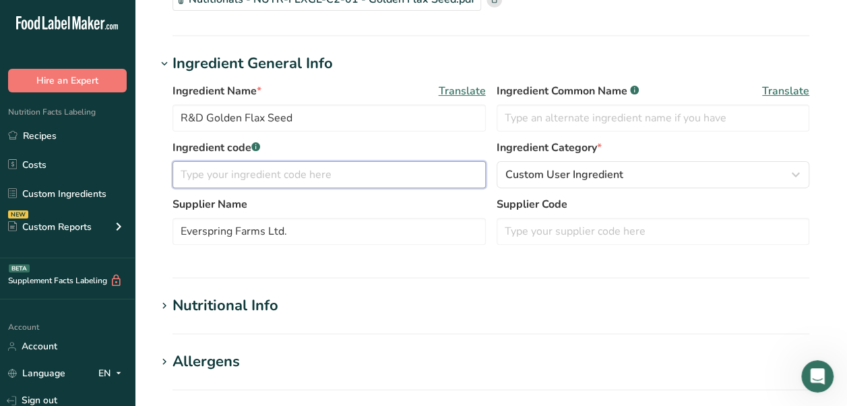
click at [249, 172] on input "text" at bounding box center [328, 174] width 313 height 27
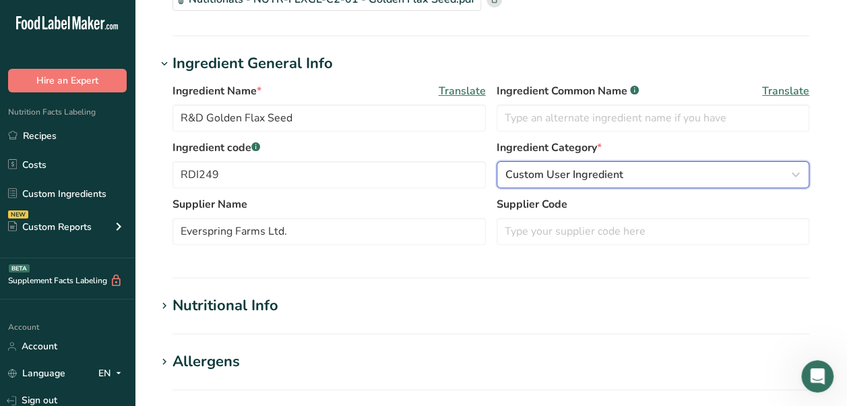
click at [604, 178] on span "Custom User Ingredient" at bounding box center [564, 174] width 118 height 16
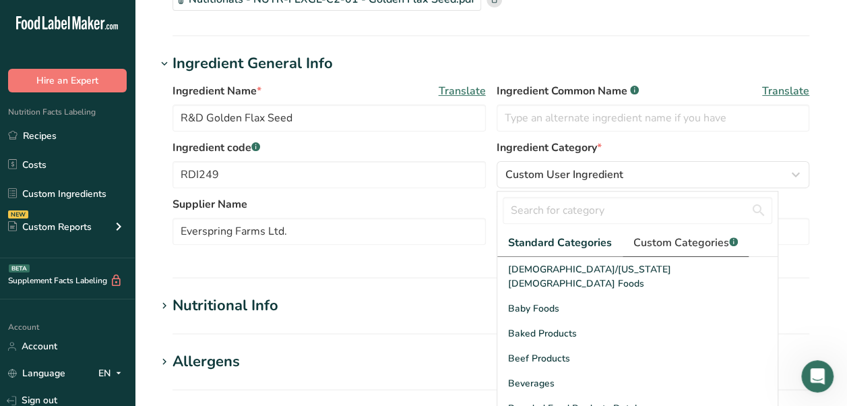
click at [656, 242] on span "Custom Categories .a-a{fill:#347362;}.b-a{fill:#fff;}" at bounding box center [685, 242] width 104 height 16
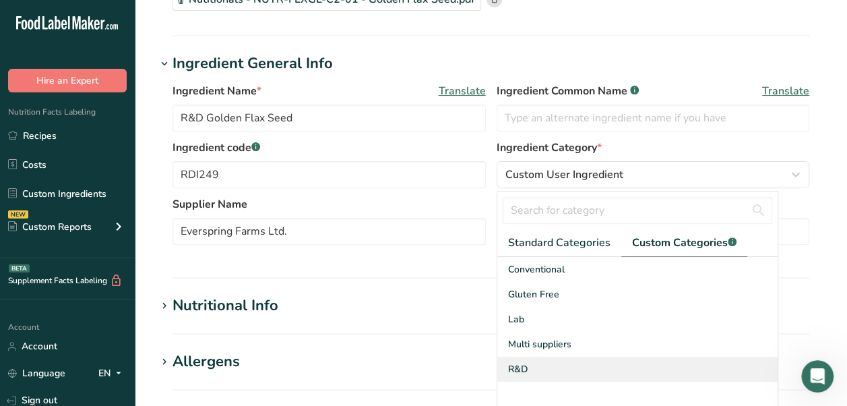
click at [535, 360] on div "R&D" at bounding box center [637, 368] width 280 height 25
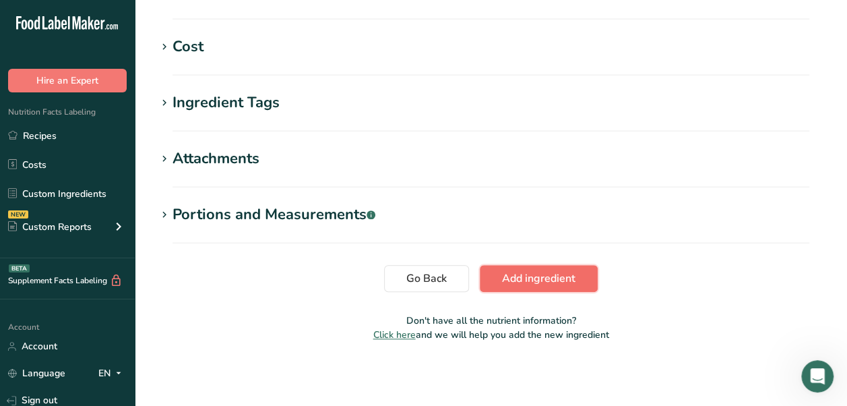
click at [524, 272] on span "Add ingredient" at bounding box center [538, 278] width 73 height 16
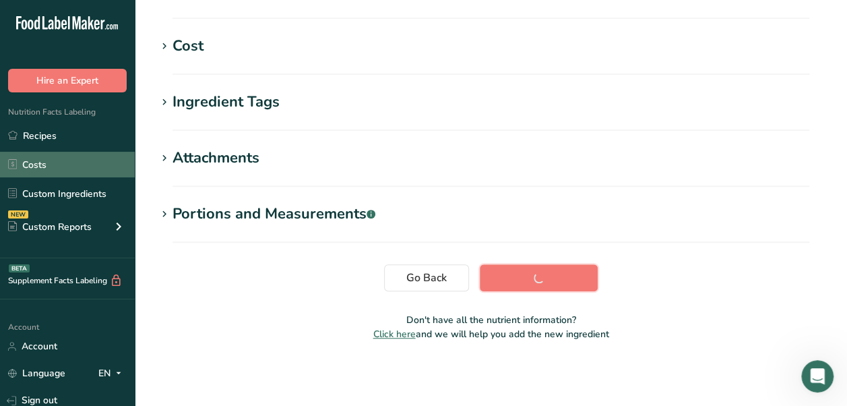
scroll to position [307, 0]
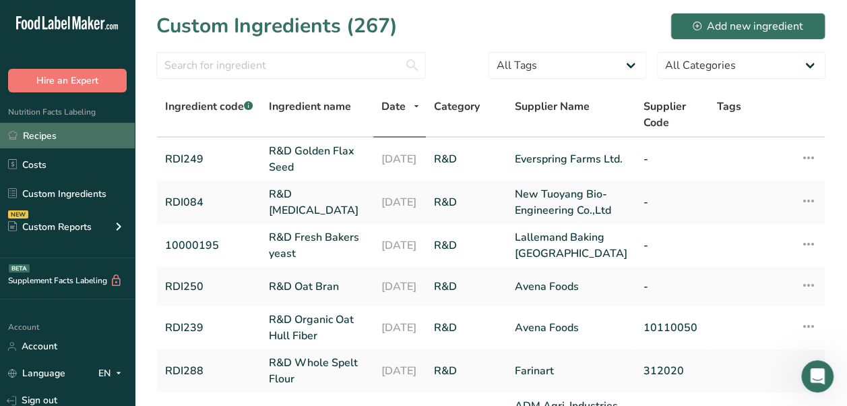
click at [73, 137] on link "Recipes" at bounding box center [67, 136] width 135 height 26
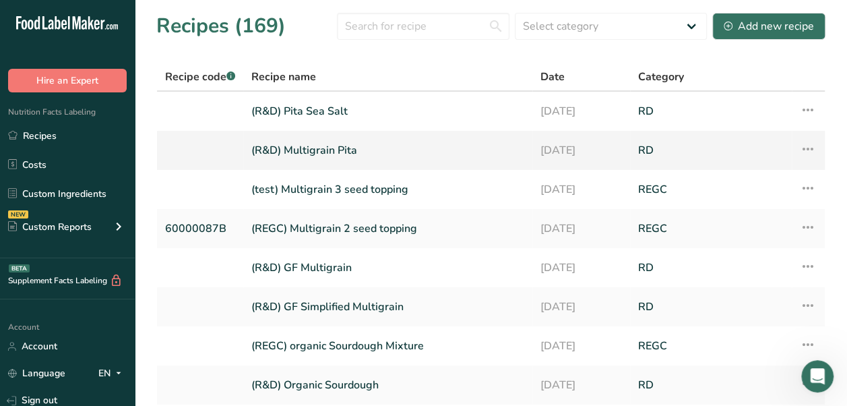
click at [321, 149] on link "(R&D) Multigrain Pita" at bounding box center [387, 150] width 273 height 28
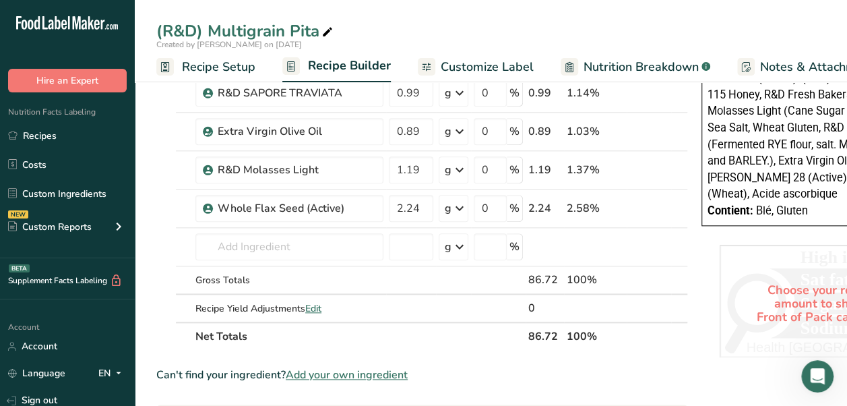
scroll to position [674, 0]
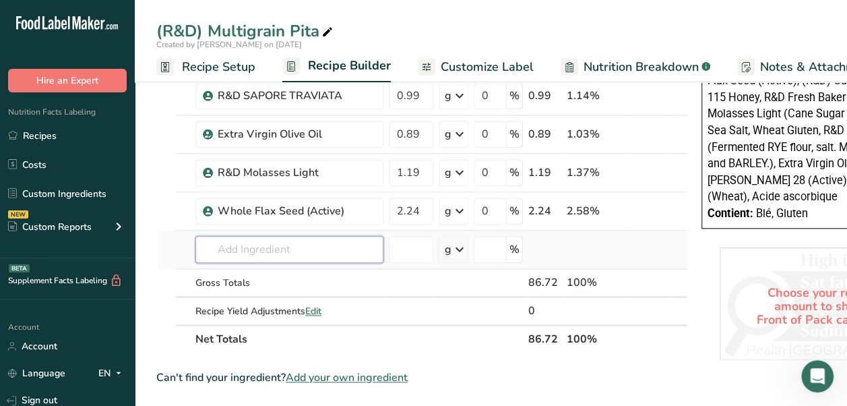
click at [299, 236] on input "text" at bounding box center [289, 249] width 188 height 27
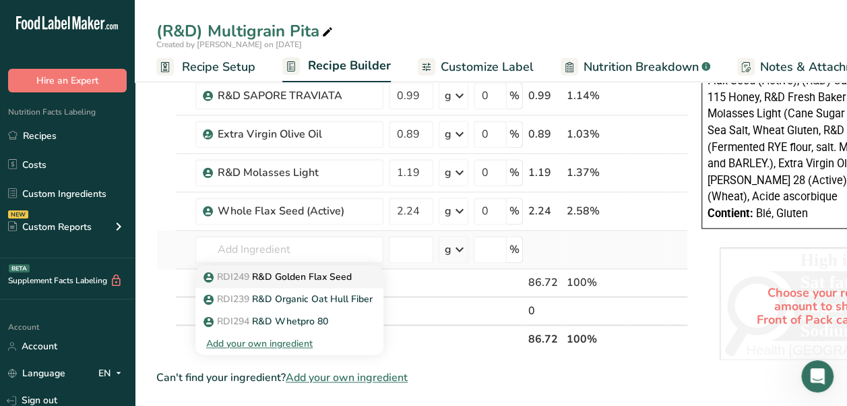
click at [330, 270] on p "RDI249 R&D Golden Flax Seed" at bounding box center [279, 277] width 146 height 14
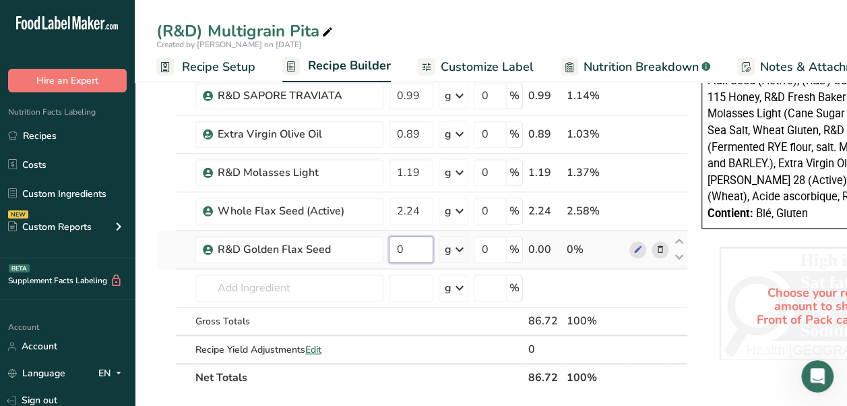
click at [414, 255] on input "0" at bounding box center [411, 249] width 44 height 27
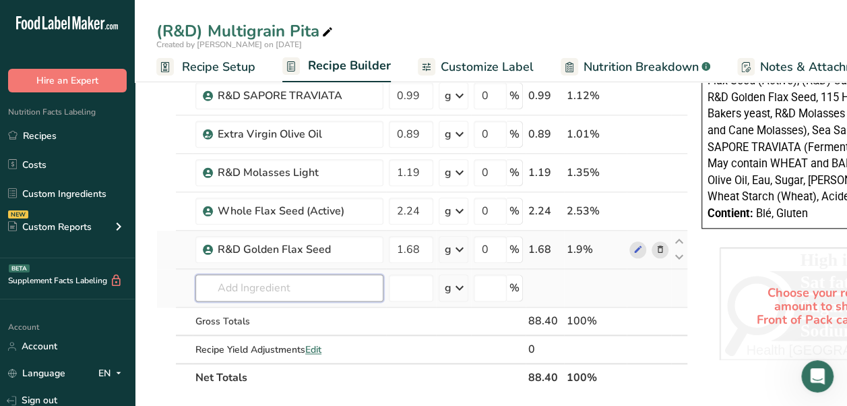
click at [343, 291] on input "text" at bounding box center [289, 287] width 188 height 27
click at [334, 308] on p "50000024 GF 24 Hulled Millet" at bounding box center [276, 315] width 141 height 14
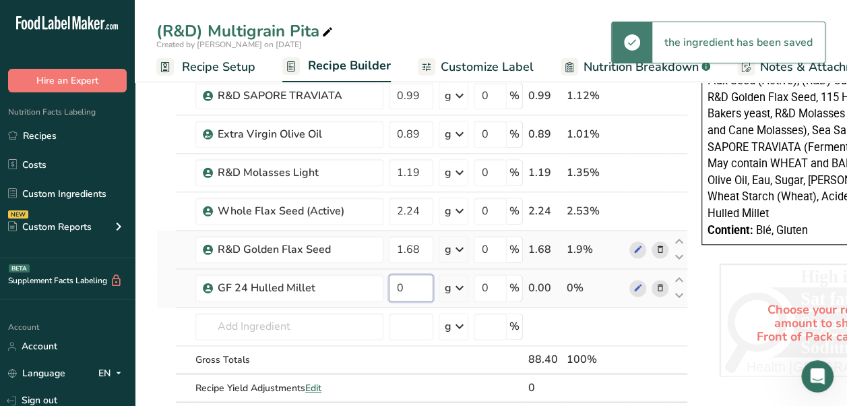
click at [393, 289] on input "0" at bounding box center [411, 287] width 44 height 27
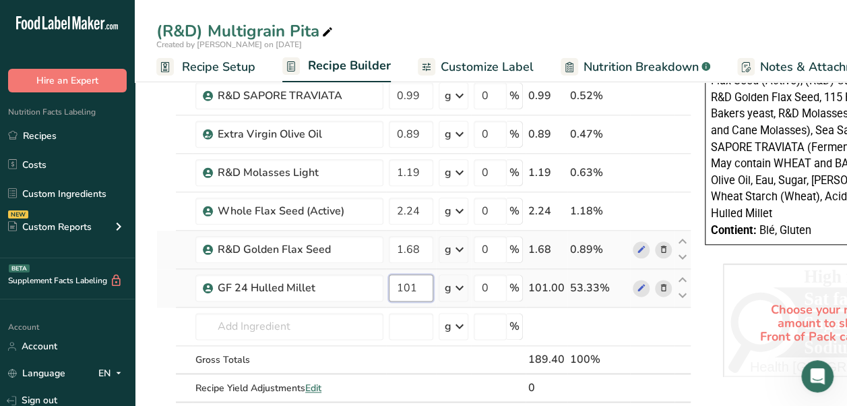
click at [397, 277] on input "101" at bounding box center [411, 287] width 44 height 27
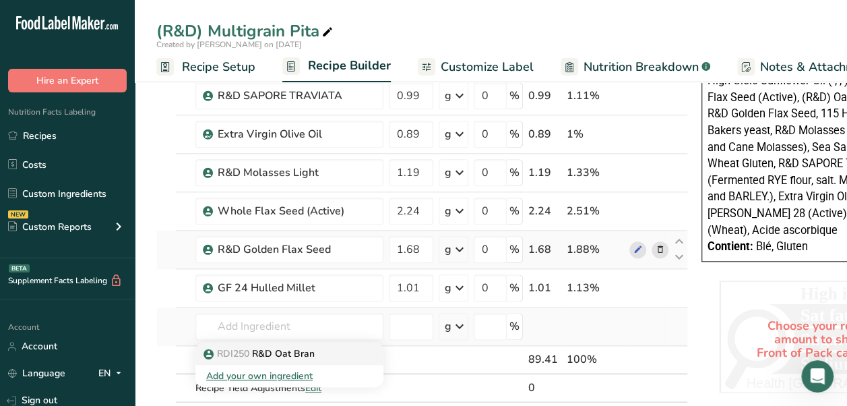
click at [295, 349] on p "RDI250 R&D Oat Bran" at bounding box center [260, 353] width 108 height 14
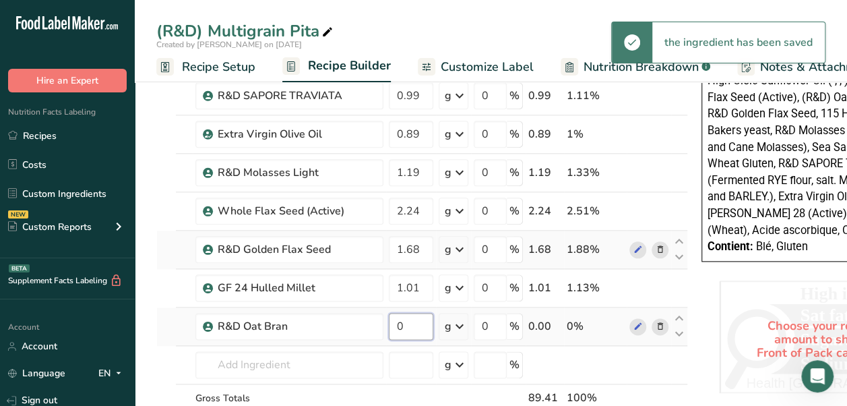
click at [416, 317] on input "0" at bounding box center [411, 326] width 44 height 27
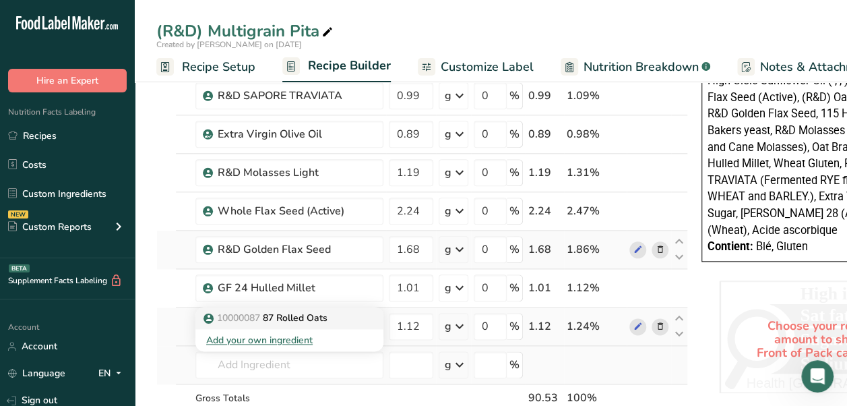
click at [345, 319] on link "10000087 87 Rolled Oats" at bounding box center [289, 318] width 188 height 22
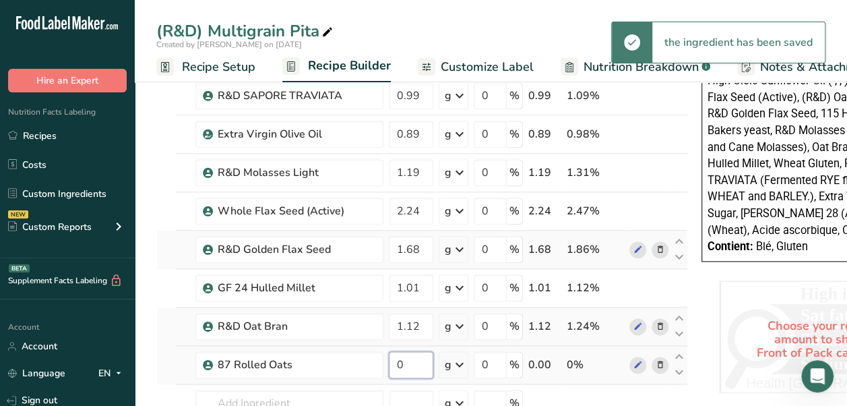
click at [405, 364] on input "0" at bounding box center [411, 364] width 44 height 27
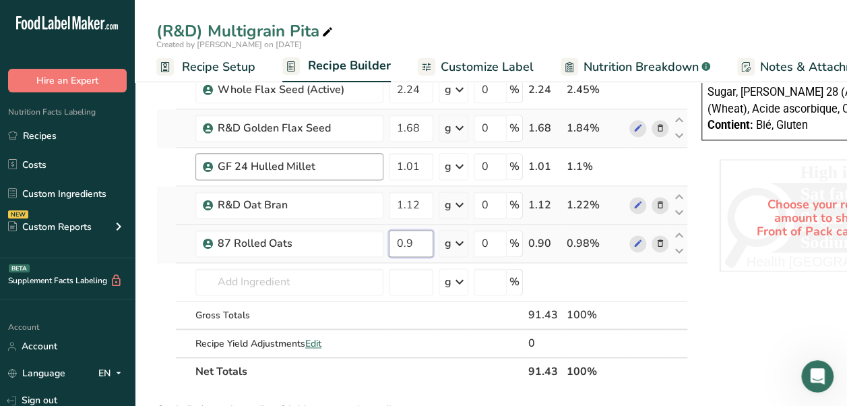
scroll to position [809, 0]
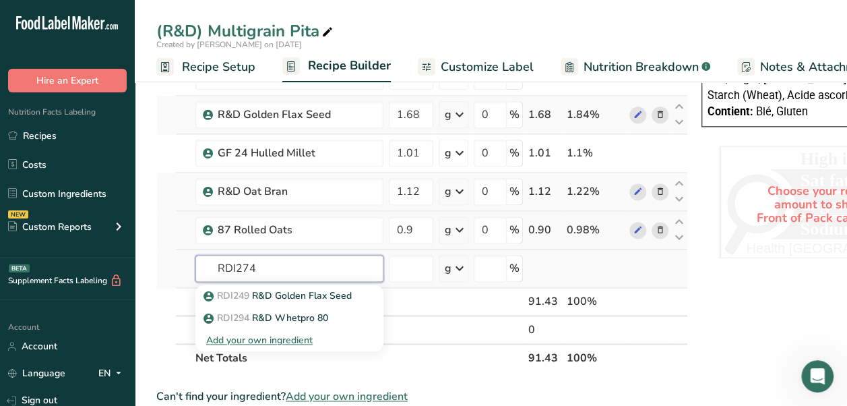
drag, startPoint x: 276, startPoint y: 262, endPoint x: 202, endPoint y: 257, distance: 73.6
click at [202, 257] on input "RDI274" at bounding box center [289, 268] width 188 height 27
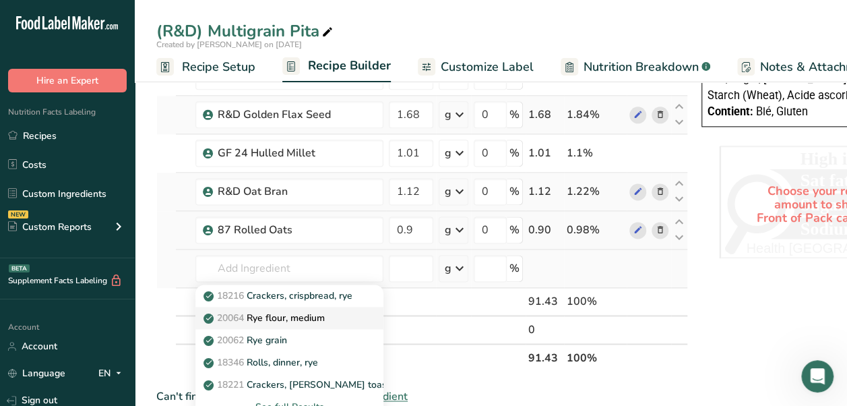
click at [329, 311] on div "20064 Rye flour, medium" at bounding box center [278, 318] width 145 height 14
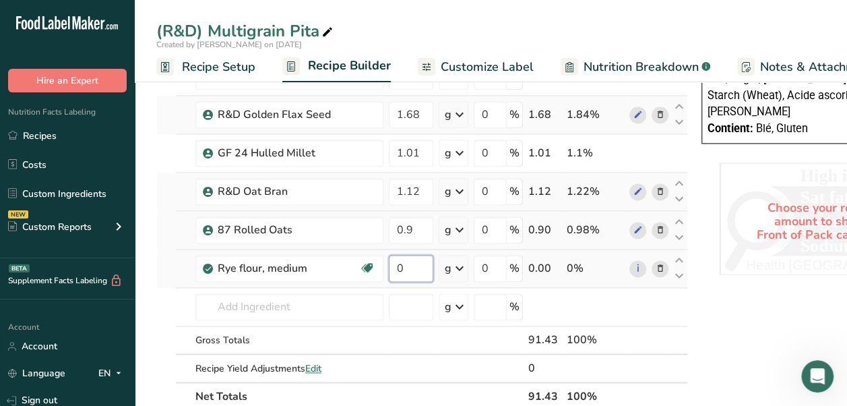
click at [405, 265] on input "0" at bounding box center [411, 268] width 44 height 27
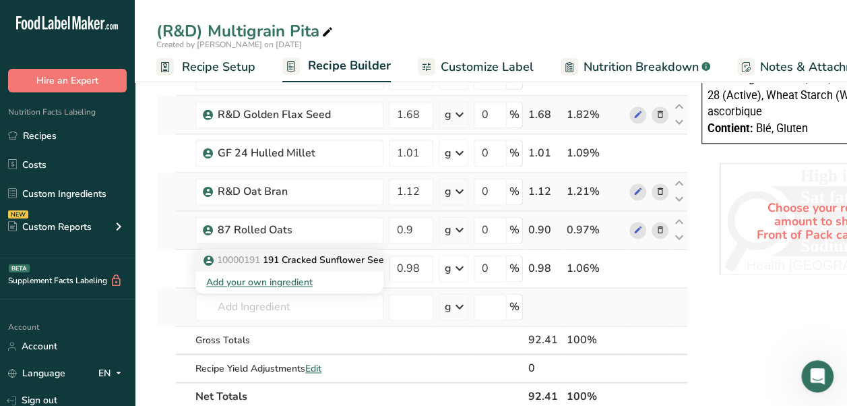
click at [344, 253] on p "10000191 191 Cracked Sunflower Seeds" at bounding box center [300, 260] width 188 height 14
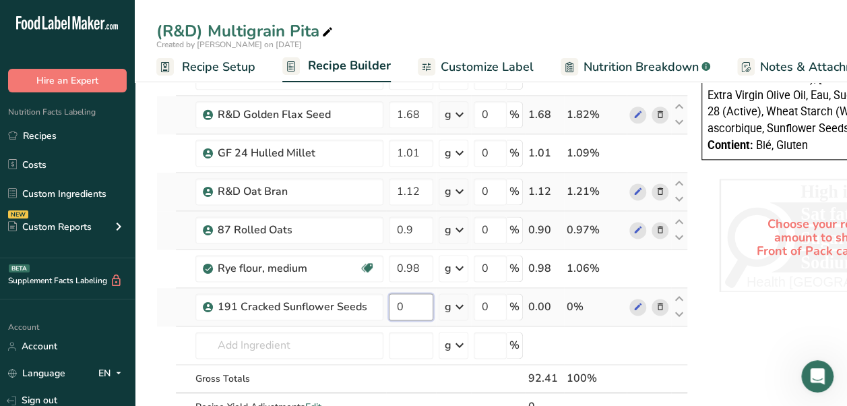
click at [404, 303] on input "0" at bounding box center [411, 306] width 44 height 27
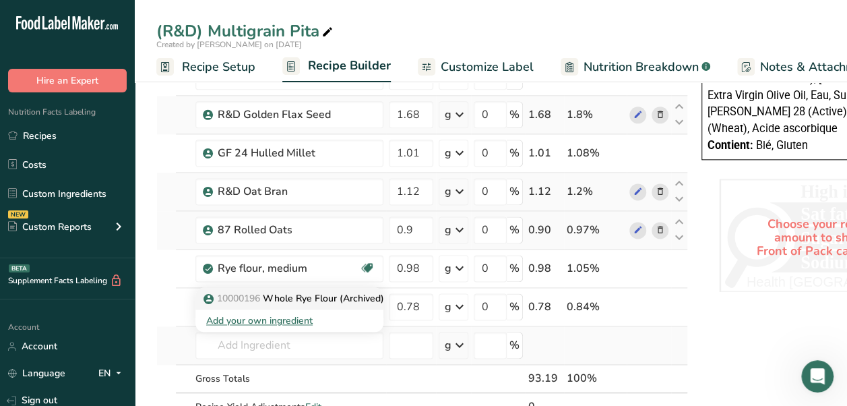
click at [342, 291] on p "10000196 Whole Rye Flour (Archived)" at bounding box center [295, 298] width 178 height 14
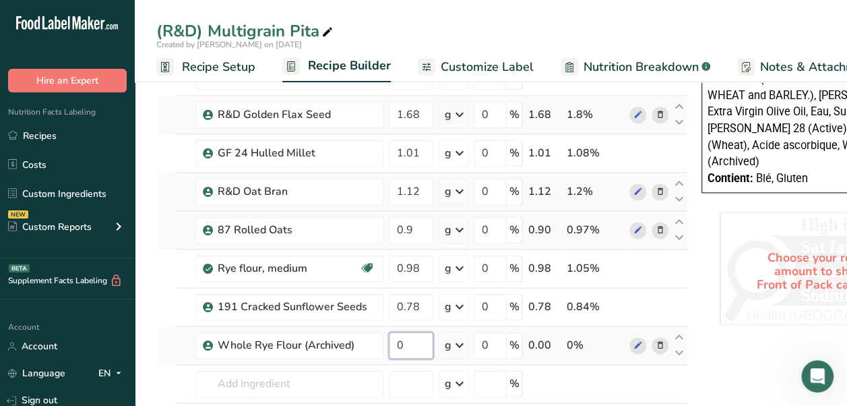
click at [404, 337] on input "0" at bounding box center [411, 344] width 44 height 27
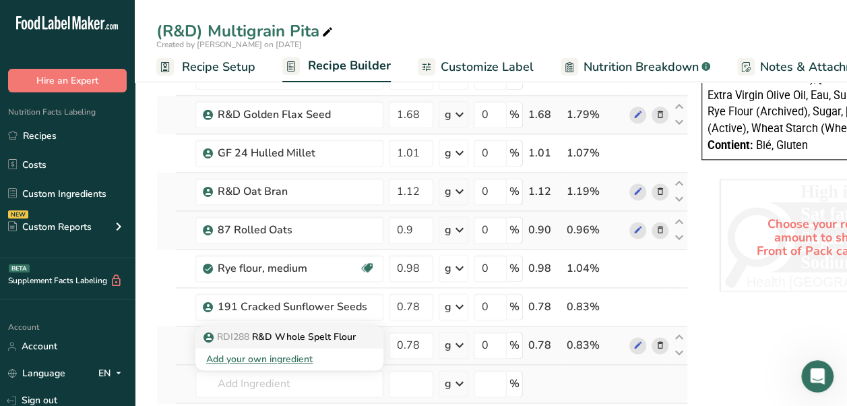
click at [346, 330] on p "RDI288 R&D Whole Spelt Flour" at bounding box center [281, 336] width 150 height 14
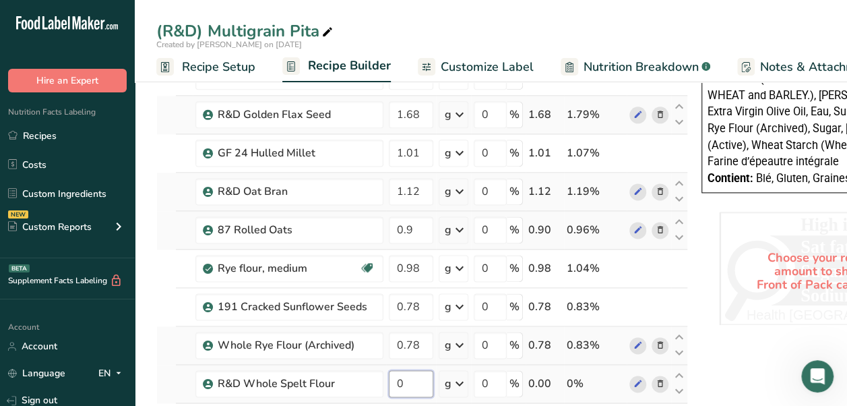
click at [422, 381] on input "0" at bounding box center [411, 383] width 44 height 27
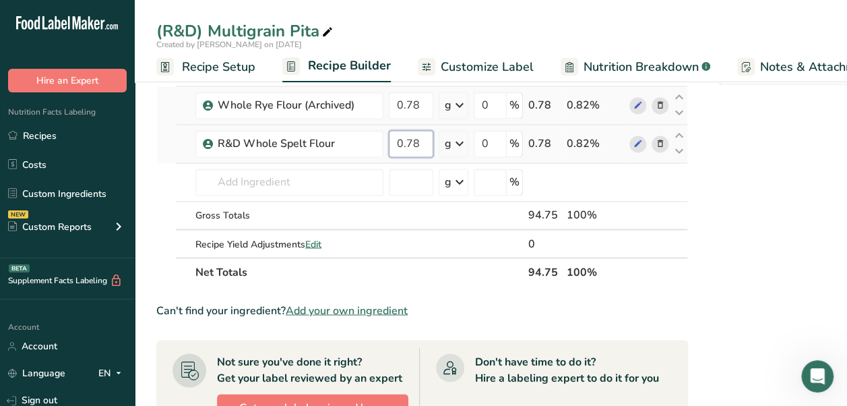
scroll to position [1078, 0]
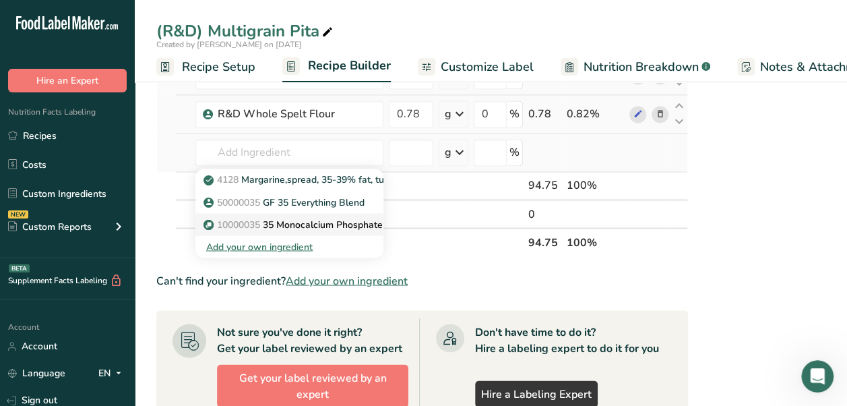
click at [341, 217] on p "10000035 35 Monocalcium Phosphate" at bounding box center [294, 224] width 177 height 14
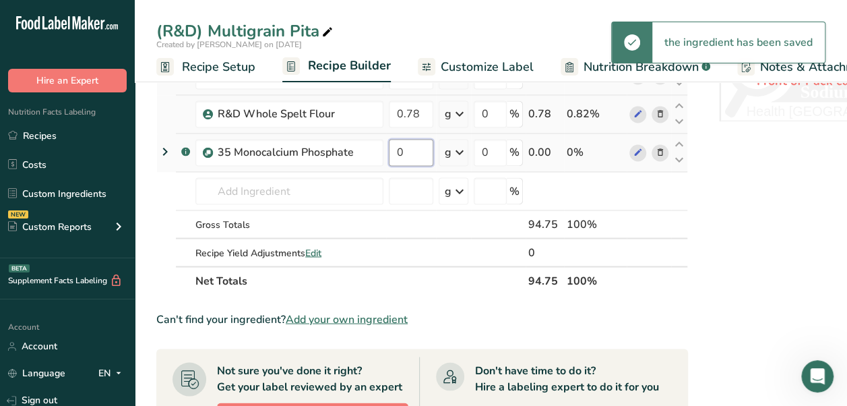
click at [396, 146] on input "0" at bounding box center [411, 152] width 44 height 27
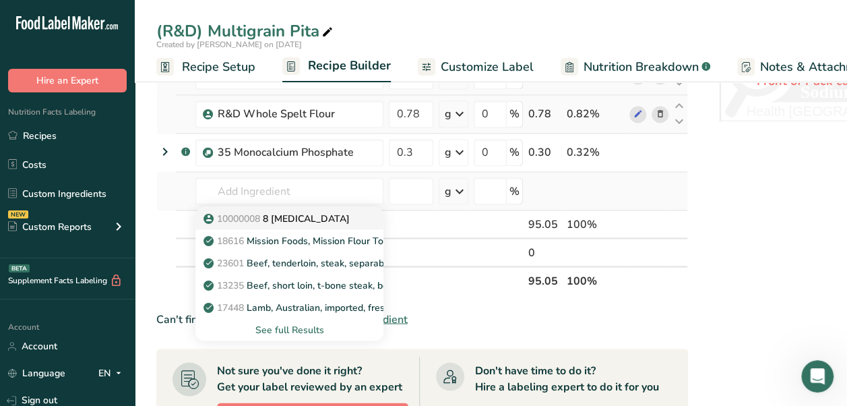
click at [295, 211] on p "10000008 8 [MEDICAL_DATA]" at bounding box center [278, 218] width 144 height 14
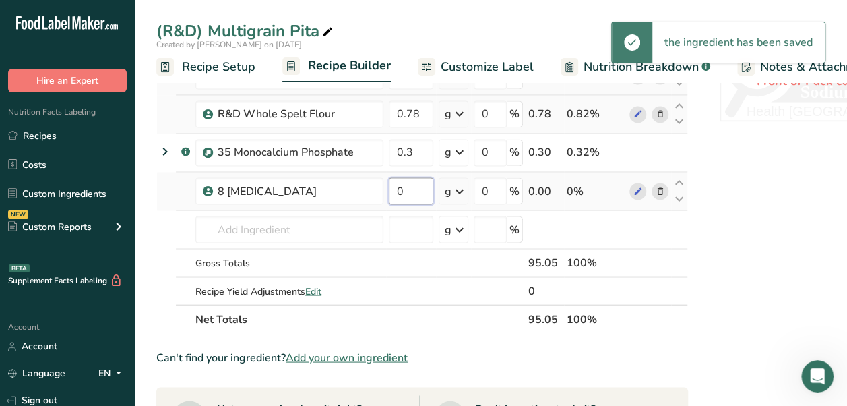
click at [412, 189] on input "0" at bounding box center [411, 190] width 44 height 27
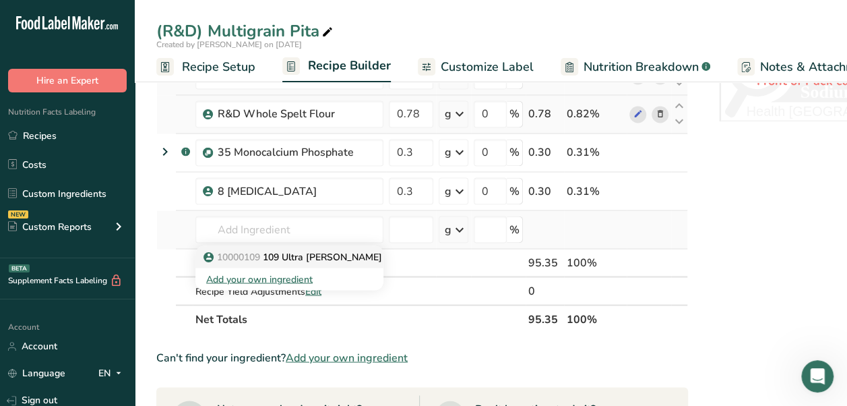
click at [300, 249] on p "10000109 109 Ultra [PERSON_NAME]" at bounding box center [294, 256] width 176 height 14
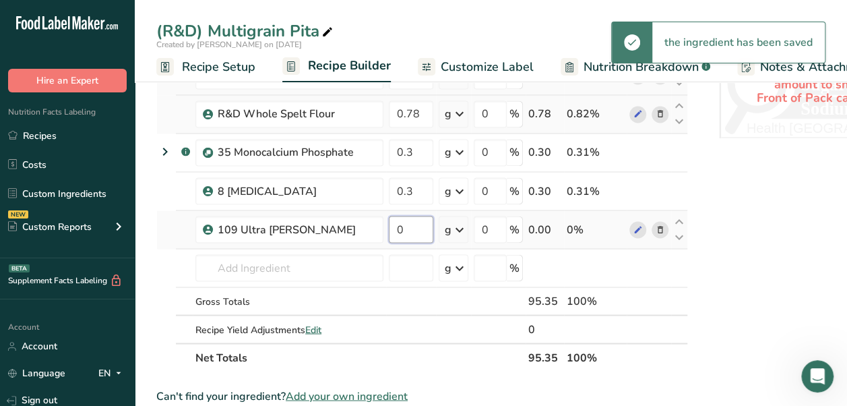
click at [414, 224] on input "0" at bounding box center [411, 229] width 44 height 27
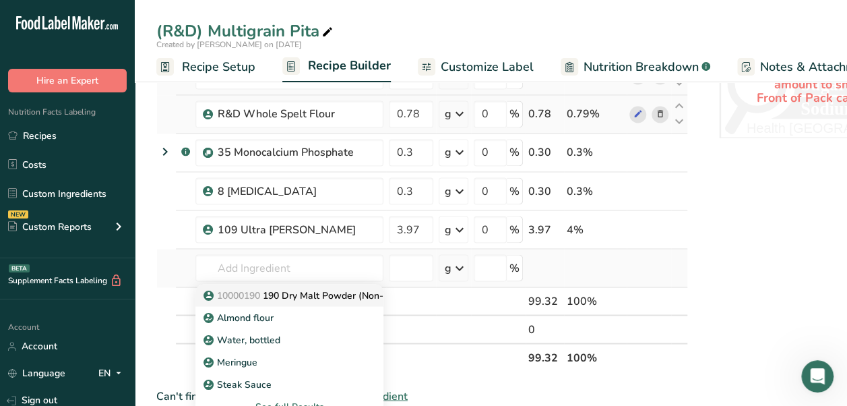
click at [353, 288] on p "10000190 190 Dry Malt Powder (Non-GMO)" at bounding box center [307, 295] width 203 height 14
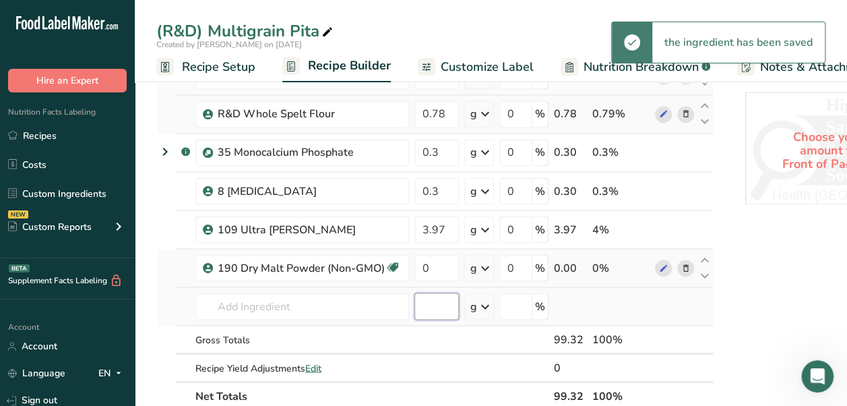
click at [439, 298] on input "number" at bounding box center [436, 305] width 44 height 27
click at [447, 264] on input "0" at bounding box center [436, 267] width 44 height 27
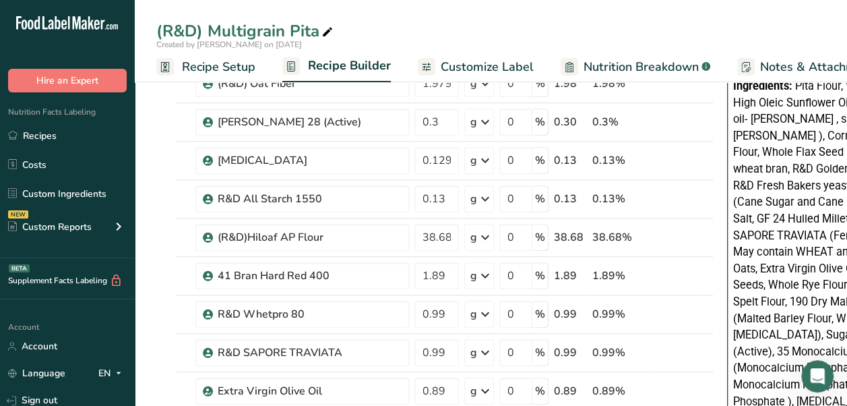
scroll to position [404, 0]
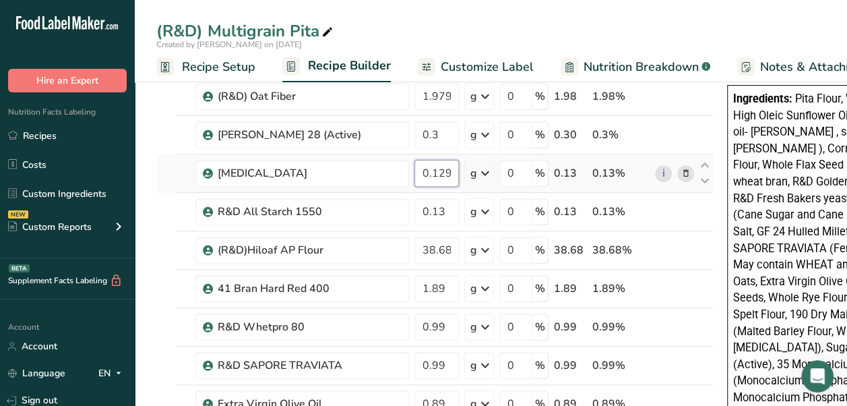
click at [436, 170] on input "0.129999" at bounding box center [436, 173] width 44 height 27
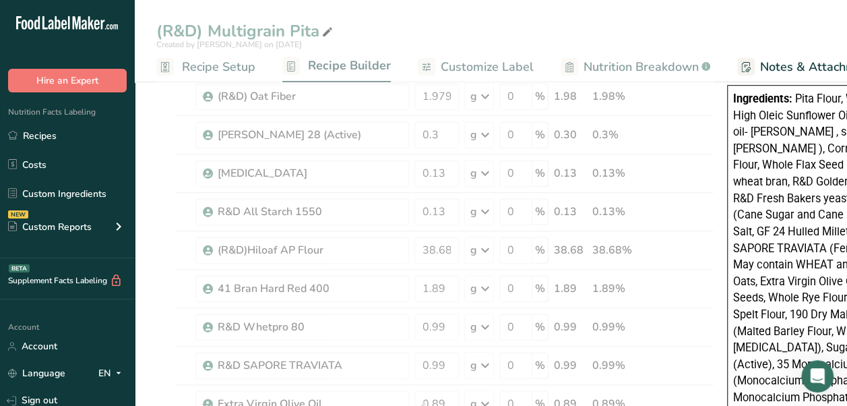
click at [733, 222] on div "Ingredients: Pita Flour, Whole Wheat Flour, 73 High Oleic Sunflower Oil (Sunflo…" at bounding box center [856, 265] width 247 height 348
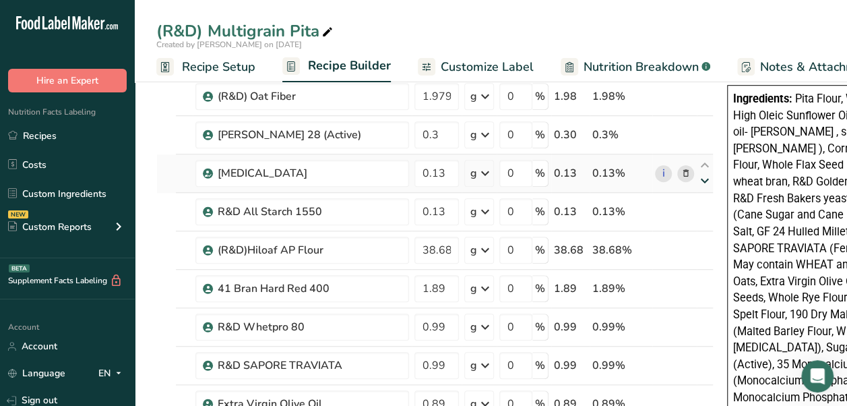
scroll to position [270, 0]
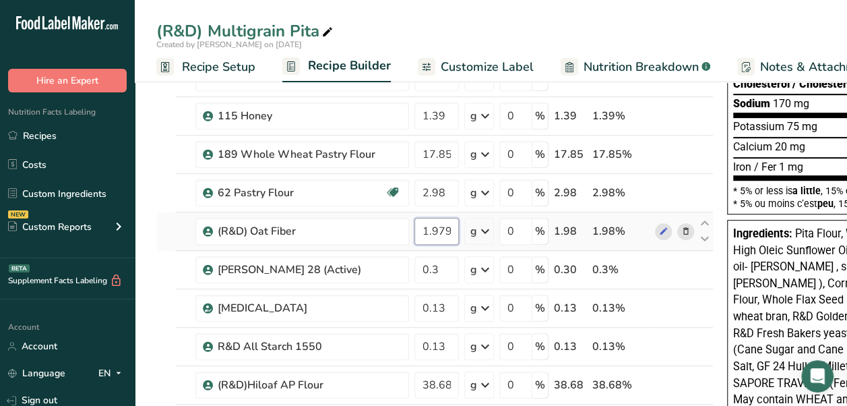
click at [433, 225] on input "1.979998" at bounding box center [436, 231] width 44 height 27
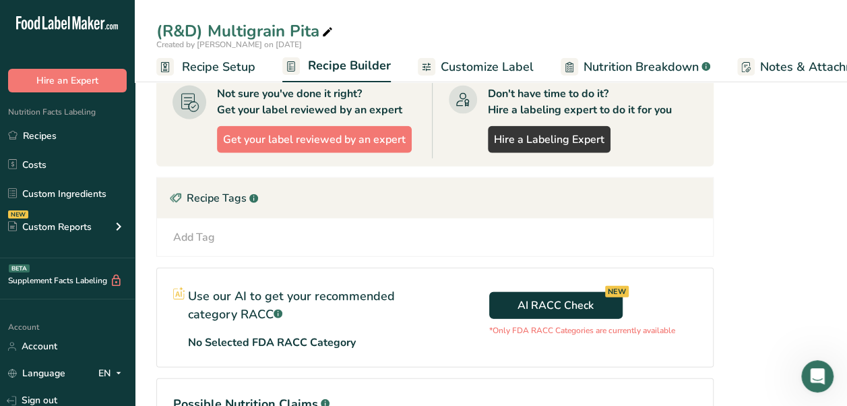
scroll to position [1482, 0]
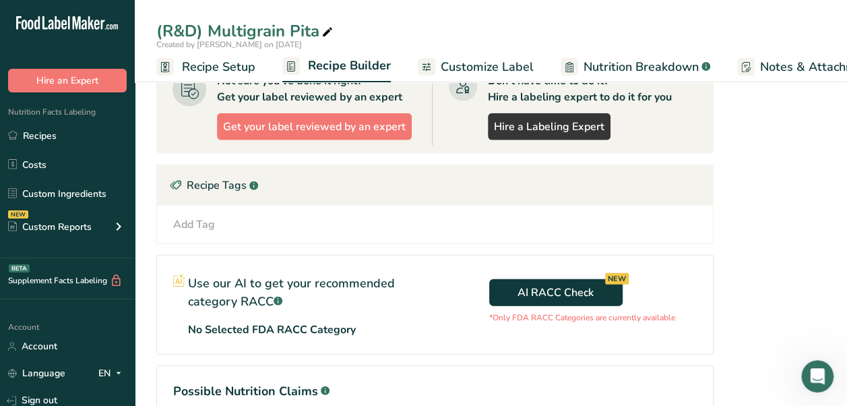
click at [468, 205] on div "Add Tag Standard Tags Custom Tags Source of Antioxidants [MEDICAL_DATA] Effect …" at bounding box center [435, 224] width 556 height 38
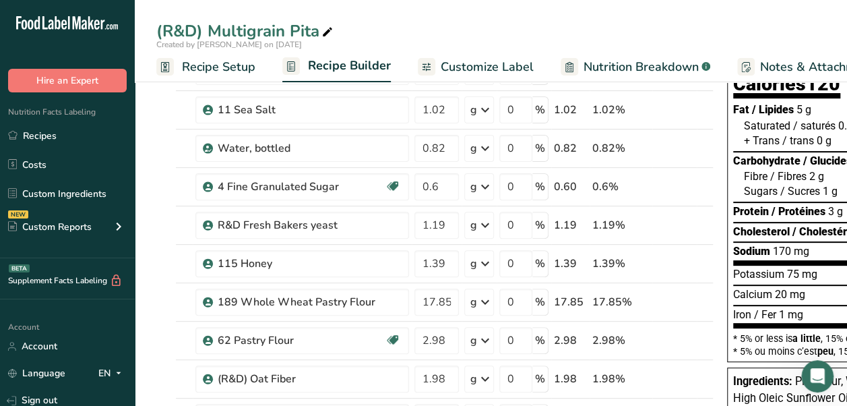
scroll to position [135, 0]
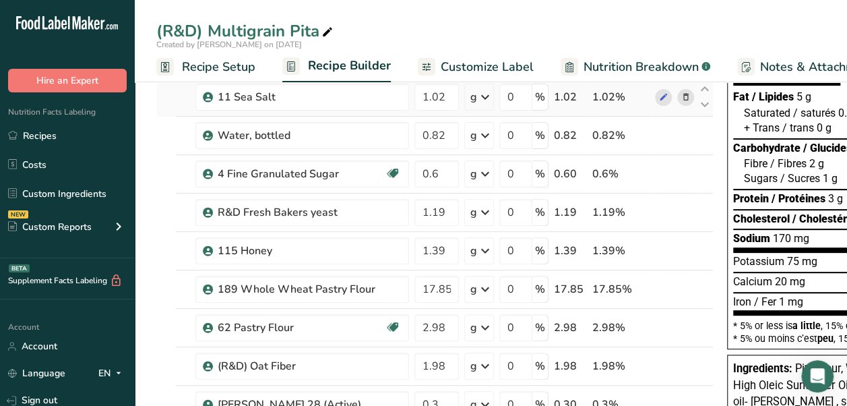
drag, startPoint x: 470, startPoint y: 58, endPoint x: 574, endPoint y: 110, distance: 116.9
click at [470, 58] on span "Customize Label" at bounding box center [487, 67] width 93 height 18
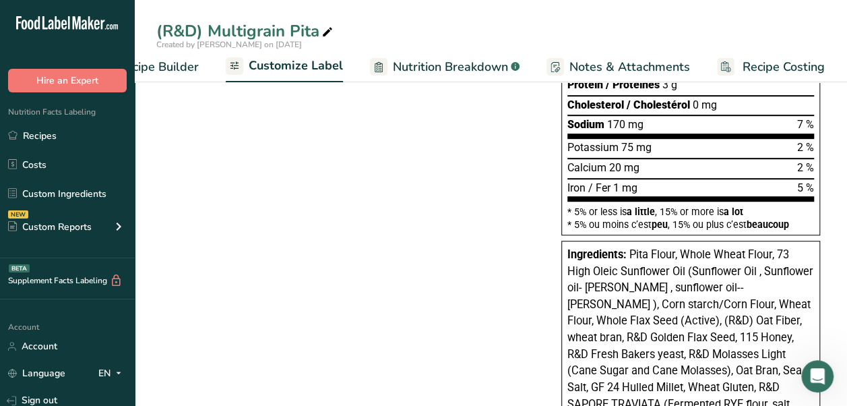
scroll to position [404, 0]
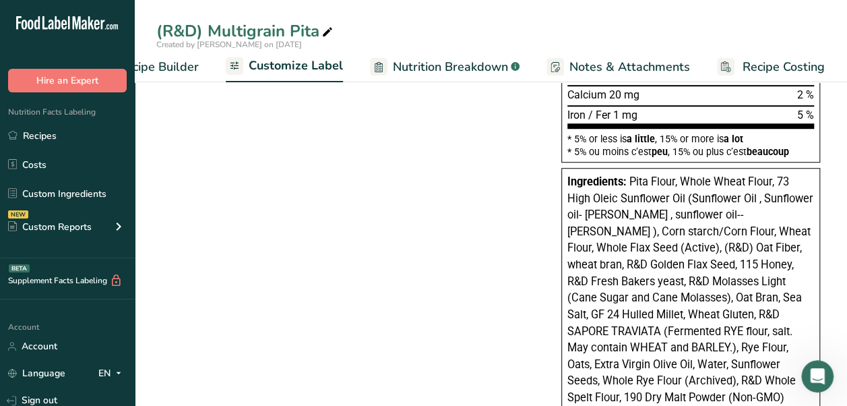
click at [646, 199] on span "Pita Flour, Whole Wheat Flour, 73 High Oleic Sunflower Oil (Sunflower Oil , Sun…" at bounding box center [690, 347] width 246 height 344
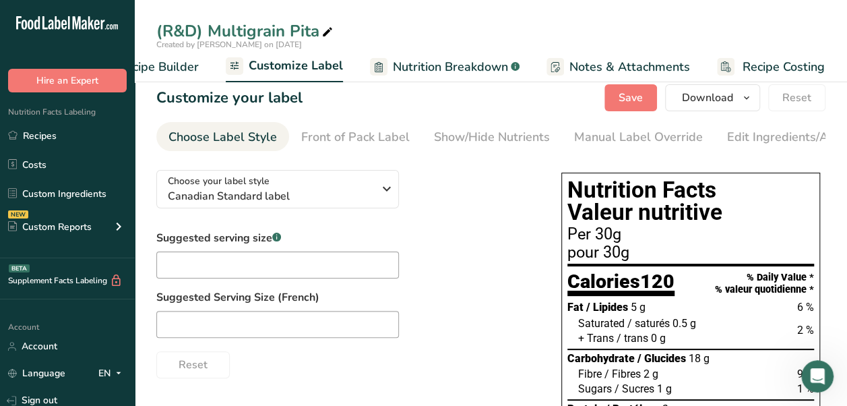
scroll to position [0, 0]
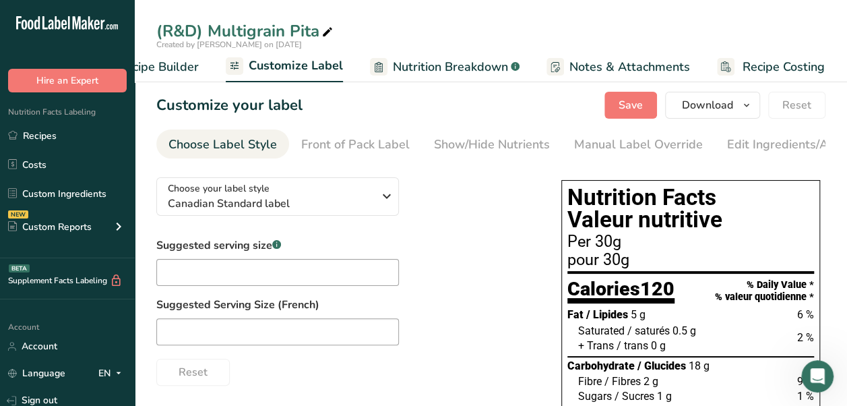
click at [563, 190] on div "Nutrition Facts Valeur nutritive Per 30g pour 30g Calories 120 % Daily Value * …" at bounding box center [690, 373] width 259 height 387
click at [575, 183] on div "Nutrition Facts Valeur nutritive Per 30g pour 30g Calories 120 % Daily Value * …" at bounding box center [690, 373] width 259 height 387
click at [724, 115] on button "Download" at bounding box center [712, 105] width 95 height 27
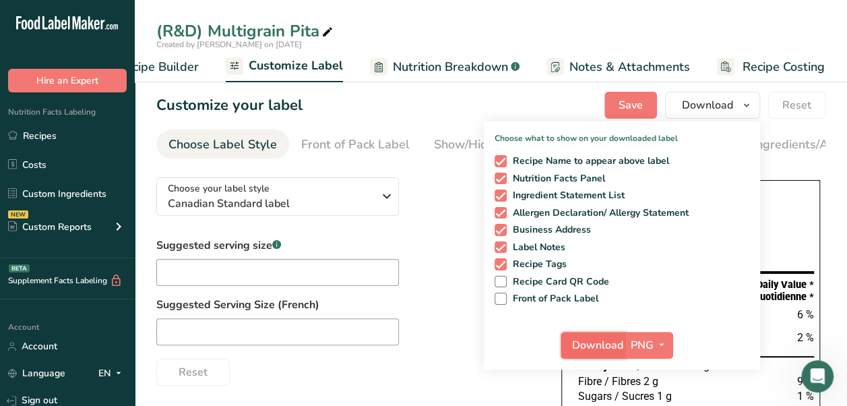
click at [603, 348] on span "Download" at bounding box center [597, 345] width 51 height 16
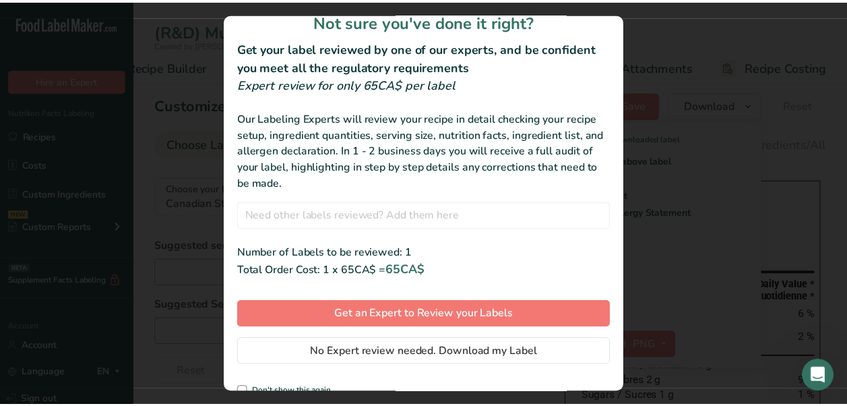
scroll to position [35, 0]
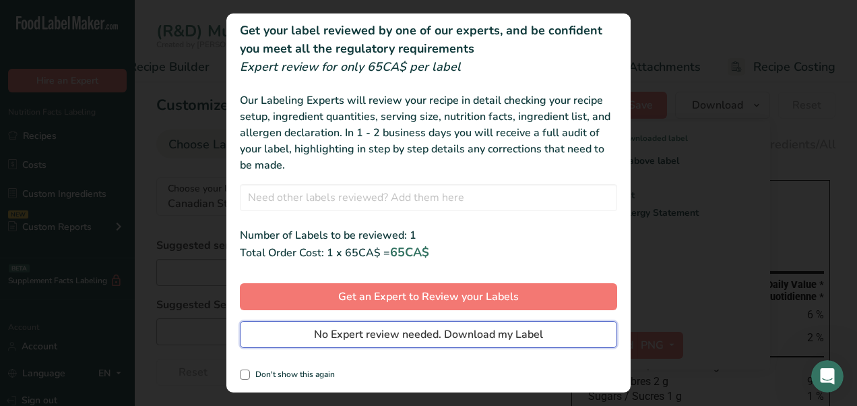
click at [408, 336] on span "No Expert review needed. Download my Label" at bounding box center [428, 334] width 229 height 16
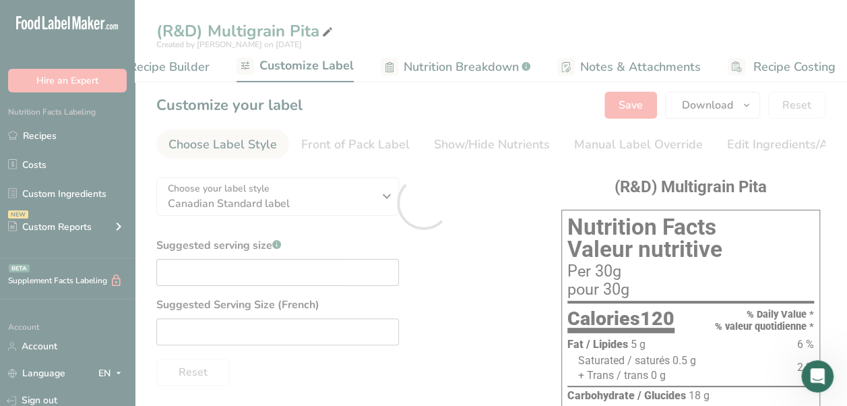
scroll to position [0, 0]
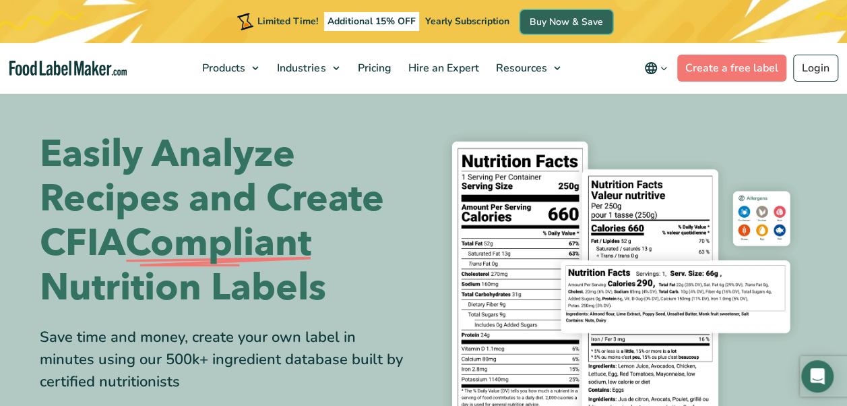
click at [561, 22] on link "Buy Now & Save" at bounding box center [566, 22] width 92 height 24
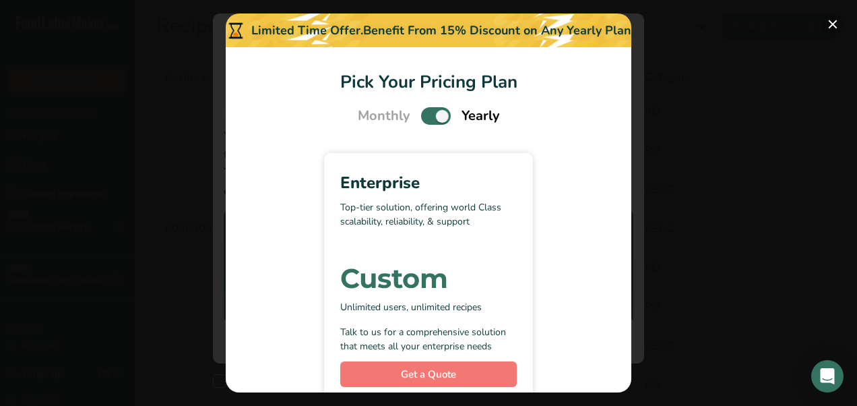
click at [831, 26] on button "Pick Your Pricing Plan Modal" at bounding box center [833, 24] width 22 height 22
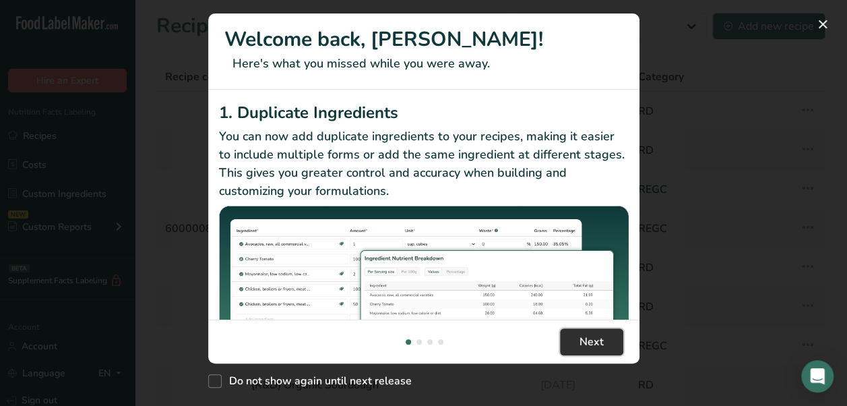
click at [588, 338] on span "Next" at bounding box center [591, 342] width 24 height 16
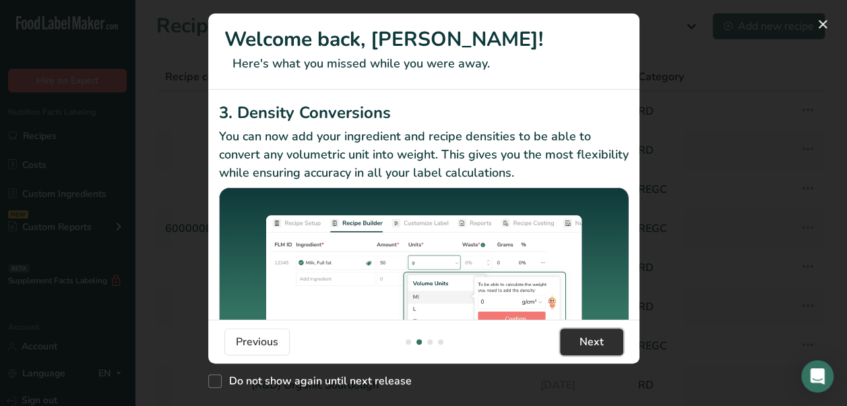
click at [588, 338] on span "Next" at bounding box center [591, 342] width 24 height 16
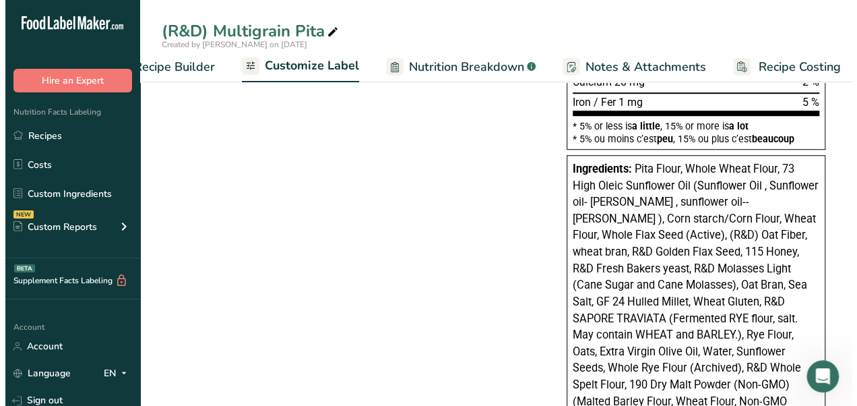
scroll to position [404, 0]
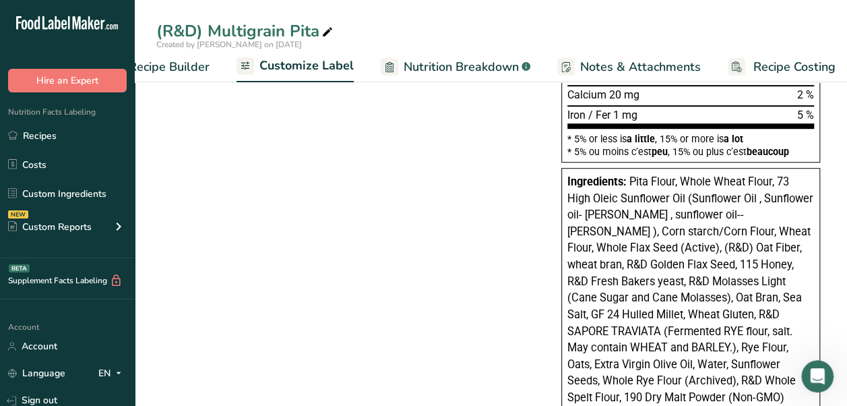
click at [159, 59] on span "Recipe Builder" at bounding box center [169, 67] width 81 height 18
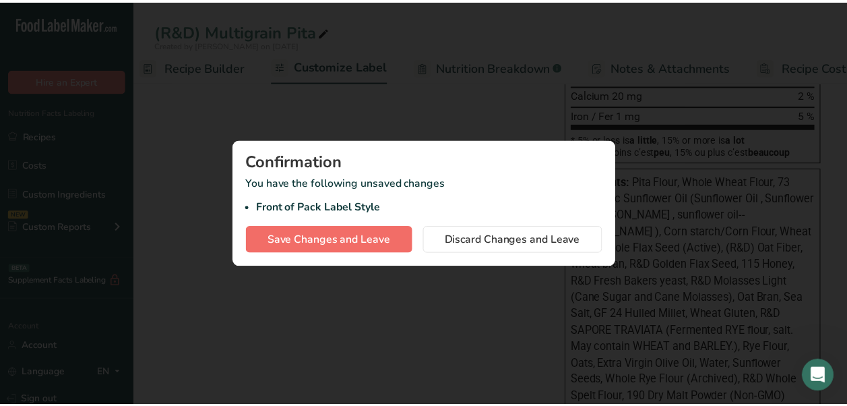
scroll to position [0, 130]
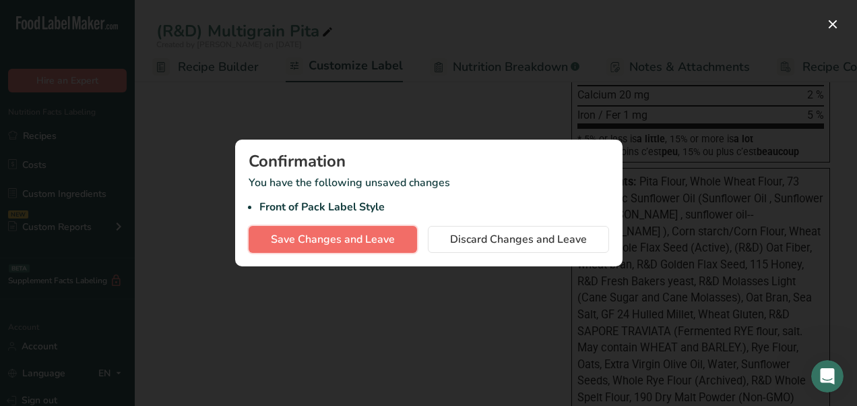
click at [391, 243] on span "Save Changes and Leave" at bounding box center [333, 239] width 124 height 16
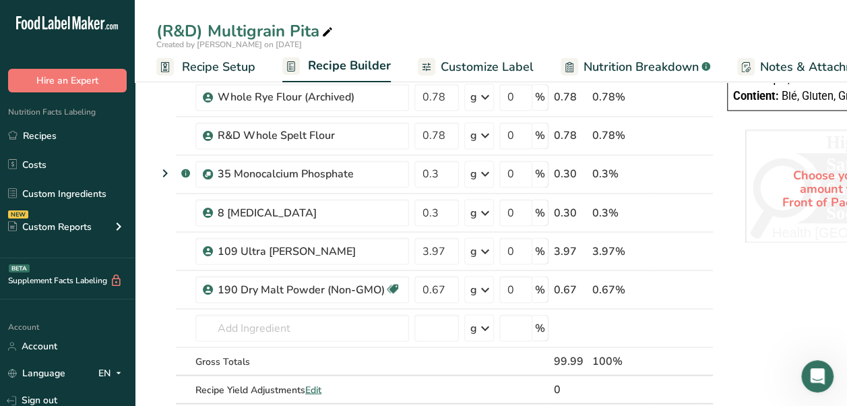
click at [175, 68] on link "Recipe Setup" at bounding box center [205, 67] width 99 height 30
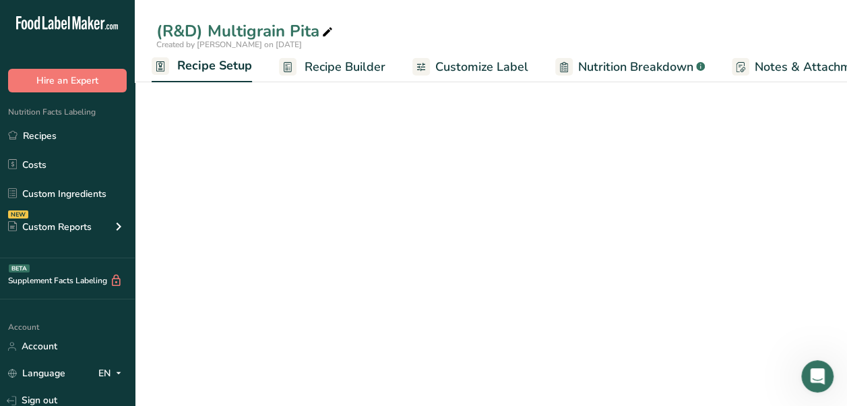
scroll to position [153, 0]
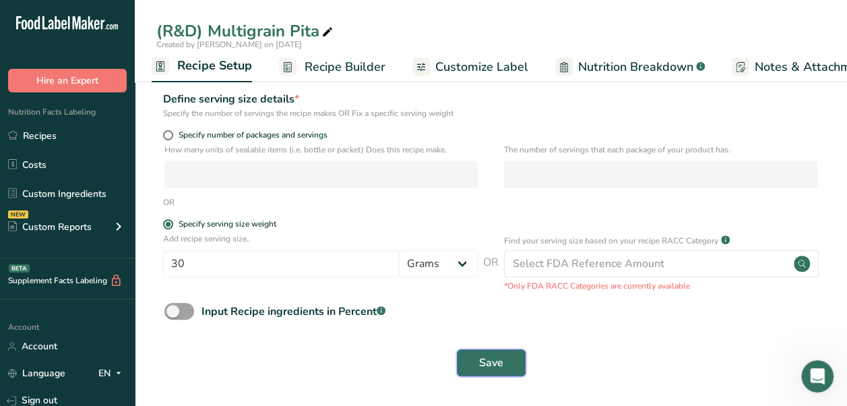
click at [501, 363] on span "Save" at bounding box center [491, 362] width 24 height 16
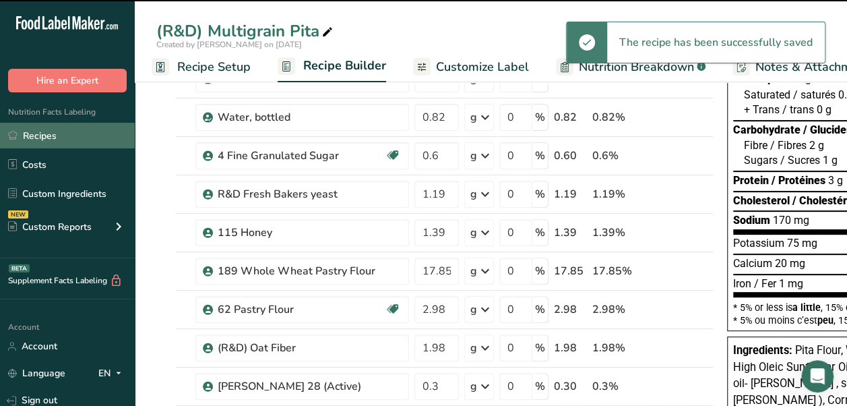
click at [84, 136] on link "Recipes" at bounding box center [67, 136] width 135 height 26
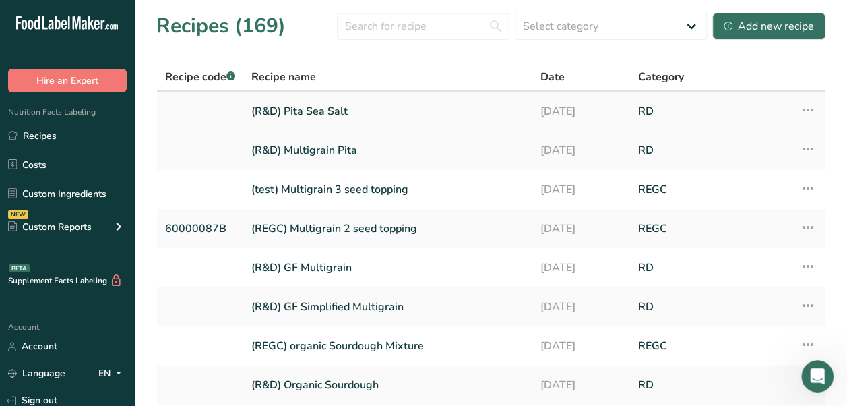
click at [367, 115] on link "(R&D) Pita Sea Salt" at bounding box center [387, 111] width 273 height 28
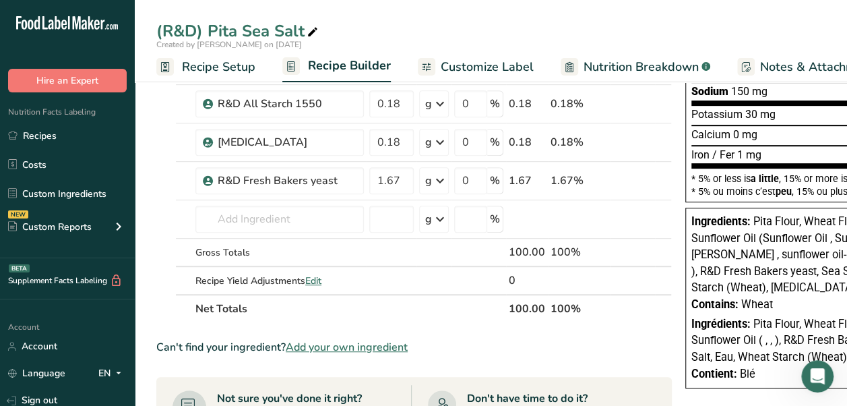
scroll to position [270, 0]
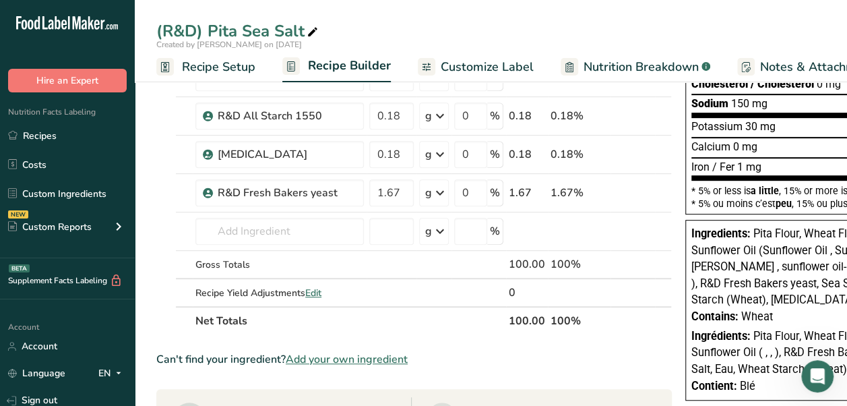
click at [445, 61] on span "Customize Label" at bounding box center [487, 67] width 93 height 18
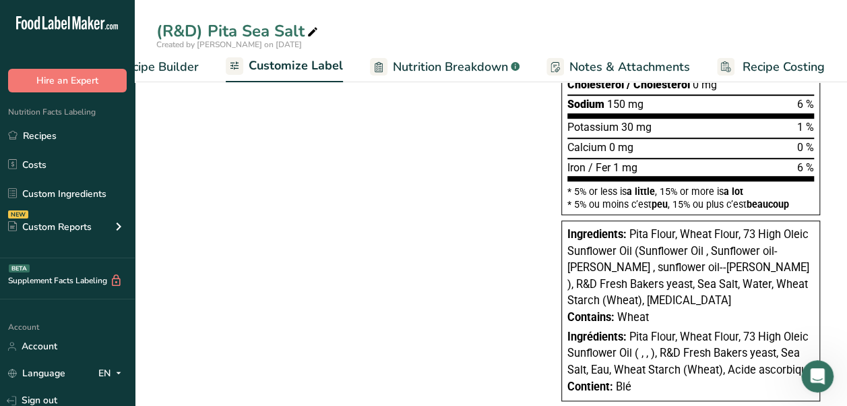
scroll to position [384, 0]
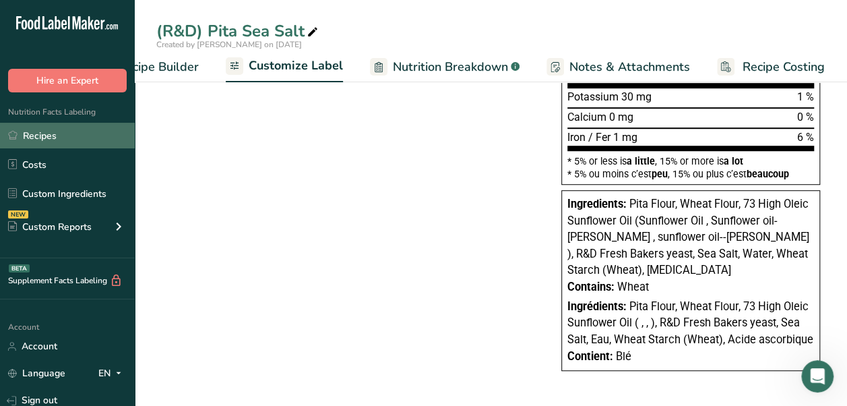
click at [90, 127] on link "Recipes" at bounding box center [67, 136] width 135 height 26
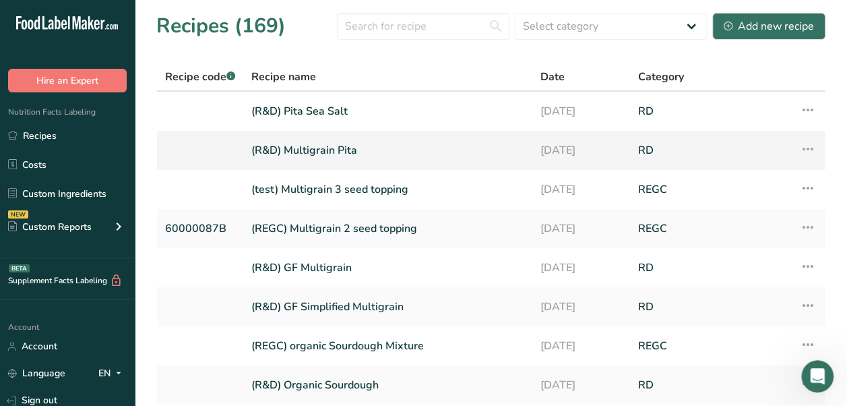
click at [333, 153] on link "(R&D) Multigrain Pita" at bounding box center [387, 150] width 273 height 28
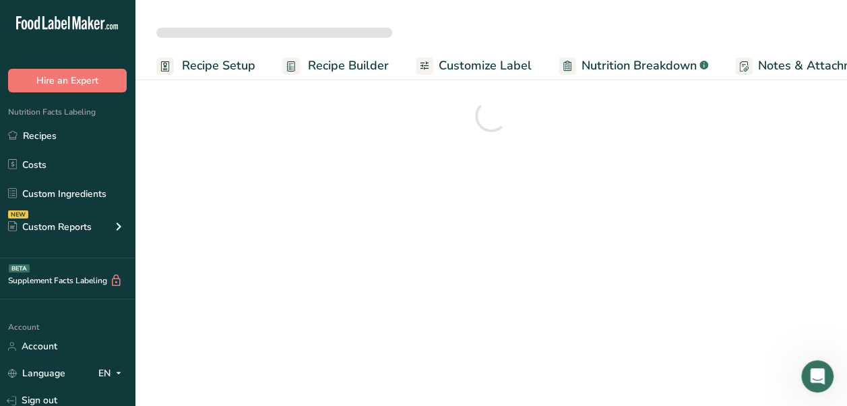
click at [631, 63] on span "Nutrition Breakdown" at bounding box center [638, 66] width 115 height 18
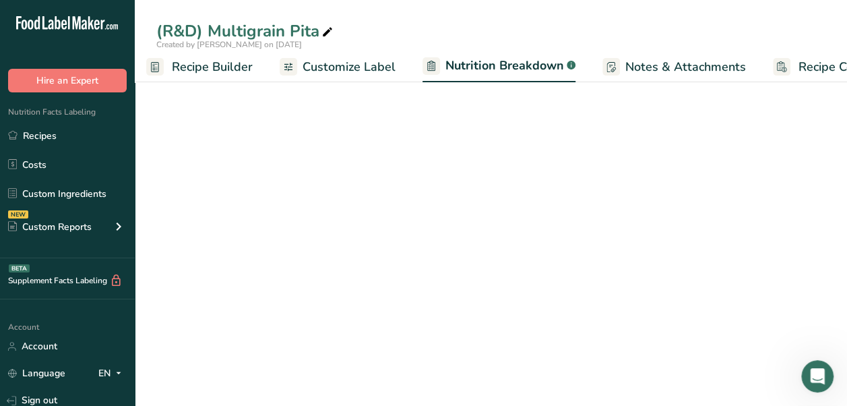
select select "Calories"
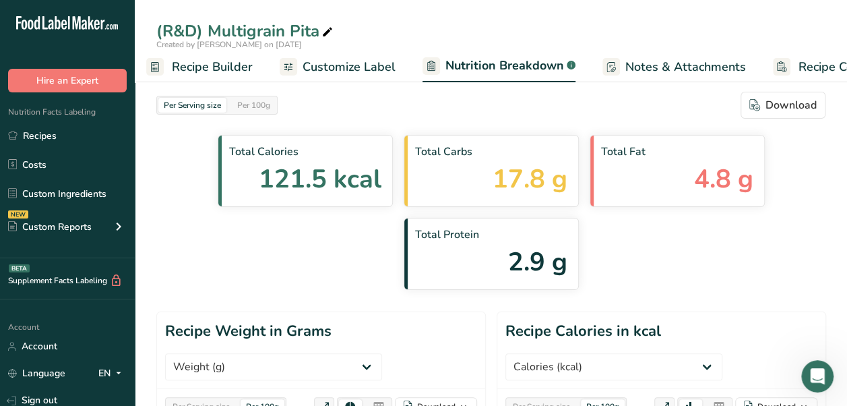
scroll to position [0, 191]
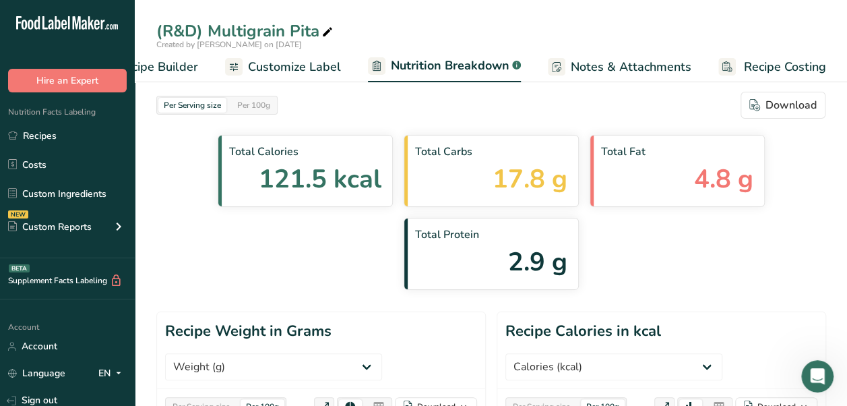
click at [305, 57] on link "Customize Label" at bounding box center [283, 67] width 116 height 30
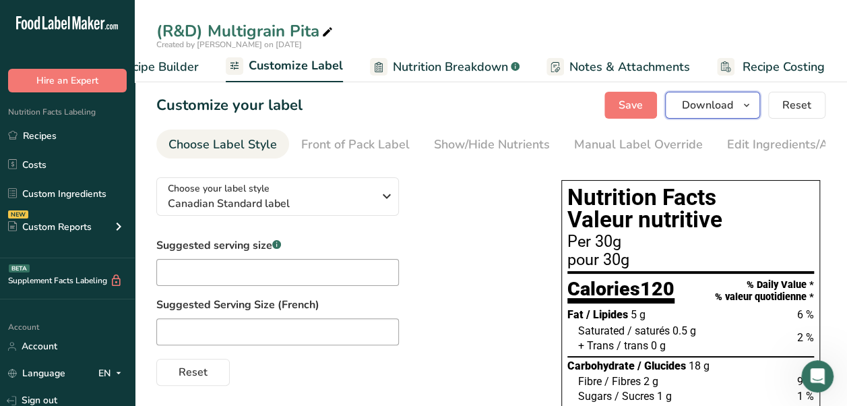
click at [743, 108] on icon "button" at bounding box center [746, 105] width 11 height 17
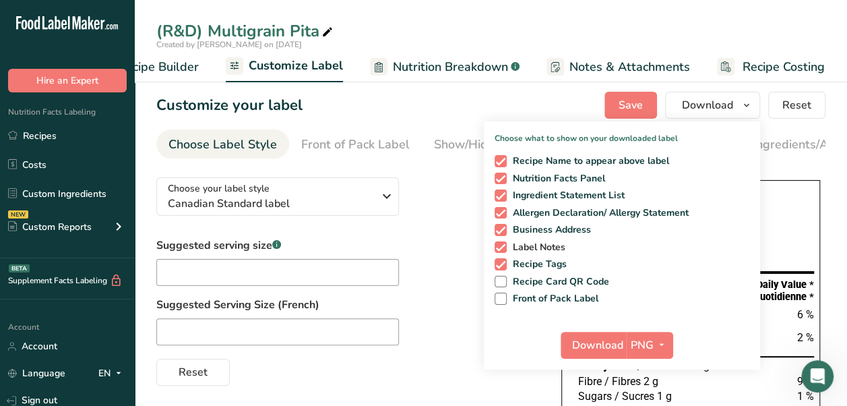
click at [557, 251] on span "Label Notes" at bounding box center [536, 247] width 59 height 12
click at [503, 251] on input "Label Notes" at bounding box center [499, 247] width 9 height 9
checkbox input "false"
click at [573, 214] on span "Allergen Declaration/ Allergy Statement" at bounding box center [598, 213] width 183 height 12
click at [503, 214] on input "Allergen Declaration/ Allergy Statement" at bounding box center [499, 212] width 9 height 9
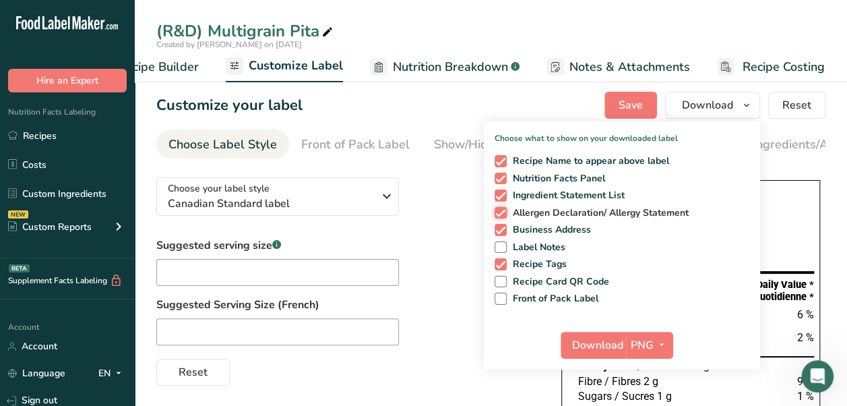
checkbox input "false"
click at [588, 190] on span "Ingredient Statement List" at bounding box center [566, 195] width 119 height 12
click at [503, 191] on input "Ingredient Statement List" at bounding box center [499, 195] width 9 height 9
checkbox input "false"
click at [552, 257] on div "Recipe Name to appear above label Nutrition Facts Panel Ingredient Statement Li…" at bounding box center [622, 227] width 276 height 155
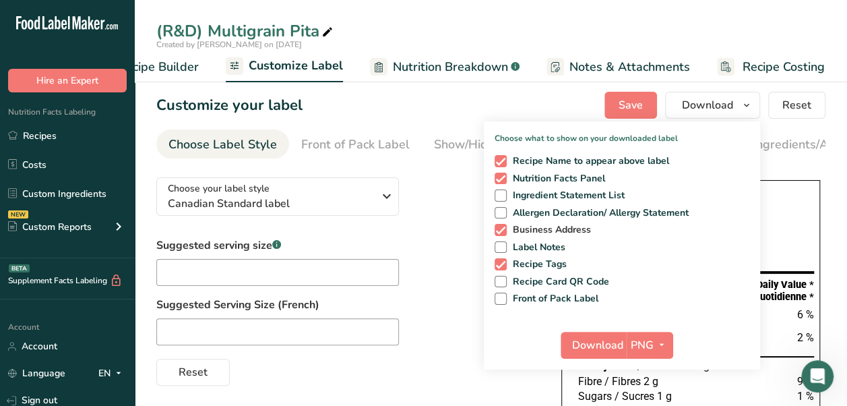
click at [579, 230] on span "Business Address" at bounding box center [549, 230] width 85 height 12
click at [503, 230] on input "Business Address" at bounding box center [499, 229] width 9 height 9
checkbox input "false"
click at [540, 268] on span "Recipe Tags" at bounding box center [537, 264] width 61 height 12
click at [503, 268] on input "Recipe Tags" at bounding box center [499, 263] width 9 height 9
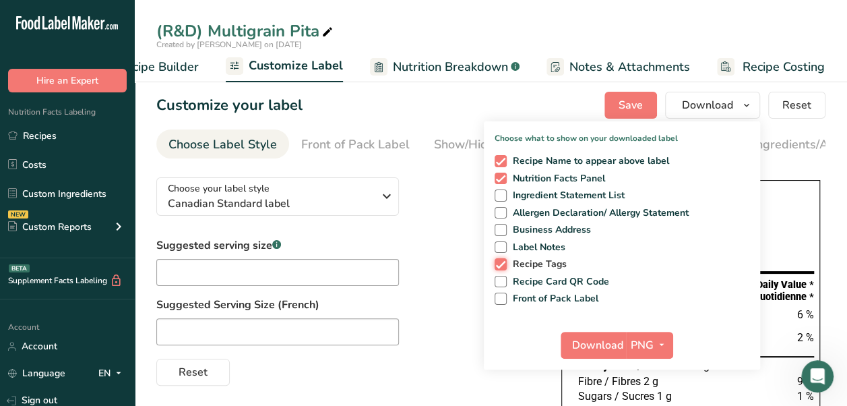
checkbox input "false"
click at [626, 344] on button "Download" at bounding box center [594, 344] width 66 height 27
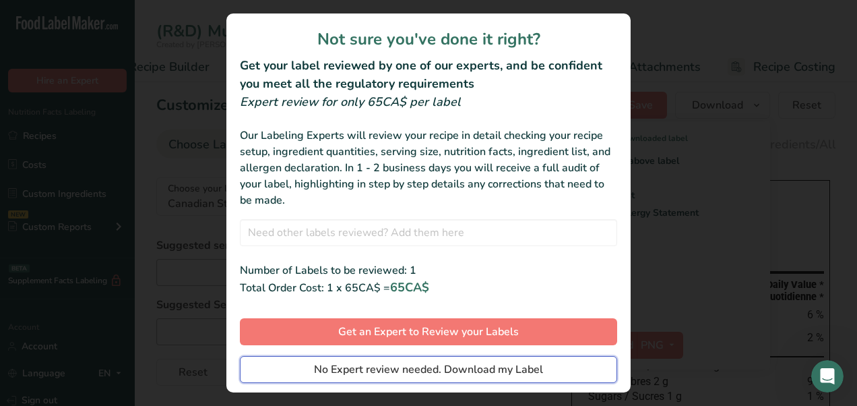
click at [539, 360] on button "No Expert review needed. Download my Label" at bounding box center [428, 369] width 377 height 27
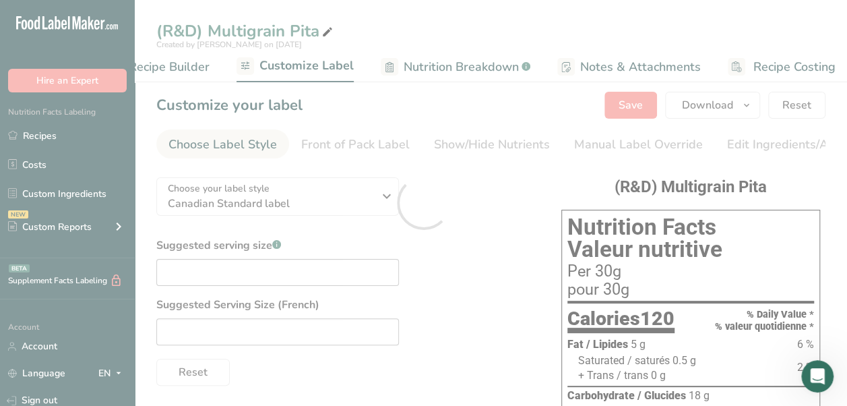
scroll to position [0, 0]
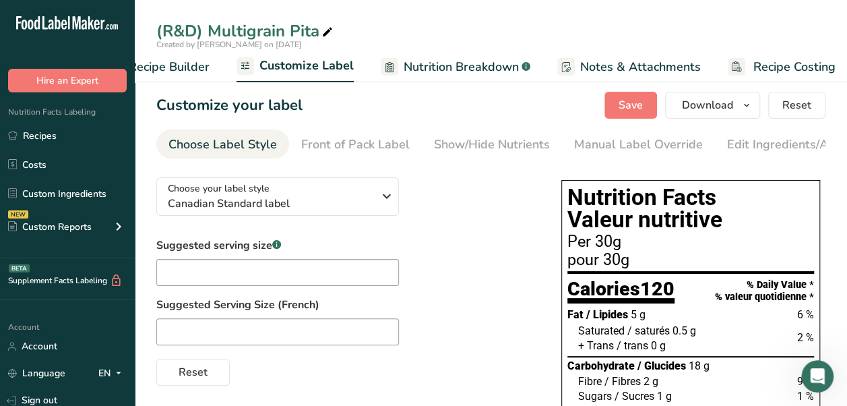
click at [828, 21] on div "(R&D) Multigrain Pita" at bounding box center [491, 31] width 712 height 24
click at [699, 110] on span "Download" at bounding box center [707, 105] width 51 height 16
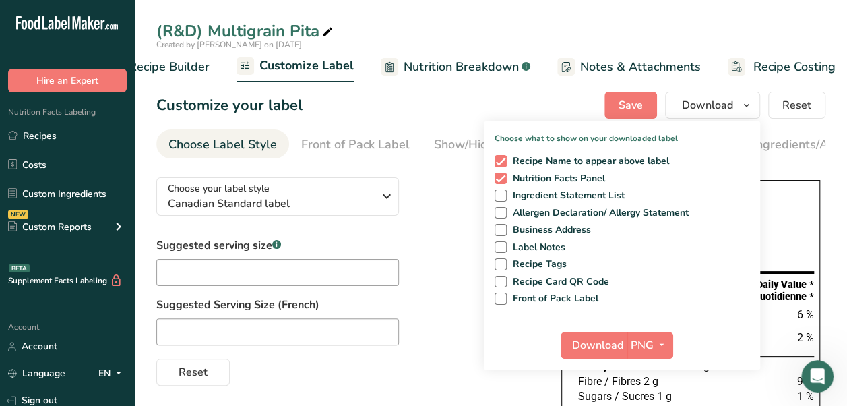
click at [528, 171] on div "Recipe Name to appear above label Nutrition Facts Panel Ingredient Statement Li…" at bounding box center [622, 227] width 276 height 155
click at [506, 175] on span at bounding box center [501, 178] width 12 height 12
click at [503, 175] on input "Nutrition Facts Panel" at bounding box center [499, 178] width 9 height 9
checkbox input "false"
click at [520, 197] on span "Ingredient Statement List" at bounding box center [566, 195] width 119 height 12
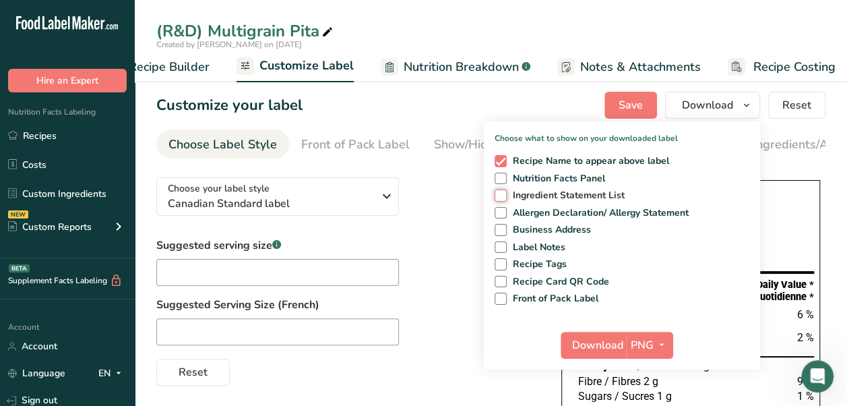
click at [503, 197] on input "Ingredient Statement List" at bounding box center [499, 195] width 9 height 9
checkbox input "true"
click at [516, 214] on span "Allergen Declaration/ Allergy Statement" at bounding box center [598, 213] width 183 height 12
click at [503, 214] on input "Allergen Declaration/ Allergy Statement" at bounding box center [499, 212] width 9 height 9
checkbox input "true"
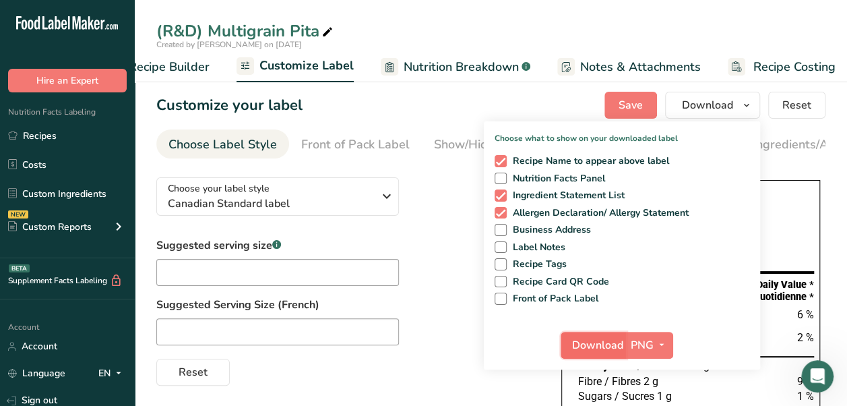
click at [602, 341] on span "Download" at bounding box center [597, 345] width 51 height 16
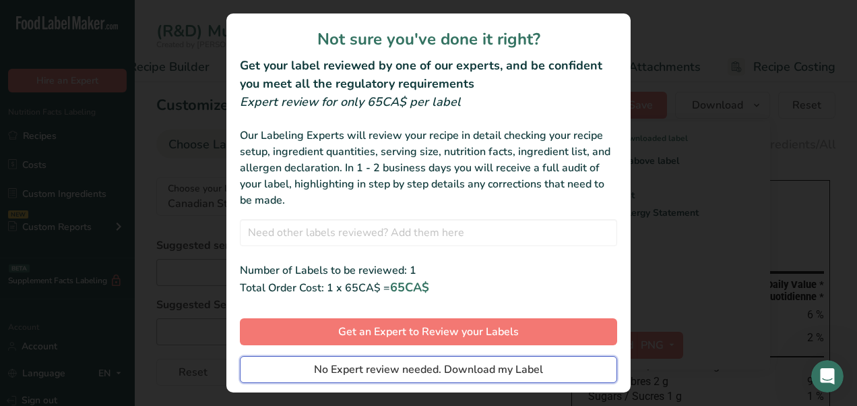
click at [556, 362] on button "No Expert review needed. Download my Label" at bounding box center [428, 369] width 377 height 27
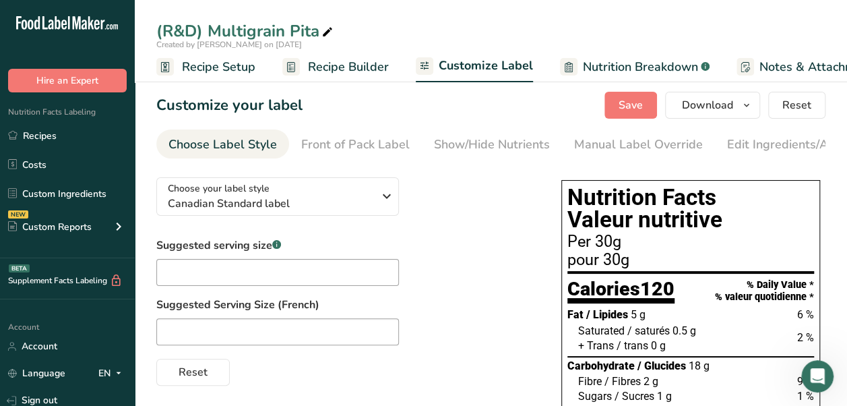
scroll to position [0, 179]
